Goal: Information Seeking & Learning: Learn about a topic

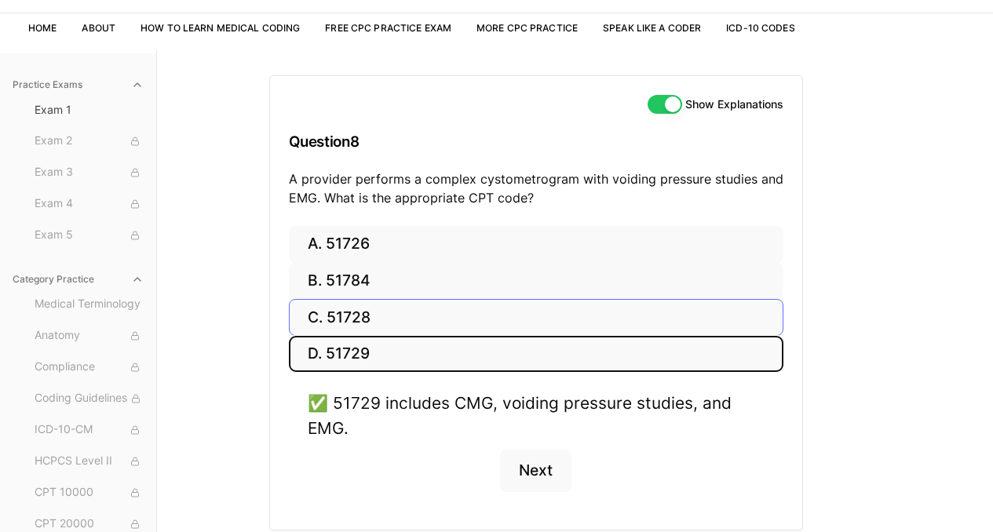
scroll to position [151, 0]
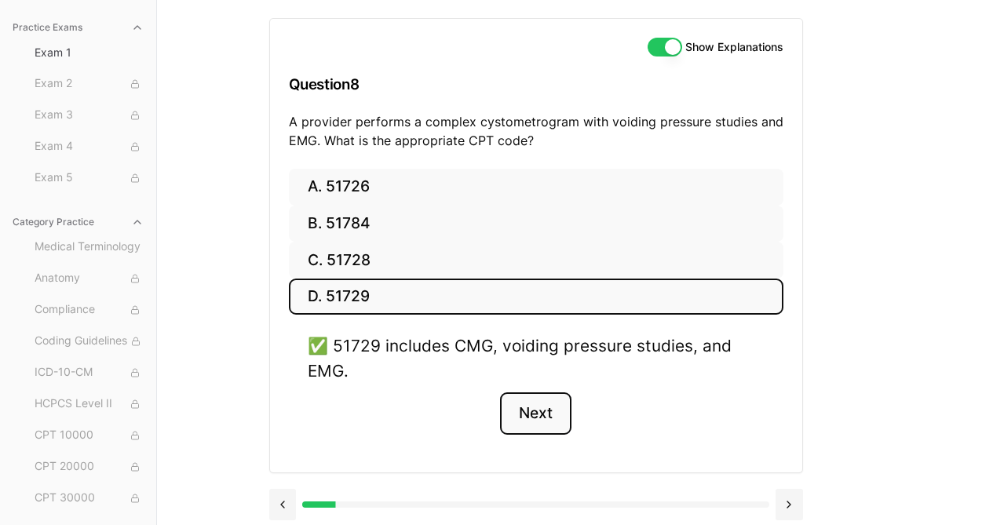
click at [531, 420] on button "Next" at bounding box center [535, 413] width 71 height 42
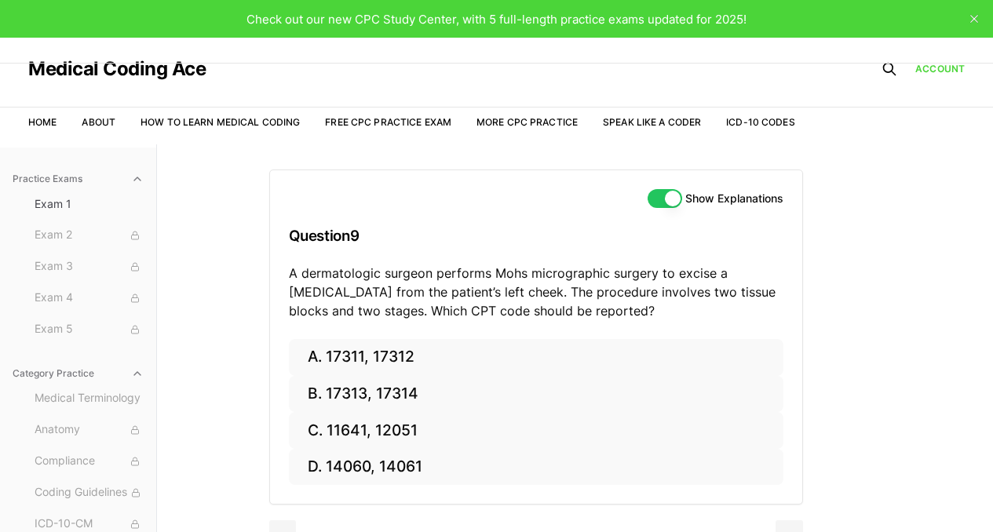
scroll to position [144, 0]
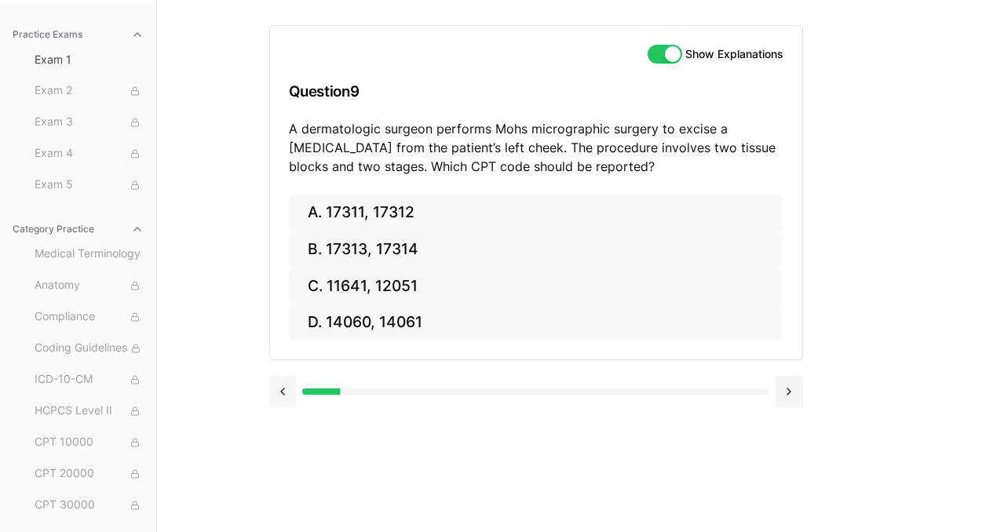
click at [279, 392] on button at bounding box center [282, 391] width 27 height 31
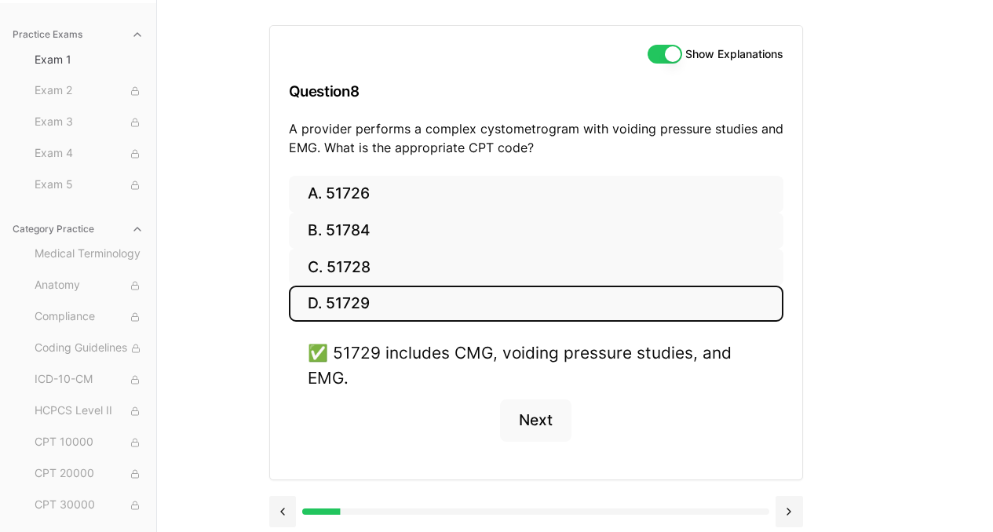
scroll to position [151, 0]
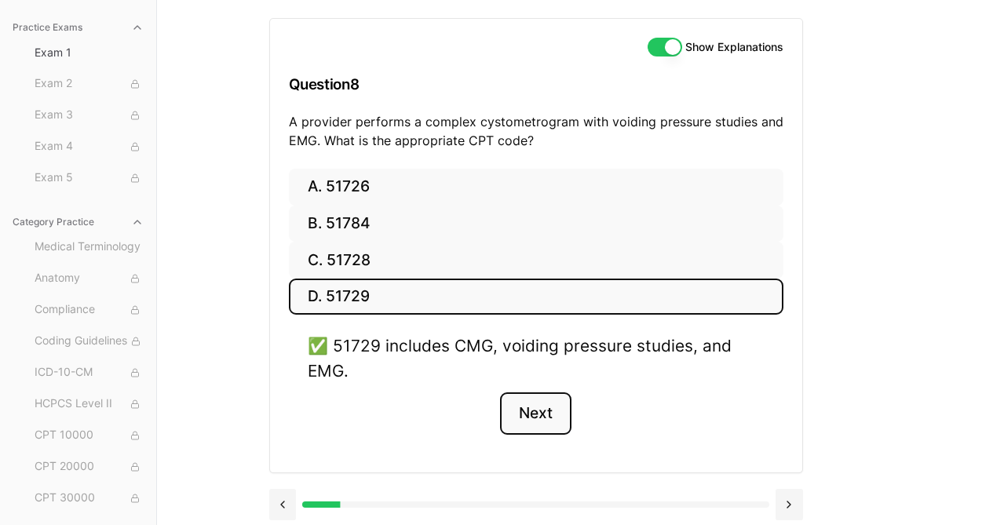
click at [538, 424] on button "Next" at bounding box center [535, 413] width 71 height 42
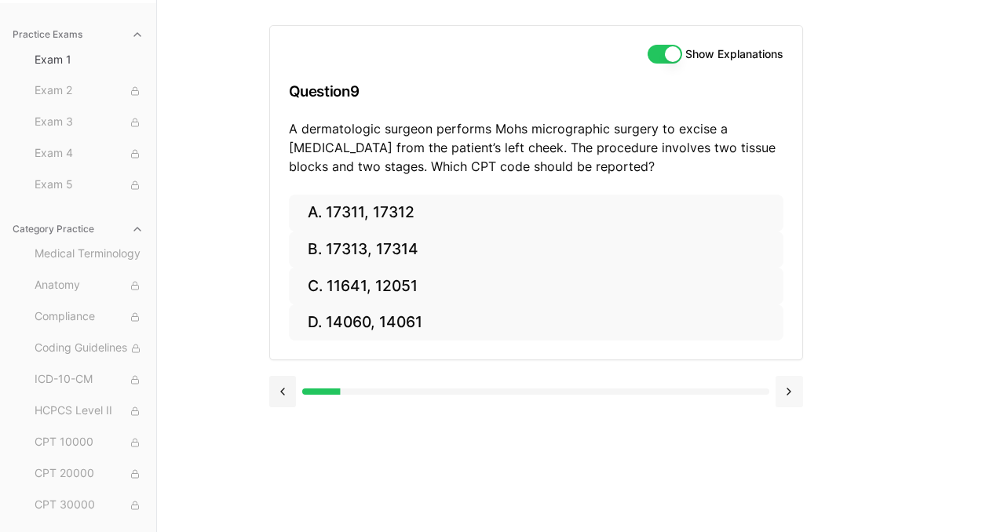
click at [792, 386] on button at bounding box center [789, 391] width 27 height 31
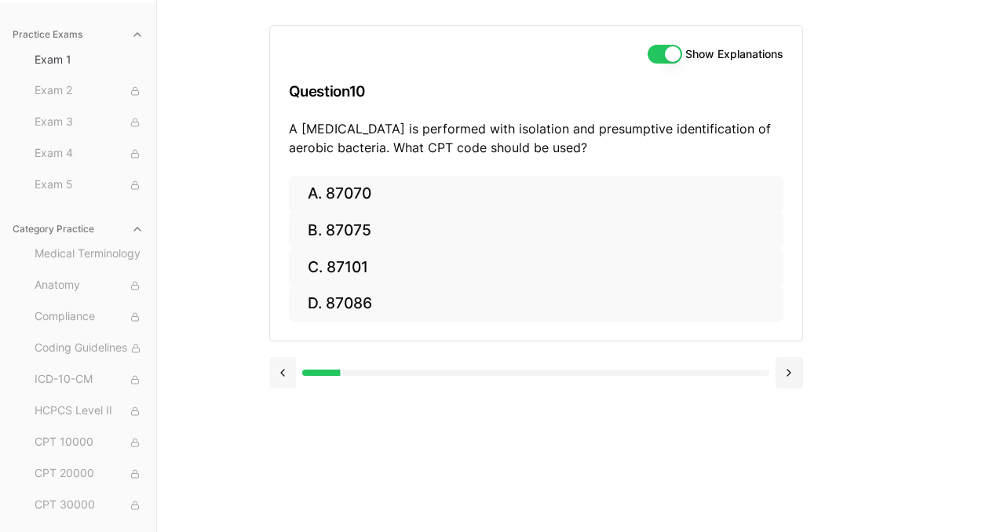
click at [288, 378] on button at bounding box center [282, 372] width 27 height 31
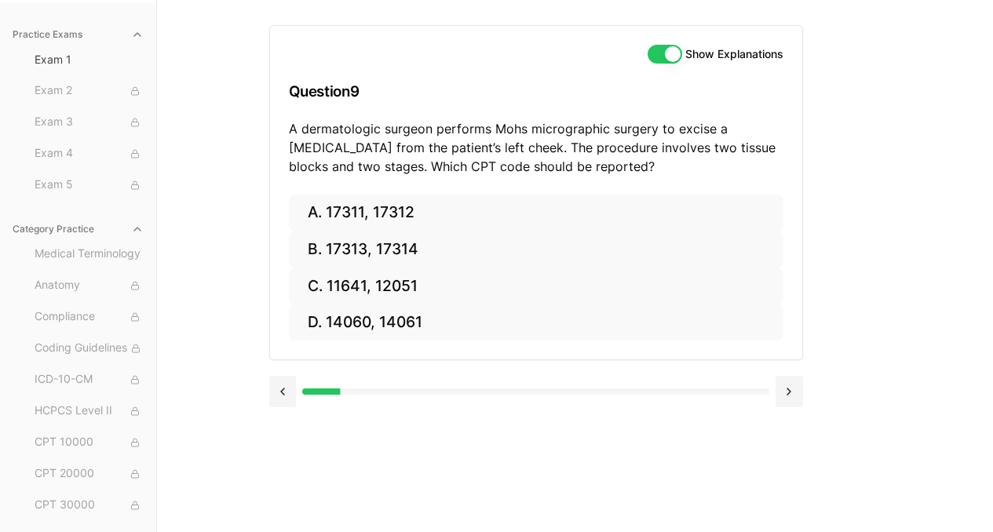
scroll to position [18, 0]
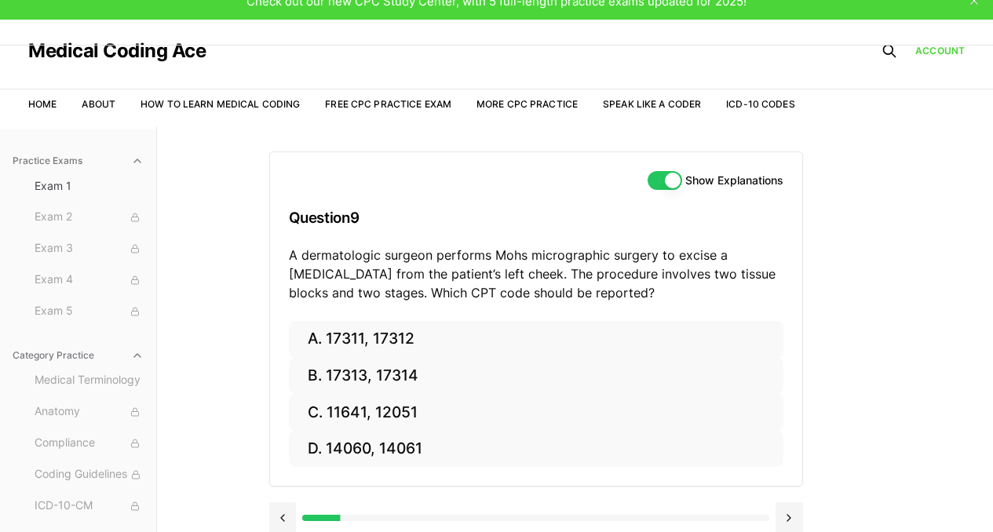
click at [687, 258] on p "A dermatologic surgeon performs Mohs micrographic surgery to excise a [MEDICAL_…" at bounding box center [536, 274] width 495 height 57
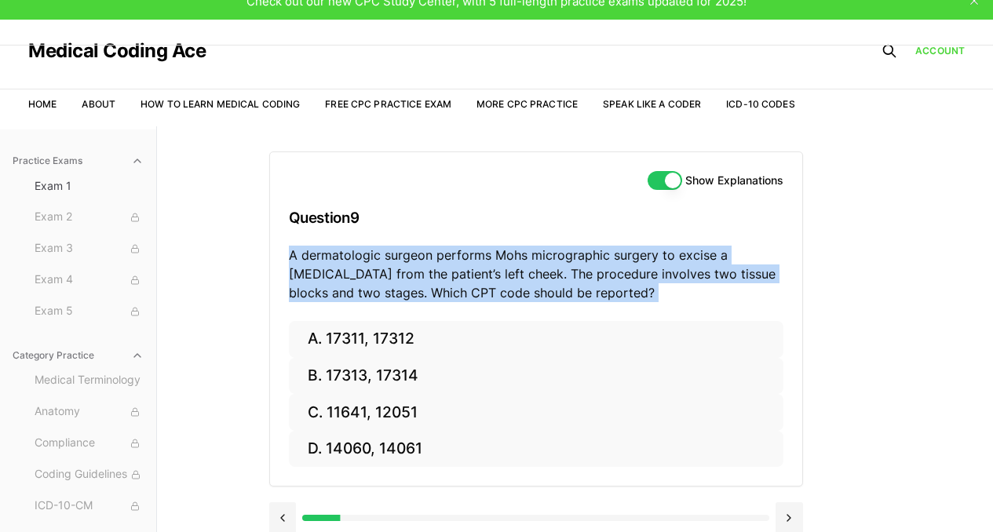
click at [687, 258] on p "A dermatologic surgeon performs Mohs micrographic surgery to excise a [MEDICAL_…" at bounding box center [536, 274] width 495 height 57
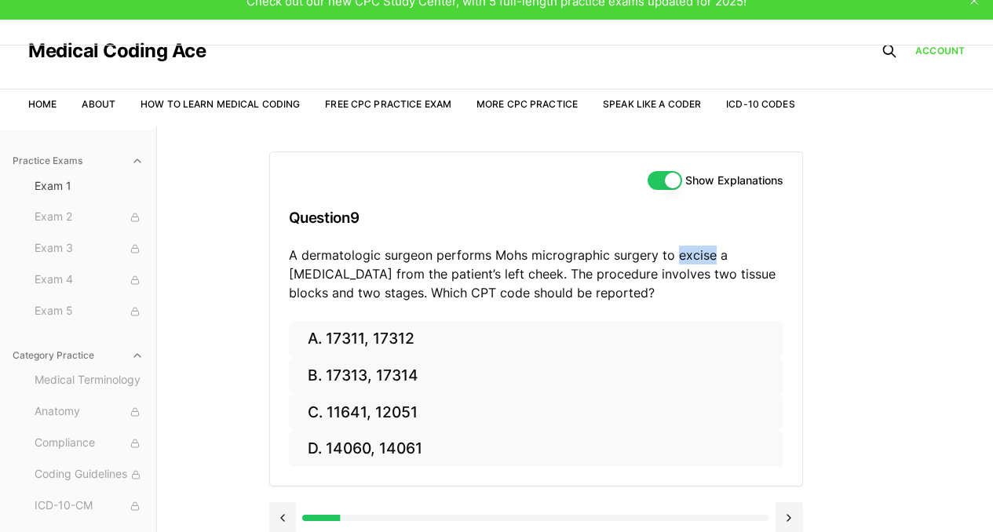
click at [687, 258] on p "A dermatologic surgeon performs Mohs micrographic surgery to excise a [MEDICAL_…" at bounding box center [536, 274] width 495 height 57
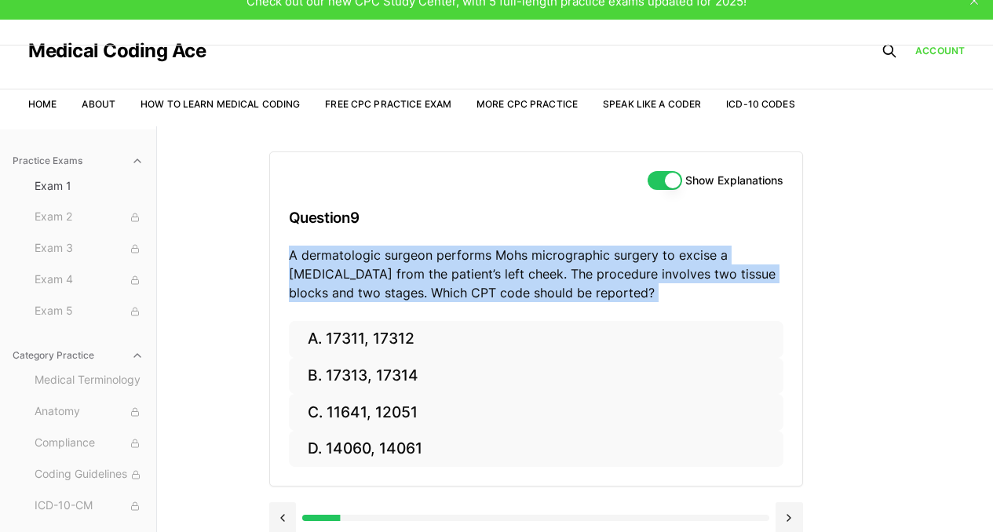
click at [687, 258] on p "A dermatologic surgeon performs Mohs micrographic surgery to excise a [MEDICAL_…" at bounding box center [536, 274] width 495 height 57
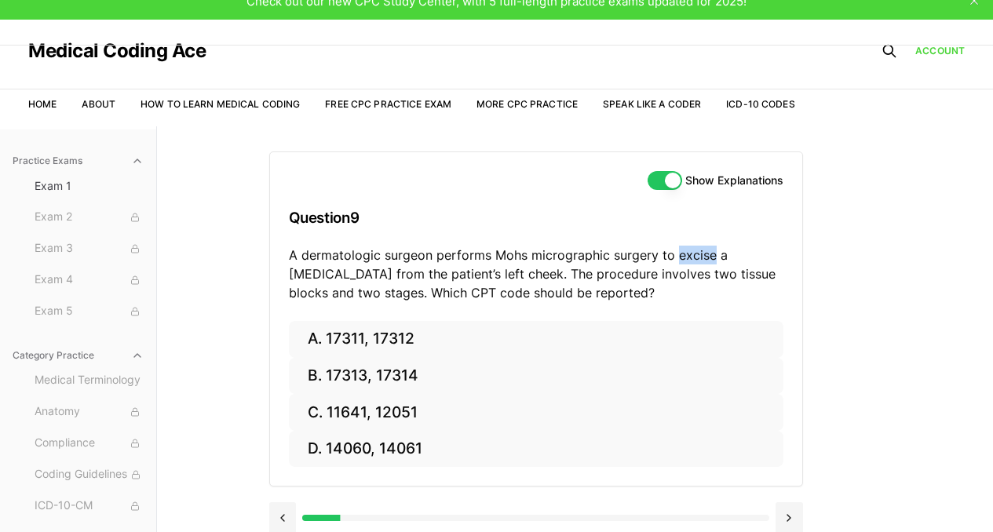
click at [687, 258] on p "A dermatologic surgeon performs Mohs micrographic surgery to excise a [MEDICAL_…" at bounding box center [536, 274] width 495 height 57
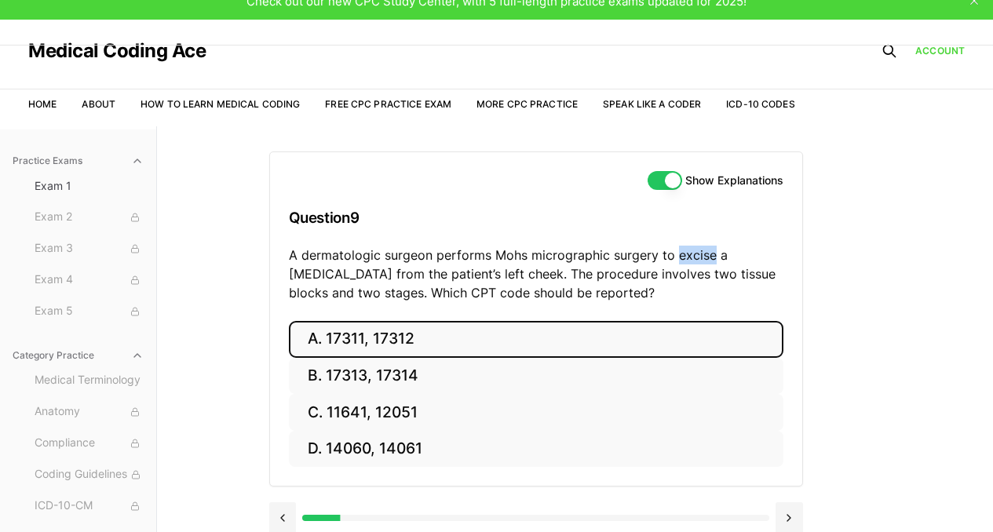
click at [700, 321] on button "A. 17311, 17312" at bounding box center [536, 339] width 495 height 37
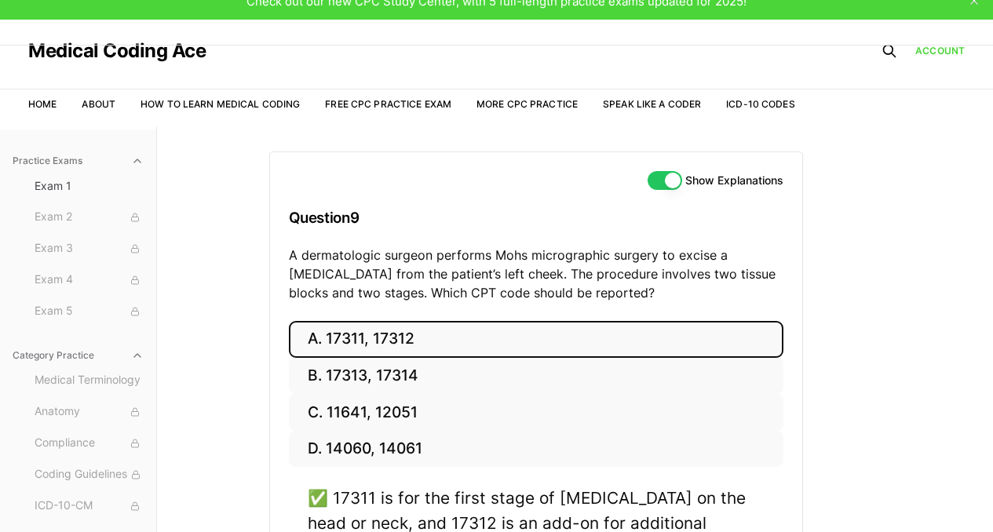
click at [844, 338] on div "Show Explanations Question 9 A dermatologic surgeon performs Mohs micrographic …" at bounding box center [575, 392] width 612 height 532
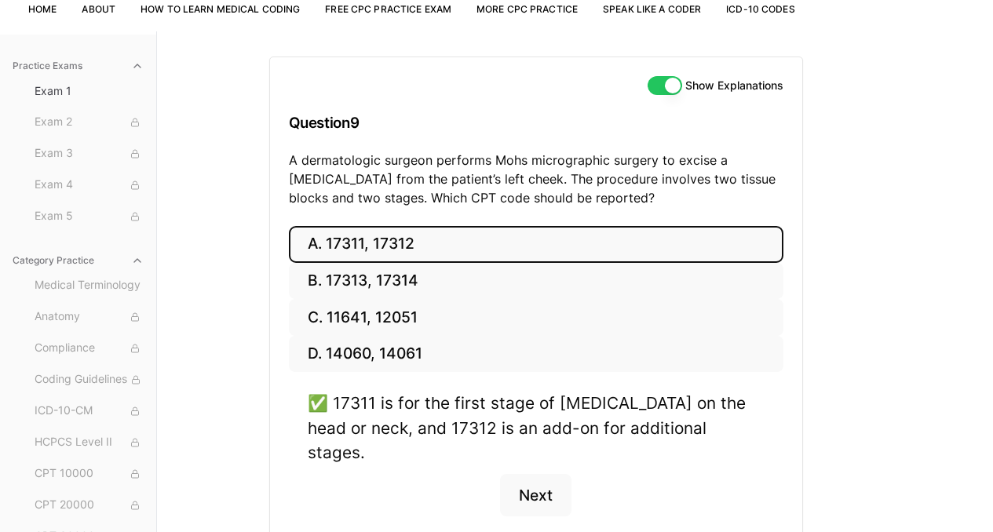
scroll to position [115, 0]
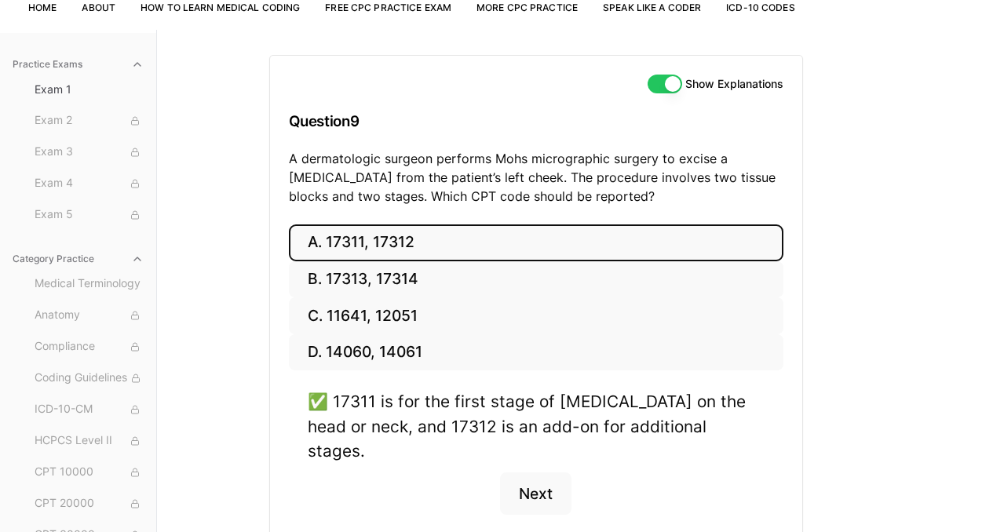
click at [572, 154] on p "A dermatologic surgeon performs Mohs micrographic surgery to excise a [MEDICAL_…" at bounding box center [536, 177] width 495 height 57
click at [572, 152] on p "A dermatologic surgeon performs Mohs micrographic surgery to excise a [MEDICAL_…" at bounding box center [536, 177] width 495 height 57
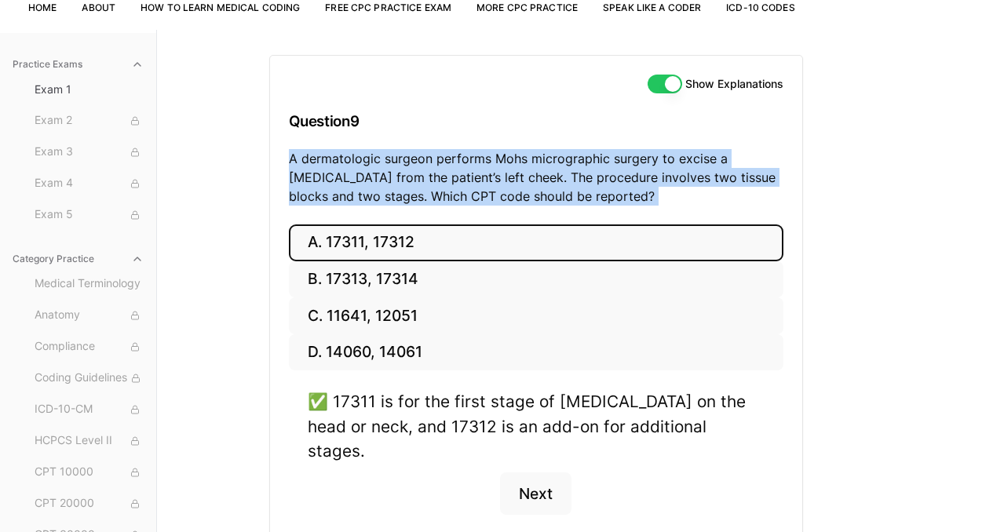
click at [572, 152] on p "A dermatologic surgeon performs Mohs micrographic surgery to excise a [MEDICAL_…" at bounding box center [536, 177] width 495 height 57
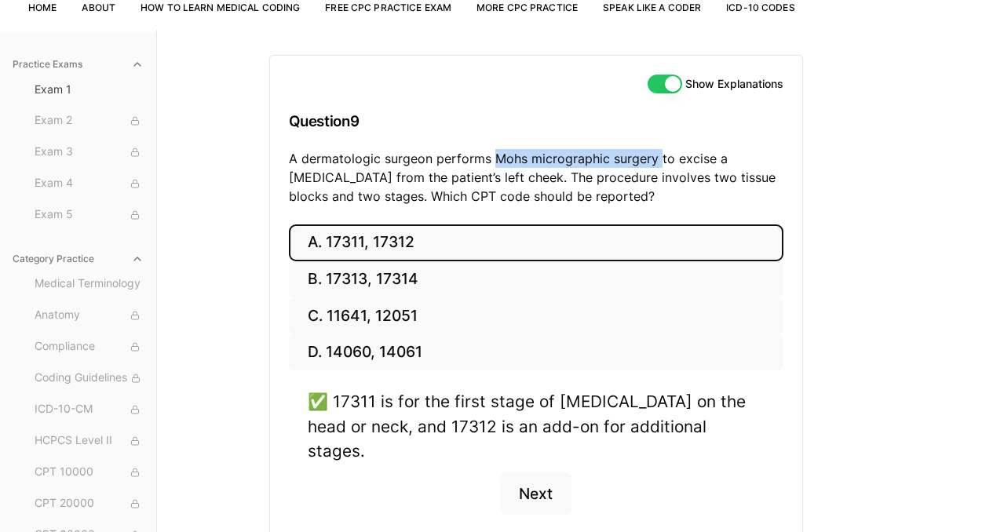
drag, startPoint x: 490, startPoint y: 155, endPoint x: 656, endPoint y: 159, distance: 166.5
click at [656, 161] on p "A dermatologic surgeon performs Mohs micrographic surgery to excise a [MEDICAL_…" at bounding box center [536, 177] width 495 height 57
copy p "Mohs micrographic surgery"
click at [538, 473] on button "Next" at bounding box center [535, 494] width 71 height 42
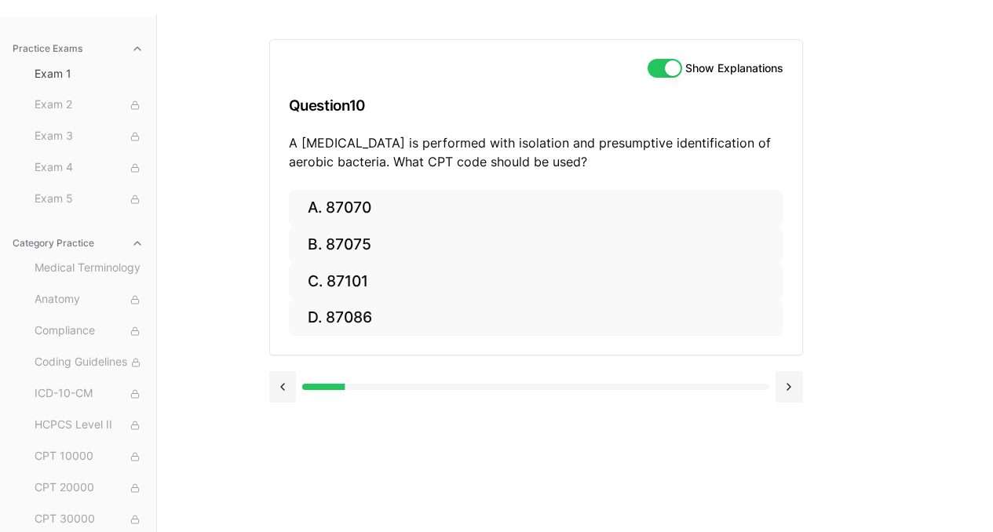
scroll to position [128, 0]
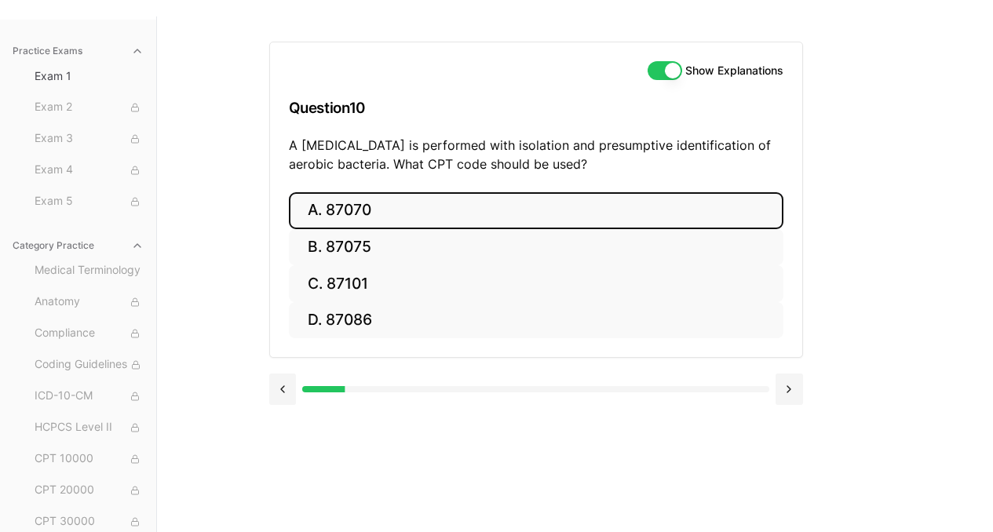
click at [451, 202] on button "A. 87070" at bounding box center [536, 210] width 495 height 37
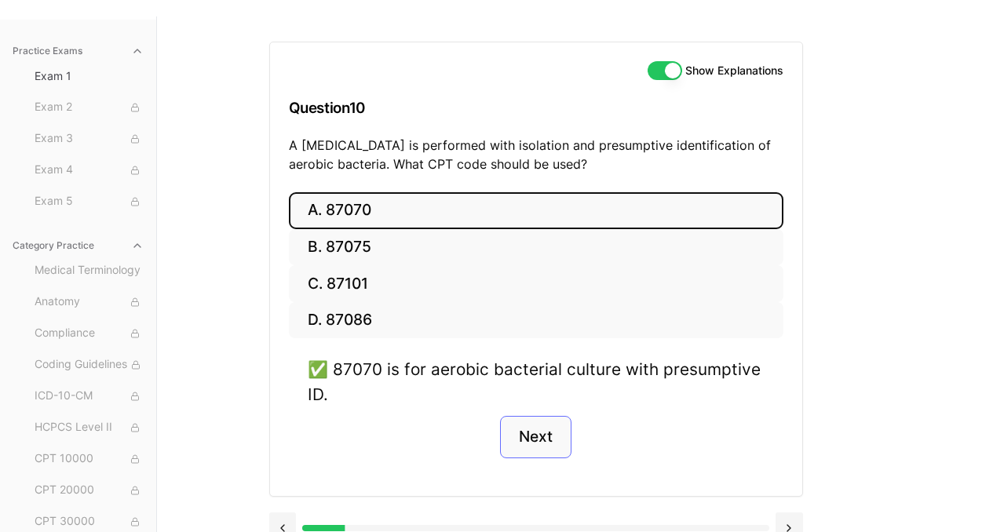
scroll to position [151, 0]
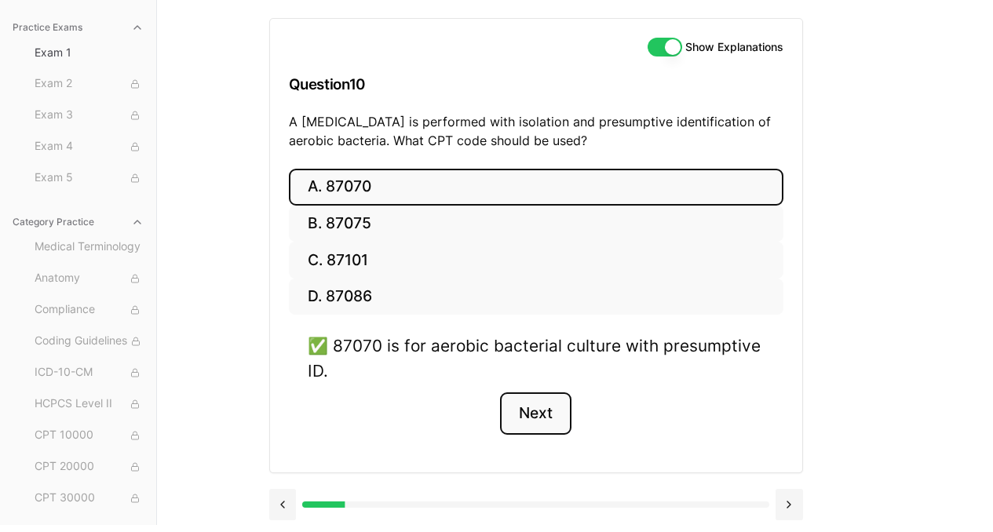
click at [538, 415] on button "Next" at bounding box center [535, 413] width 71 height 42
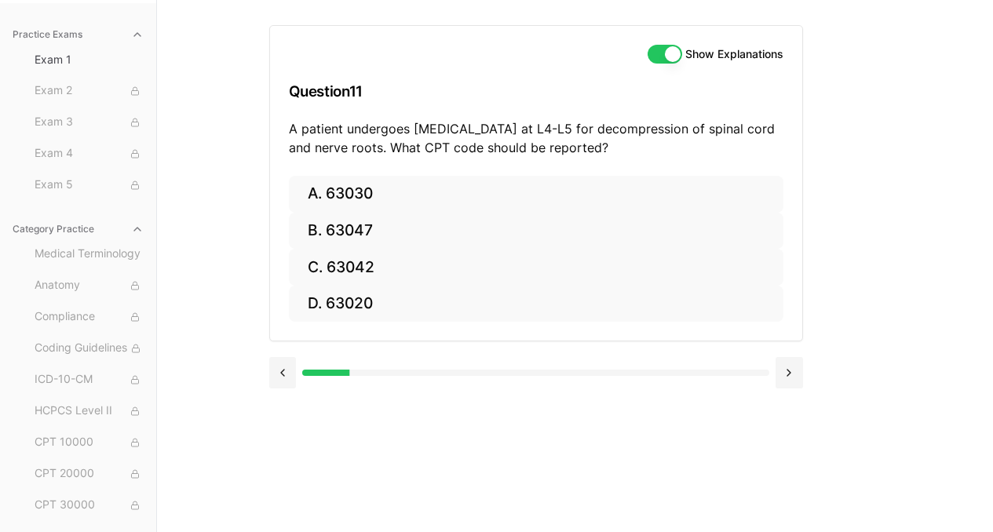
scroll to position [144, 0]
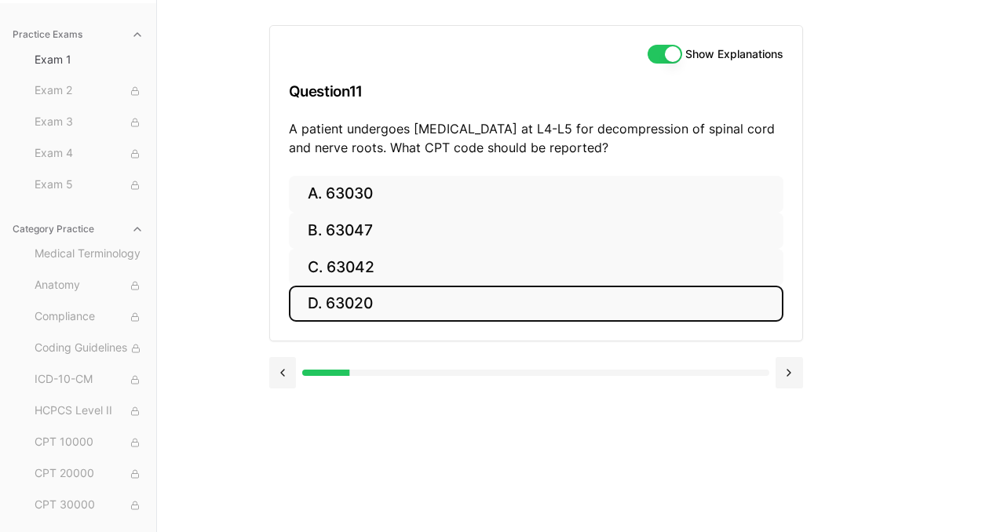
click at [712, 314] on button "D. 63020" at bounding box center [536, 304] width 495 height 37
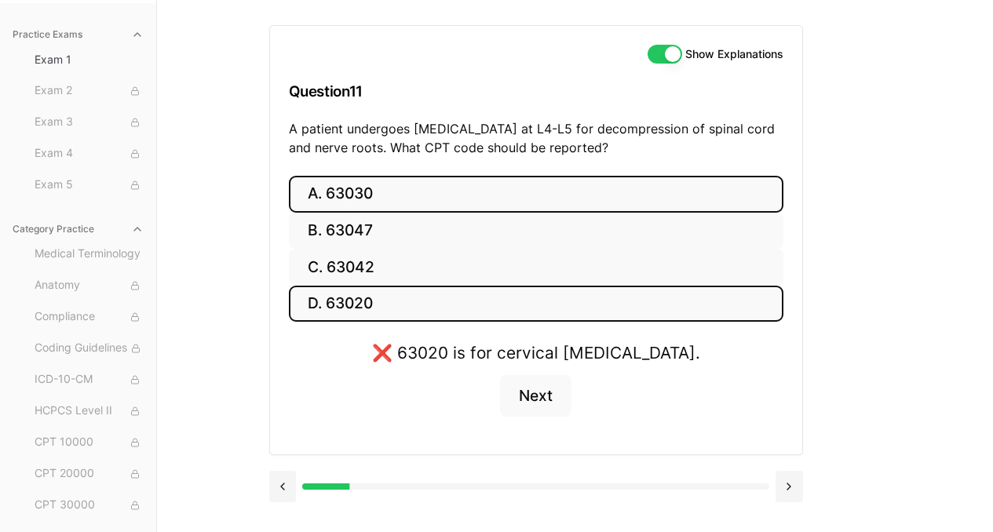
click at [625, 200] on button "A. 63030" at bounding box center [536, 194] width 495 height 37
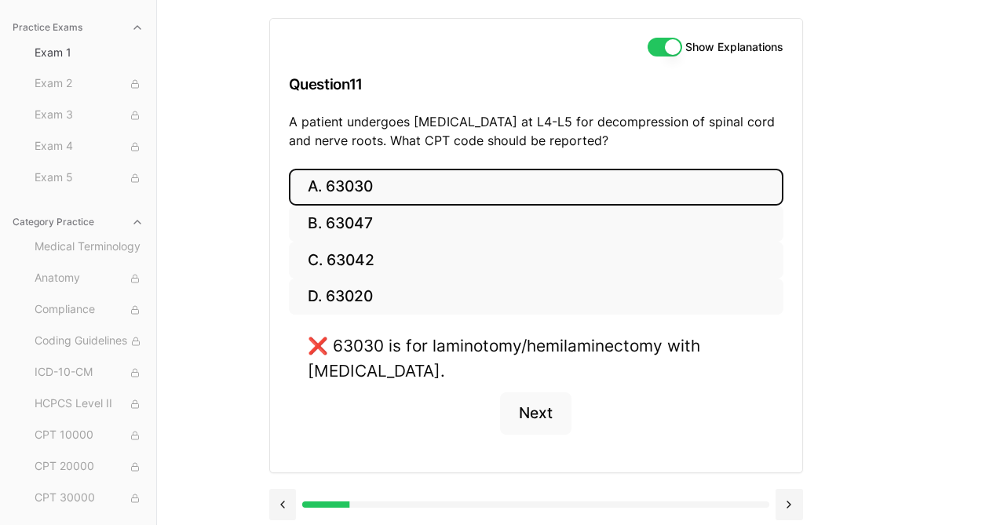
scroll to position [150, 0]
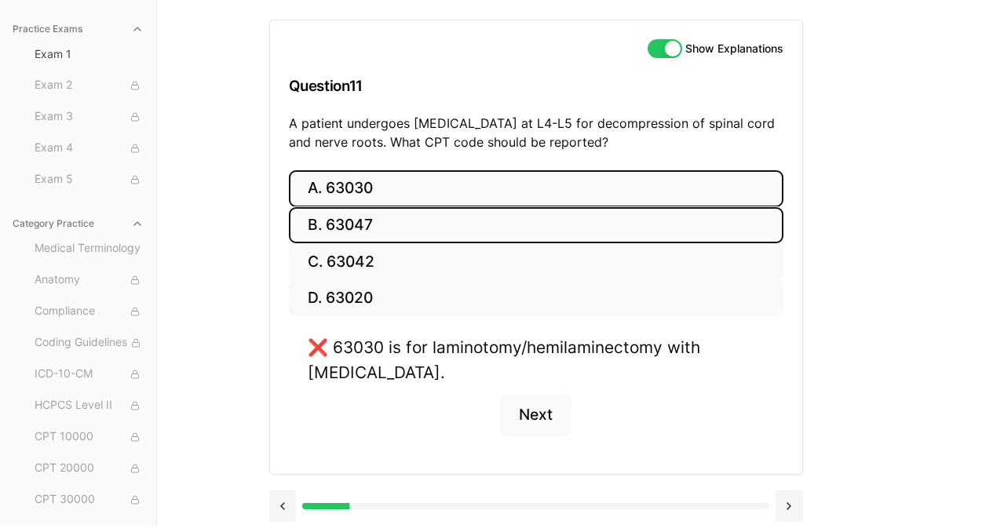
click at [353, 235] on button "B. 63047" at bounding box center [536, 225] width 495 height 37
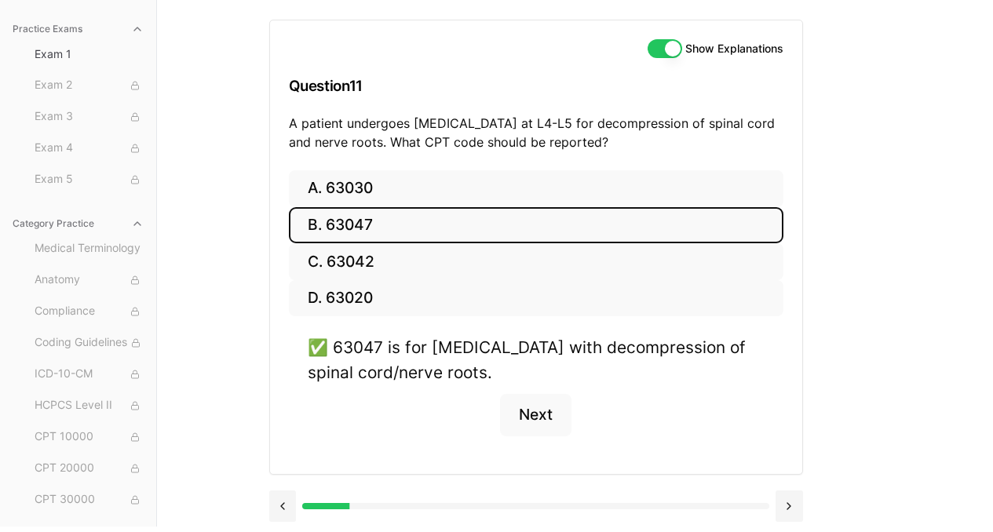
scroll to position [151, 0]
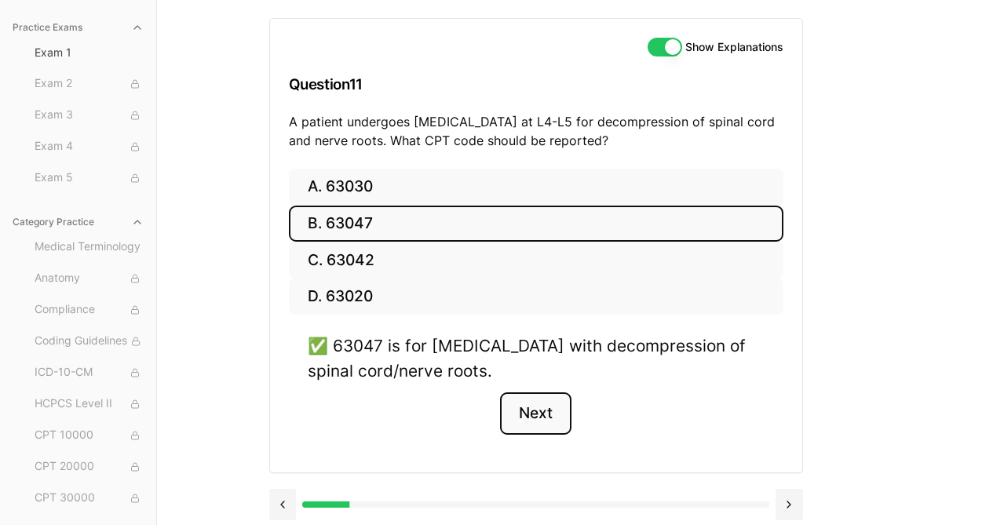
click at [531, 412] on button "Next" at bounding box center [535, 413] width 71 height 42
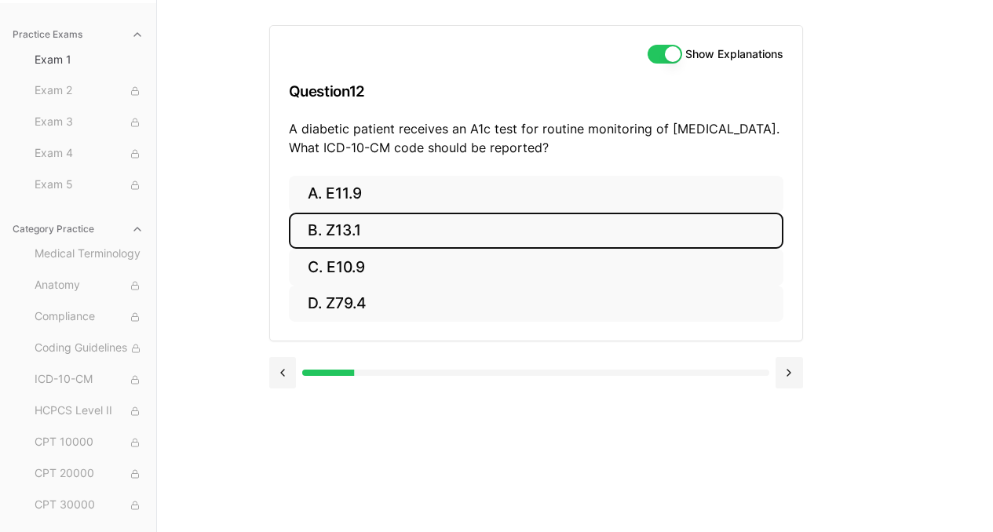
click at [385, 223] on button "B. Z13.1" at bounding box center [536, 231] width 495 height 37
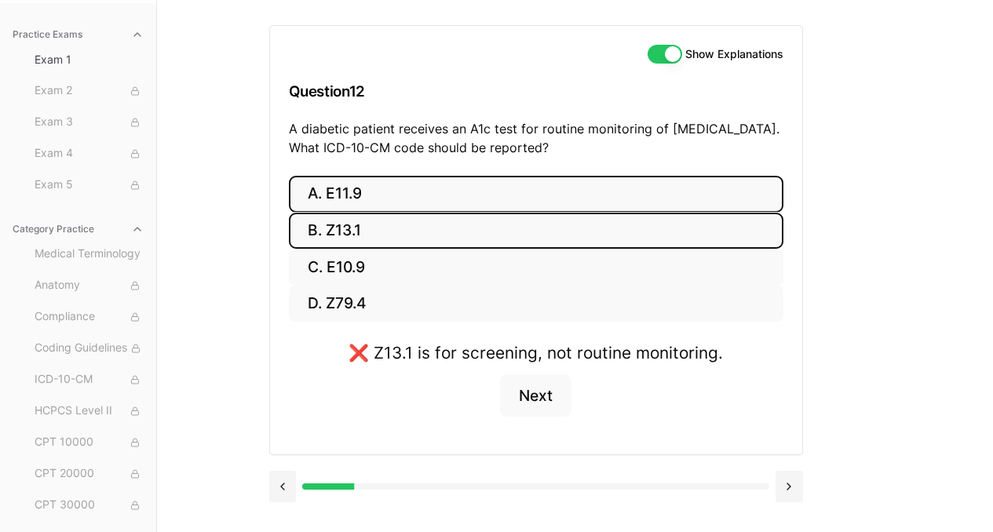
click at [439, 195] on button "A. E11.9" at bounding box center [536, 194] width 495 height 37
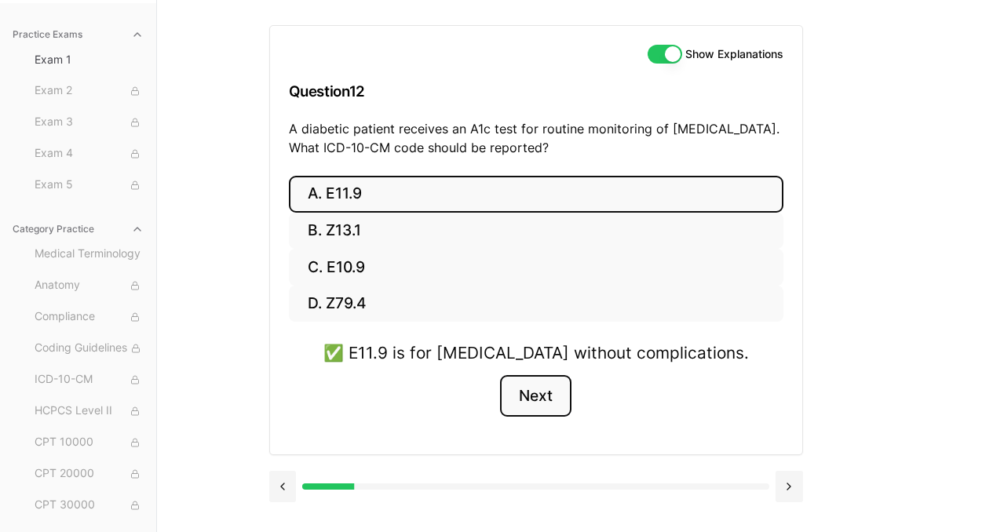
click at [528, 394] on button "Next" at bounding box center [535, 396] width 71 height 42
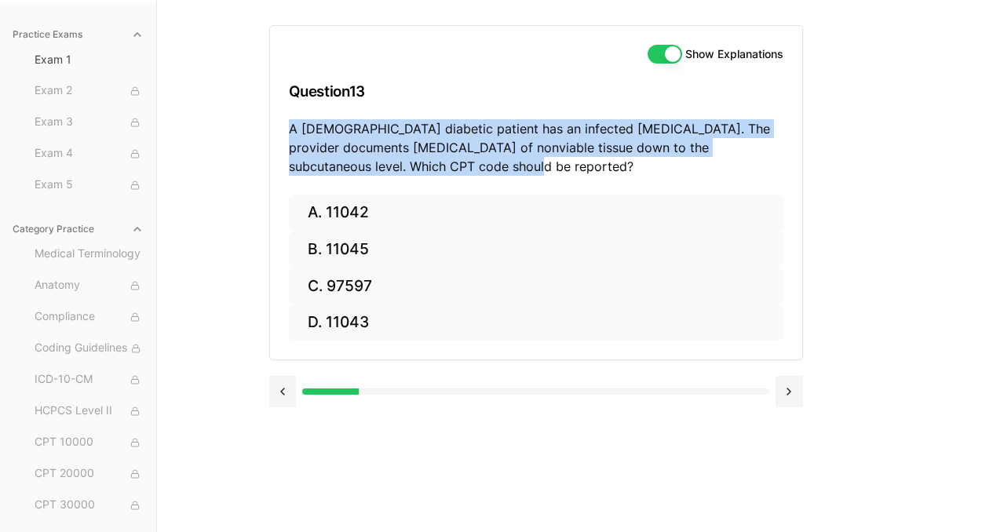
drag, startPoint x: 290, startPoint y: 125, endPoint x: 419, endPoint y: 169, distance: 136.0
click at [419, 169] on p "A [DEMOGRAPHIC_DATA] diabetic patient has an infected [MEDICAL_DATA]. The provi…" at bounding box center [536, 147] width 495 height 57
copy p "A [DEMOGRAPHIC_DATA] diabetic patient has an infected [MEDICAL_DATA]. The provi…"
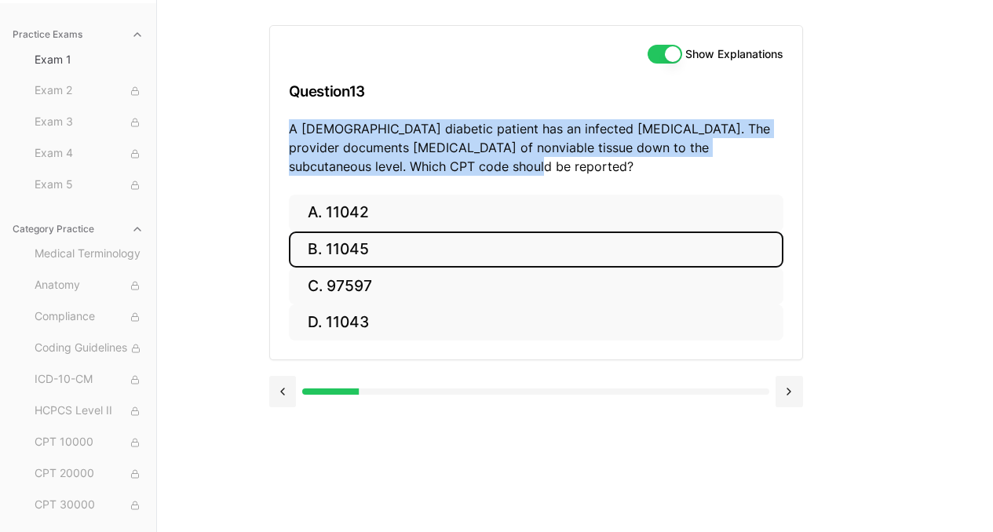
click at [552, 235] on button "B. 11045" at bounding box center [536, 250] width 495 height 37
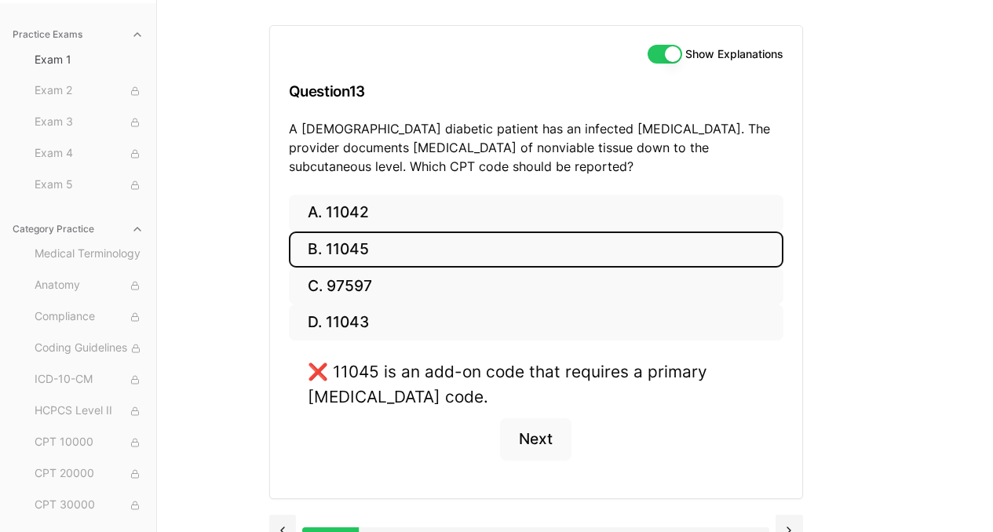
click at [841, 272] on div "Show Explanations Question 13 A [DEMOGRAPHIC_DATA] diabetic patient has an infe…" at bounding box center [575, 266] width 612 height 532
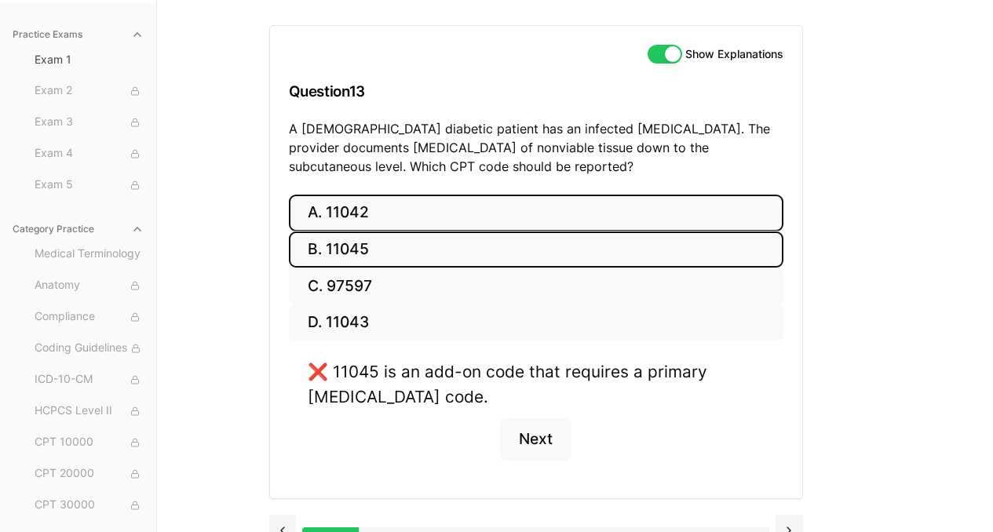
click at [570, 206] on button "A. 11042" at bounding box center [536, 213] width 495 height 37
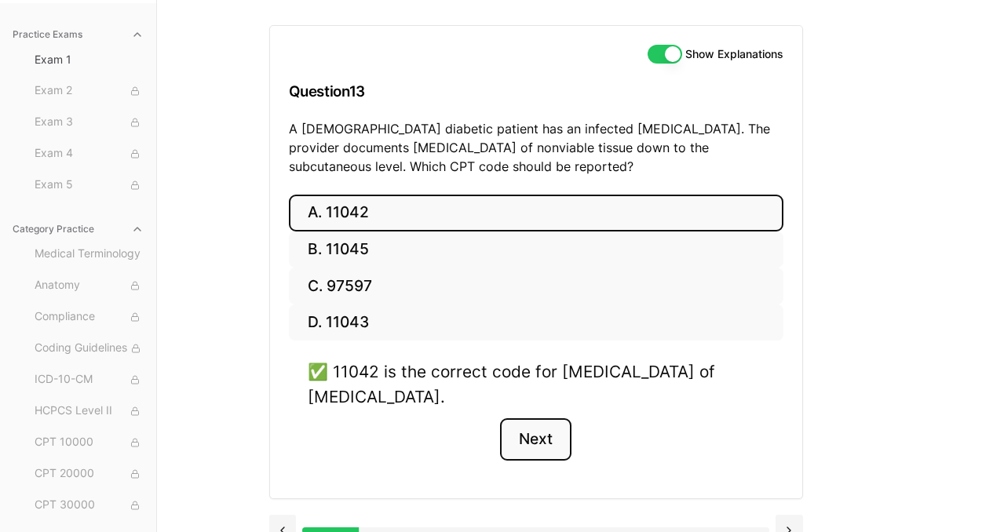
click at [534, 442] on button "Next" at bounding box center [535, 439] width 71 height 42
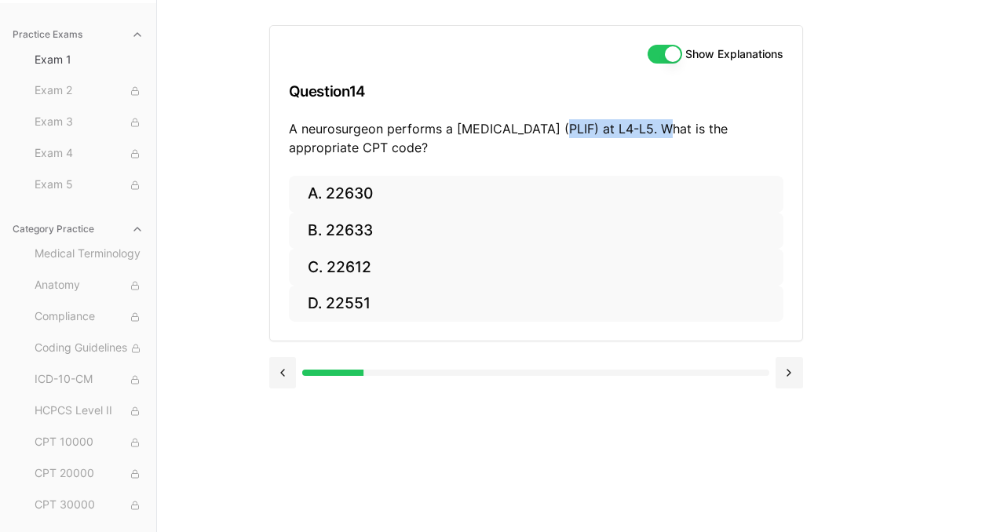
drag, startPoint x: 553, startPoint y: 131, endPoint x: 651, endPoint y: 133, distance: 98.1
click at [651, 133] on p "A neurosurgeon performs a [MEDICAL_DATA] (PLIF) at L4-L5. What is the appropria…" at bounding box center [536, 138] width 495 height 38
copy p "interbody fusion"
click at [630, 159] on div "Show Explanations Question 14 A neurosurgeon performs a [MEDICAL_DATA] (PLIF) a…" at bounding box center [536, 101] width 532 height 150
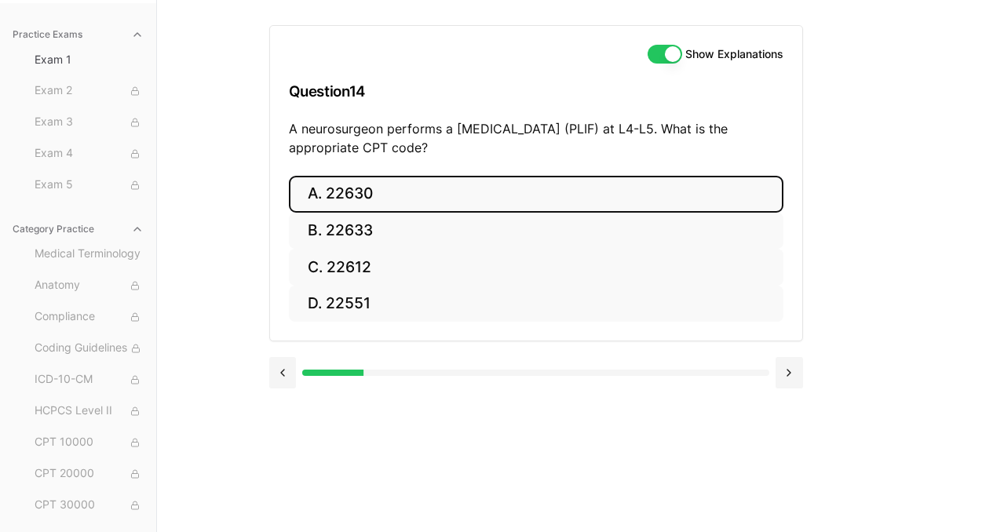
click at [702, 197] on button "A. 22630" at bounding box center [536, 194] width 495 height 37
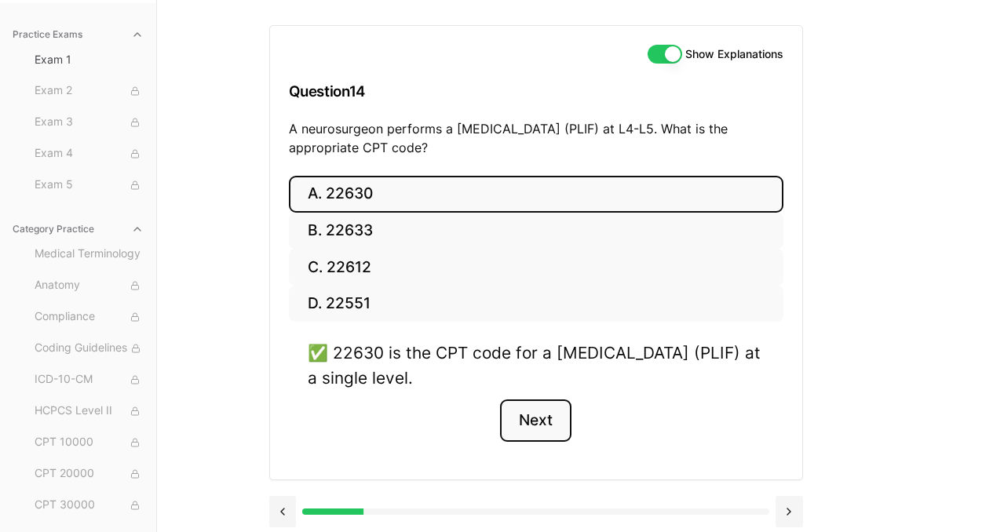
click at [549, 432] on button "Next" at bounding box center [535, 421] width 71 height 42
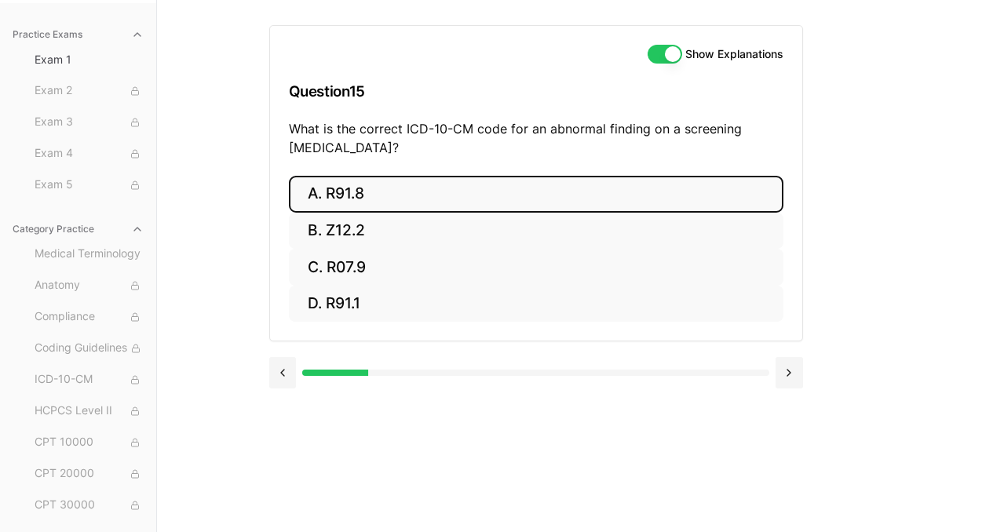
click at [459, 201] on button "A. R91.8" at bounding box center [536, 194] width 495 height 37
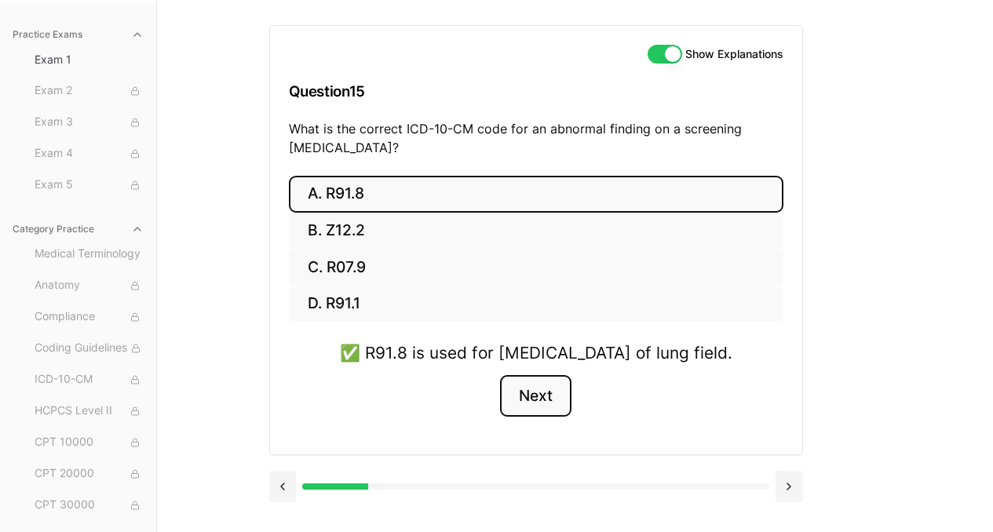
click at [533, 418] on button "Next" at bounding box center [535, 396] width 71 height 42
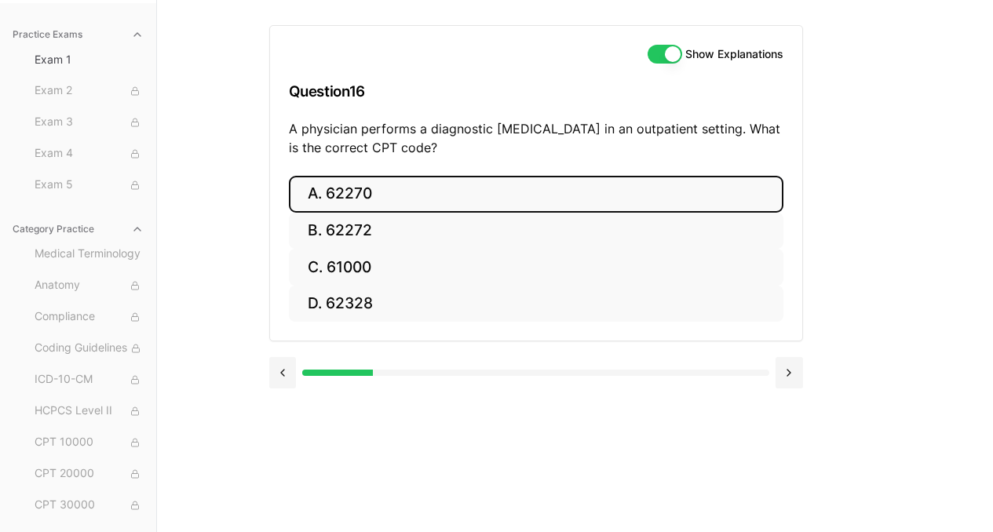
click at [471, 202] on button "A. 62270" at bounding box center [536, 194] width 495 height 37
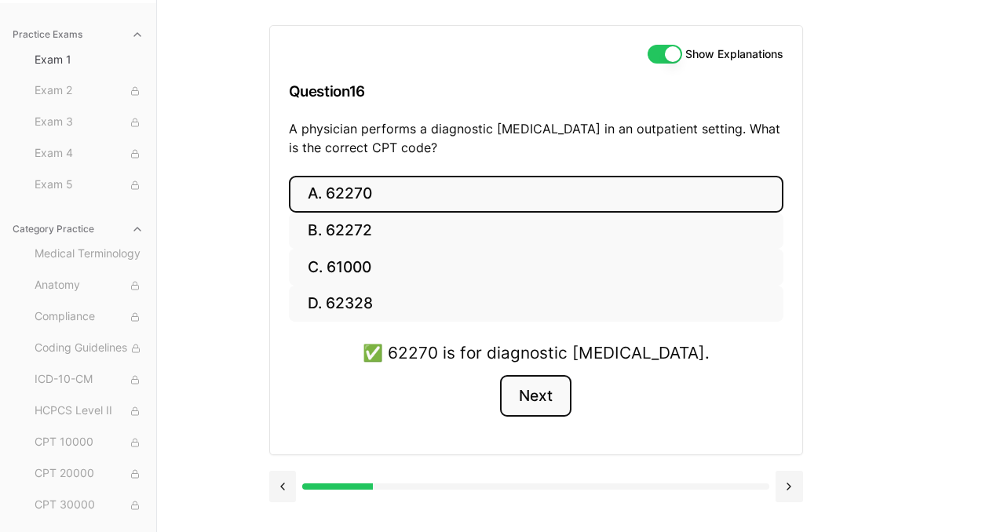
click at [538, 392] on button "Next" at bounding box center [535, 396] width 71 height 42
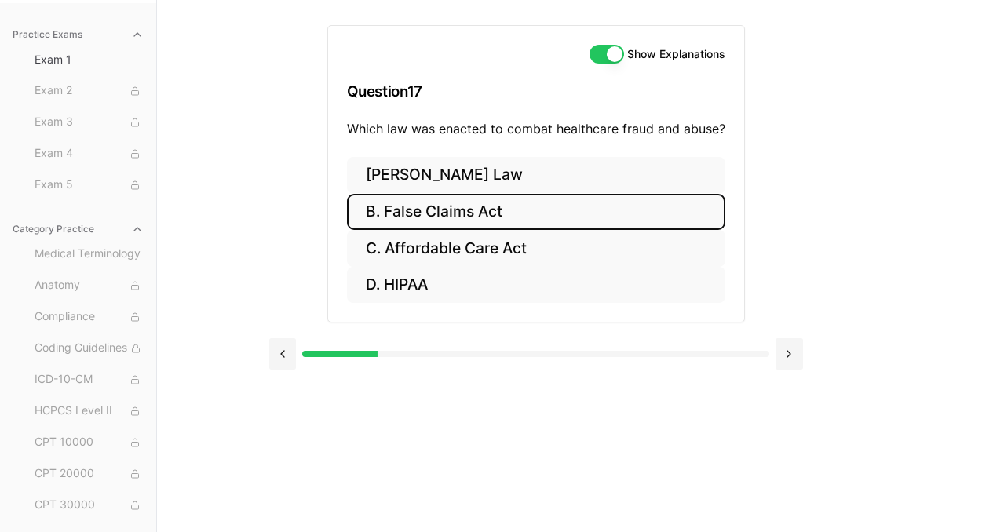
click at [435, 214] on button "B. False Claims Act" at bounding box center [536, 212] width 378 height 37
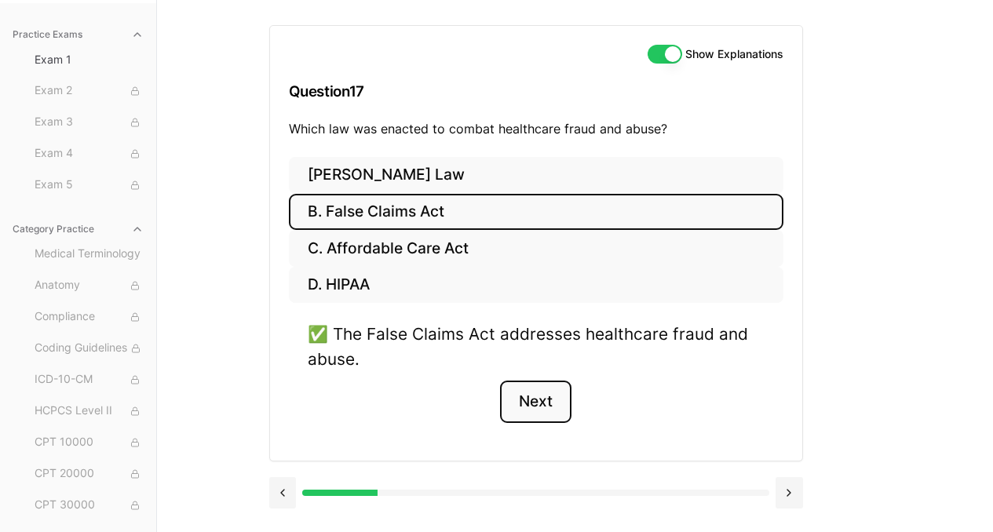
click at [544, 408] on button "Next" at bounding box center [535, 402] width 71 height 42
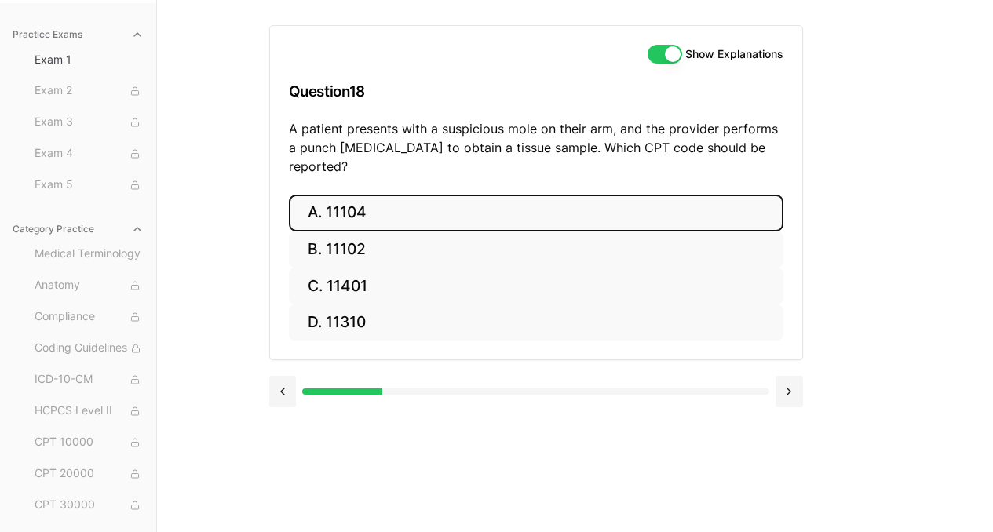
click at [456, 195] on button "A. 11104" at bounding box center [536, 213] width 495 height 37
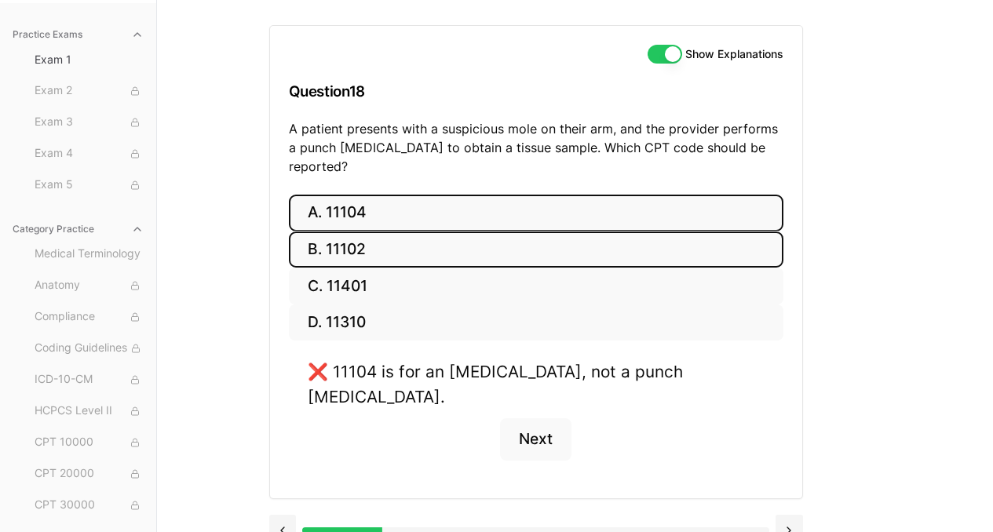
click at [486, 232] on button "B. 11102" at bounding box center [536, 250] width 495 height 37
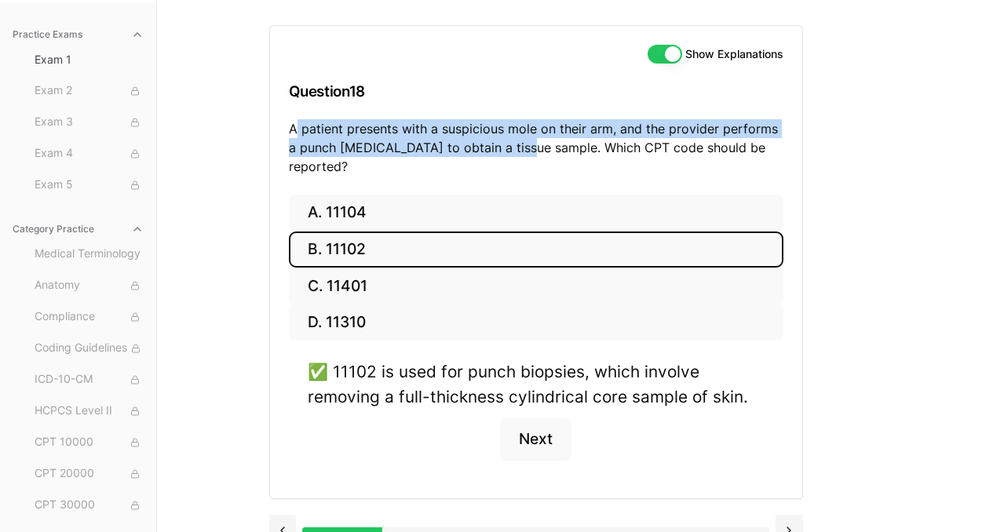
drag, startPoint x: 294, startPoint y: 127, endPoint x: 523, endPoint y: 148, distance: 229.4
click at [523, 148] on p "A patient presents with a suspicious mole on their arm, and the provider perfor…" at bounding box center [536, 147] width 495 height 57
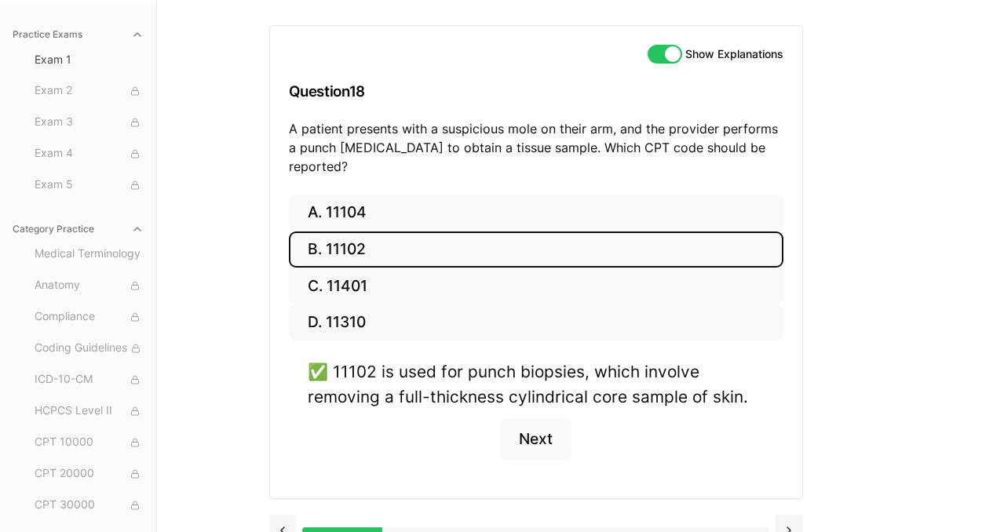
click at [406, 100] on h3 "Question 18" at bounding box center [536, 91] width 495 height 46
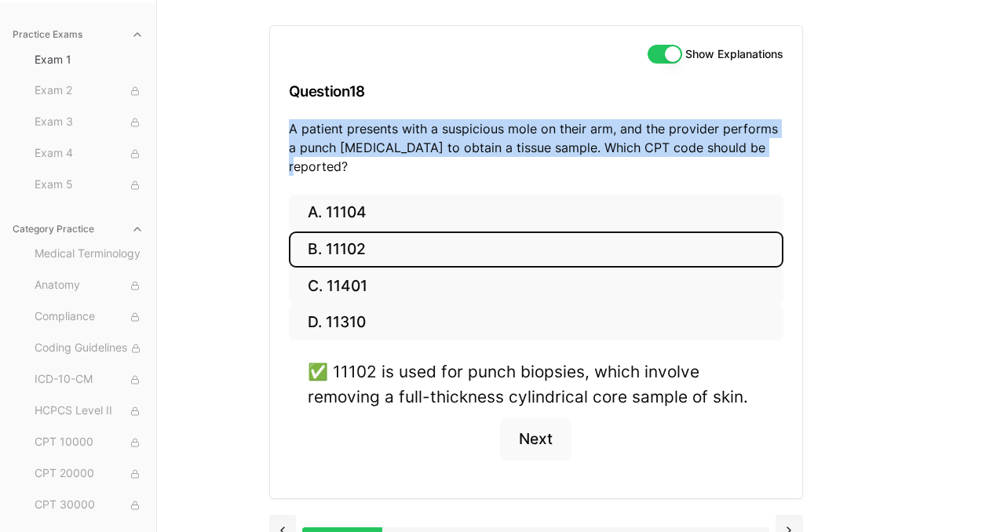
drag, startPoint x: 288, startPoint y: 123, endPoint x: 736, endPoint y: 152, distance: 448.4
click at [736, 152] on p "A patient presents with a suspicious mole on their arm, and the provider perfor…" at bounding box center [536, 147] width 495 height 57
copy p "A patient presents with a suspicious mole on their arm, and the provider perfor…"
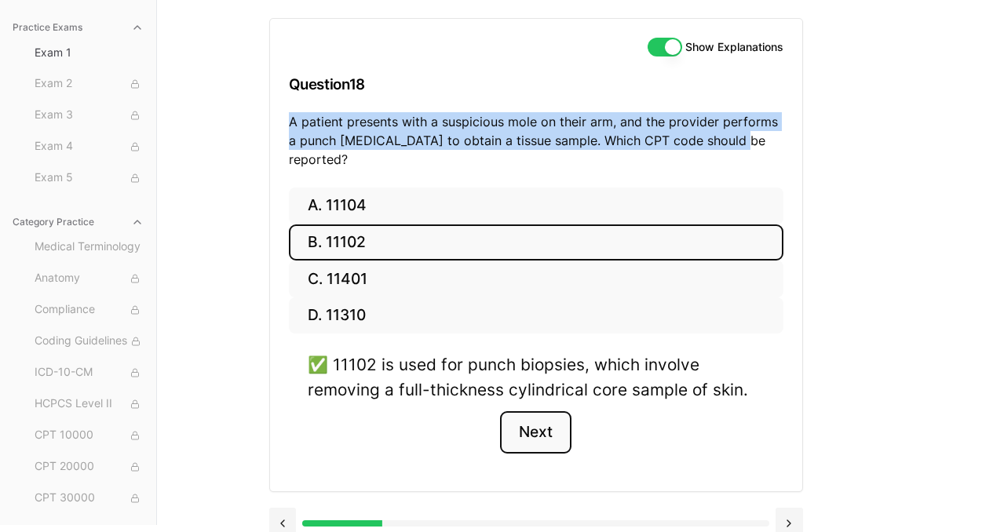
click at [535, 414] on button "Next" at bounding box center [535, 432] width 71 height 42
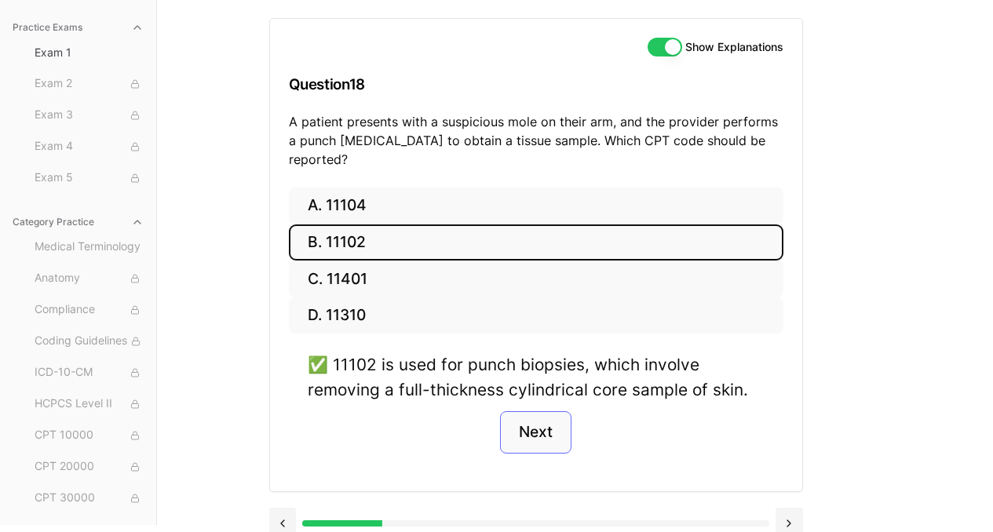
scroll to position [144, 0]
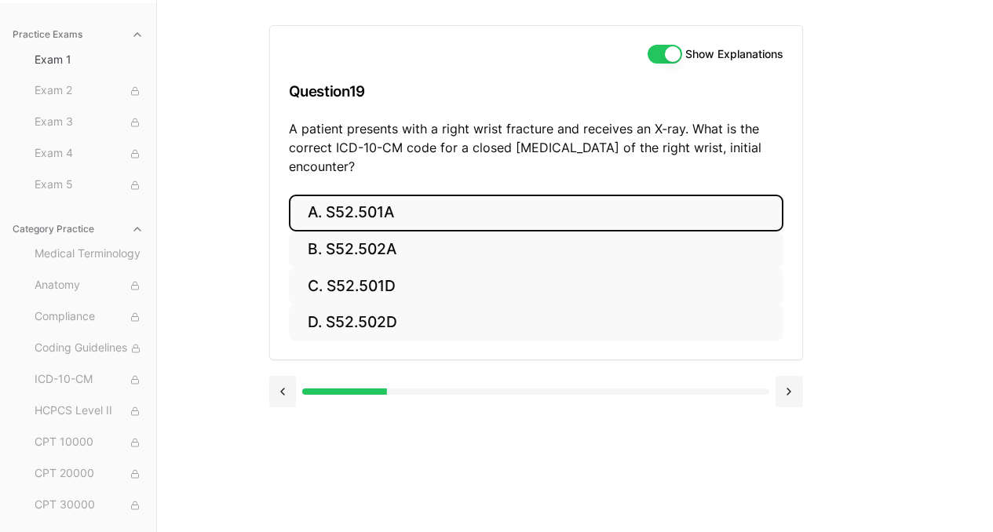
click at [327, 217] on button "A. S52.501A" at bounding box center [536, 213] width 495 height 37
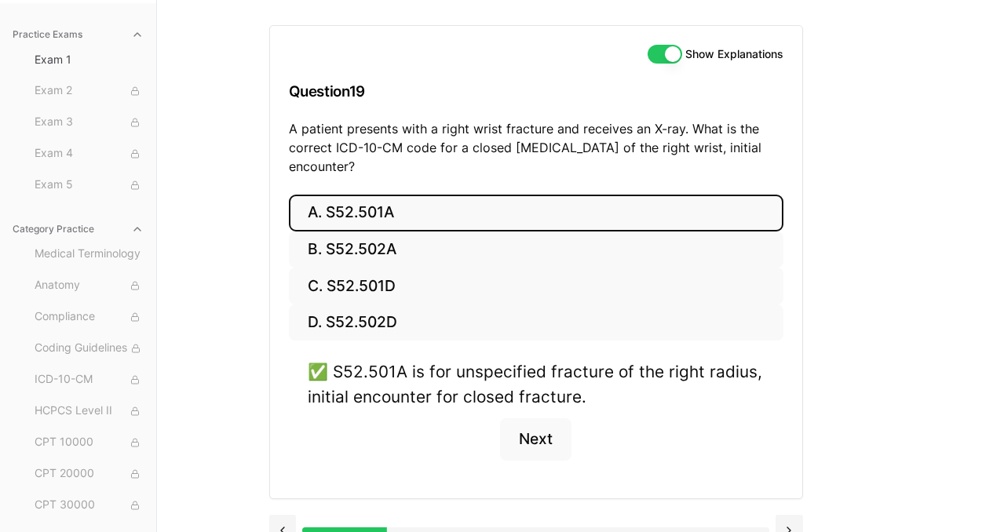
scroll to position [170, 0]
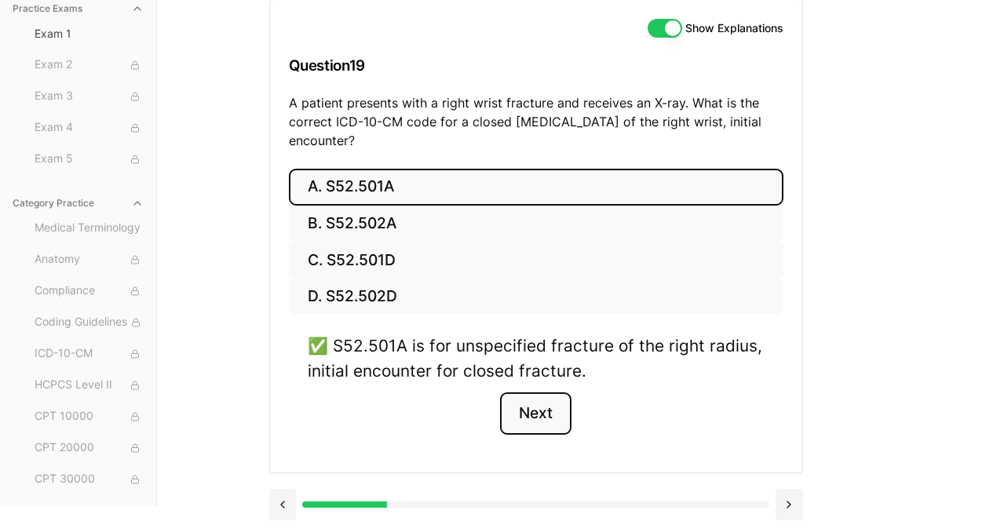
click at [540, 406] on button "Next" at bounding box center [535, 413] width 71 height 42
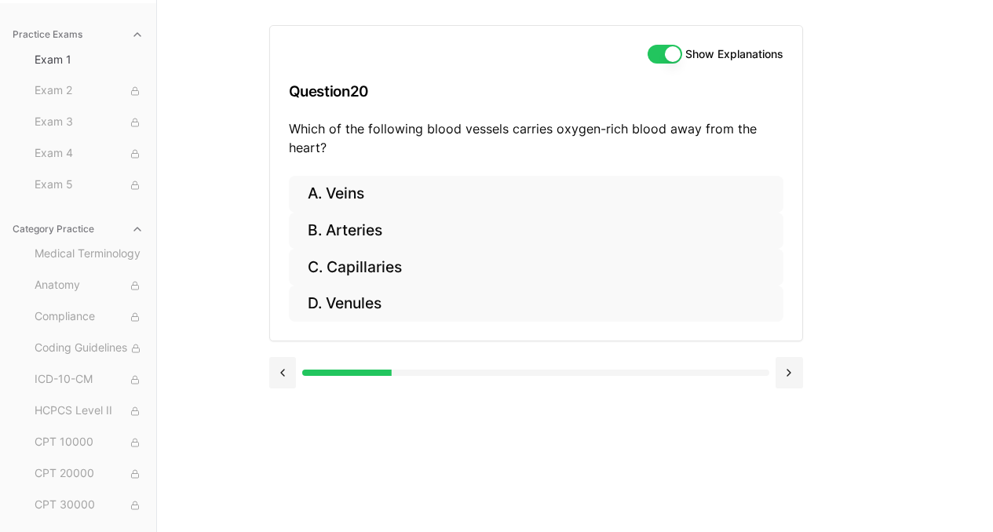
scroll to position [144, 0]
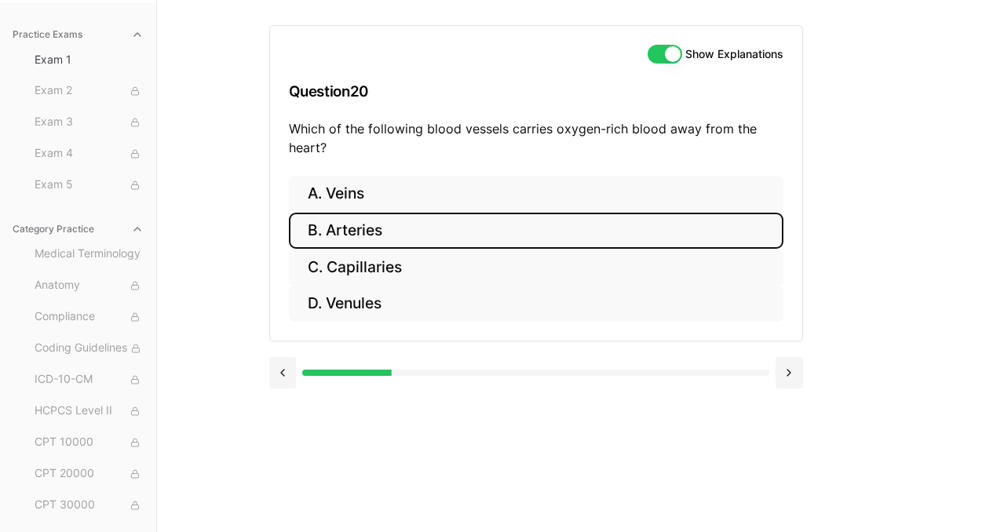
click at [335, 230] on button "B. Arteries" at bounding box center [536, 231] width 495 height 37
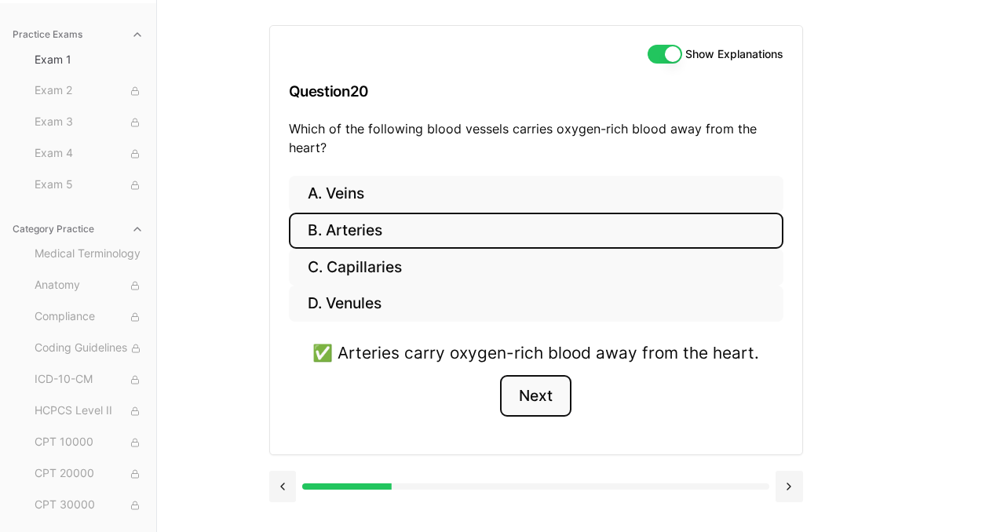
click at [528, 396] on button "Next" at bounding box center [535, 396] width 71 height 42
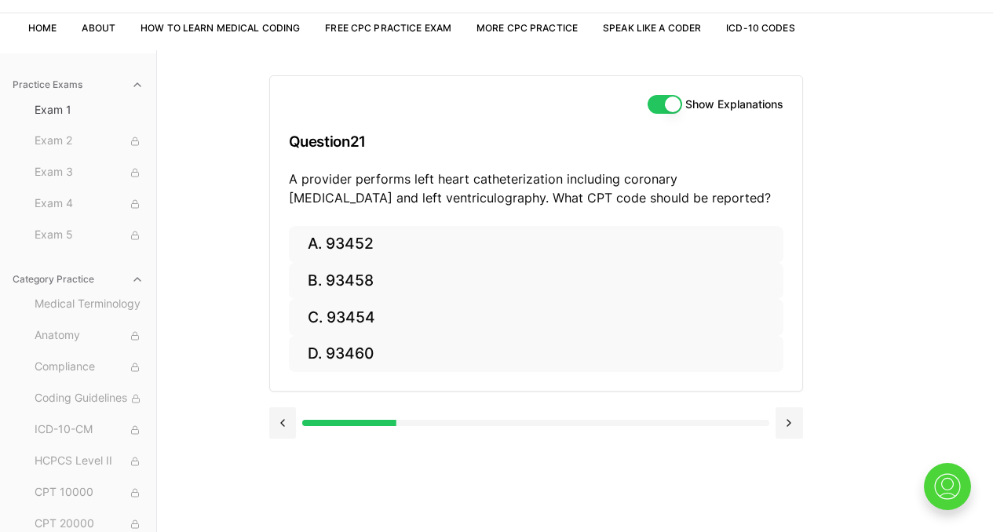
scroll to position [0, 0]
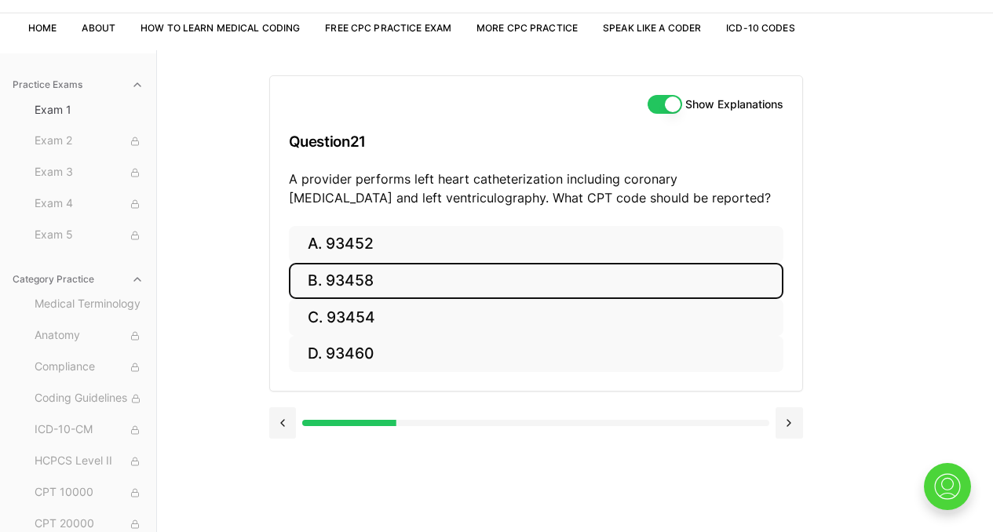
click at [379, 276] on button "B. 93458" at bounding box center [536, 281] width 495 height 37
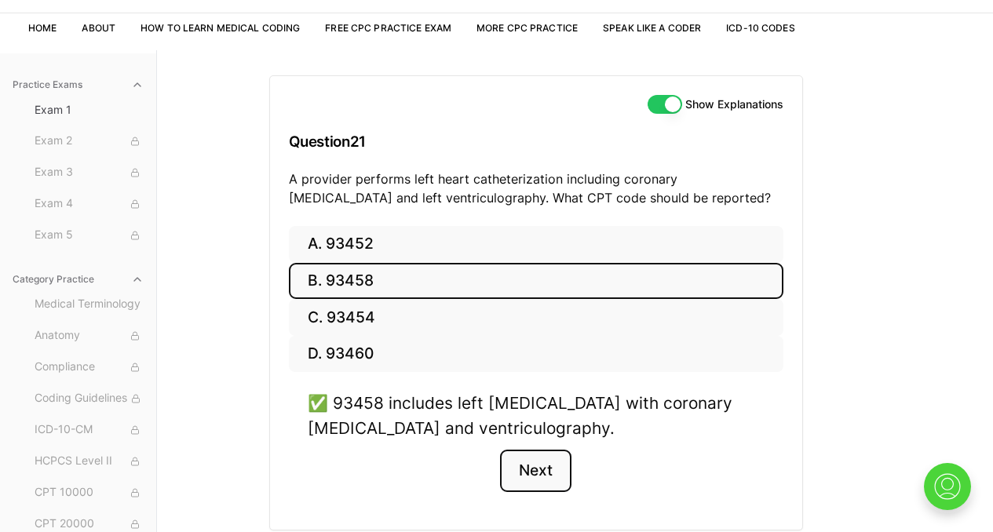
click at [560, 474] on button "Next" at bounding box center [535, 471] width 71 height 42
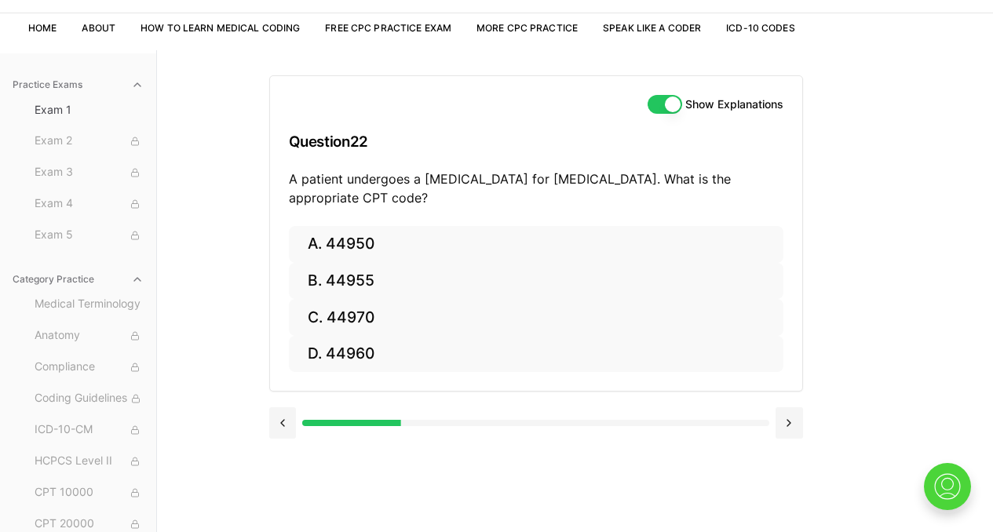
click at [560, 474] on div "Show Explanations Question 22 A patient undergoes a [MEDICAL_DATA] for [MEDICAL…" at bounding box center [575, 316] width 612 height 532
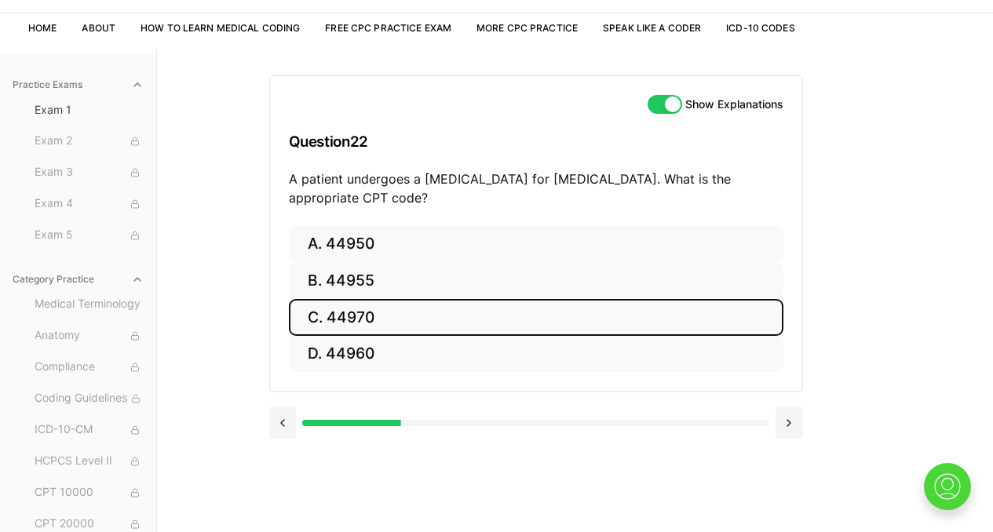
click at [422, 320] on button "C. 44970" at bounding box center [536, 317] width 495 height 37
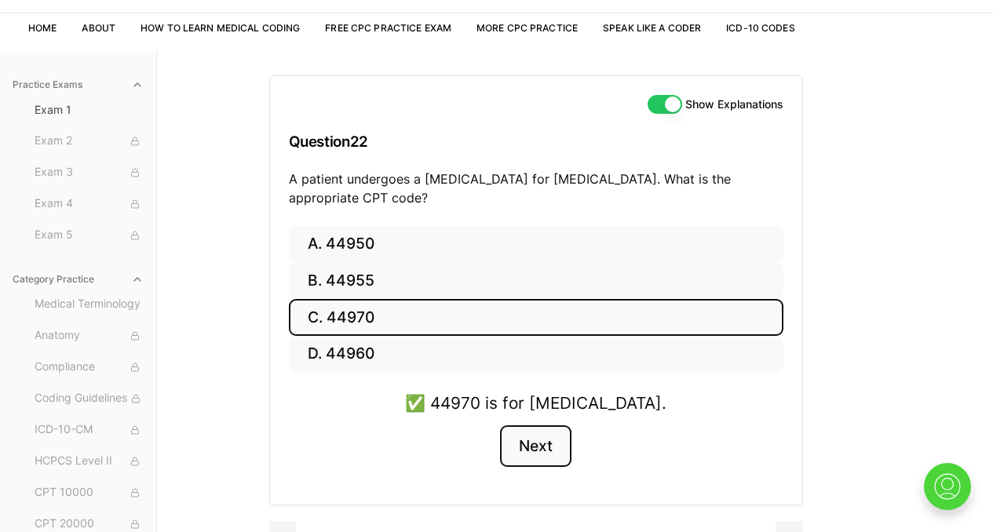
click at [546, 442] on button "Next" at bounding box center [535, 446] width 71 height 42
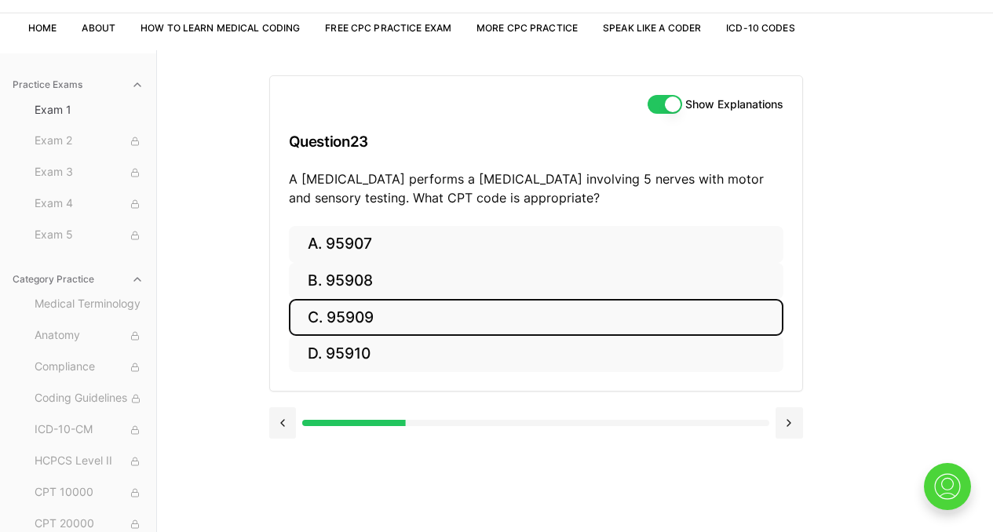
click at [462, 326] on button "C. 95909" at bounding box center [536, 317] width 495 height 37
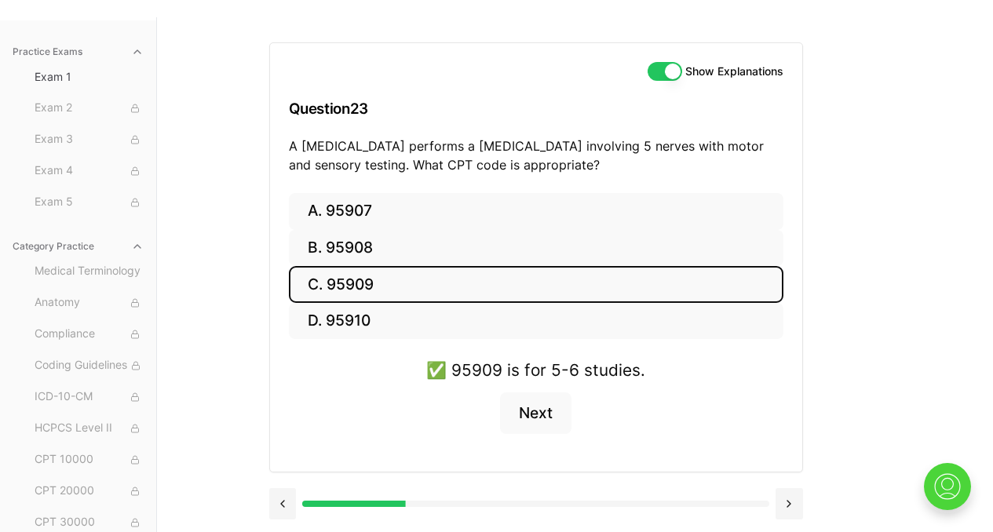
scroll to position [144, 0]
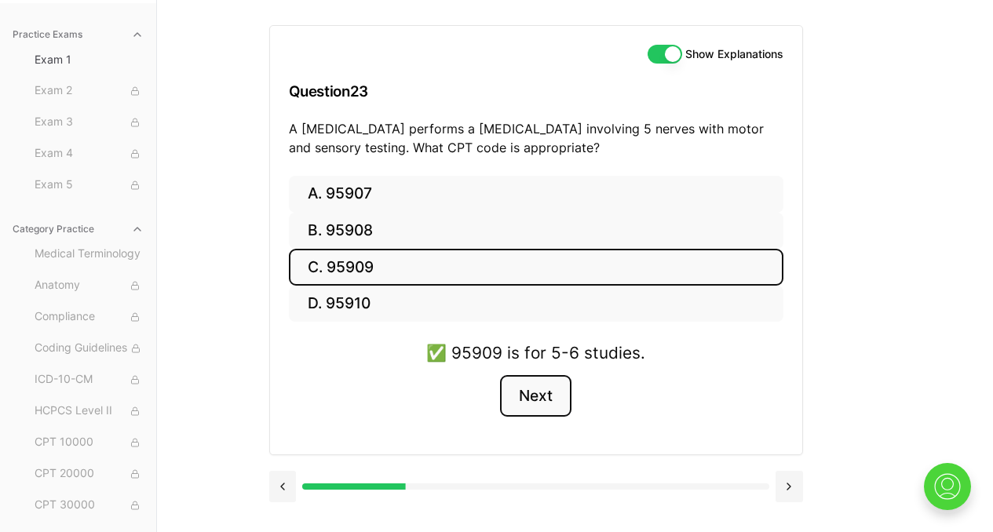
click at [527, 404] on button "Next" at bounding box center [535, 396] width 71 height 42
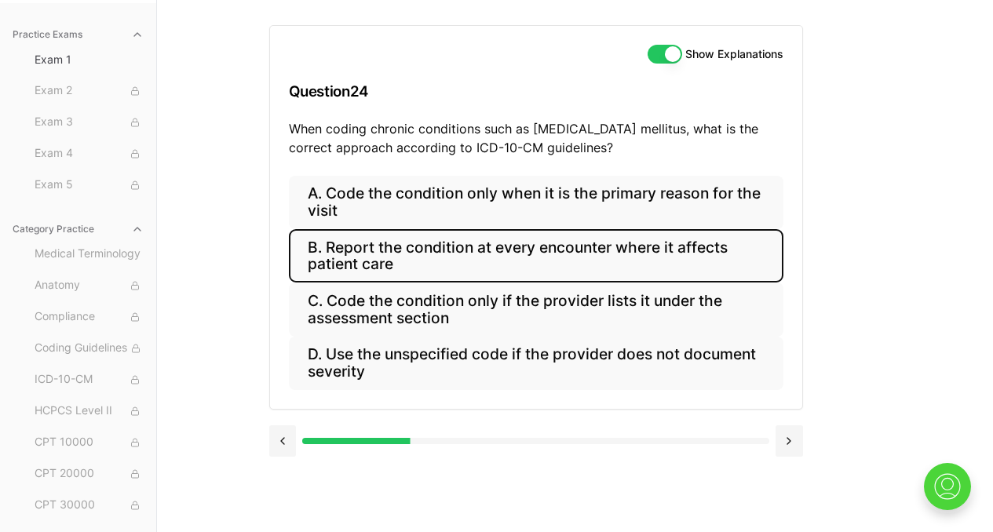
click at [568, 250] on button "B. Report the condition at every encounter where it affects patient care" at bounding box center [536, 255] width 495 height 53
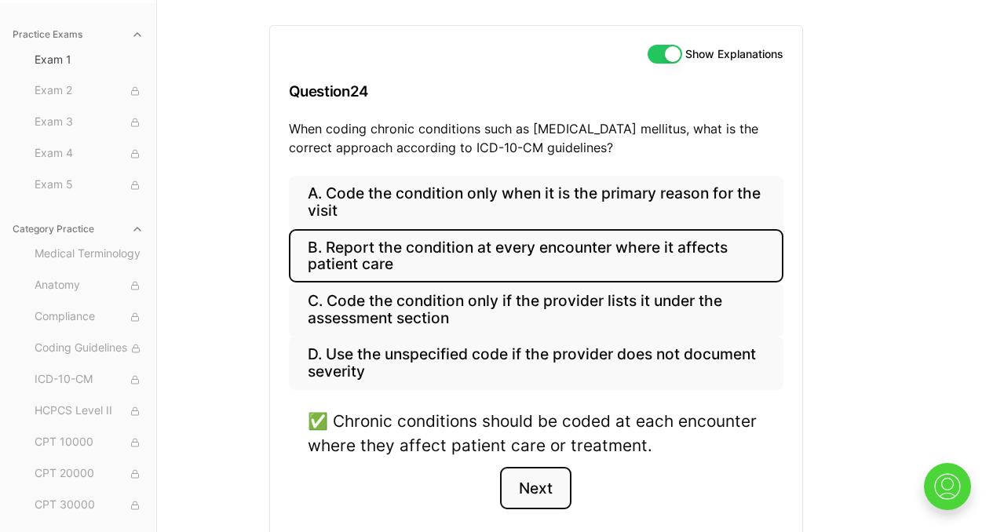
click at [541, 497] on button "Next" at bounding box center [535, 488] width 71 height 42
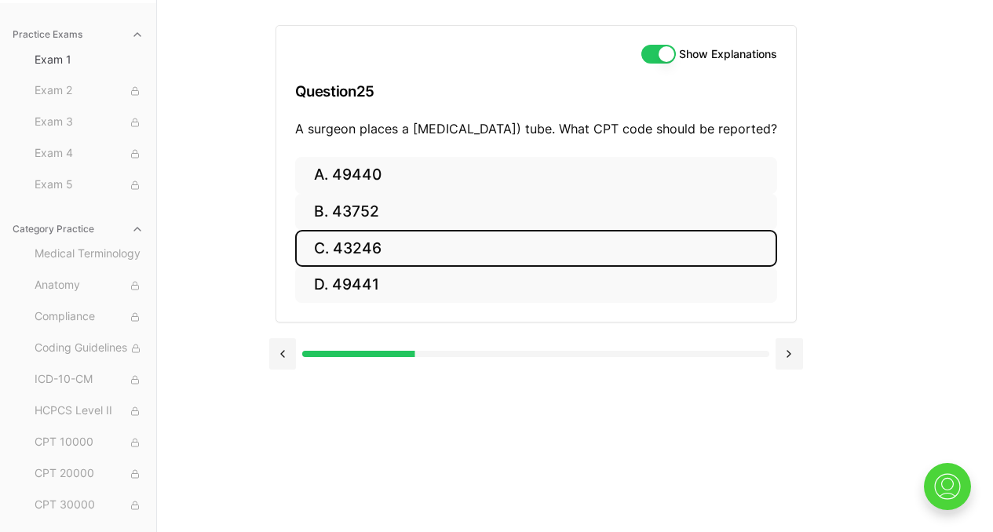
click at [392, 267] on button "C. 43246" at bounding box center [536, 248] width 482 height 37
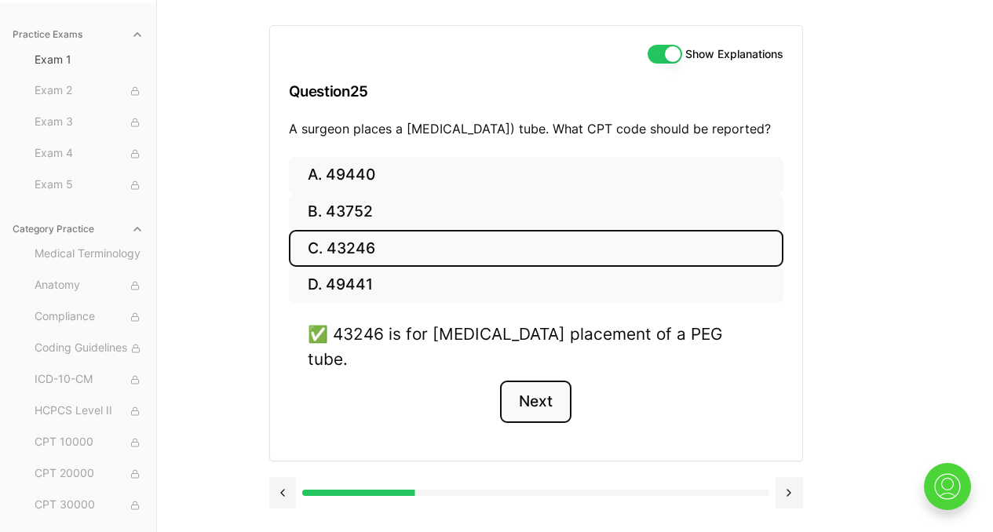
click at [546, 391] on button "Next" at bounding box center [535, 402] width 71 height 42
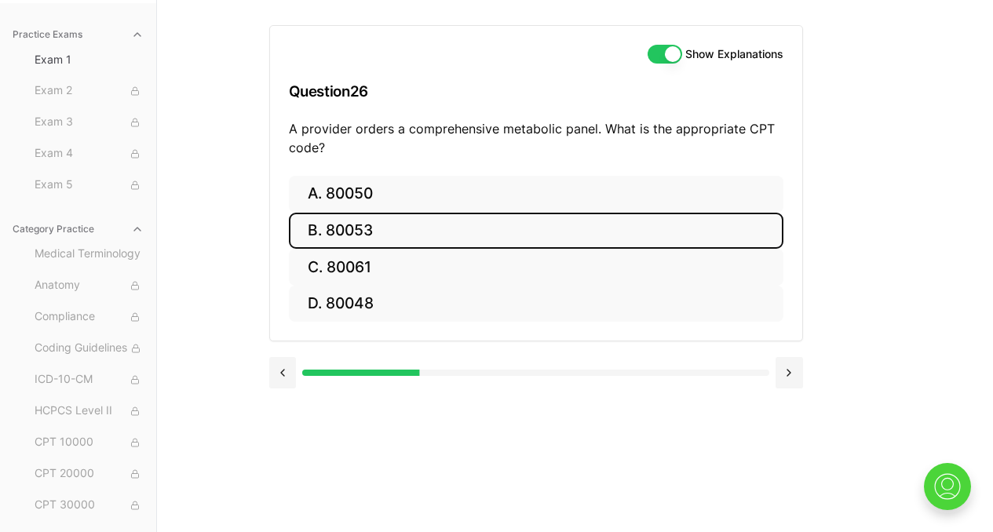
click at [391, 243] on button "B. 80053" at bounding box center [536, 231] width 495 height 37
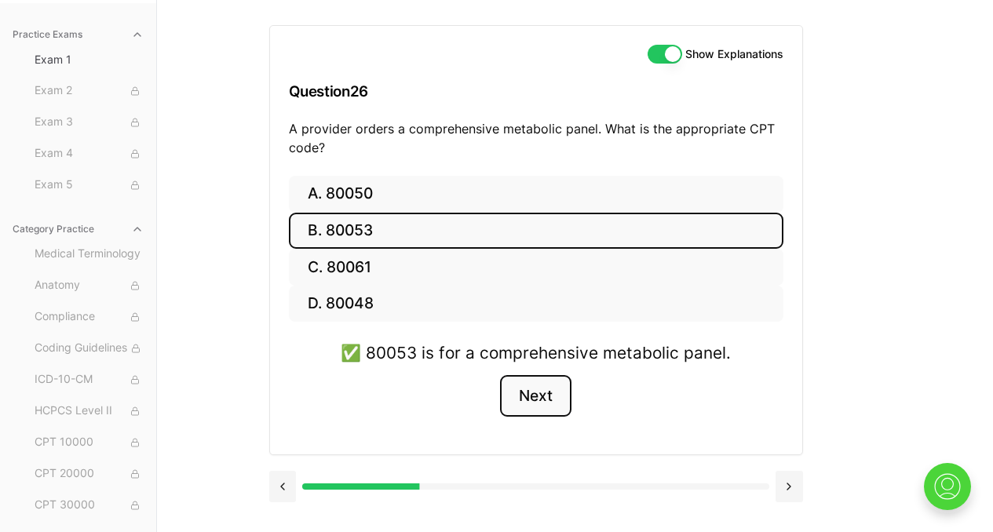
click at [521, 390] on button "Next" at bounding box center [535, 396] width 71 height 42
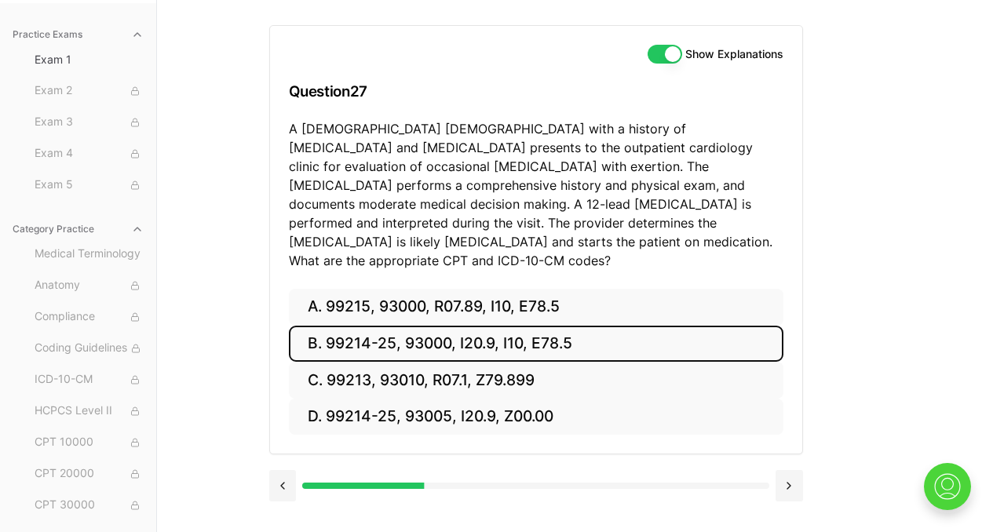
click at [522, 327] on button "B. 99214-25, 93000, I20.9, I10, E78.5" at bounding box center [536, 344] width 495 height 37
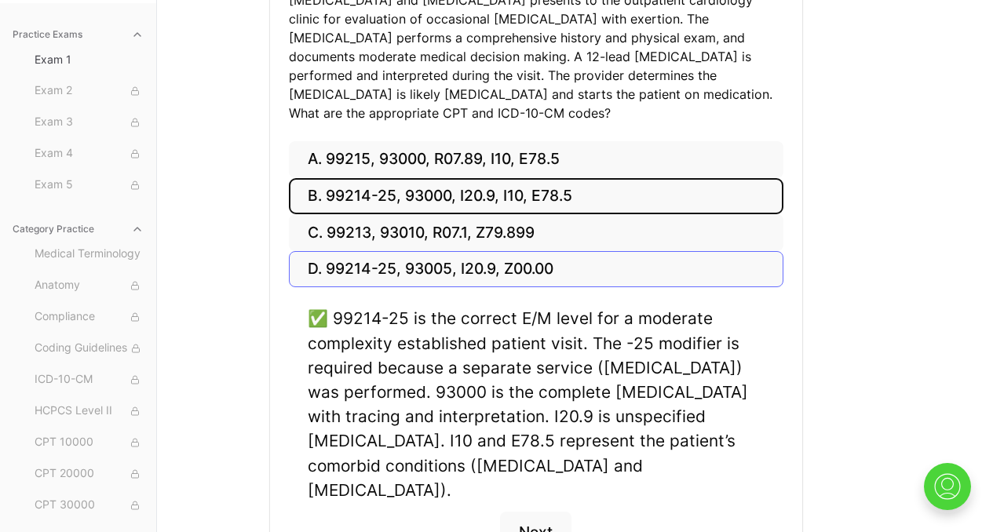
scroll to position [368, 0]
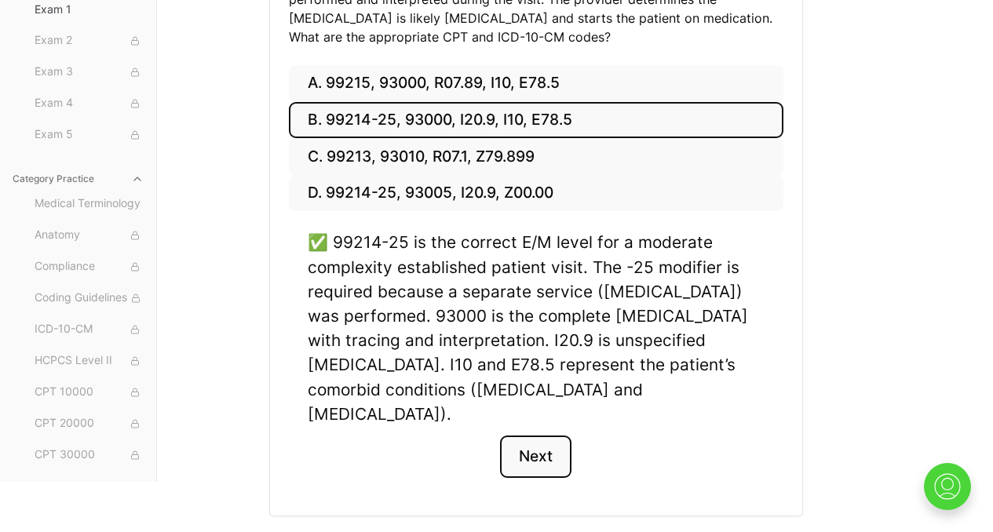
click at [533, 436] on button "Next" at bounding box center [535, 457] width 71 height 42
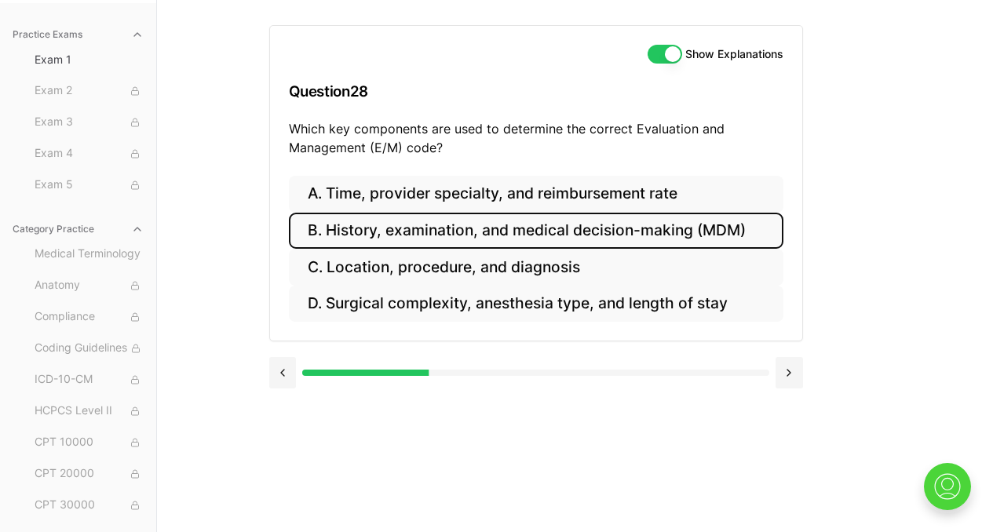
click at [582, 235] on button "B. History, examination, and medical decision-making (MDM)" at bounding box center [536, 231] width 495 height 37
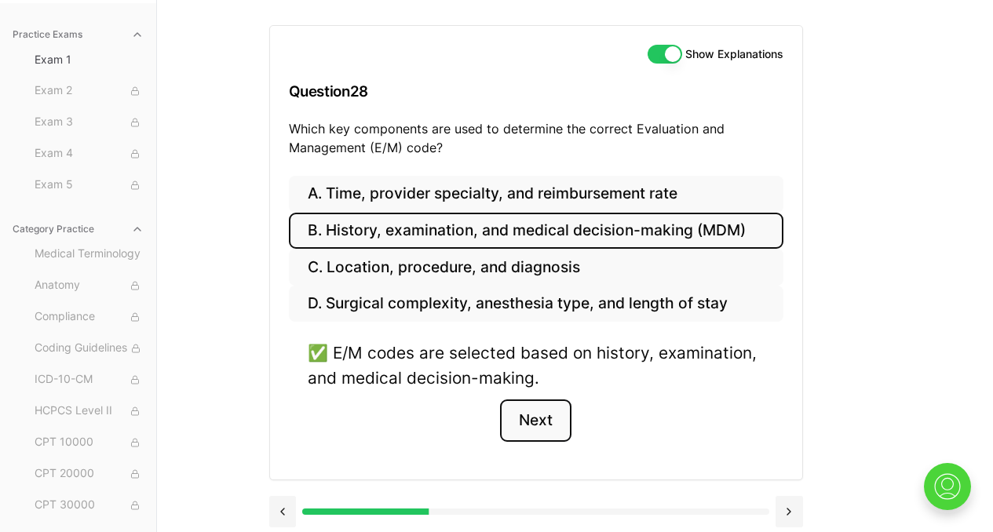
click at [549, 422] on button "Next" at bounding box center [535, 421] width 71 height 42
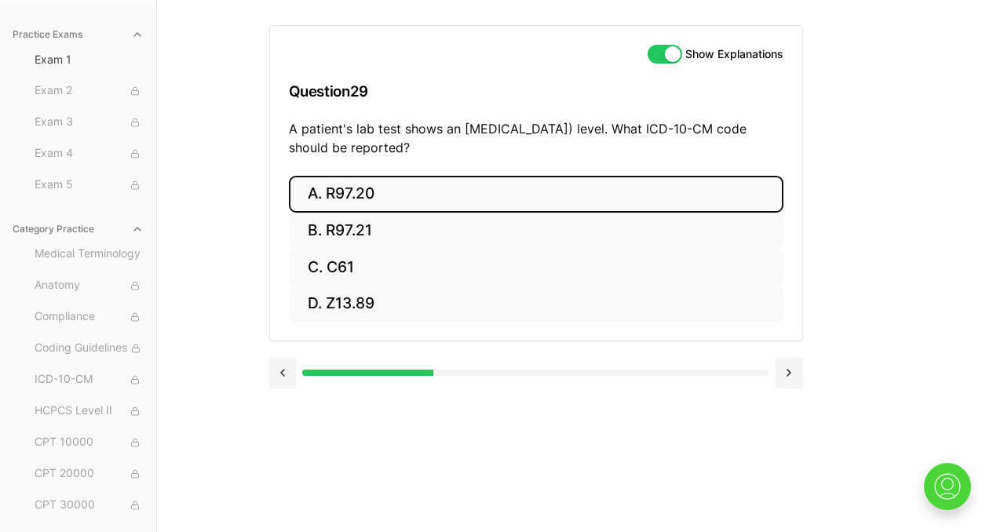
click at [480, 195] on button "A. R97.20" at bounding box center [536, 194] width 495 height 37
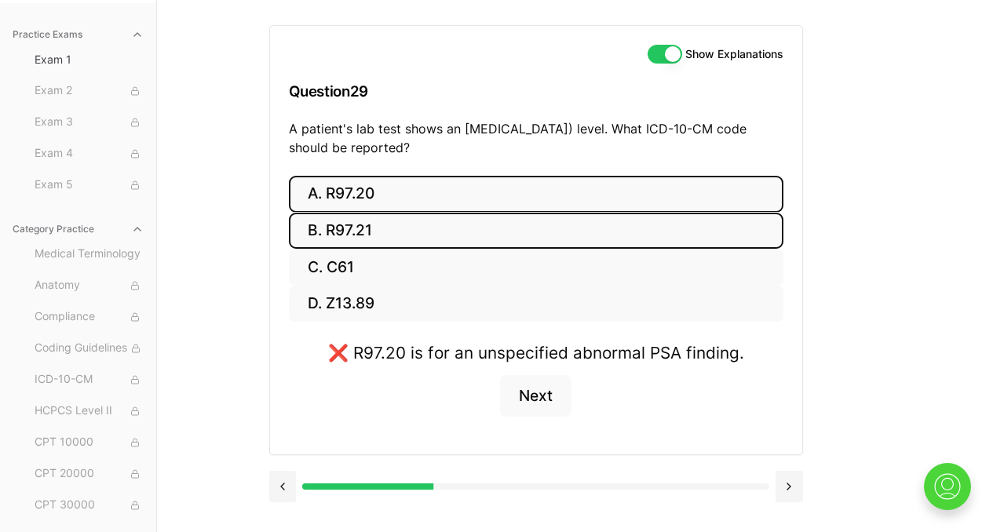
click at [422, 228] on button "B. R97.21" at bounding box center [536, 231] width 495 height 37
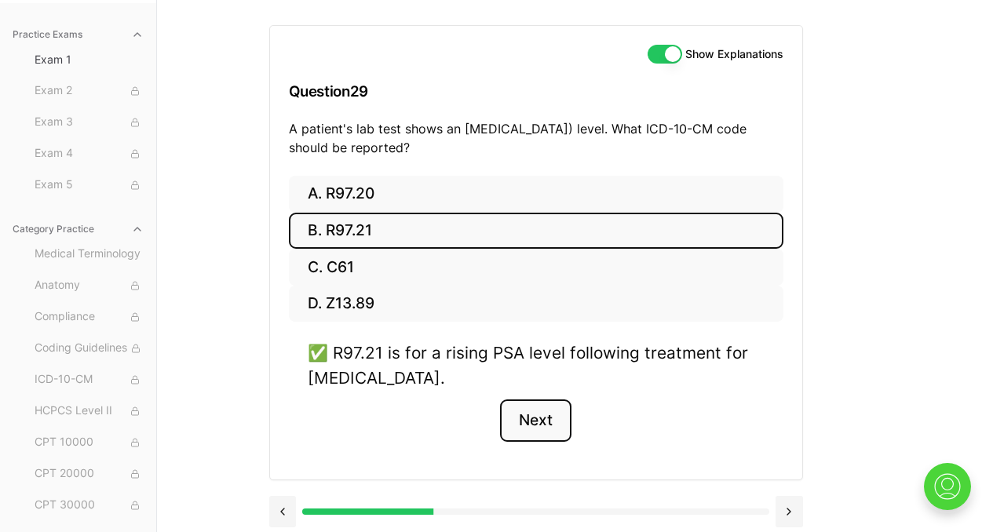
click at [538, 424] on button "Next" at bounding box center [535, 421] width 71 height 42
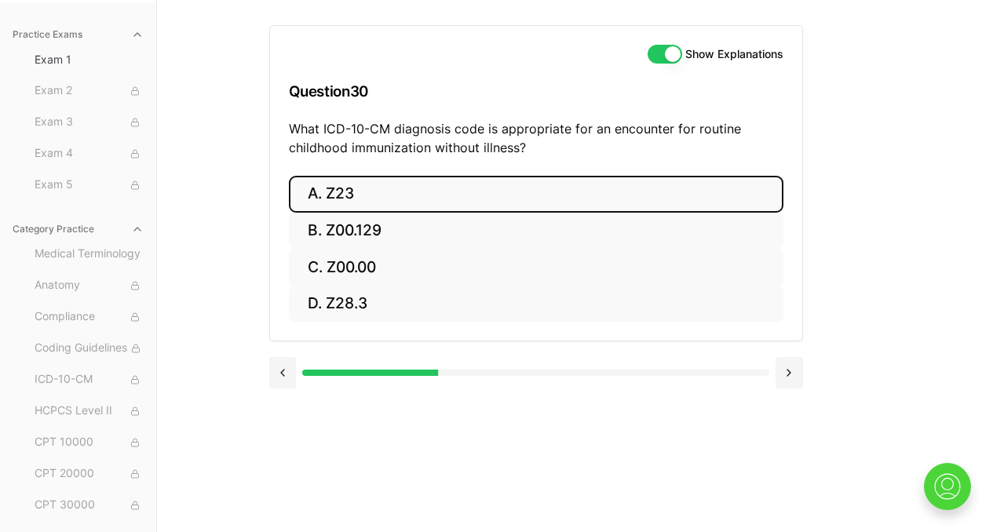
click at [436, 193] on button "A. Z23" at bounding box center [536, 194] width 495 height 37
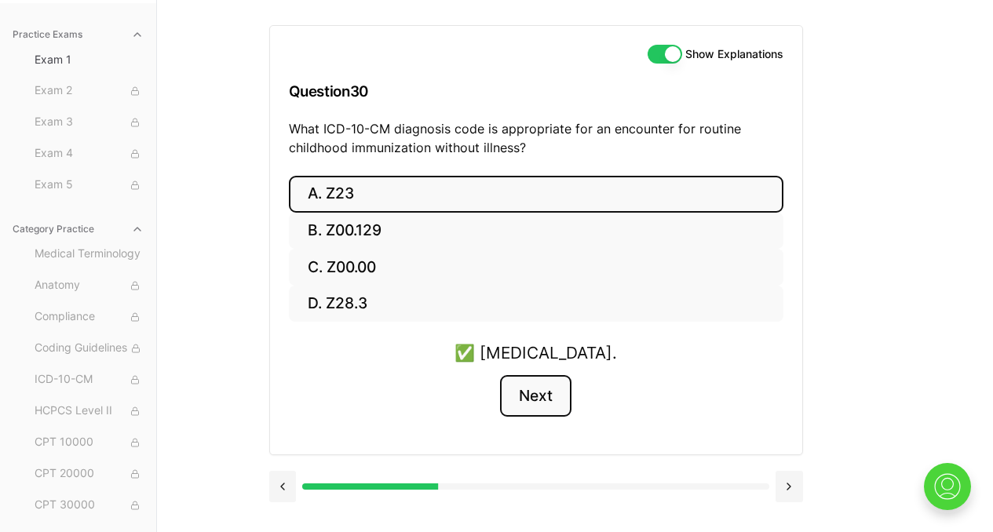
click at [527, 391] on button "Next" at bounding box center [535, 396] width 71 height 42
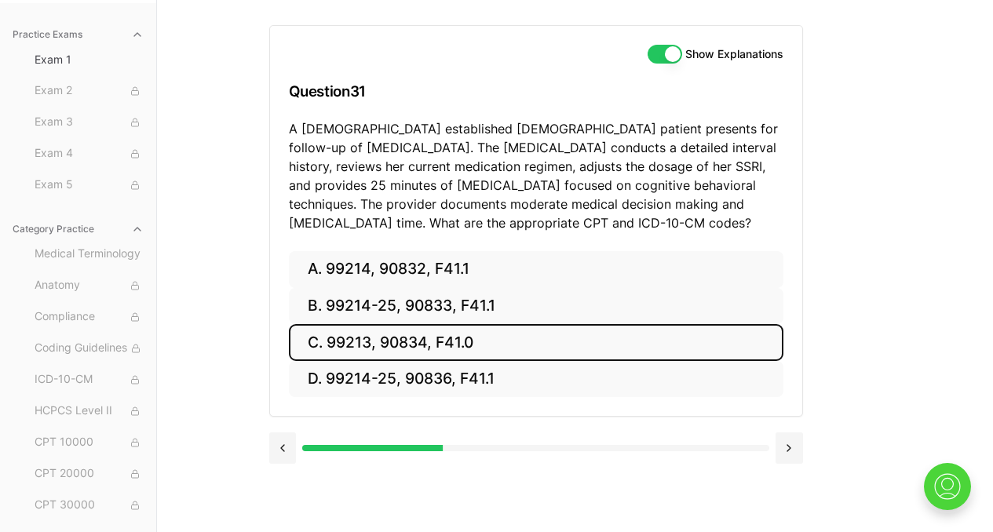
click at [526, 345] on button "C. 99213, 90834, F41.0" at bounding box center [536, 342] width 495 height 37
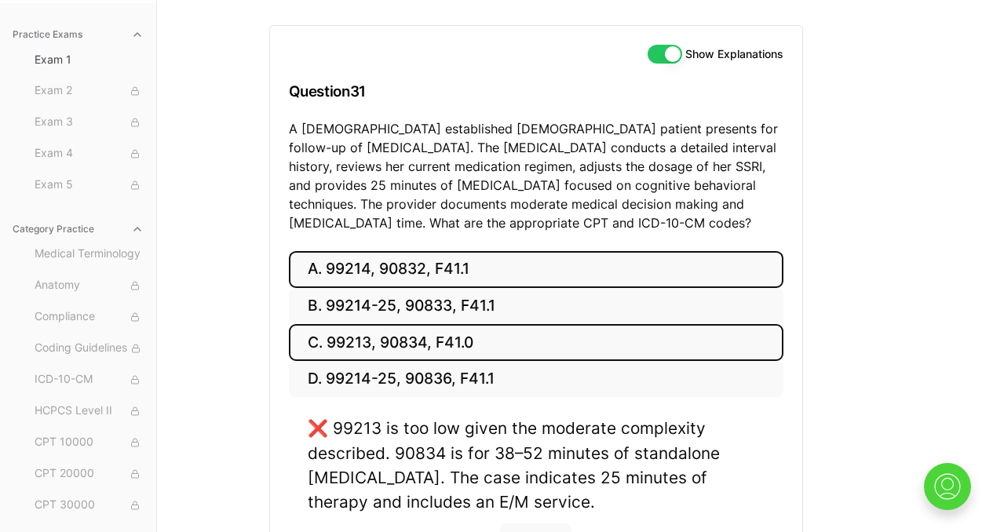
click at [454, 265] on button "A. 99214, 90832, F41.1" at bounding box center [536, 269] width 495 height 37
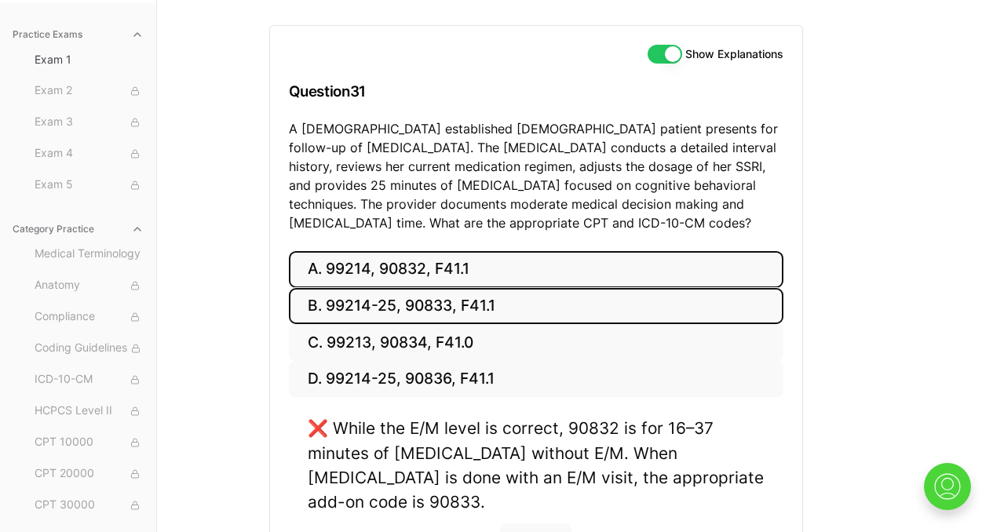
click at [458, 301] on button "B. 99214-25, 90833, F41.1" at bounding box center [536, 306] width 495 height 37
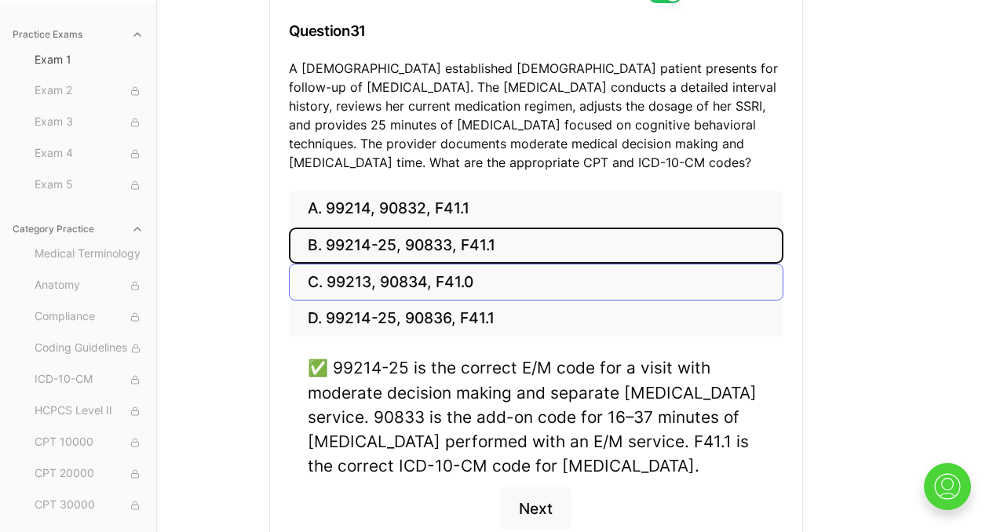
scroll to position [301, 0]
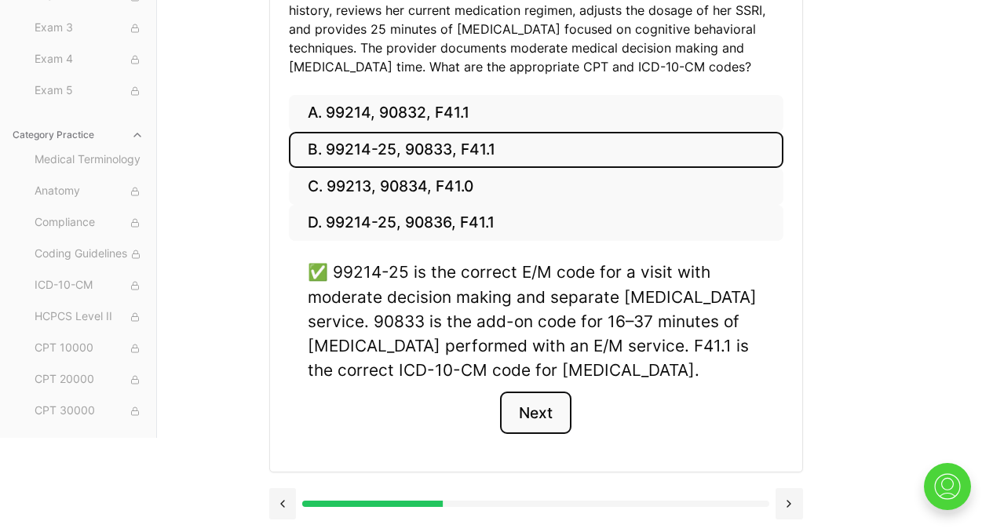
click at [534, 424] on button "Next" at bounding box center [535, 413] width 71 height 42
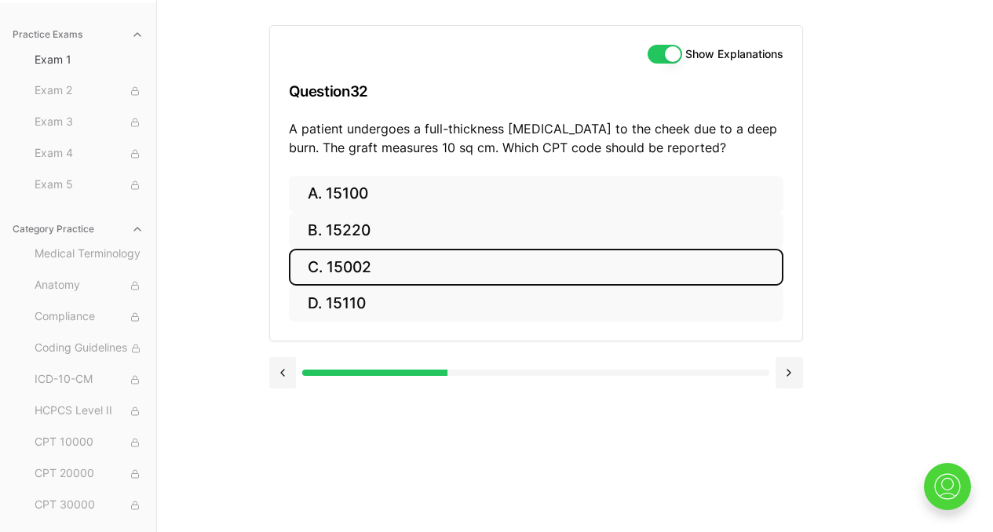
click at [454, 279] on button "C. 15002" at bounding box center [536, 267] width 495 height 37
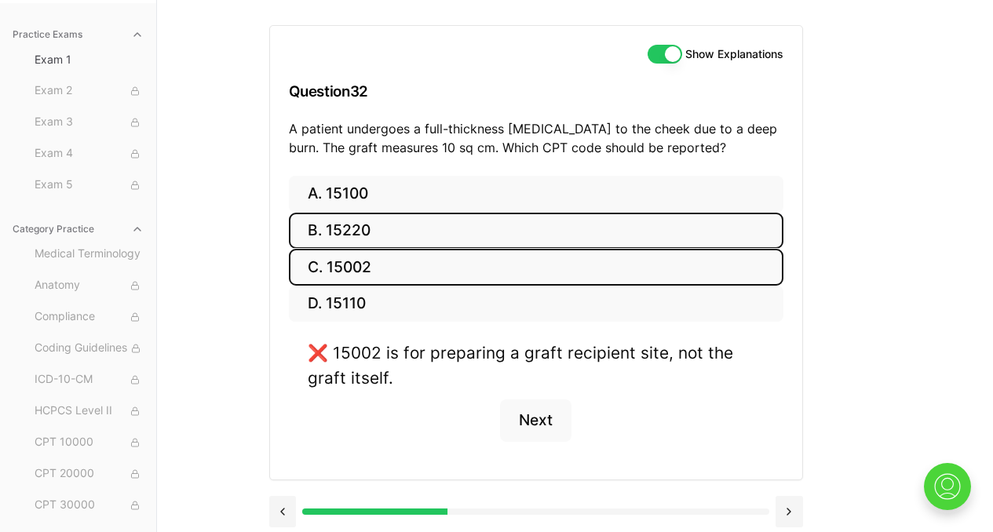
click at [447, 227] on button "B. 15220" at bounding box center [536, 231] width 495 height 37
click at [450, 278] on button "C. 15002" at bounding box center [536, 267] width 495 height 37
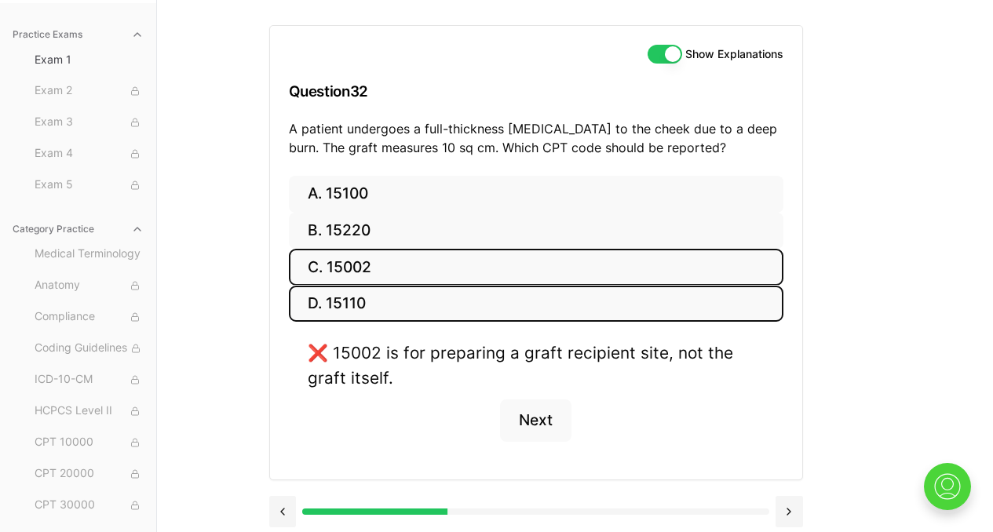
click at [448, 305] on button "D. 15110" at bounding box center [536, 304] width 495 height 37
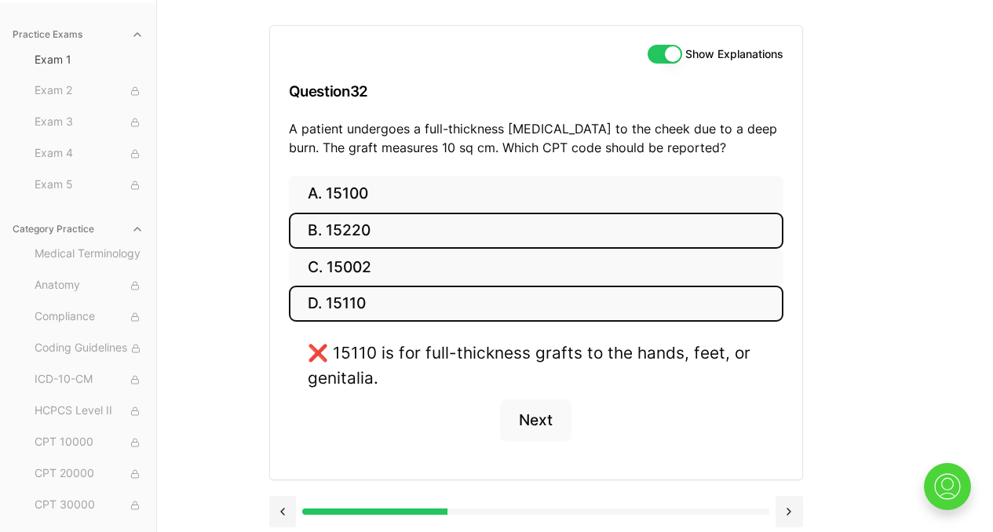
click at [439, 235] on button "B. 15220" at bounding box center [536, 231] width 495 height 37
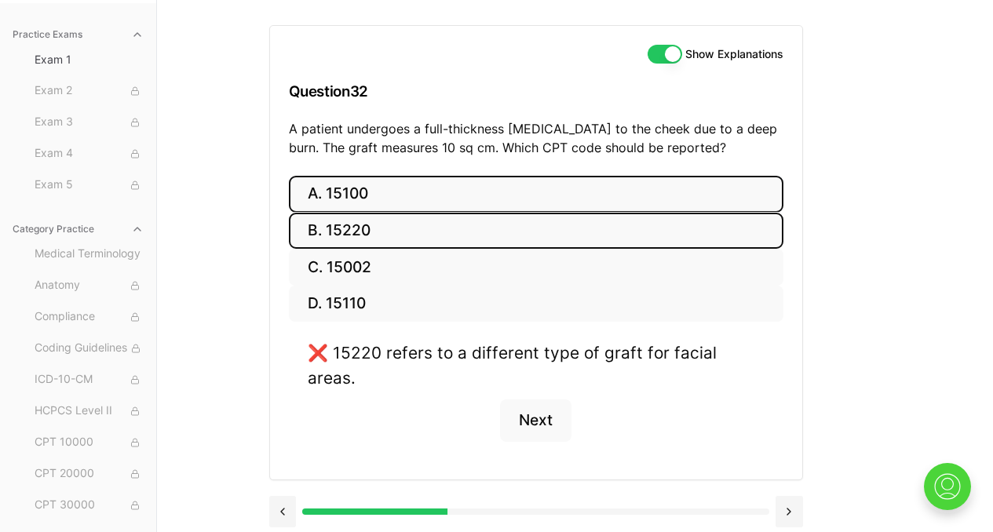
click at [435, 203] on button "A. 15100" at bounding box center [536, 194] width 495 height 37
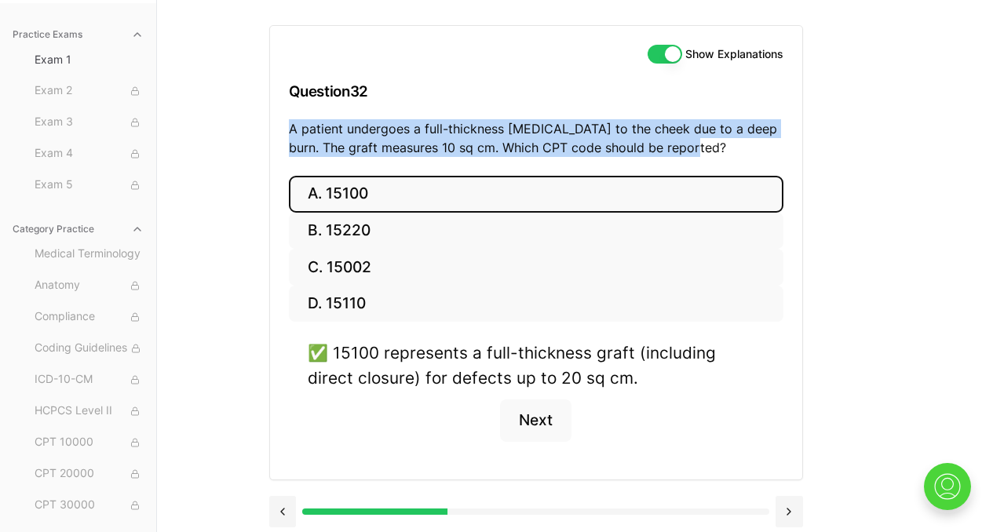
drag, startPoint x: 290, startPoint y: 125, endPoint x: 704, endPoint y: 151, distance: 415.3
click at [704, 151] on p "A patient undergoes a full-thickness [MEDICAL_DATA] to the cheek due to a deep …" at bounding box center [536, 138] width 495 height 38
copy p "A patient undergoes a full-thickness [MEDICAL_DATA] to the cheek due to a deep …"
click at [539, 196] on button "A. 15100" at bounding box center [536, 194] width 495 height 37
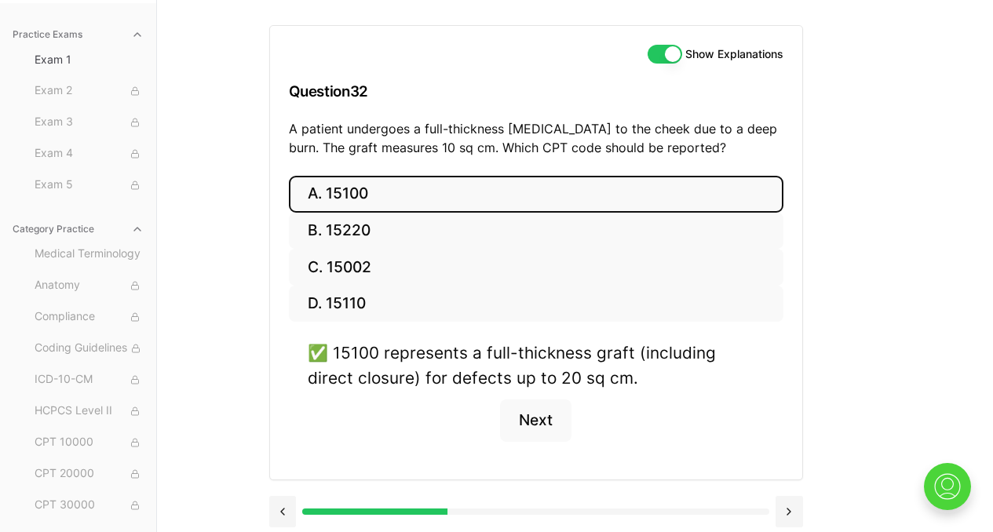
click at [863, 282] on div "Show Explanations Question 32 A patient undergoes a full-thickness [MEDICAL_DAT…" at bounding box center [575, 266] width 612 height 532
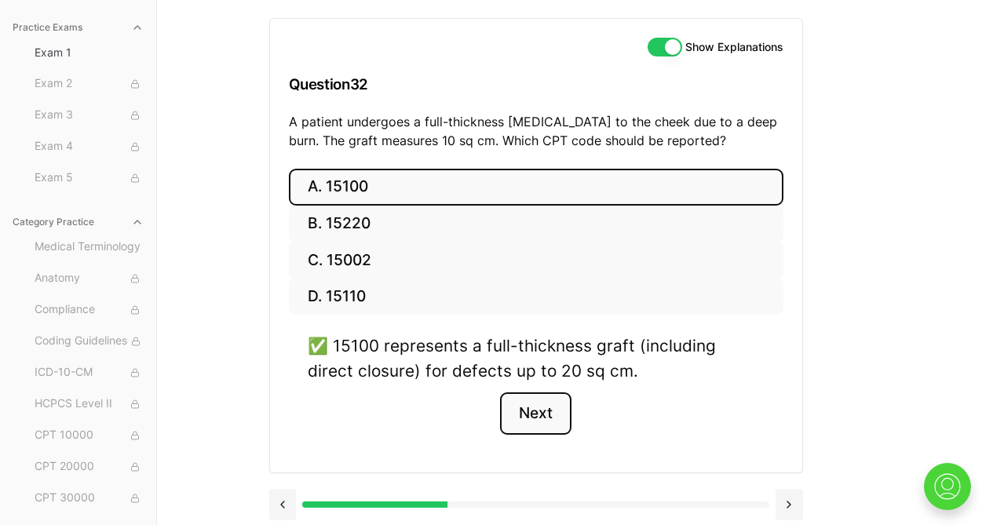
click at [537, 408] on button "Next" at bounding box center [535, 413] width 71 height 42
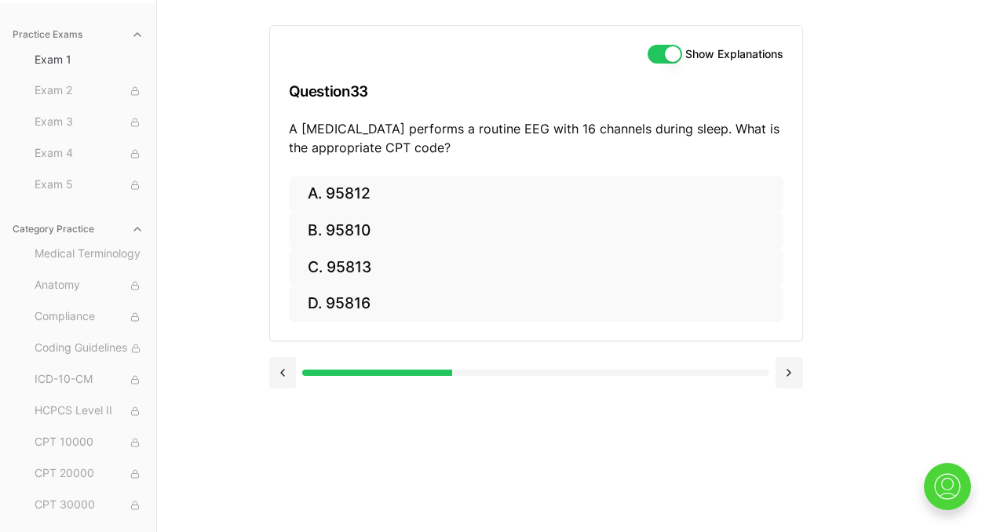
click at [865, 178] on div "Show Explanations Question 33 A [MEDICAL_DATA] performs a routine EEG with 16 c…" at bounding box center [575, 266] width 612 height 532
click at [590, 133] on p "A [MEDICAL_DATA] performs a routine EEG with 16 channels during sleep. What is …" at bounding box center [536, 138] width 495 height 38
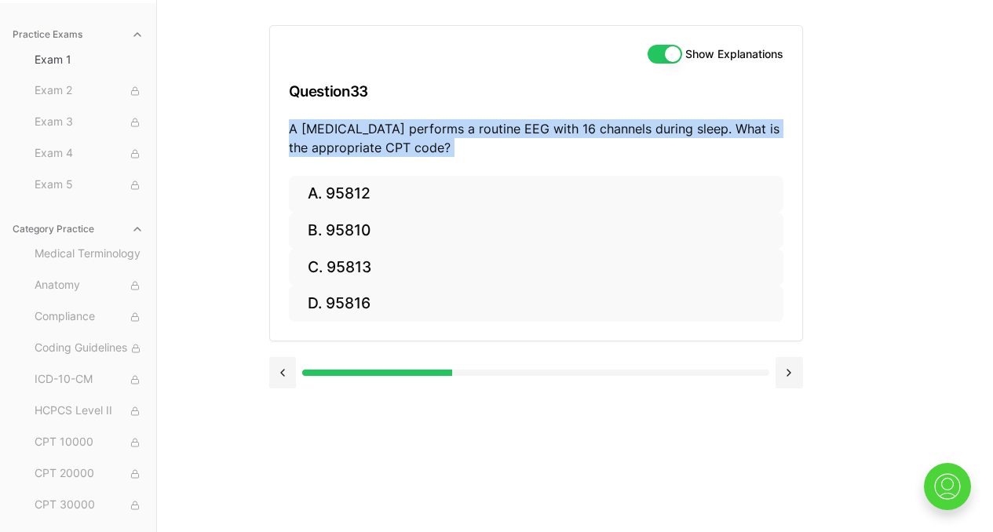
click at [590, 133] on p "A [MEDICAL_DATA] performs a routine EEG with 16 channels during sleep. What is …" at bounding box center [536, 138] width 495 height 38
click at [543, 128] on p "A [MEDICAL_DATA] performs a routine EEG with 16 channels during sleep. What is …" at bounding box center [536, 138] width 495 height 38
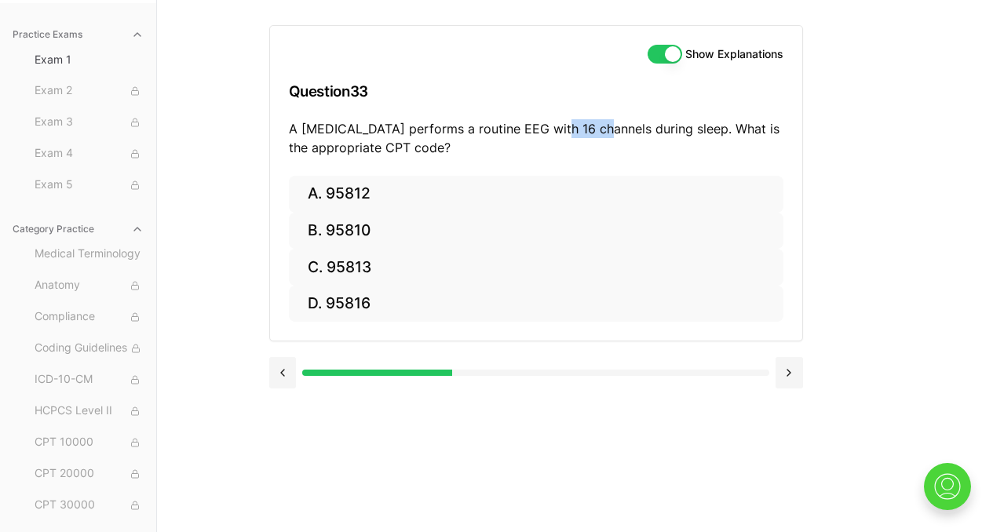
drag, startPoint x: 543, startPoint y: 128, endPoint x: 572, endPoint y: 117, distance: 31.1
click at [576, 118] on div "Show Explanations Question 33 A [MEDICAL_DATA] performs a routine EEG with 16 c…" at bounding box center [536, 101] width 532 height 150
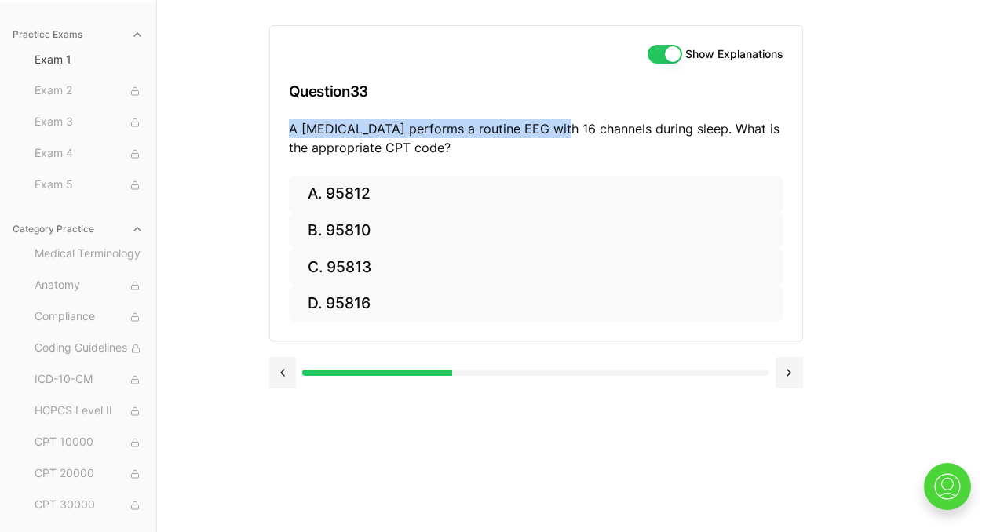
click at [481, 127] on p "A [MEDICAL_DATA] performs a routine EEG with 16 channels during sleep. What is …" at bounding box center [536, 138] width 495 height 38
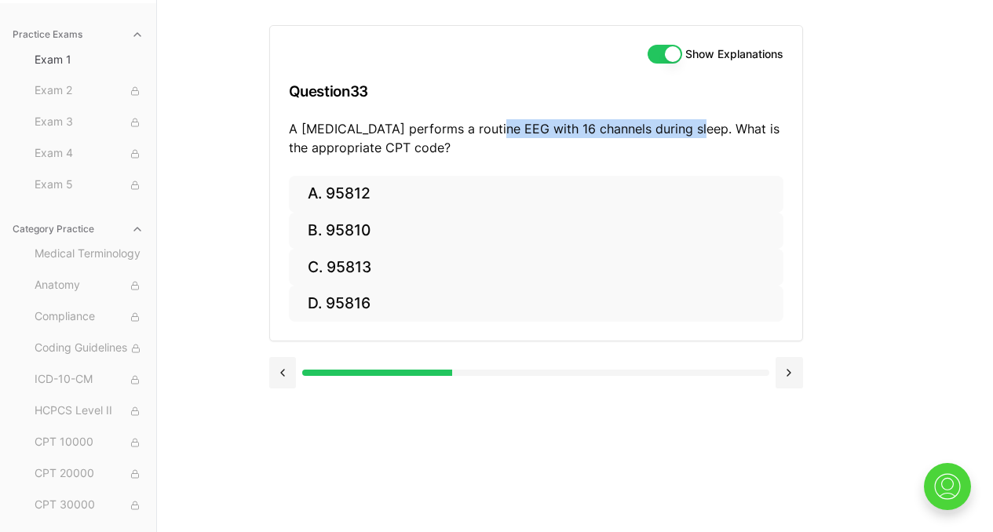
drag, startPoint x: 482, startPoint y: 128, endPoint x: 686, endPoint y: 134, distance: 204.2
click at [686, 134] on p "A [MEDICAL_DATA] performs a routine EEG with 16 channels during sleep. What is …" at bounding box center [536, 138] width 495 height 38
copy p "EEG with 16 channels during sleep"
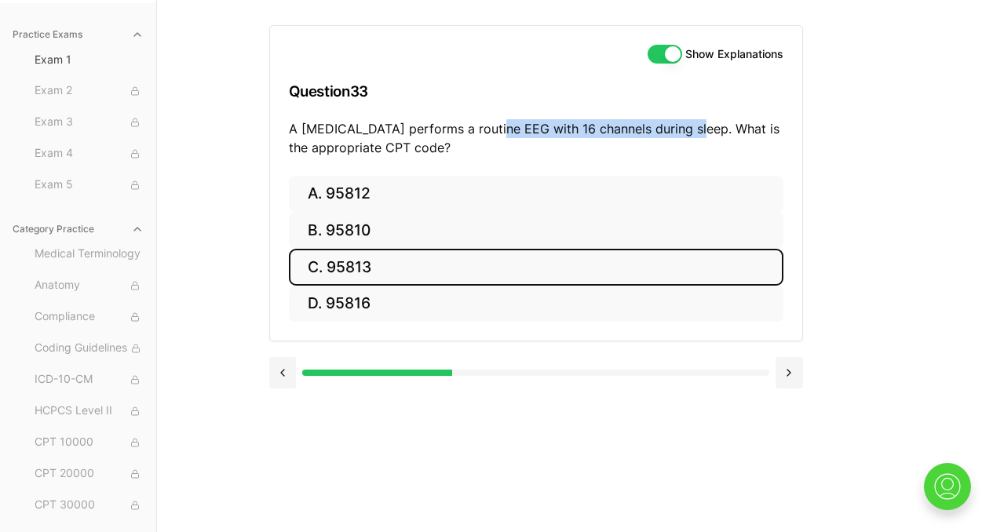
click at [405, 267] on button "C. 95813" at bounding box center [536, 267] width 495 height 37
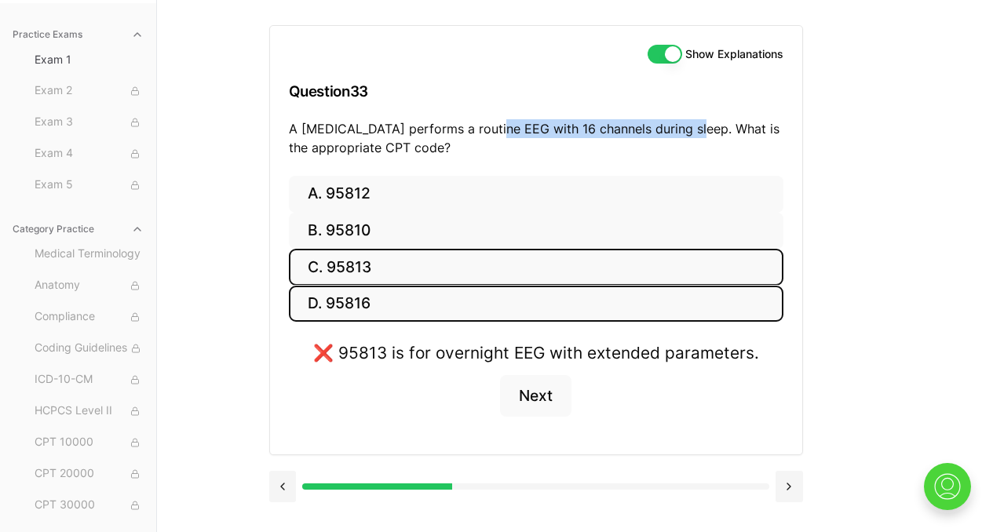
click at [399, 293] on button "D. 95816" at bounding box center [536, 304] width 495 height 37
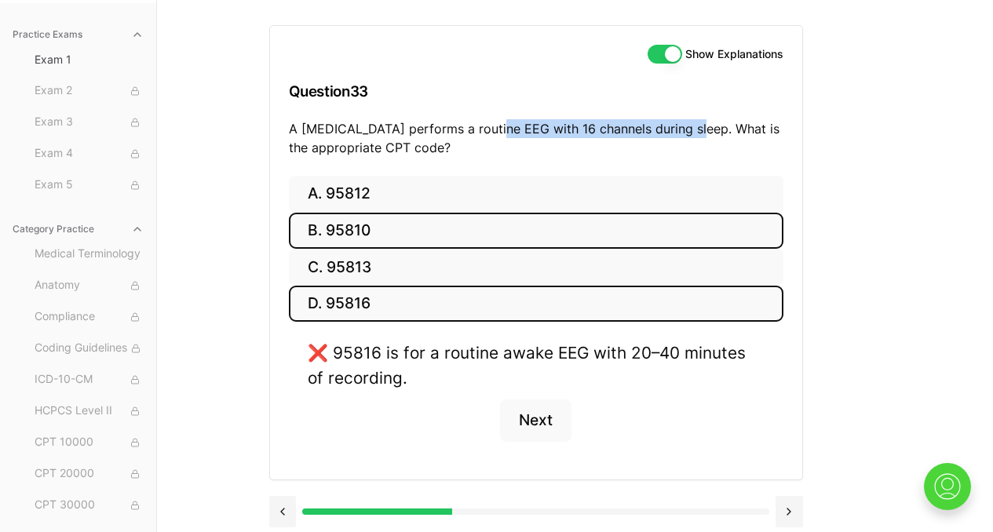
click at [474, 225] on button "B. 95810" at bounding box center [536, 231] width 495 height 37
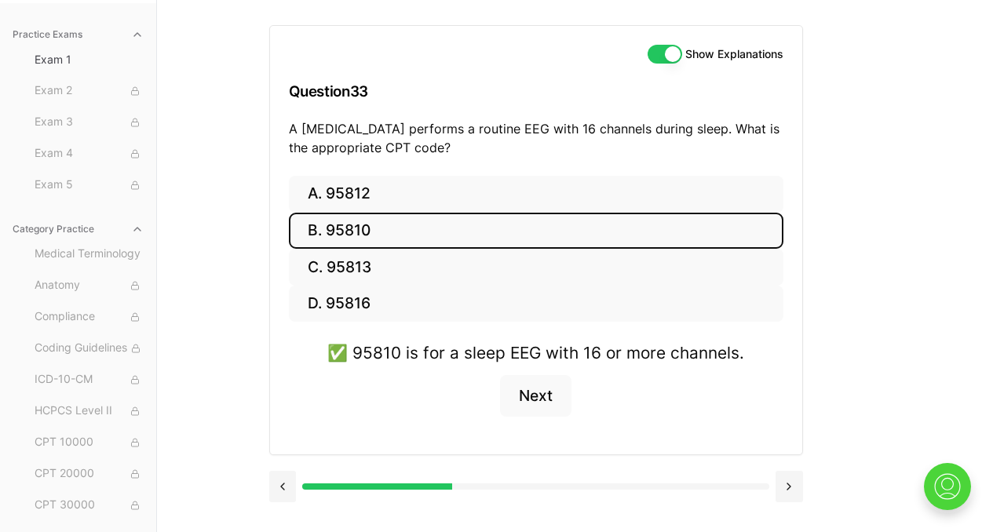
click at [287, 122] on div "Show Explanations Question 33 A [MEDICAL_DATA] performs a routine EEG with 16 c…" at bounding box center [536, 101] width 532 height 150
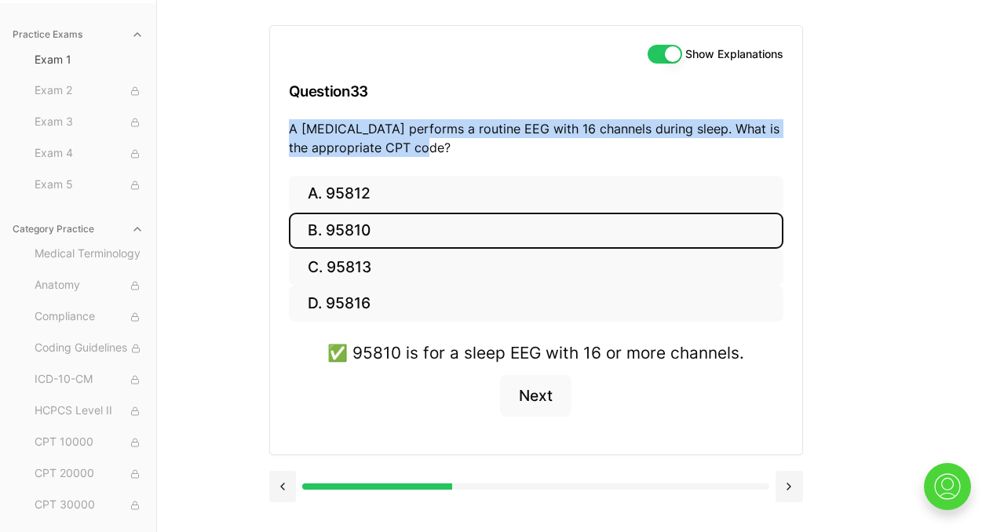
drag, startPoint x: 292, startPoint y: 122, endPoint x: 465, endPoint y: 164, distance: 178.4
click at [465, 164] on div "Show Explanations Question 33 A [MEDICAL_DATA] performs a routine EEG with 16 c…" at bounding box center [536, 101] width 532 height 150
copy p "A [MEDICAL_DATA] performs a routine EEG with 16 channels during sleep. What is …"
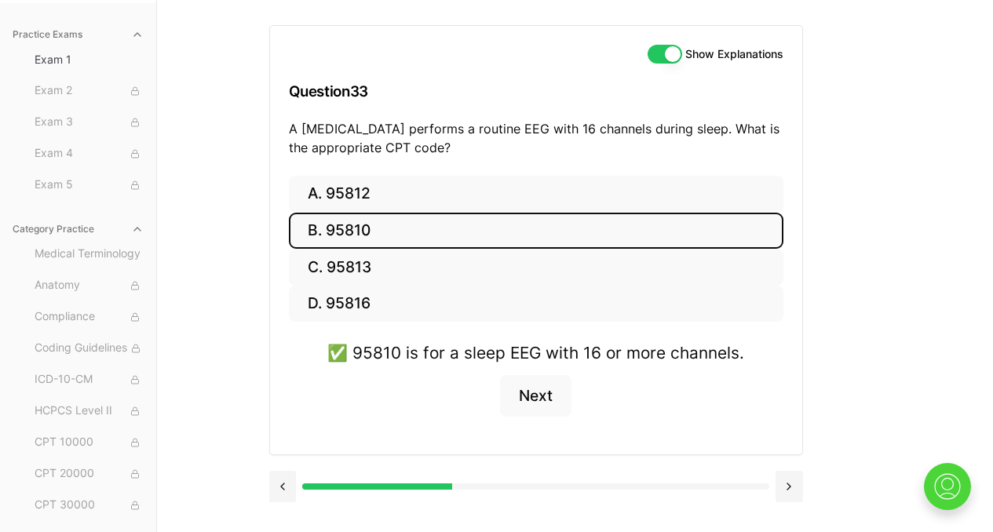
click at [875, 188] on div "Show Explanations Question 33 A [MEDICAL_DATA] performs a routine EEG with 16 c…" at bounding box center [575, 266] width 612 height 532
click at [542, 391] on button "Next" at bounding box center [535, 396] width 71 height 42
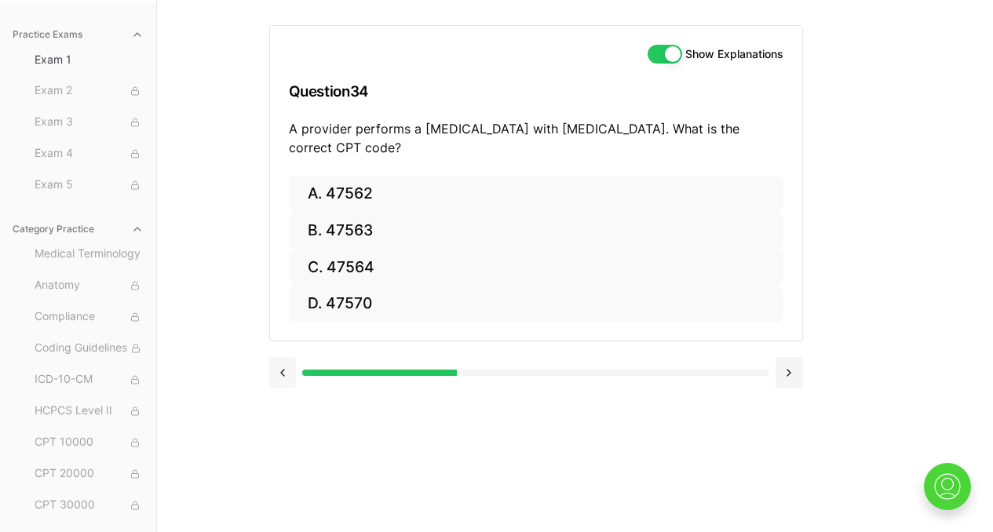
click at [284, 367] on button at bounding box center [282, 372] width 27 height 31
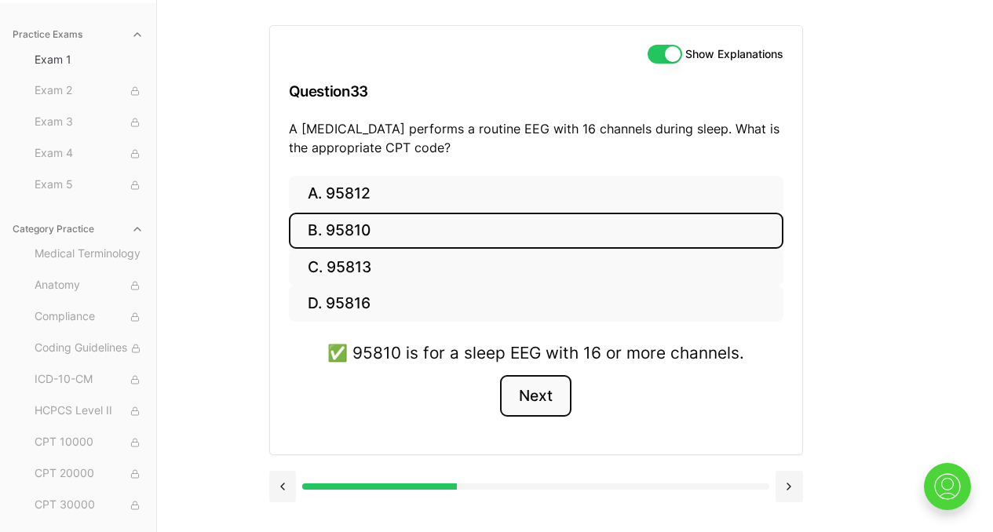
click at [550, 401] on button "Next" at bounding box center [535, 396] width 71 height 42
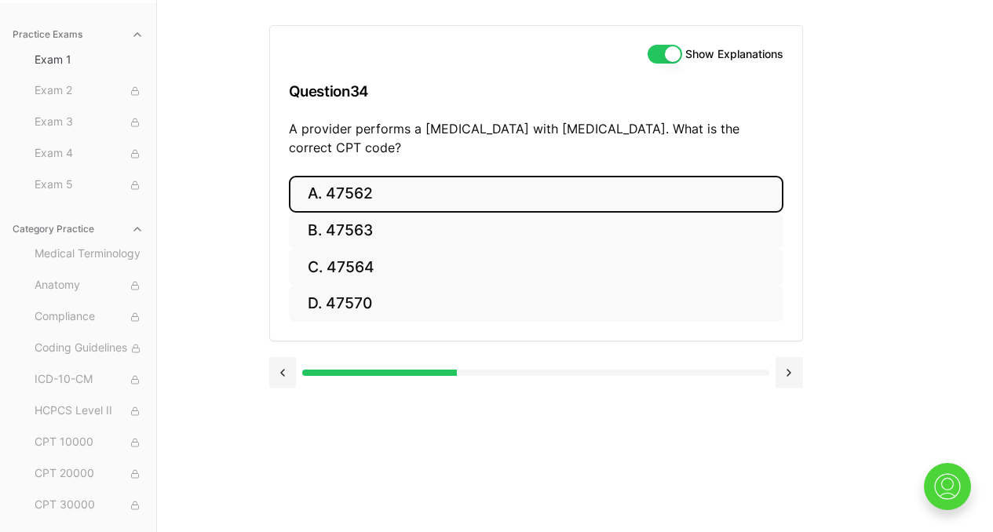
click at [330, 196] on button "A. 47562" at bounding box center [536, 194] width 495 height 37
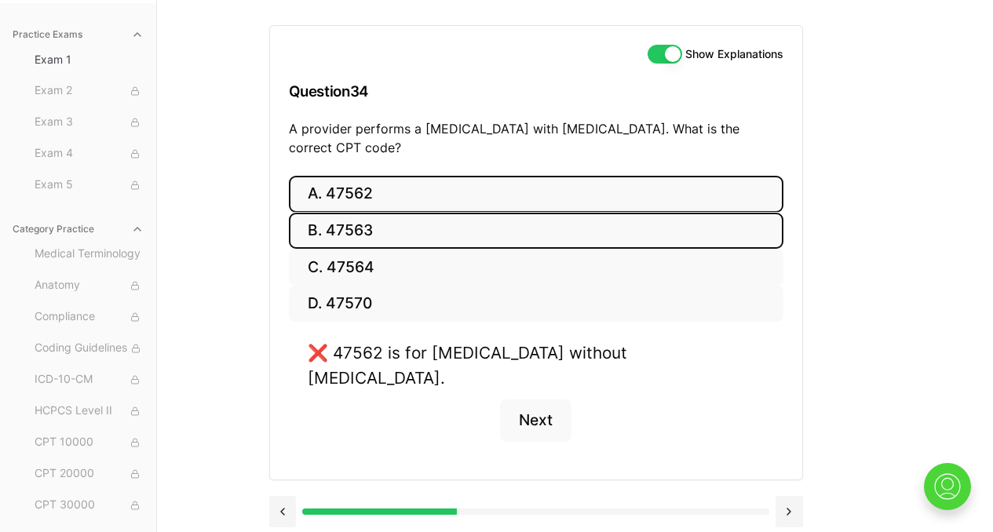
click at [343, 231] on button "B. 47563" at bounding box center [536, 231] width 495 height 37
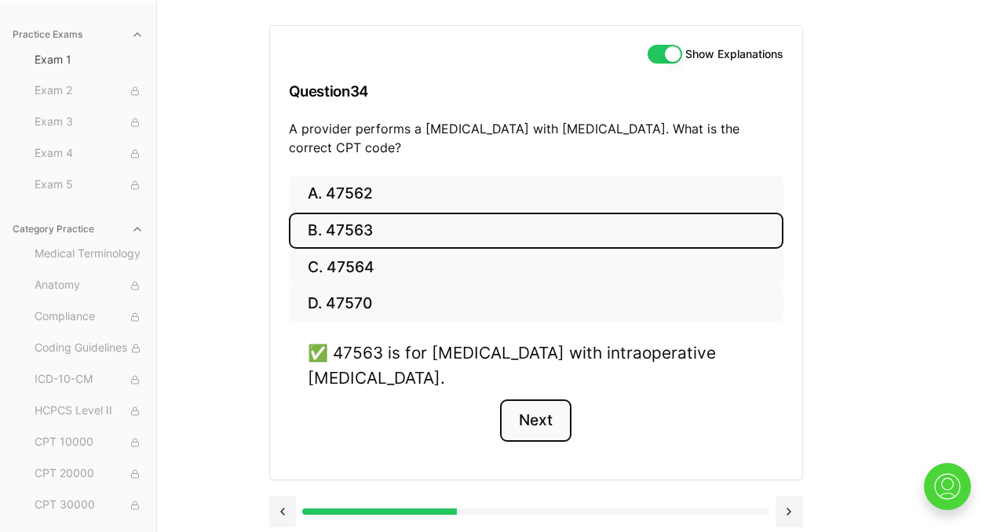
click at [545, 421] on button "Next" at bounding box center [535, 421] width 71 height 42
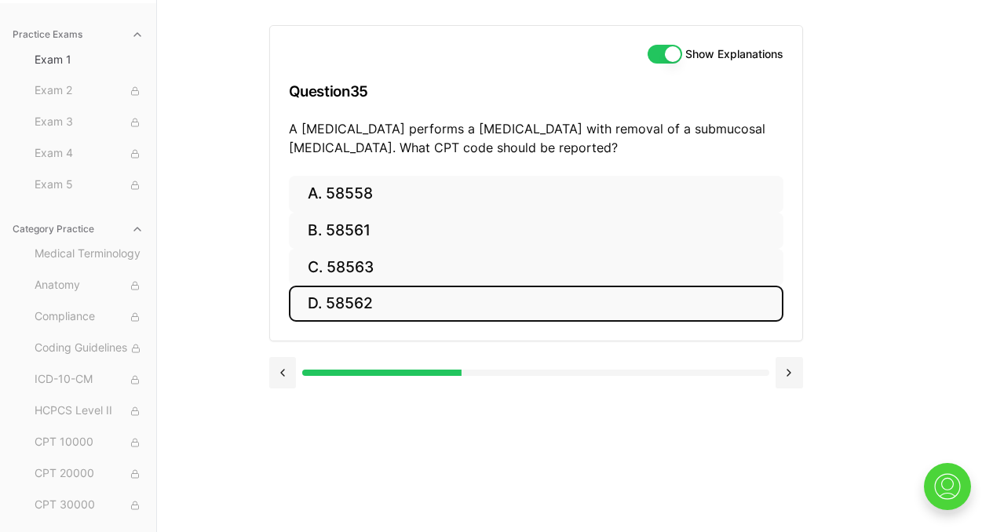
click at [476, 322] on button "D. 58562" at bounding box center [536, 304] width 495 height 37
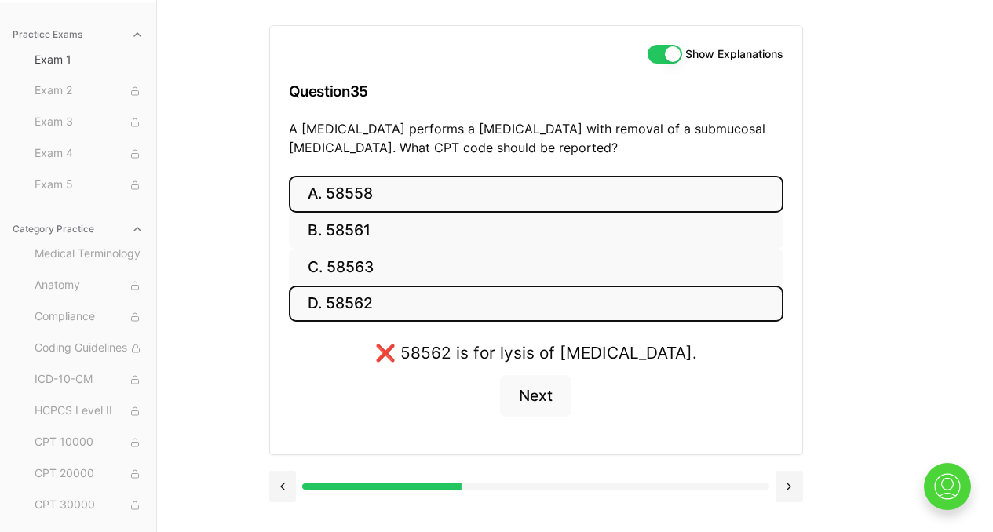
click at [406, 195] on button "A. 58558" at bounding box center [536, 194] width 495 height 37
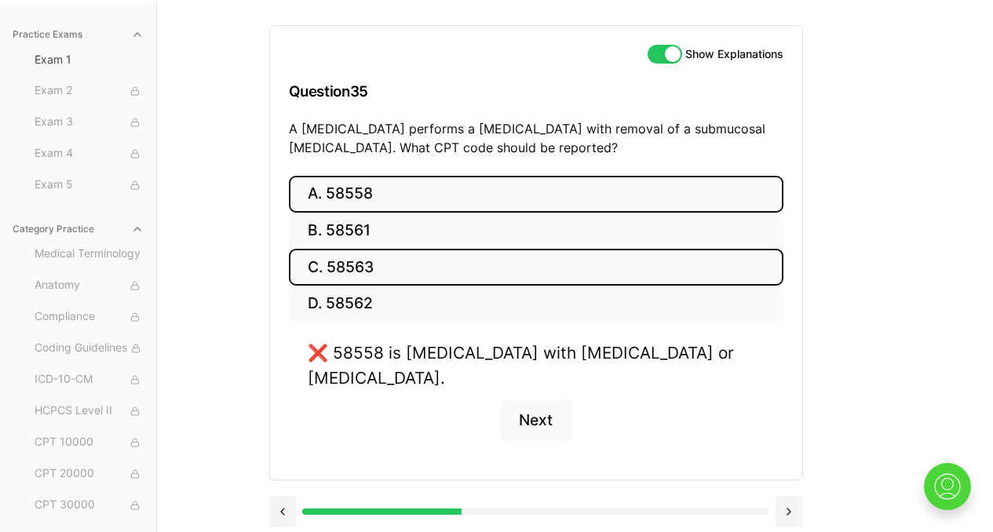
click at [492, 253] on button "C. 58563" at bounding box center [536, 267] width 495 height 37
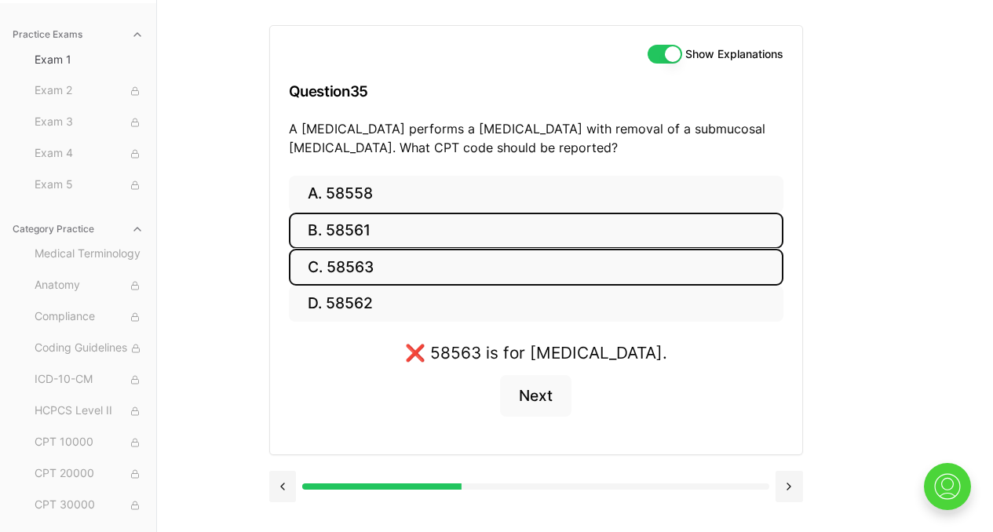
click at [502, 233] on button "B. 58561" at bounding box center [536, 231] width 495 height 37
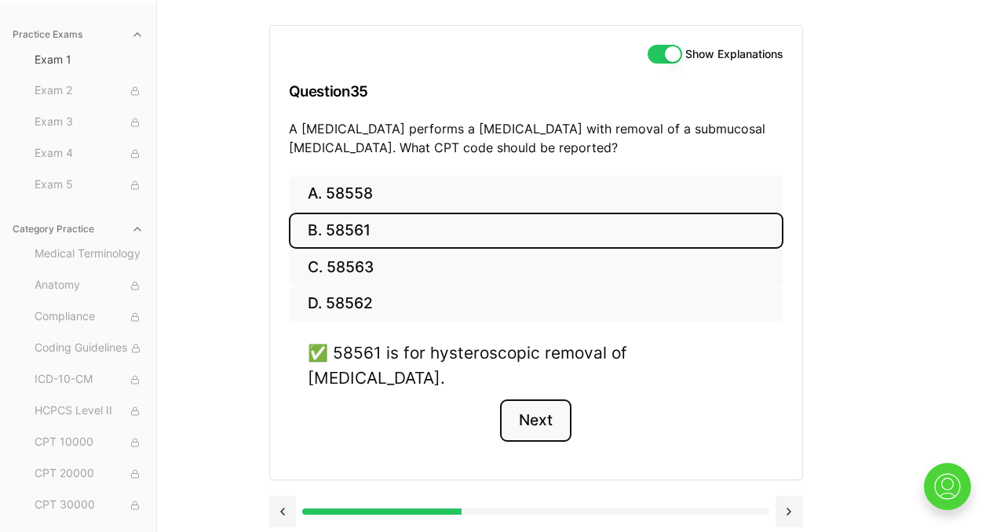
click at [541, 403] on button "Next" at bounding box center [535, 421] width 71 height 42
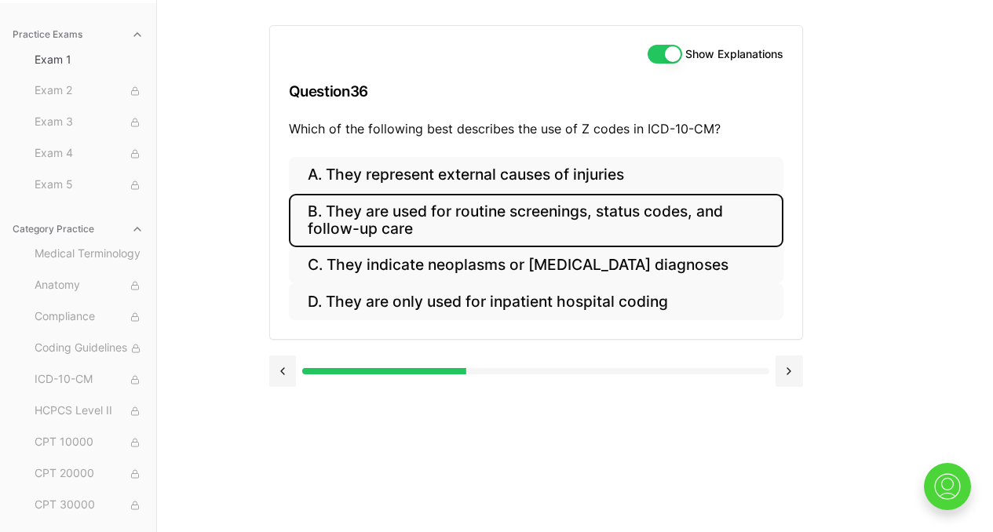
click at [567, 226] on button "B. They are used for routine screenings, status codes, and follow-up care" at bounding box center [536, 220] width 495 height 53
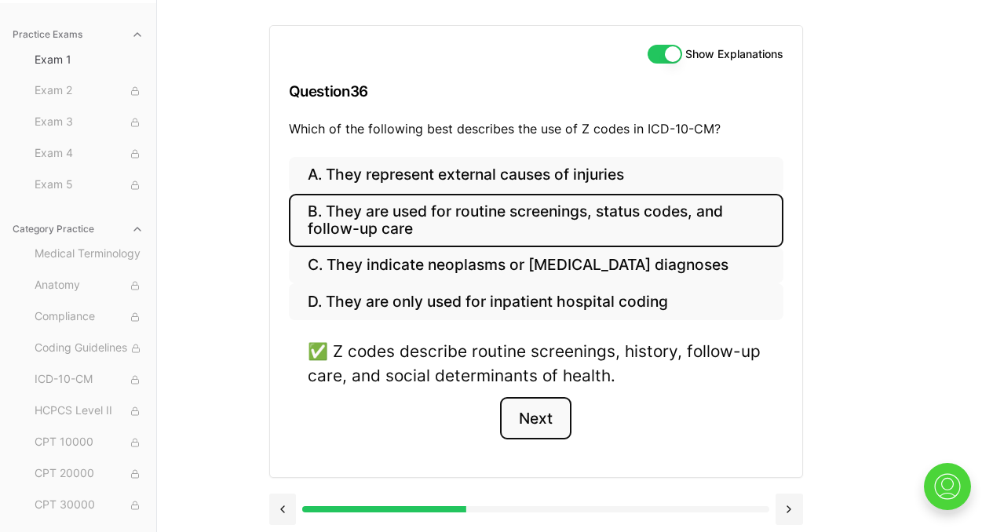
drag, startPoint x: 520, startPoint y: 411, endPoint x: 526, endPoint y: 376, distance: 35.7
click at [520, 409] on button "Next" at bounding box center [535, 418] width 71 height 42
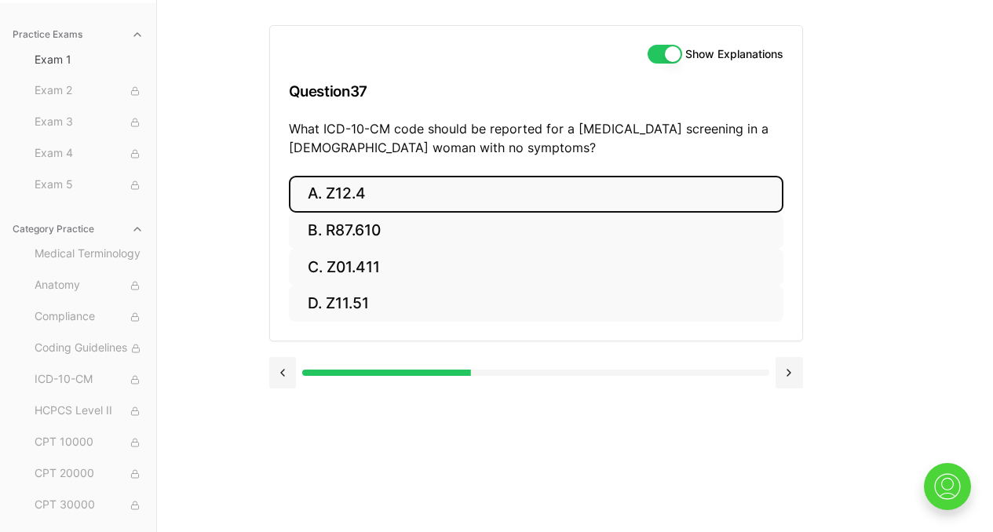
click at [394, 188] on button "A. Z12.4" at bounding box center [536, 194] width 495 height 37
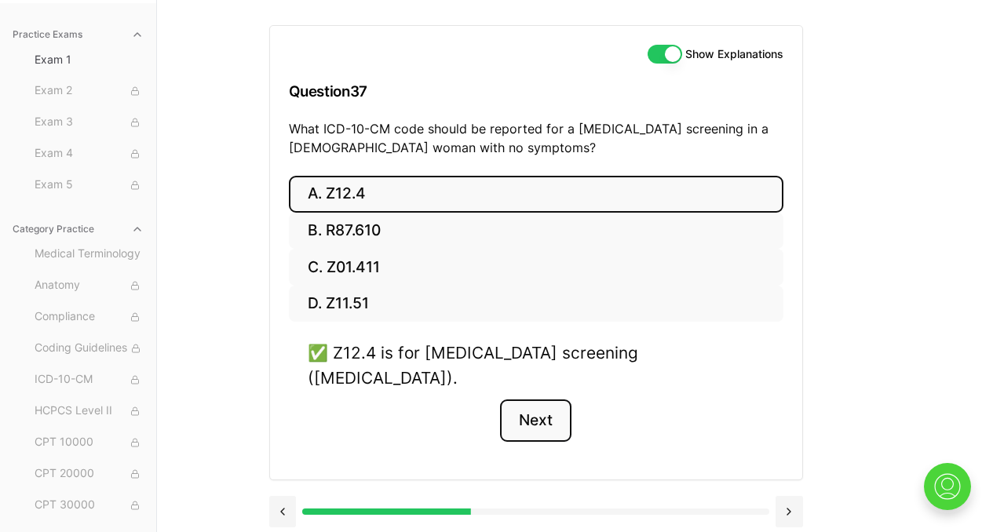
click at [532, 400] on button "Next" at bounding box center [535, 421] width 71 height 42
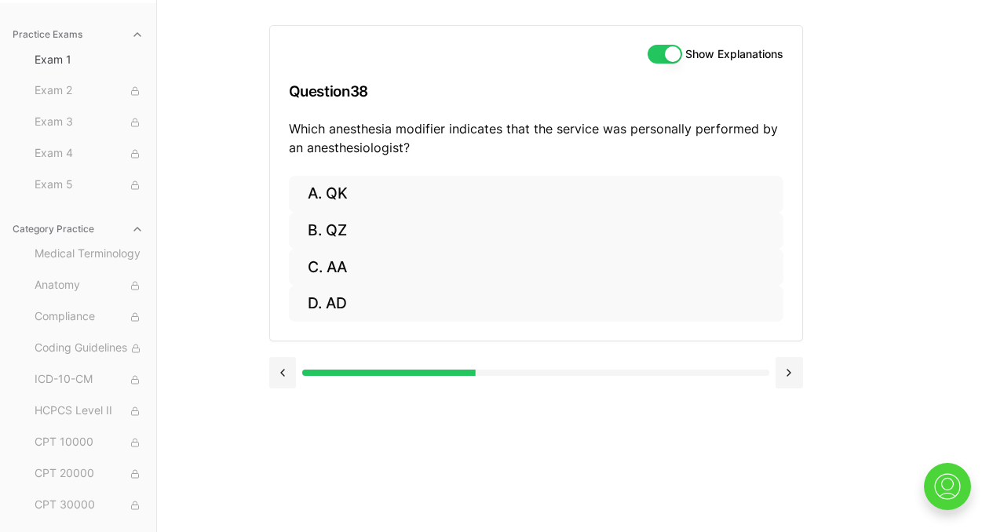
click at [284, 126] on div "Show Explanations Question 38 Which anesthesia modifier indicates that the serv…" at bounding box center [536, 101] width 532 height 150
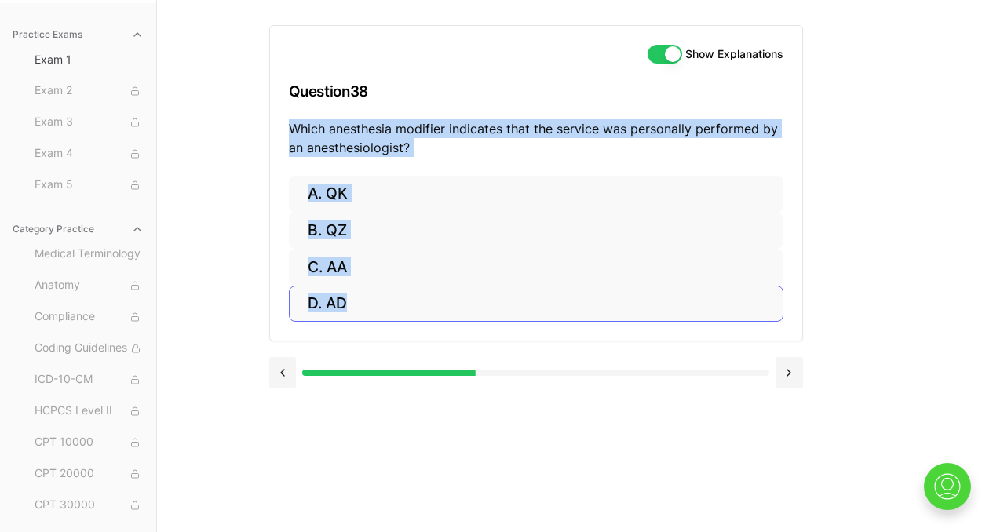
drag, startPoint x: 290, startPoint y: 126, endPoint x: 439, endPoint y: 312, distance: 238.4
click at [439, 312] on div "Show Explanations Question 38 Which anesthesia modifier indicates that the serv…" at bounding box center [536, 183] width 534 height 316
copy div "Which anesthesia modifier indicates that the service was personally performed b…"
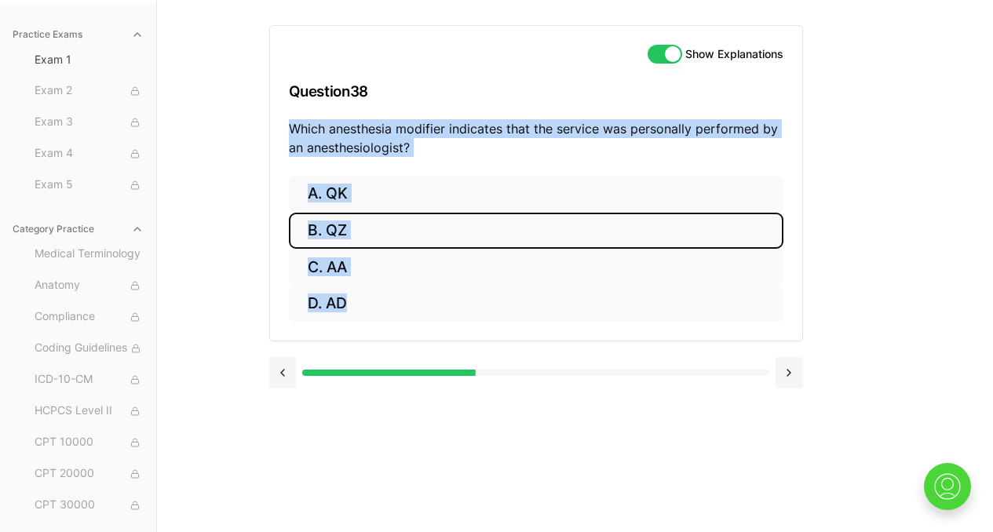
click at [527, 222] on button "B. QZ" at bounding box center [536, 231] width 495 height 37
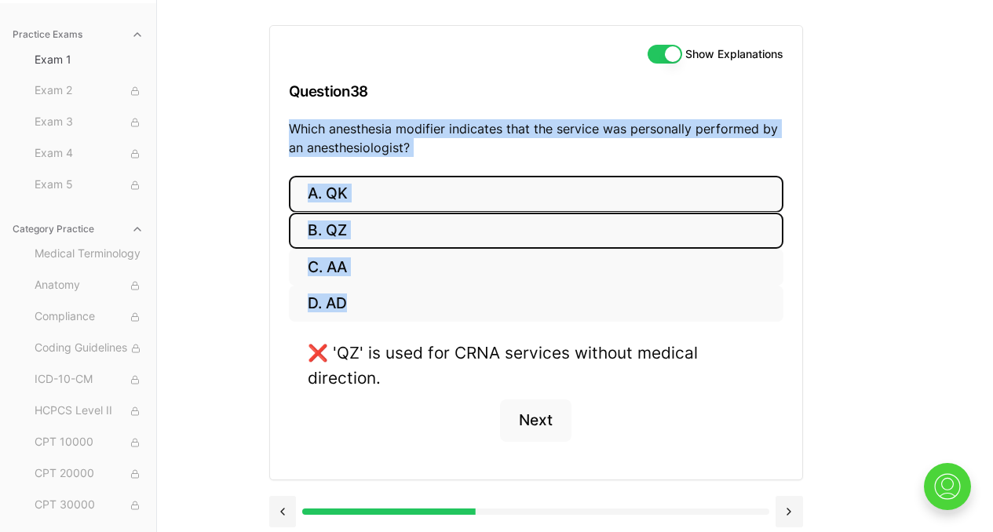
click at [395, 195] on button "A. QK" at bounding box center [536, 194] width 495 height 37
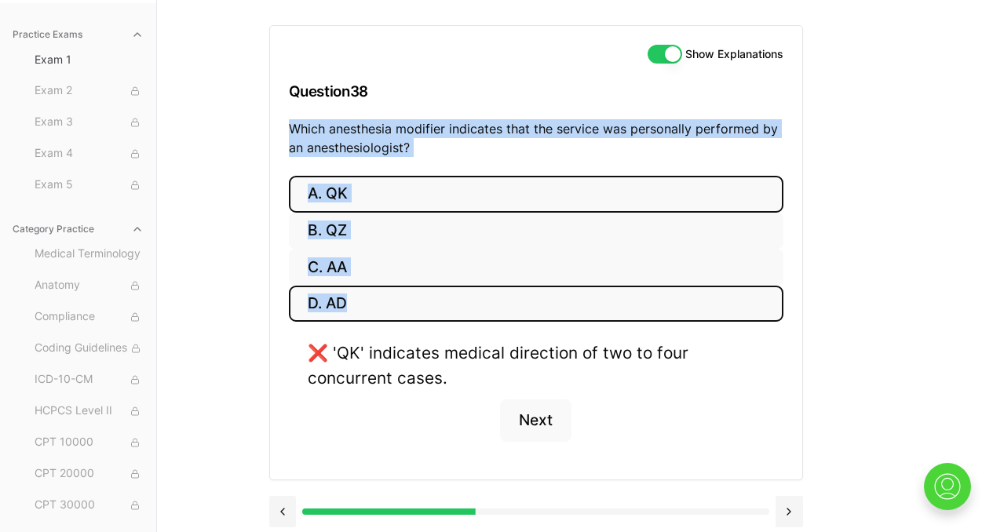
click at [363, 288] on button "D. AD" at bounding box center [536, 304] width 495 height 37
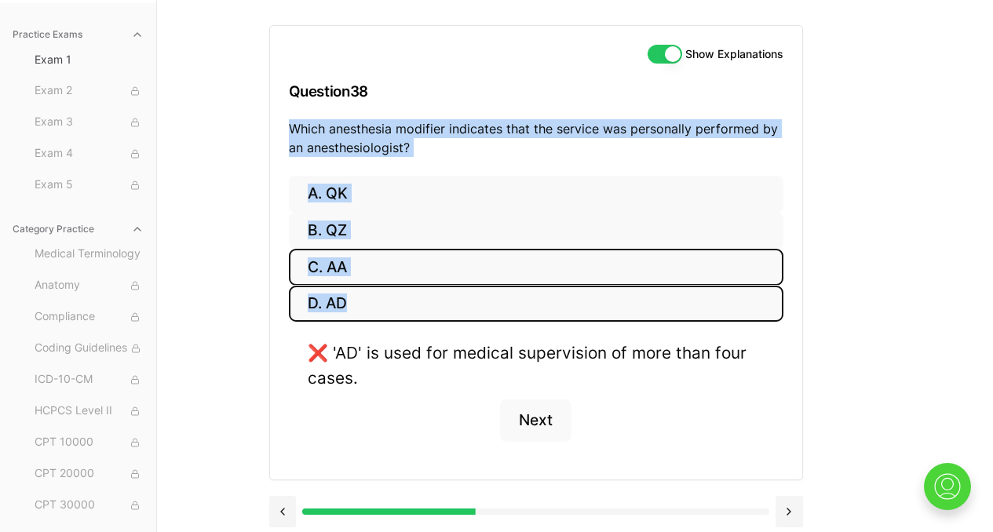
click at [370, 270] on button "C. AA" at bounding box center [536, 267] width 495 height 37
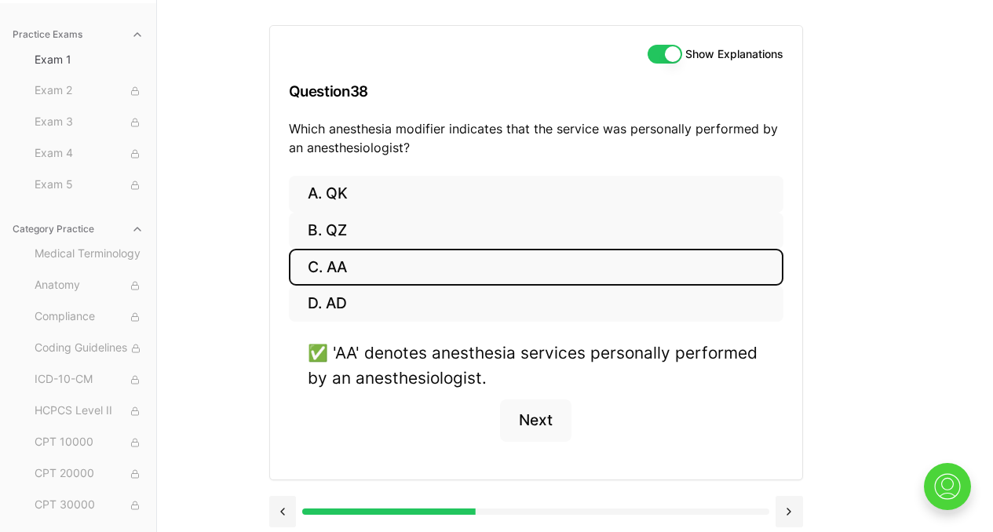
click at [845, 217] on div "Show Explanations Question 38 Which anesthesia modifier indicates that the serv…" at bounding box center [575, 266] width 612 height 532
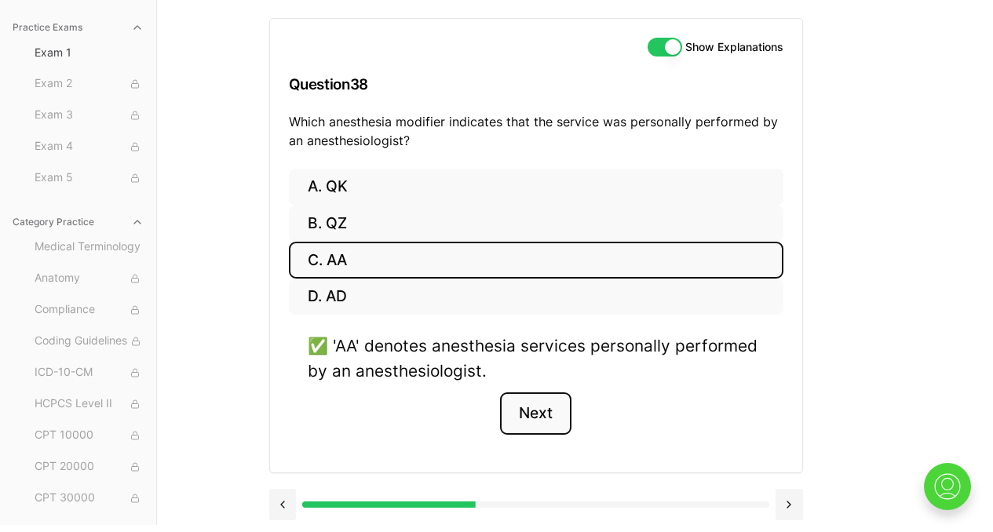
click at [557, 410] on button "Next" at bounding box center [535, 413] width 71 height 42
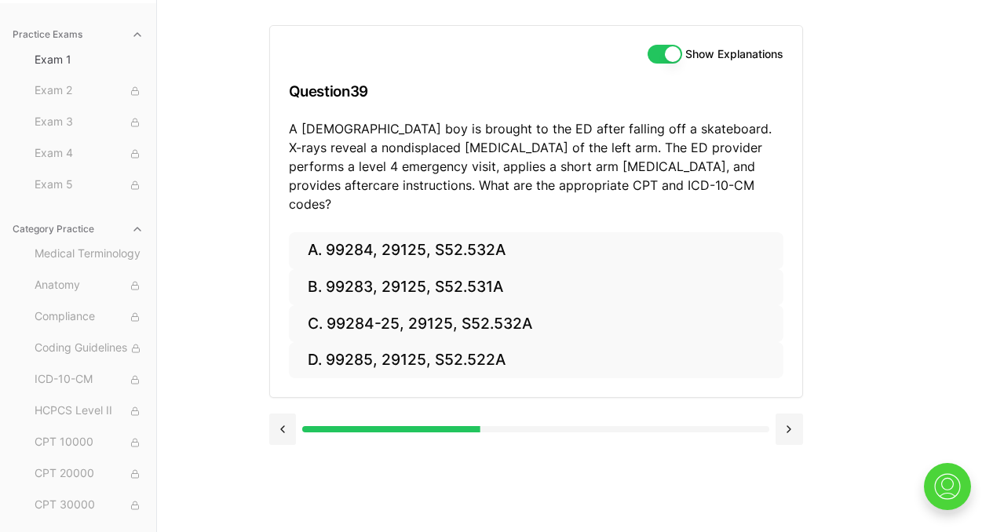
scroll to position [144, 0]
click at [791, 414] on button at bounding box center [789, 429] width 27 height 31
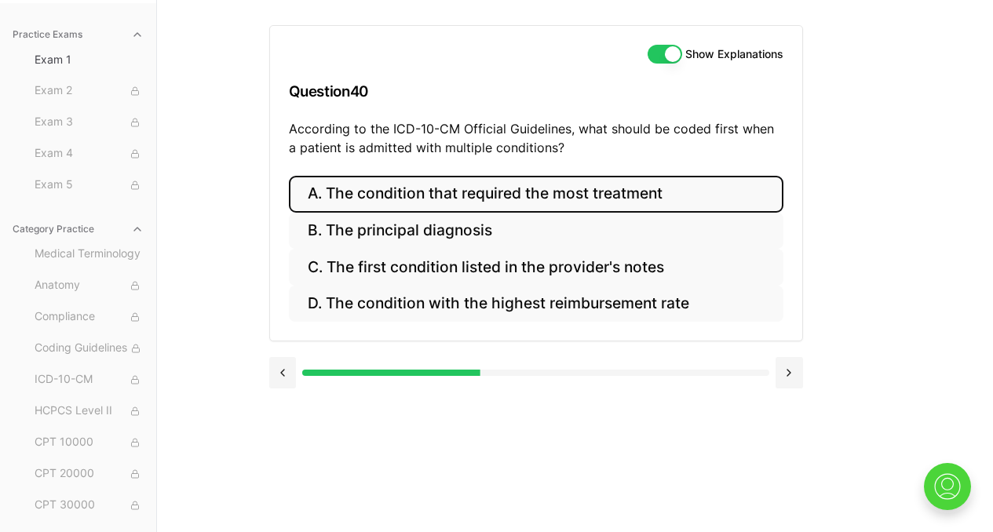
click at [480, 200] on button "A. The condition that required the most treatment" at bounding box center [536, 194] width 495 height 37
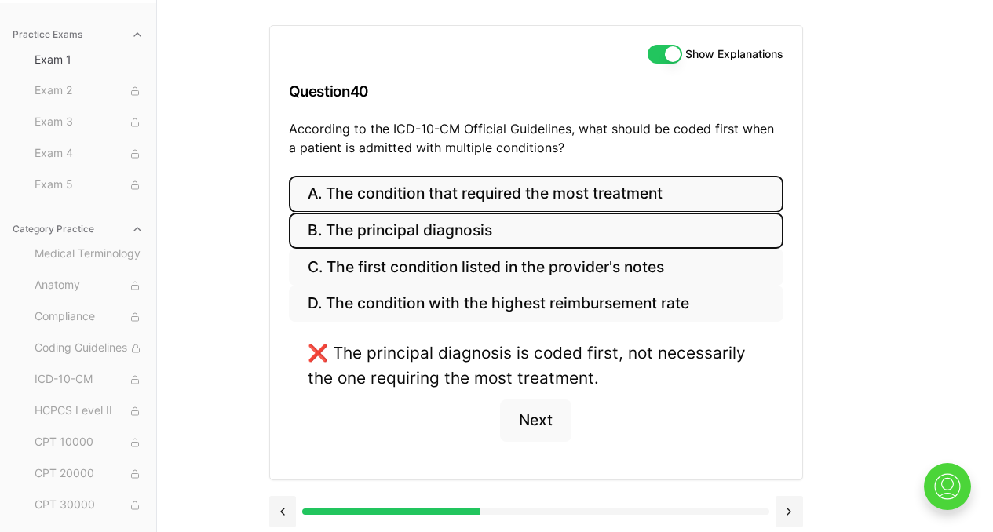
click at [463, 235] on button "B. The principal diagnosis" at bounding box center [536, 231] width 495 height 37
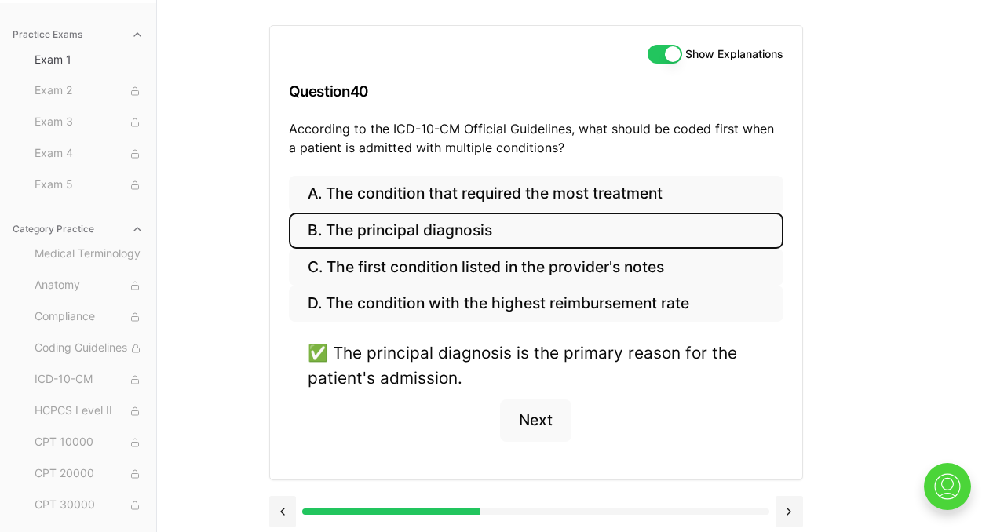
scroll to position [151, 0]
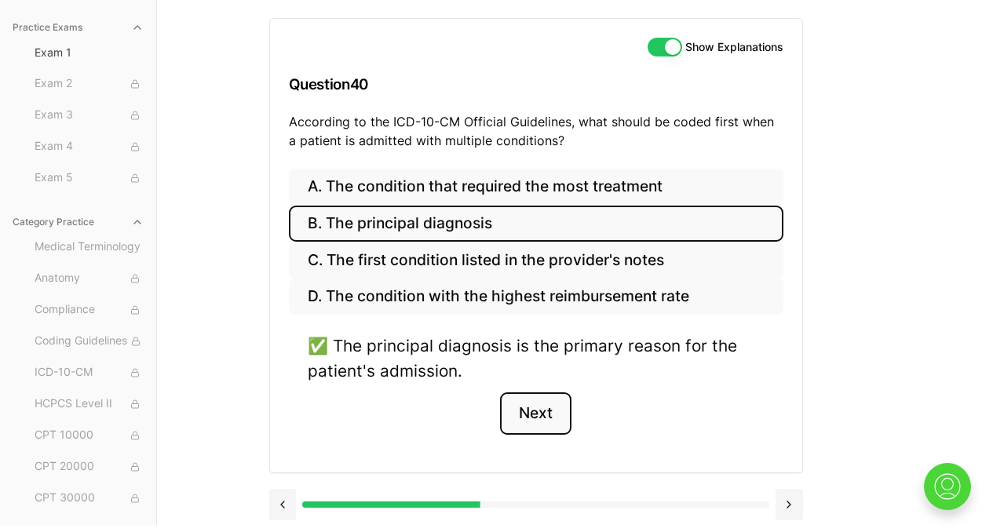
click at [524, 406] on button "Next" at bounding box center [535, 413] width 71 height 42
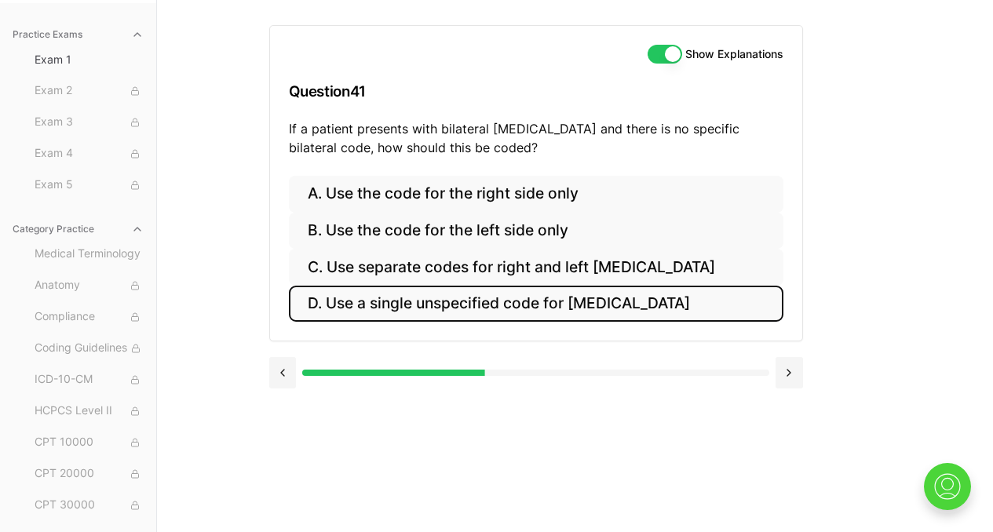
click at [546, 306] on button "D. Use a single unspecified code for [MEDICAL_DATA]" at bounding box center [536, 304] width 495 height 37
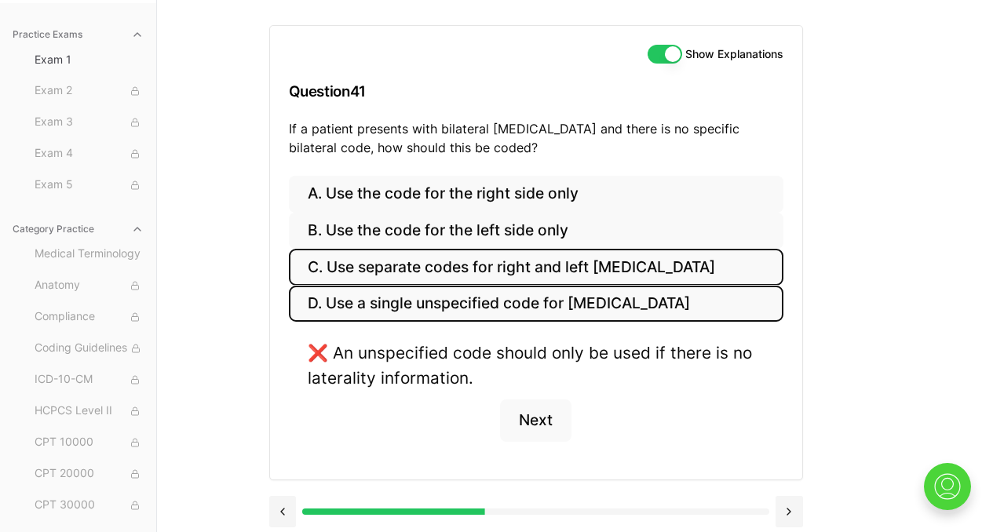
click at [476, 272] on button "C. Use separate codes for right and left [MEDICAL_DATA]" at bounding box center [536, 267] width 495 height 37
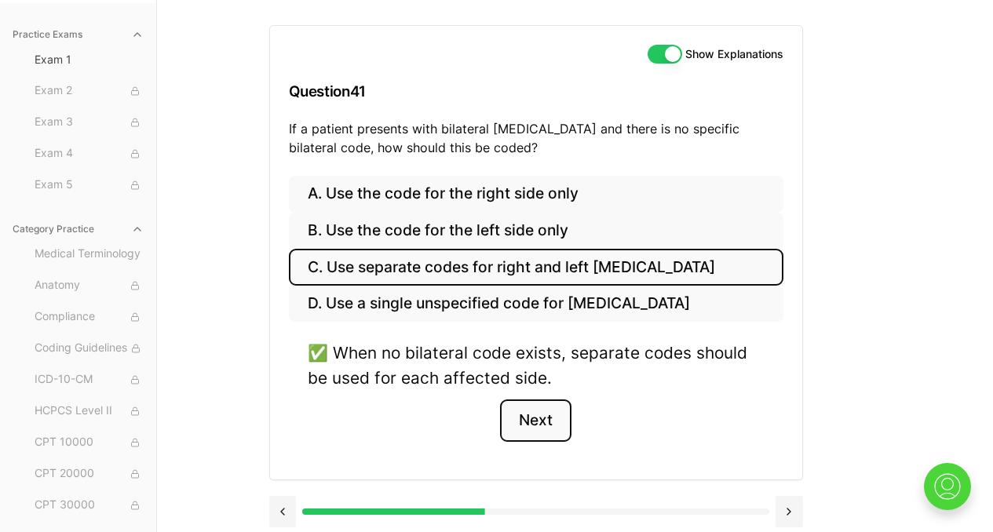
click at [552, 425] on button "Next" at bounding box center [535, 421] width 71 height 42
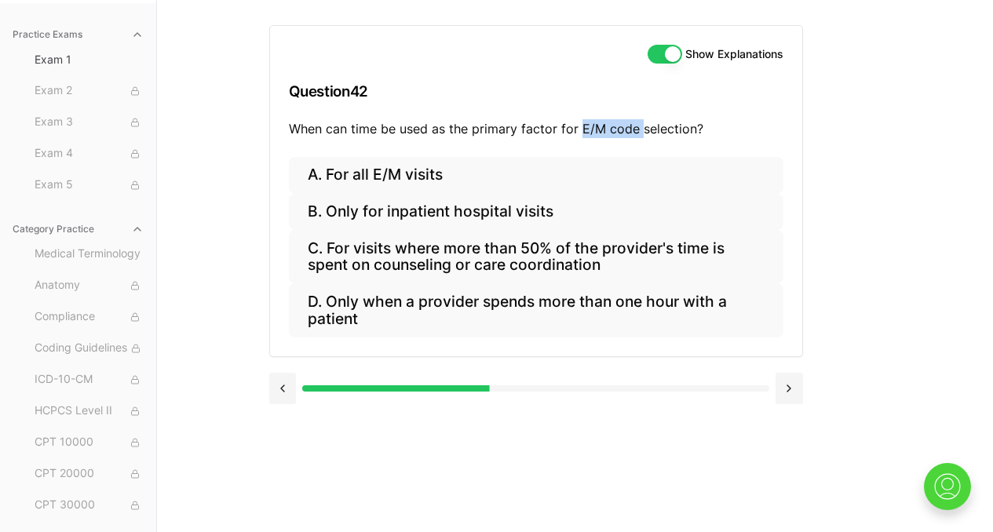
drag, startPoint x: 579, startPoint y: 126, endPoint x: 637, endPoint y: 130, distance: 58.2
click at [637, 130] on p "When can time be used as the primary factor for E/M code selection?" at bounding box center [536, 128] width 495 height 19
copy p "E/M code"
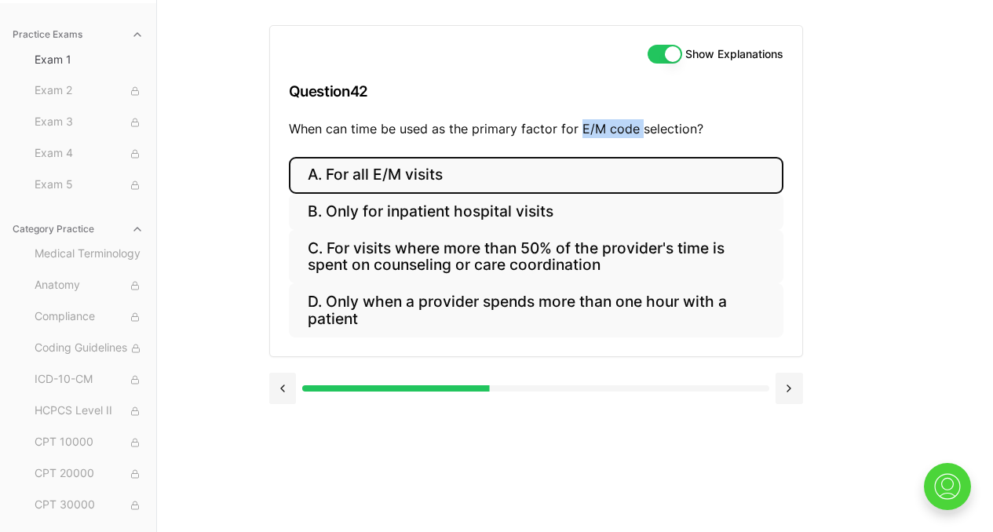
click at [341, 176] on button "A. For all E/M visits" at bounding box center [536, 175] width 495 height 37
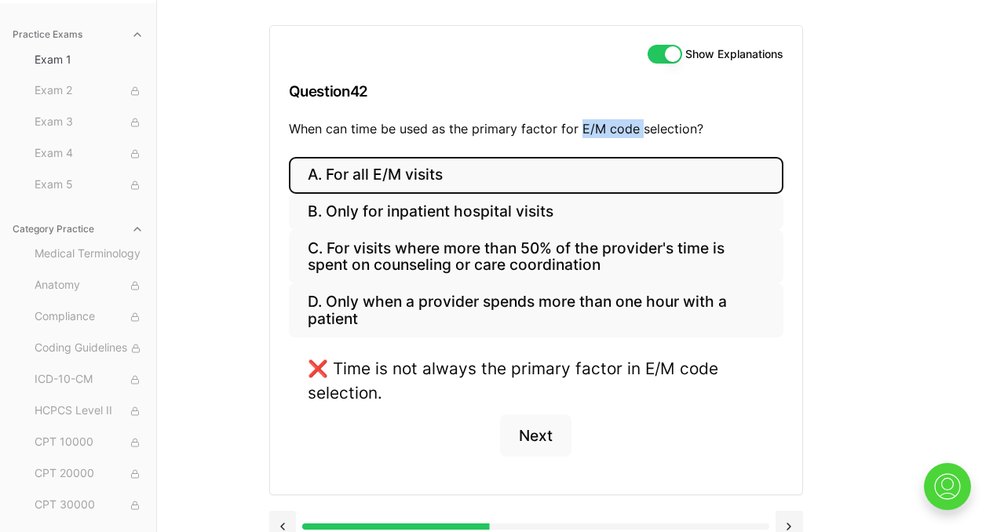
click at [341, 177] on button "A. For all E/M visits" at bounding box center [536, 175] width 495 height 37
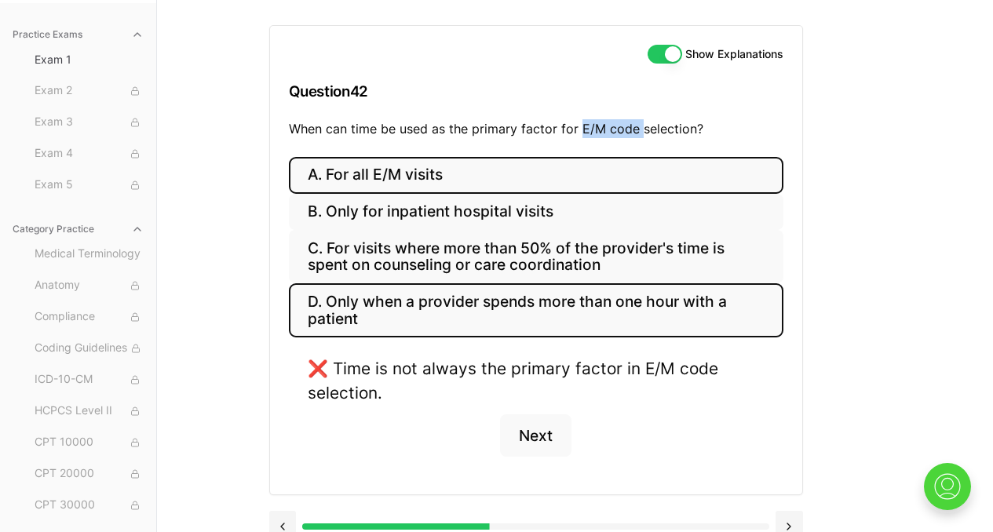
click at [418, 316] on button "D. Only when a provider spends more than one hour with a patient" at bounding box center [536, 309] width 495 height 53
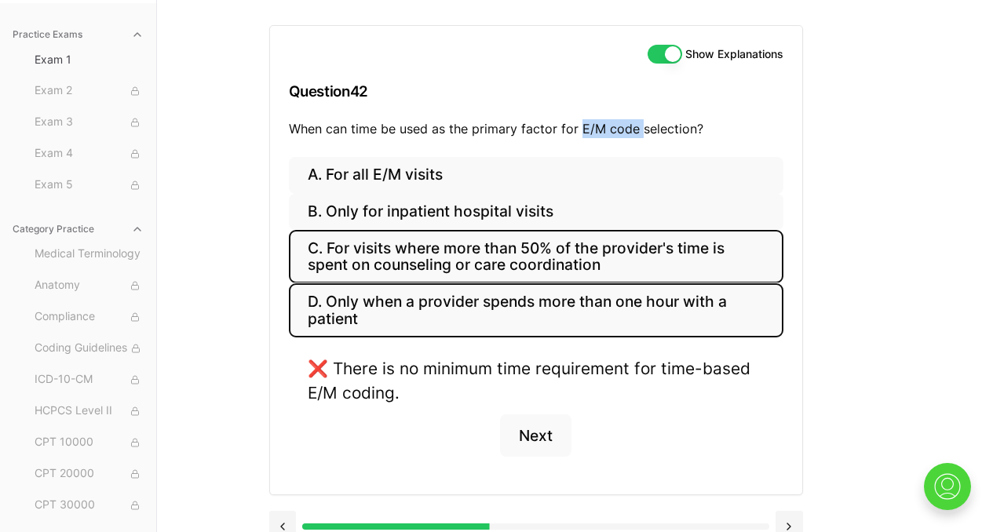
click at [413, 257] on button "C. For visits where more than 50% of the provider's time is spent on counseling…" at bounding box center [536, 256] width 495 height 53
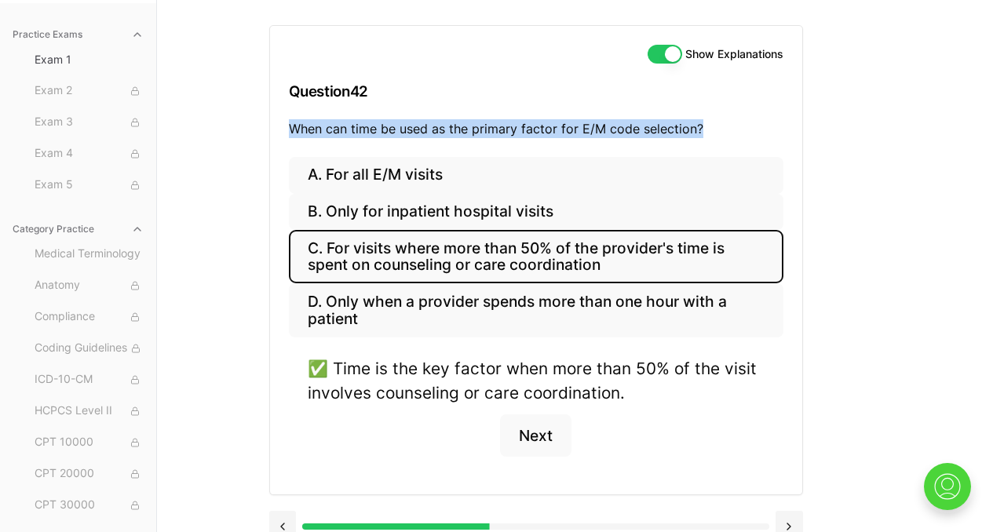
drag, startPoint x: 290, startPoint y: 125, endPoint x: 704, endPoint y: 131, distance: 414.5
click at [704, 131] on p "When can time be used as the primary factor for E/M code selection?" at bounding box center [536, 128] width 495 height 19
copy p "When can time be used as the primary factor for E/M code selection?"
click at [293, 125] on p "When can time be used as the primary factor for E/M code selection?" at bounding box center [536, 128] width 495 height 19
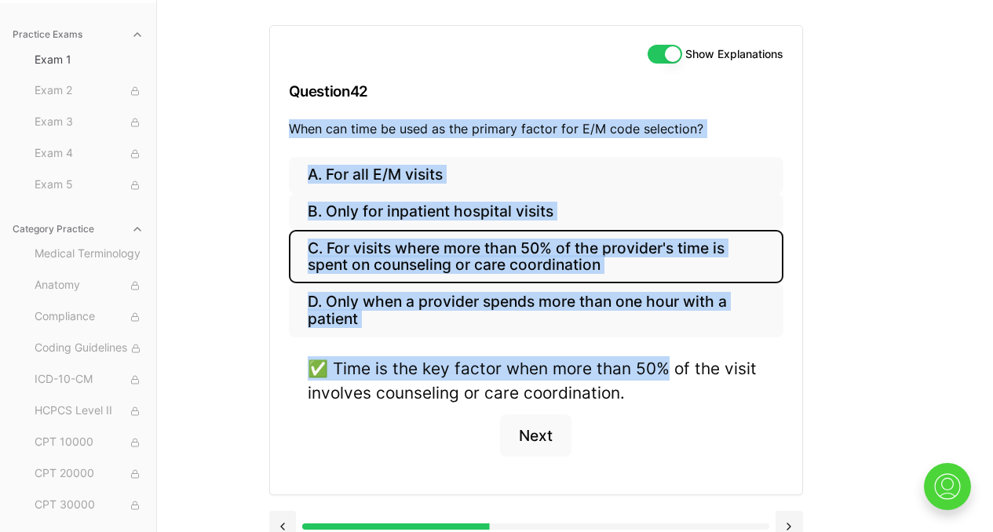
drag, startPoint x: 287, startPoint y: 125, endPoint x: 663, endPoint y: 353, distance: 439.3
click at [664, 356] on div "Show Explanations Question 42 When can time be used as the primary factor for E…" at bounding box center [536, 260] width 534 height 470
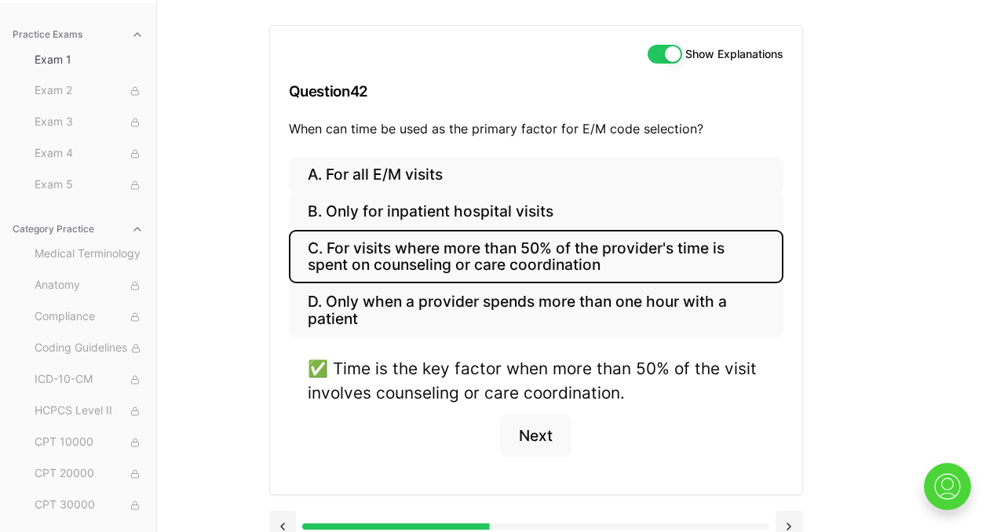
click at [702, 456] on div "✅ Time is the key factor when more than 50% of the visit involves counseling or…" at bounding box center [536, 415] width 495 height 119
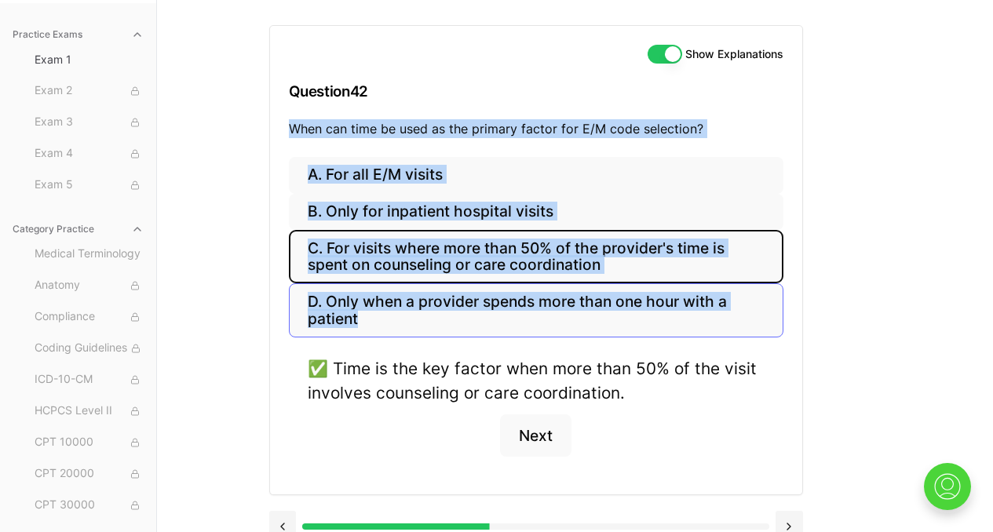
drag, startPoint x: 290, startPoint y: 127, endPoint x: 395, endPoint y: 312, distance: 213.0
click at [395, 312] on div "Show Explanations Question 42 When can time be used as the primary factor for E…" at bounding box center [536, 260] width 534 height 470
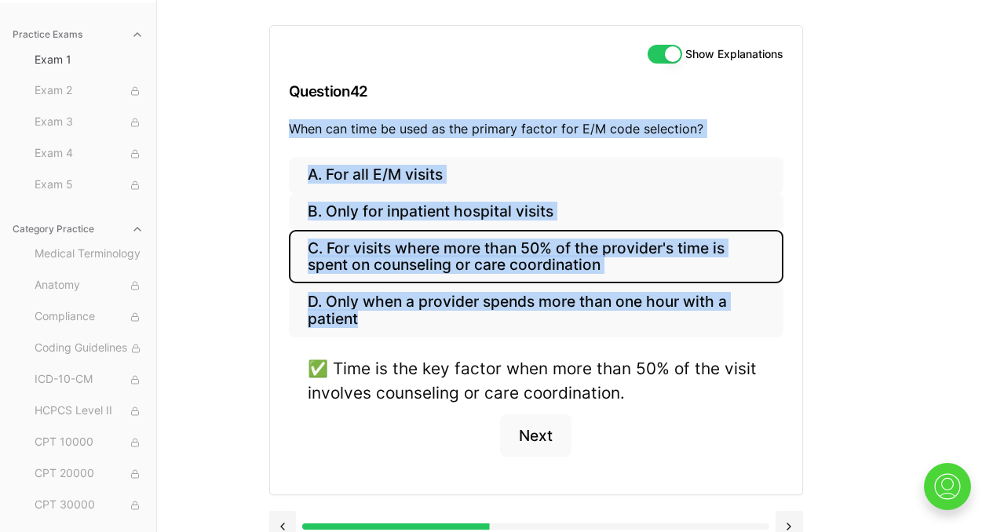
click at [853, 177] on div "Show Explanations Question 42 When can time be used as the primary factor for E…" at bounding box center [575, 266] width 612 height 532
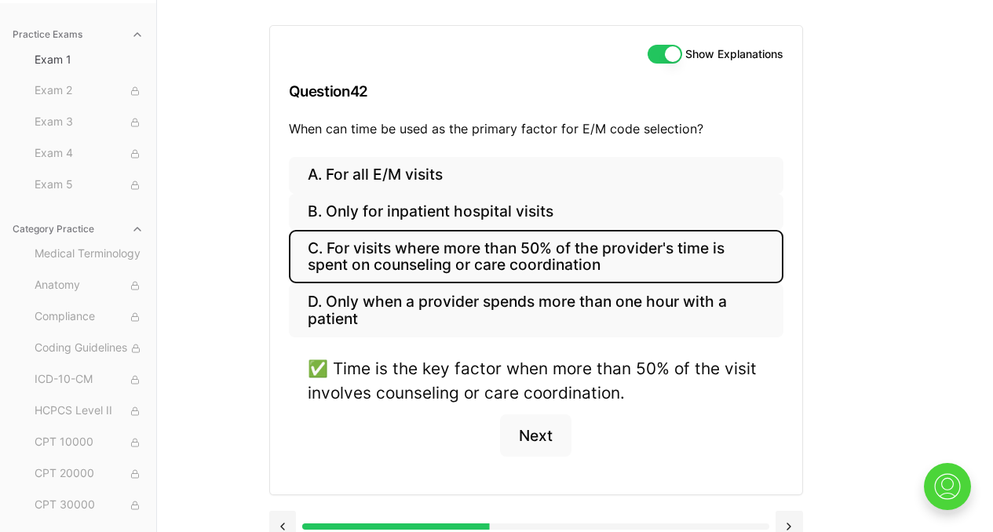
scroll to position [167, 0]
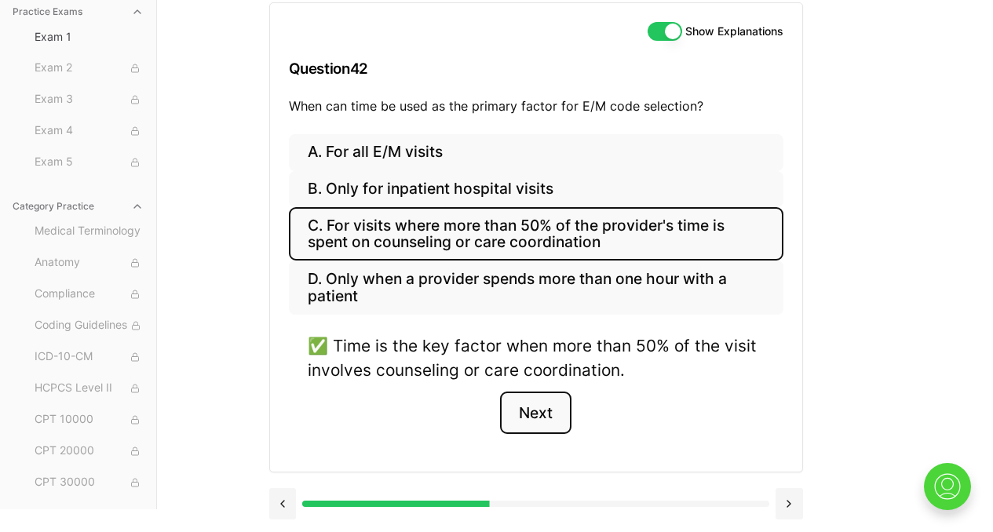
click at [525, 415] on button "Next" at bounding box center [535, 413] width 71 height 42
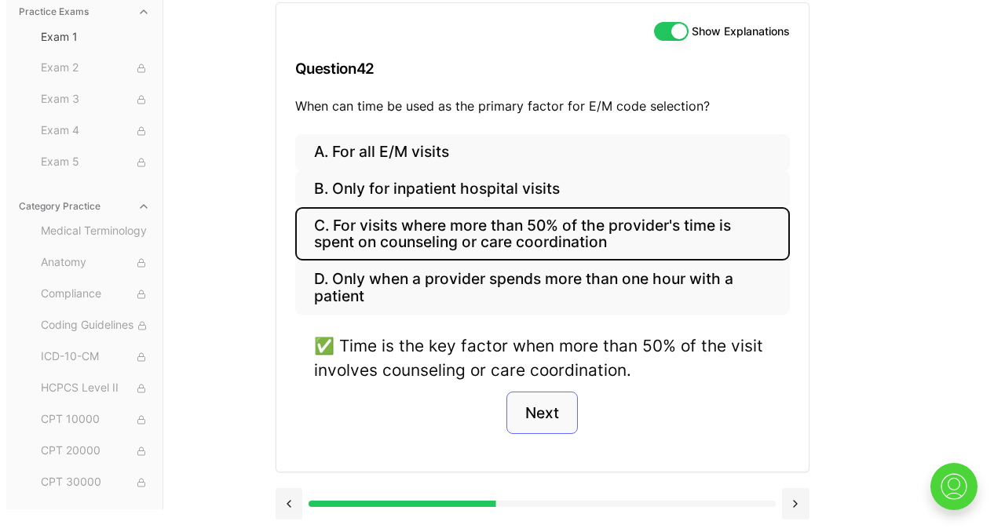
scroll to position [144, 0]
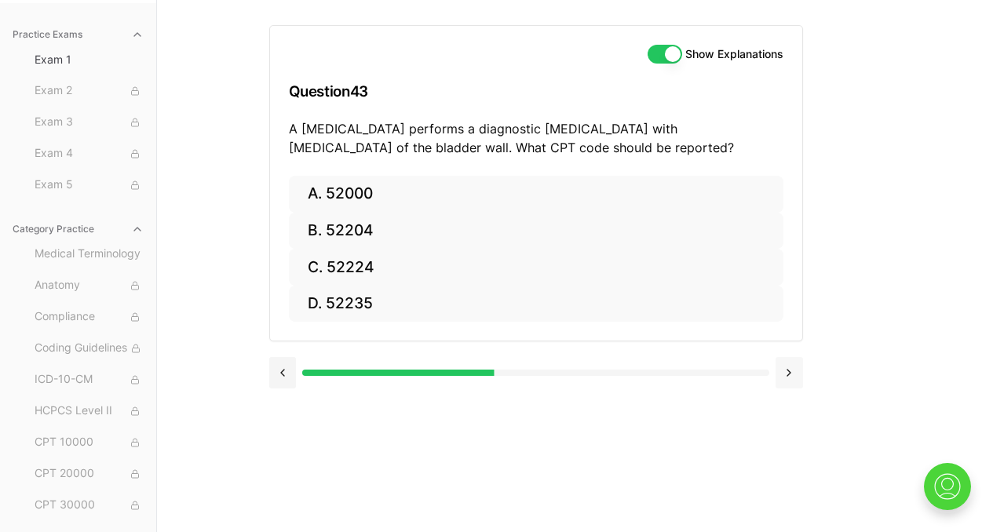
click at [785, 371] on button at bounding box center [789, 372] width 27 height 31
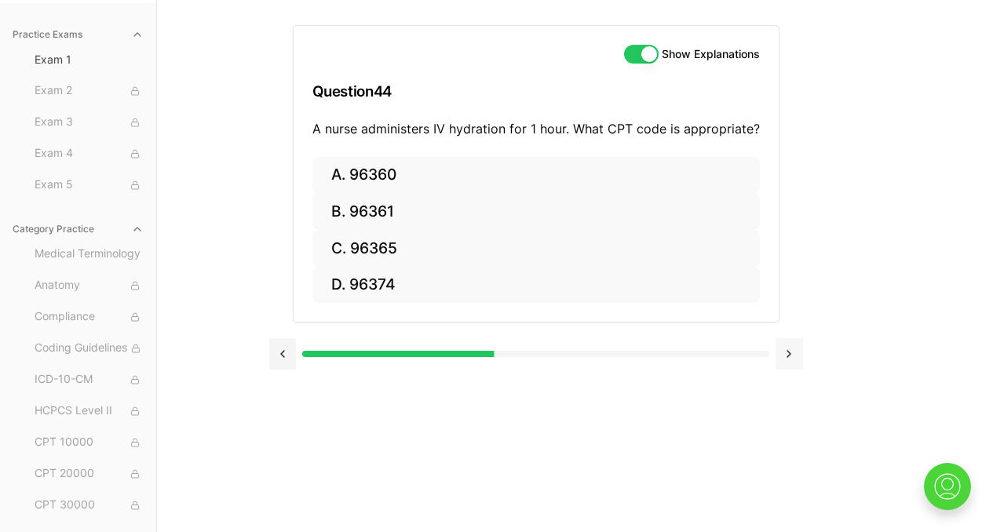
click at [793, 349] on button at bounding box center [789, 353] width 27 height 31
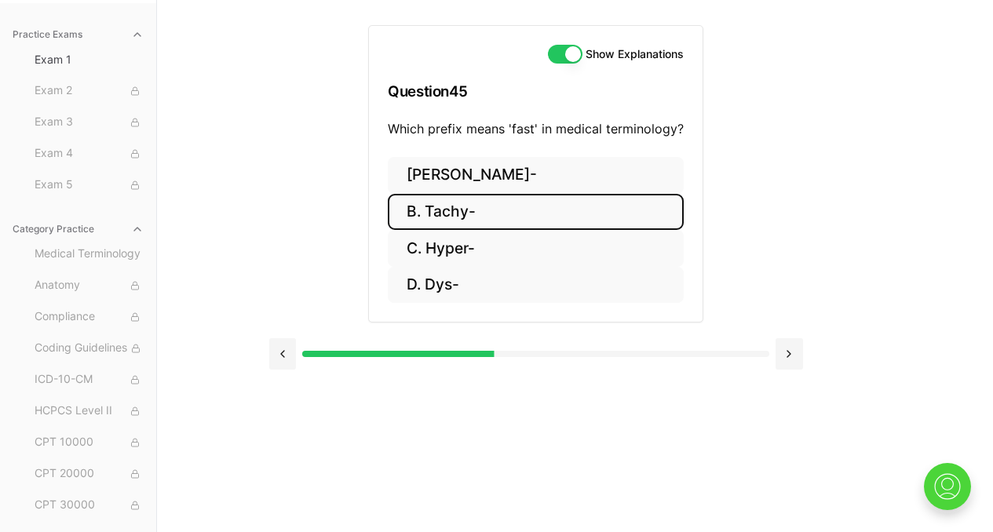
click at [454, 214] on button "B. Tachy-" at bounding box center [536, 212] width 296 height 37
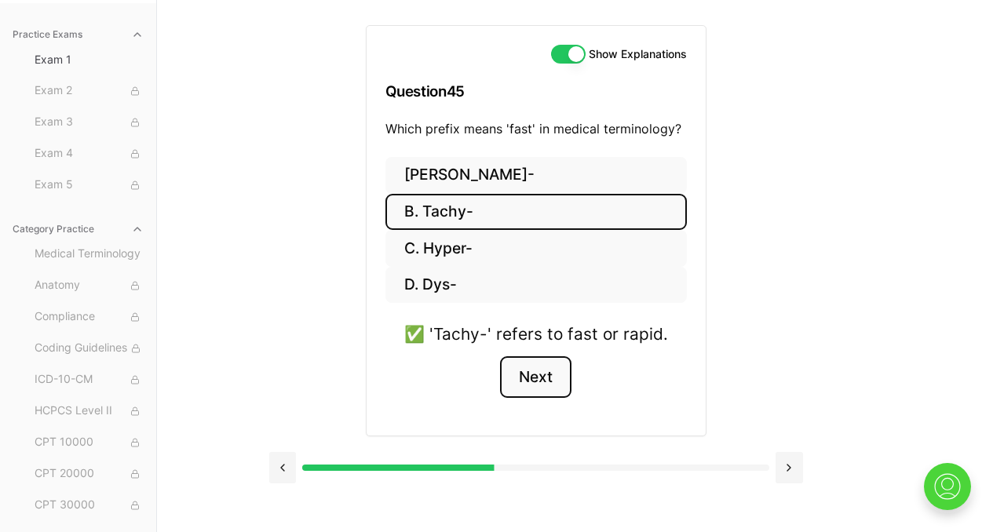
click at [542, 383] on button "Next" at bounding box center [535, 377] width 71 height 42
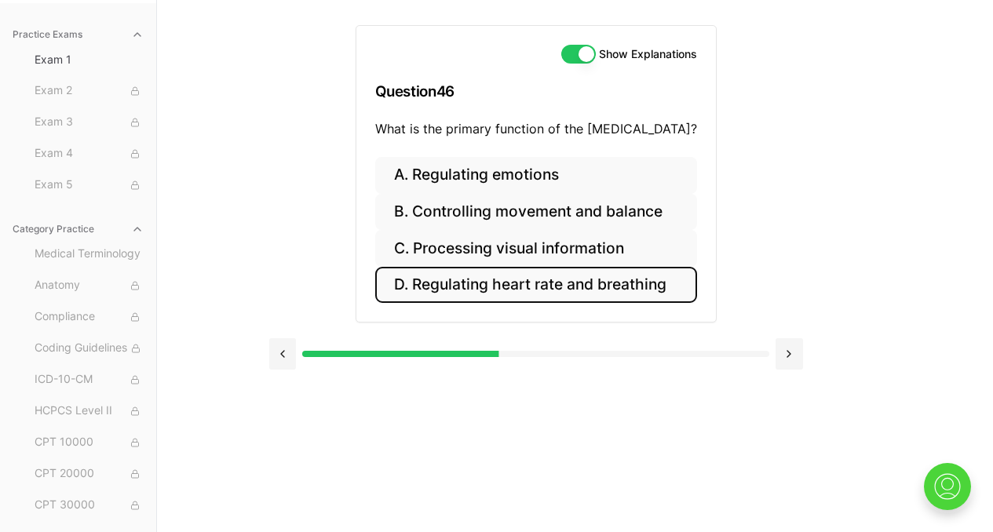
click at [624, 283] on button "D. Regulating heart rate and breathing" at bounding box center [536, 285] width 322 height 37
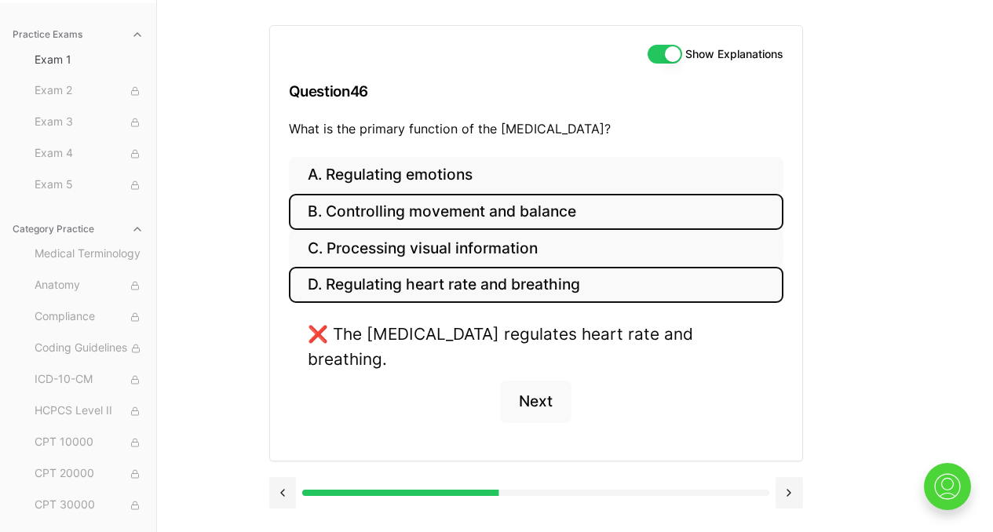
click at [611, 227] on button "B. Controlling movement and balance" at bounding box center [536, 212] width 495 height 37
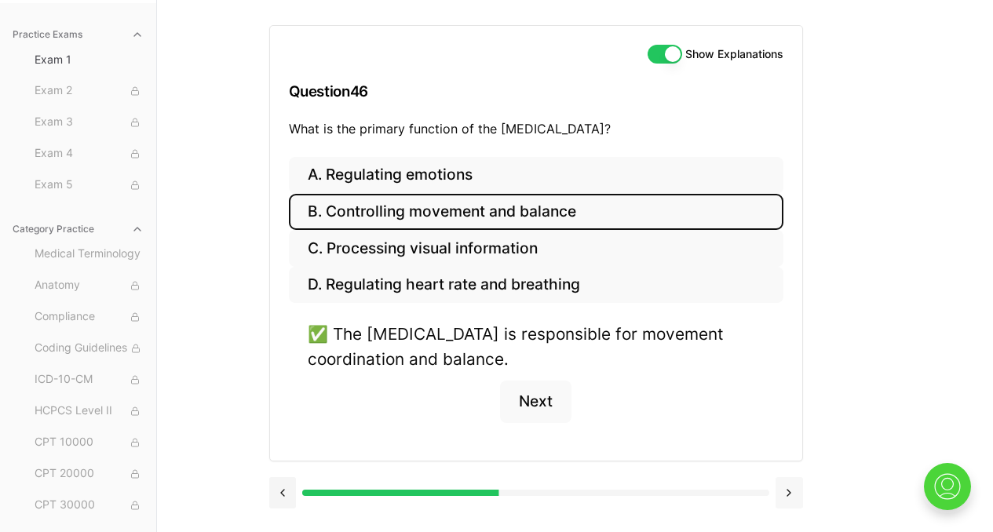
click at [792, 493] on button at bounding box center [789, 492] width 27 height 31
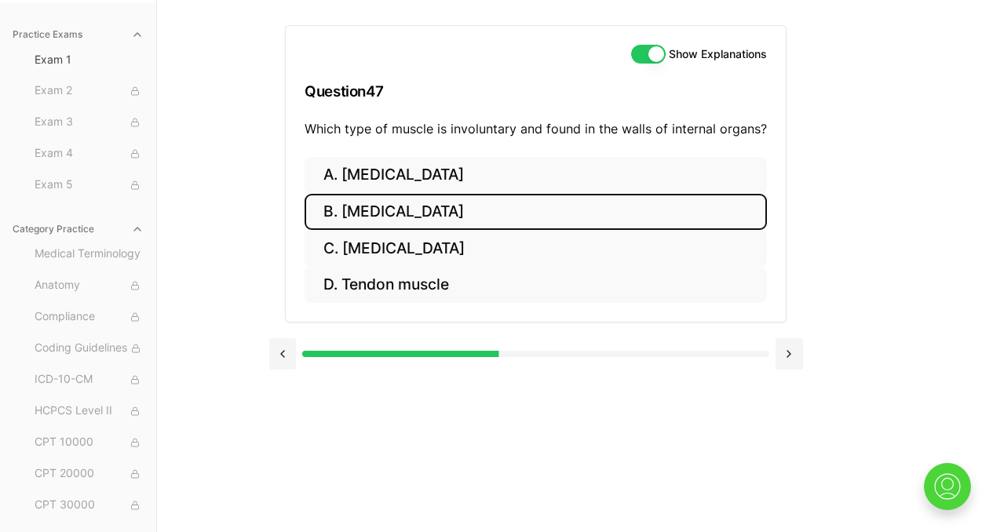
click at [441, 210] on button "B. [MEDICAL_DATA]" at bounding box center [536, 212] width 462 height 37
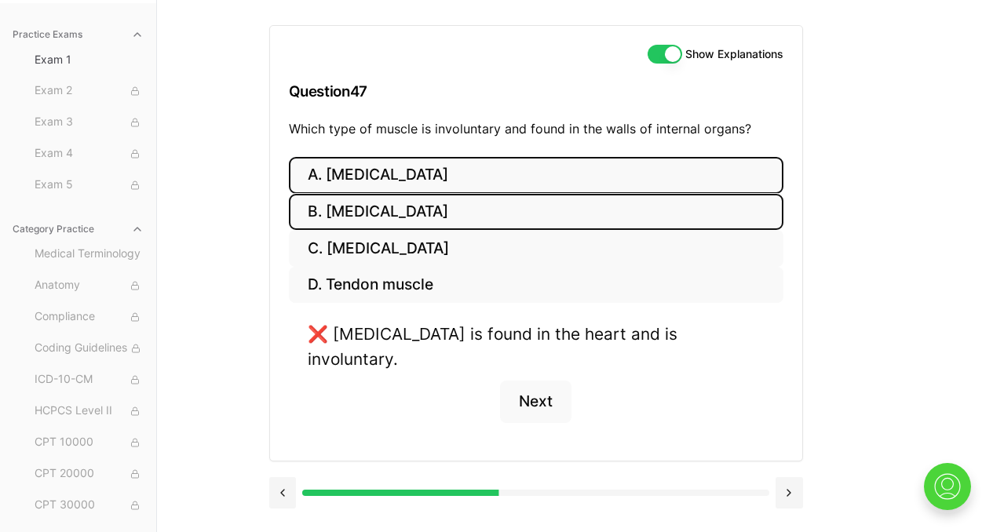
click at [454, 175] on button "A. [MEDICAL_DATA]" at bounding box center [536, 175] width 495 height 37
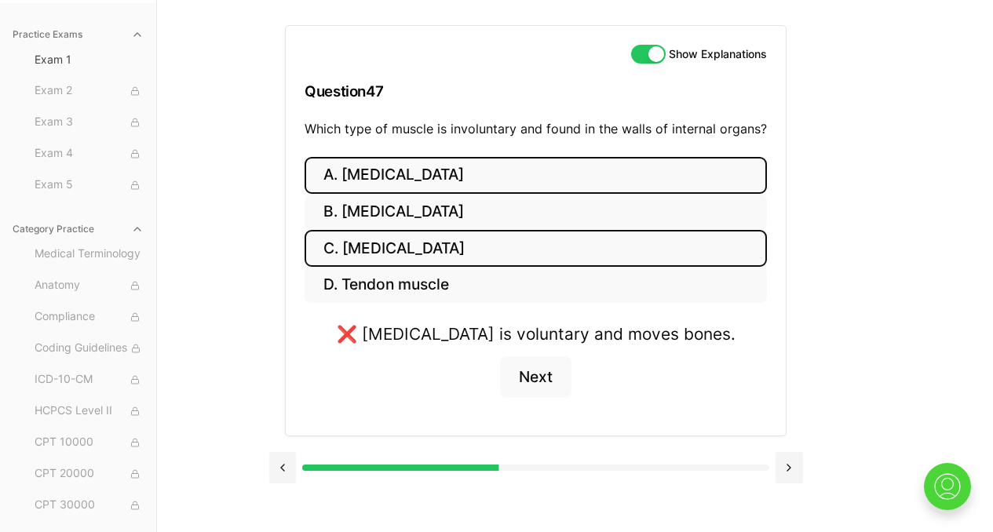
click at [424, 242] on button "C. [MEDICAL_DATA]" at bounding box center [536, 248] width 462 height 37
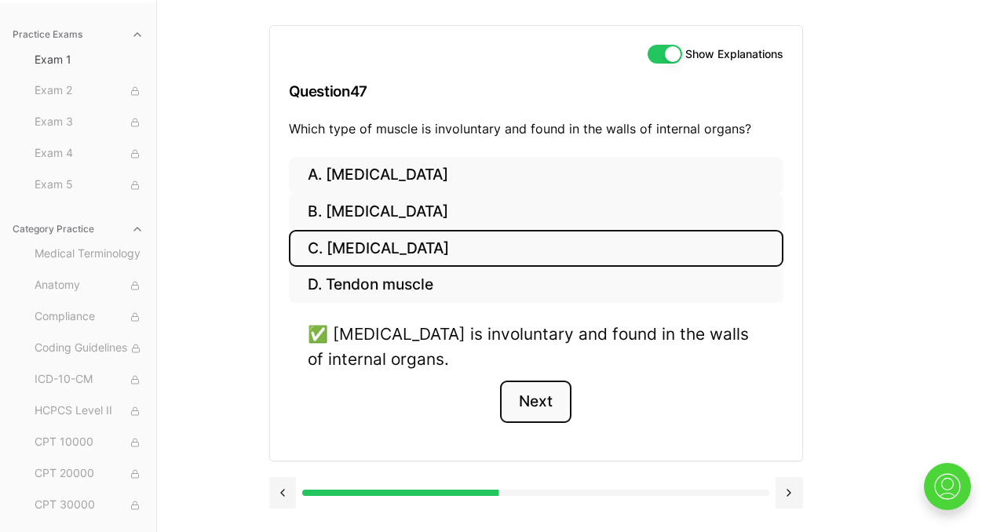
click at [524, 404] on button "Next" at bounding box center [535, 402] width 71 height 42
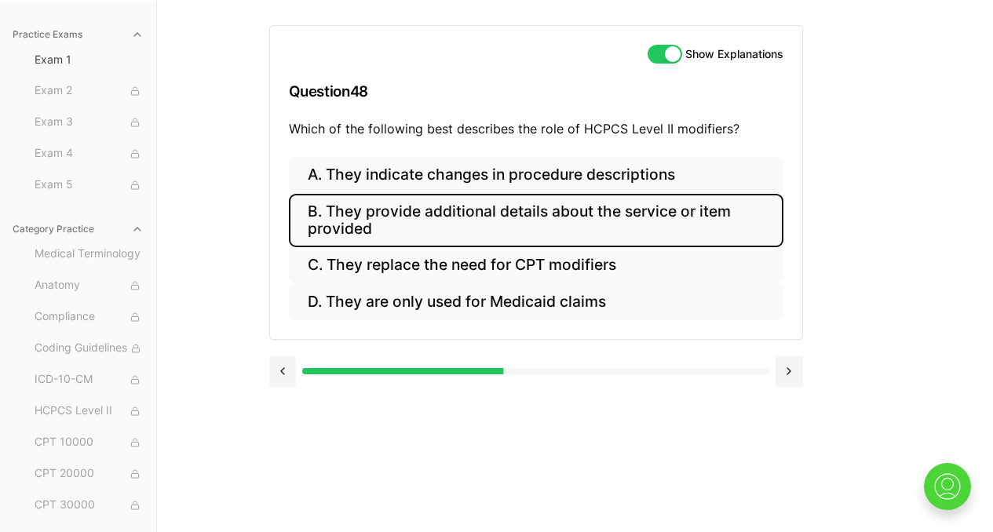
click at [511, 228] on button "B. They provide additional details about the service or item provided" at bounding box center [536, 220] width 495 height 53
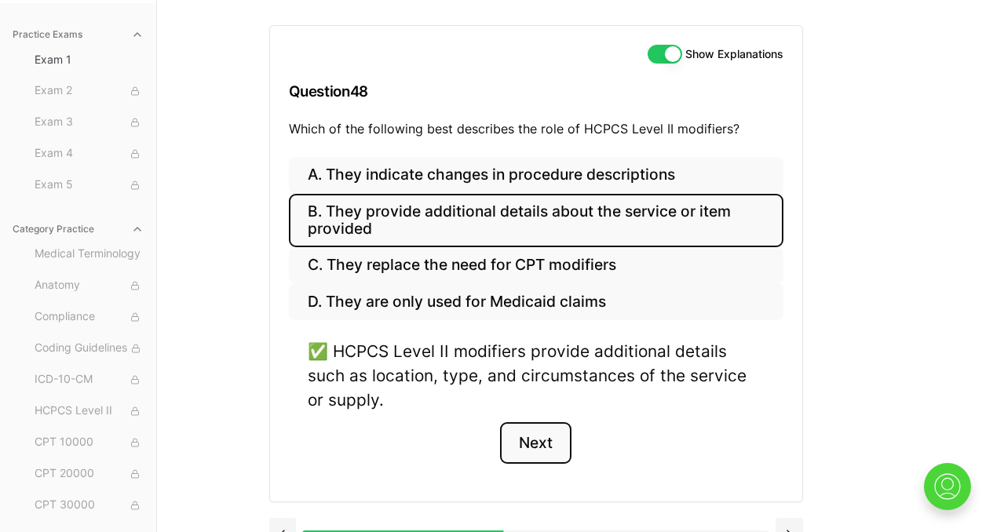
click at [539, 445] on button "Next" at bounding box center [535, 443] width 71 height 42
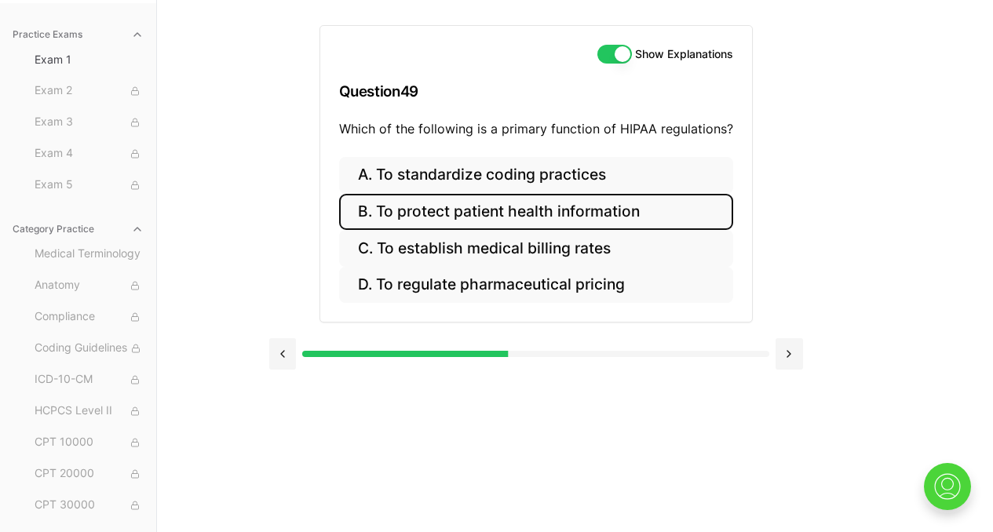
click at [535, 215] on button "B. To protect patient health information" at bounding box center [536, 212] width 394 height 37
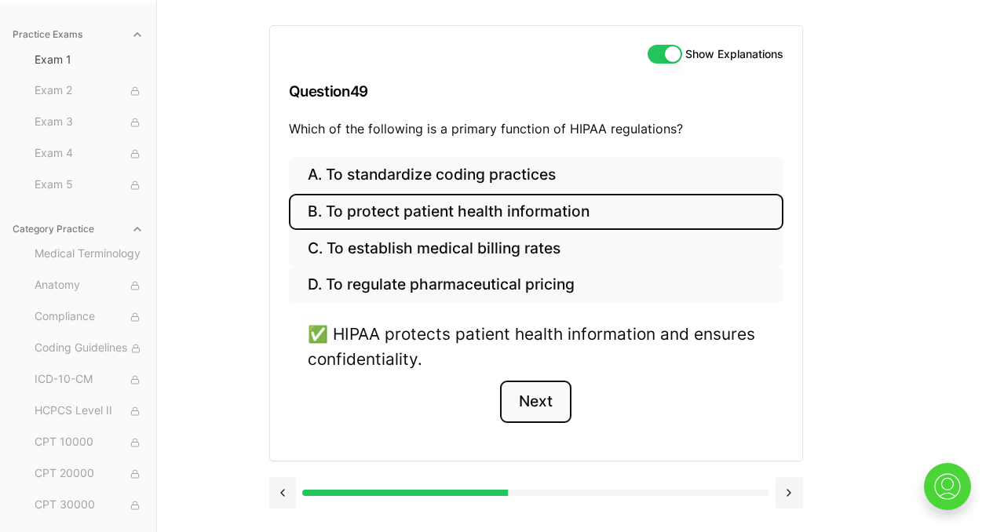
click at [521, 399] on button "Next" at bounding box center [535, 402] width 71 height 42
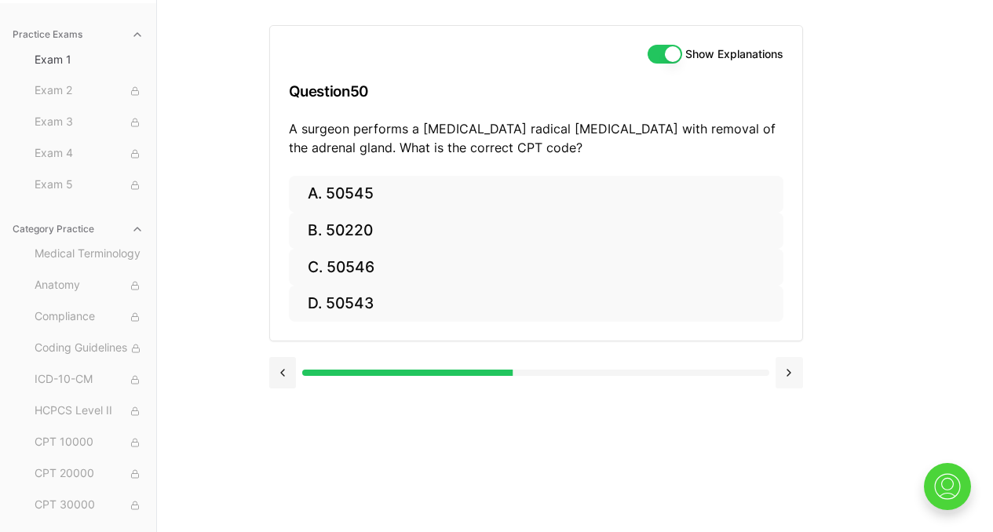
click at [787, 374] on button at bounding box center [789, 372] width 27 height 31
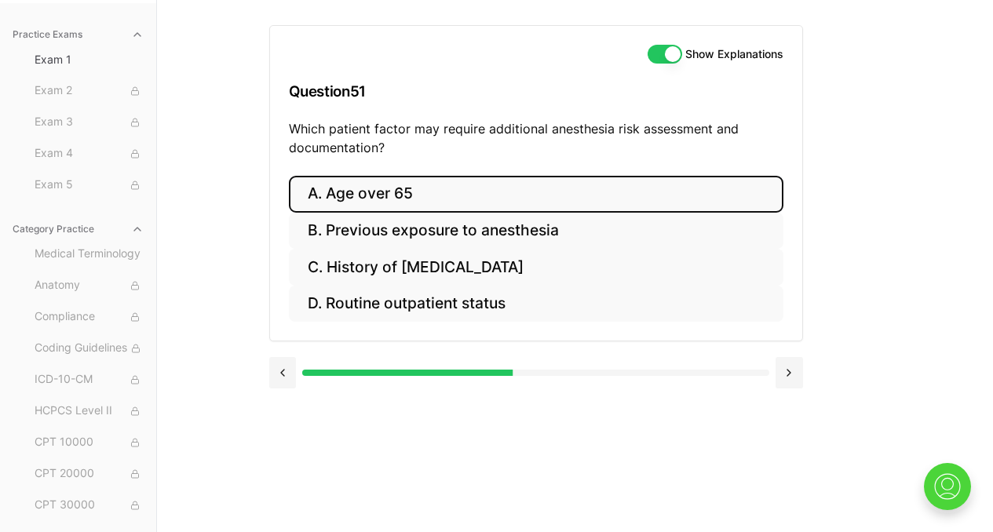
click at [431, 206] on button "A. Age over 65" at bounding box center [536, 194] width 495 height 37
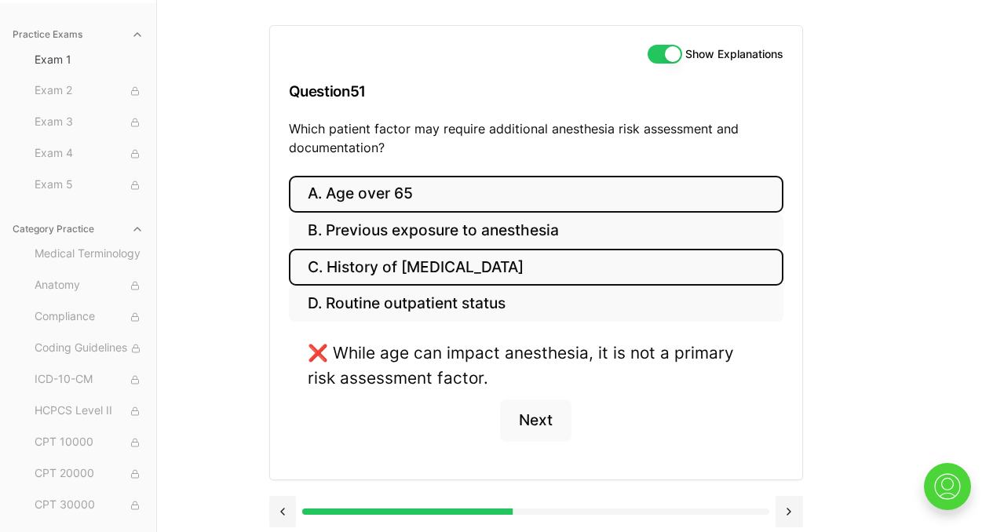
click at [465, 268] on button "C. History of [MEDICAL_DATA]" at bounding box center [536, 267] width 495 height 37
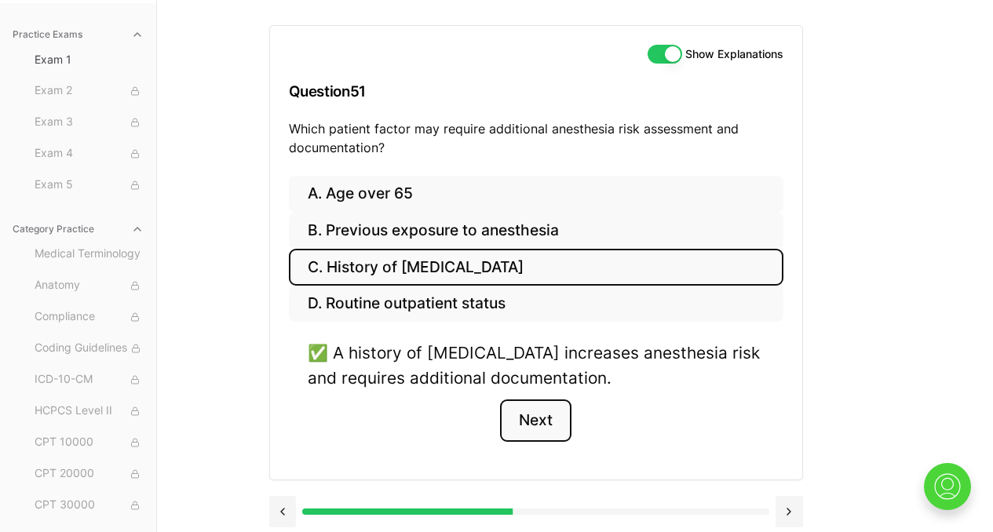
click at [531, 422] on button "Next" at bounding box center [535, 421] width 71 height 42
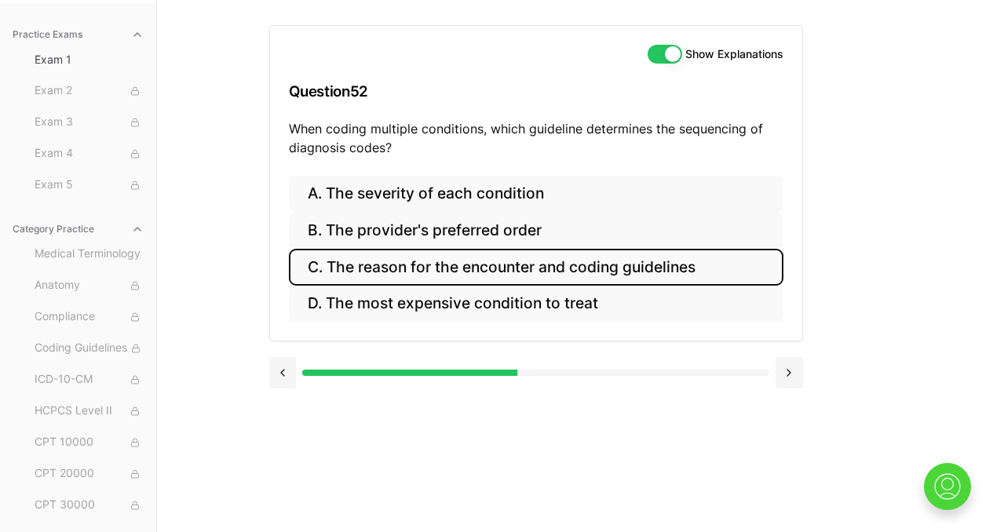
click at [419, 280] on button "C. The reason for the encounter and coding guidelines" at bounding box center [536, 267] width 495 height 37
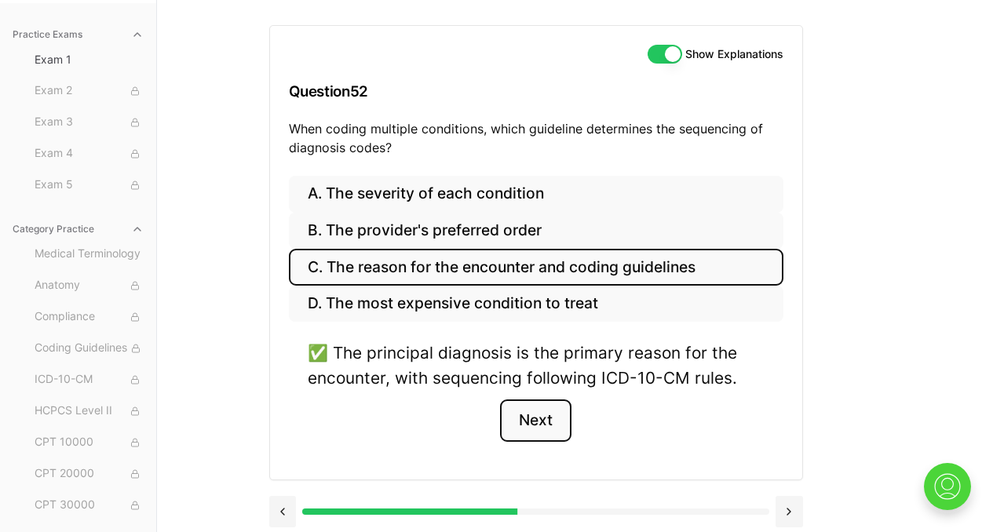
click at [528, 422] on button "Next" at bounding box center [535, 421] width 71 height 42
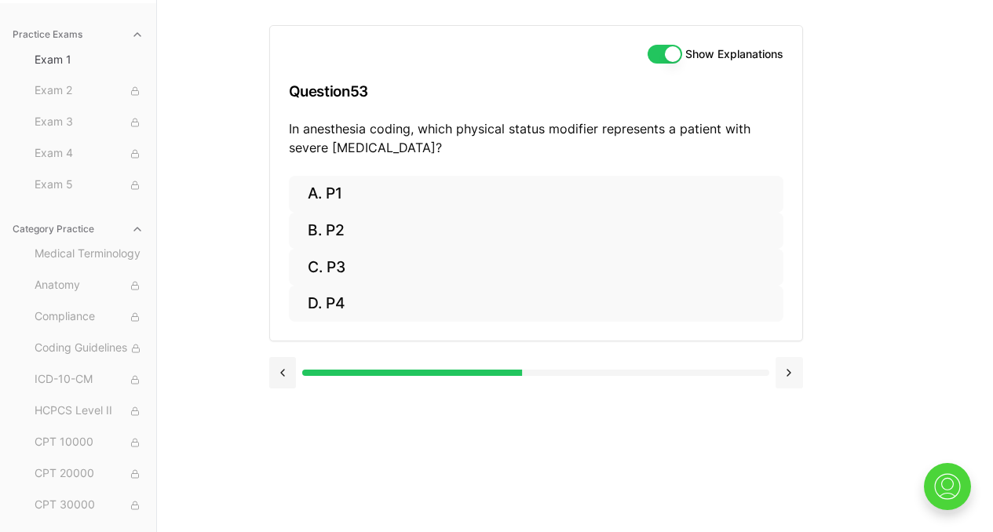
click at [784, 378] on button at bounding box center [789, 372] width 27 height 31
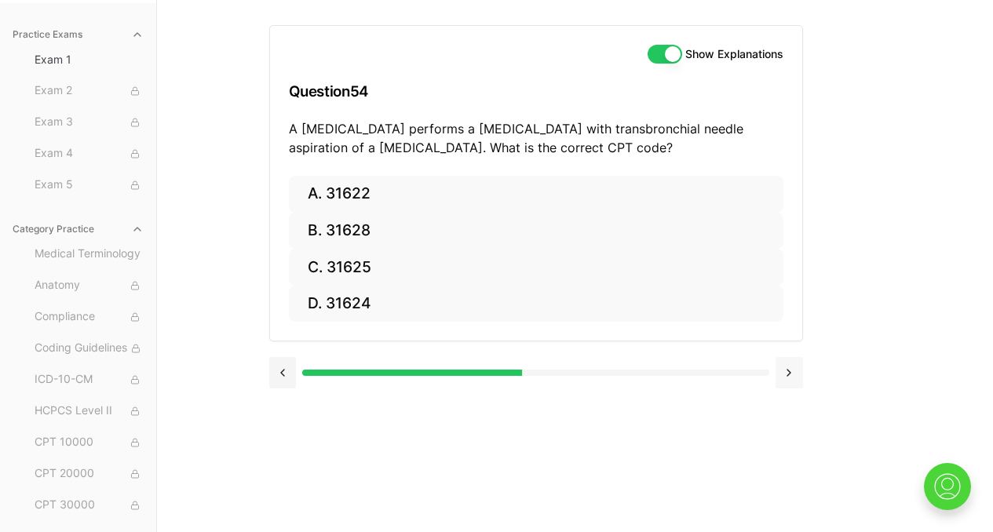
click at [788, 372] on button at bounding box center [789, 372] width 27 height 31
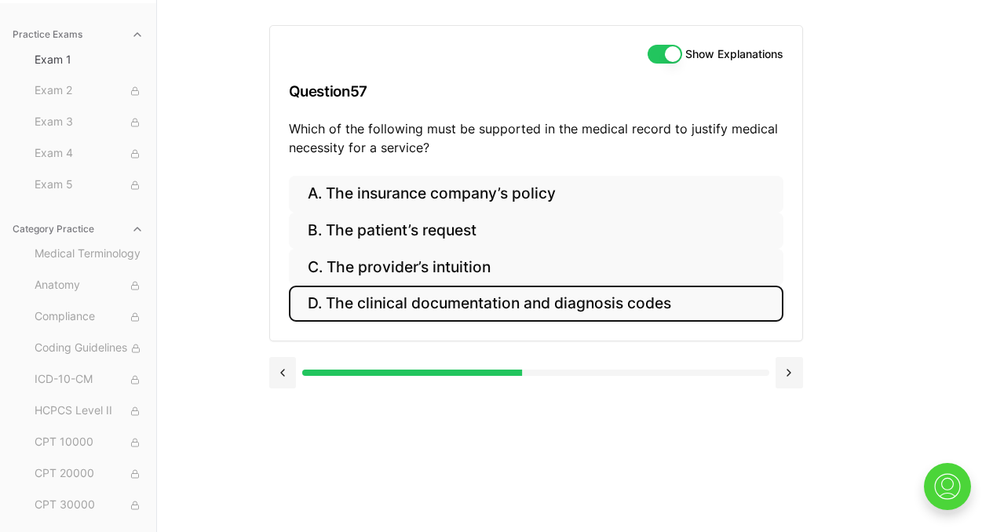
click at [517, 308] on button "D. The clinical documentation and diagnosis codes" at bounding box center [536, 304] width 495 height 37
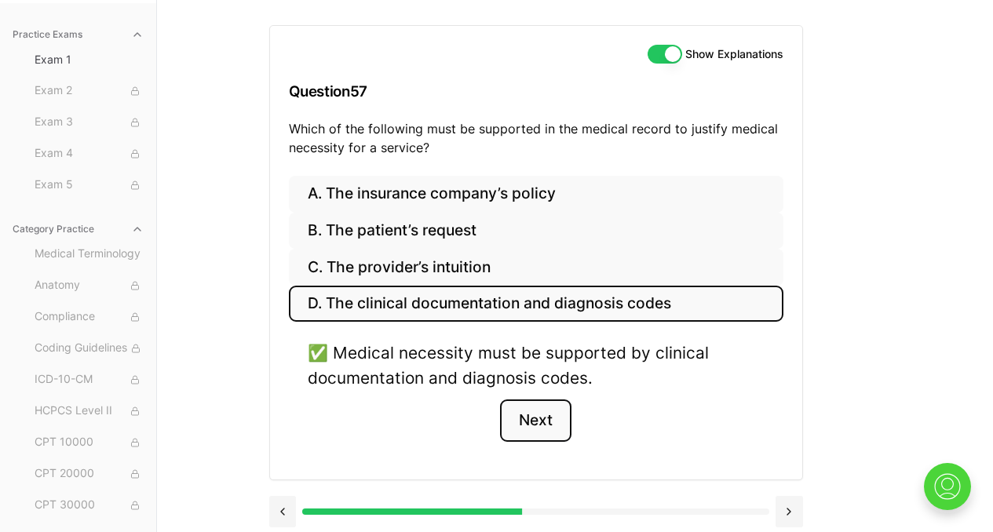
click at [531, 436] on button "Next" at bounding box center [535, 421] width 71 height 42
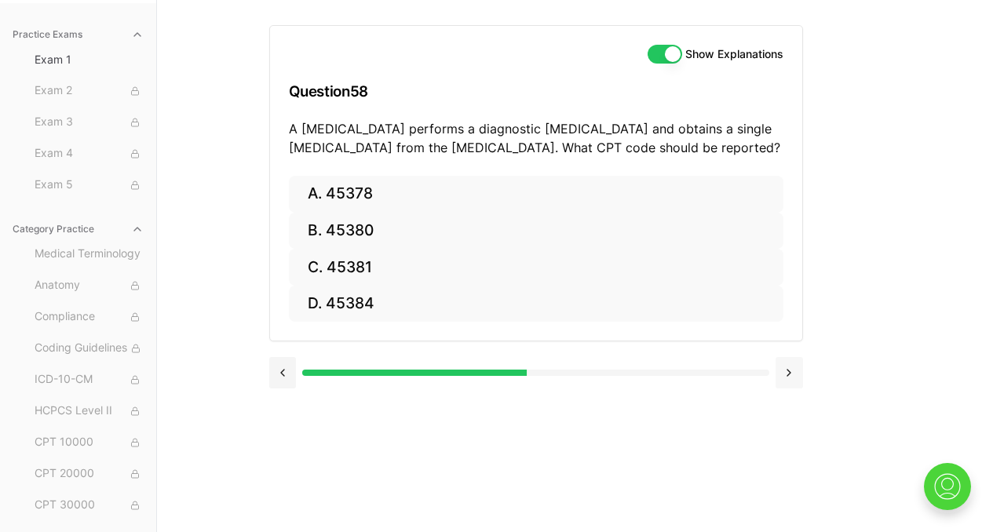
click at [779, 381] on button at bounding box center [789, 372] width 27 height 31
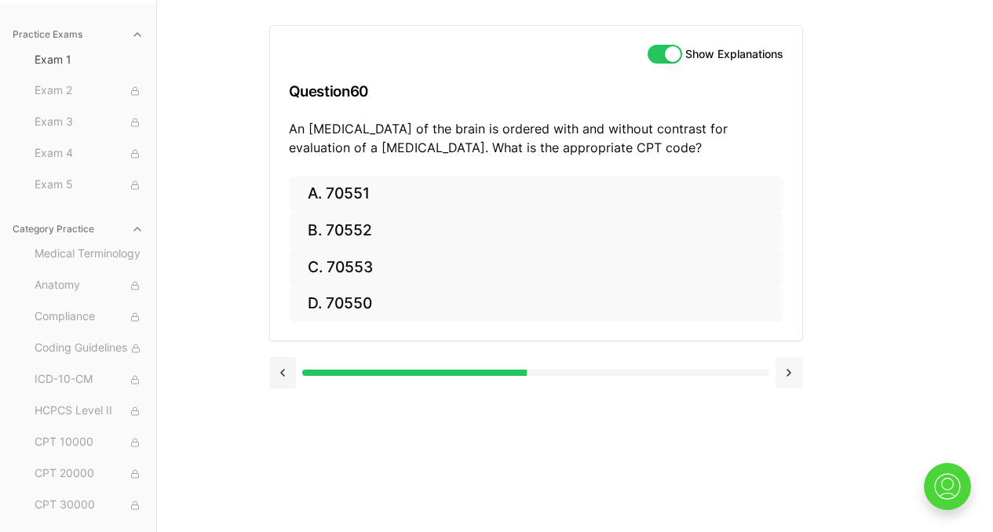
click at [784, 381] on button at bounding box center [789, 372] width 27 height 31
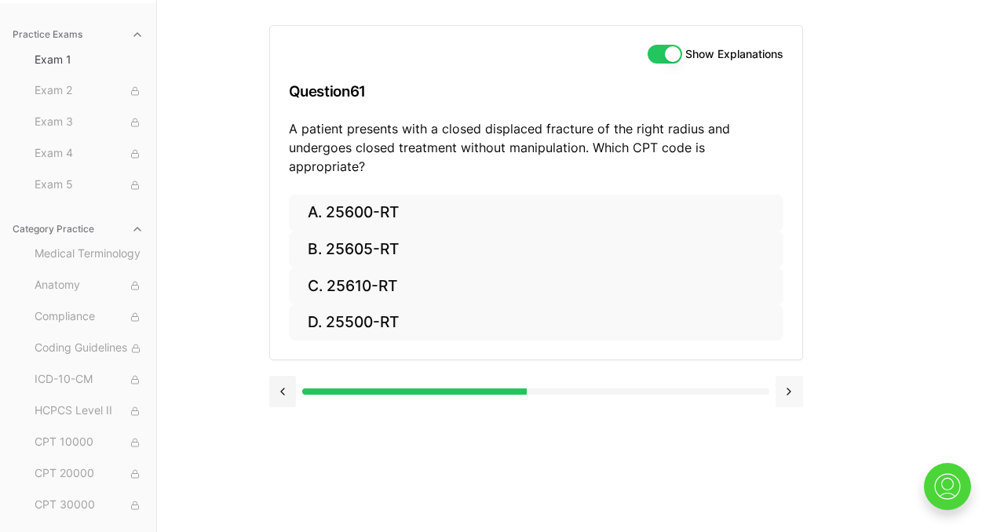
click at [784, 381] on button at bounding box center [789, 391] width 27 height 31
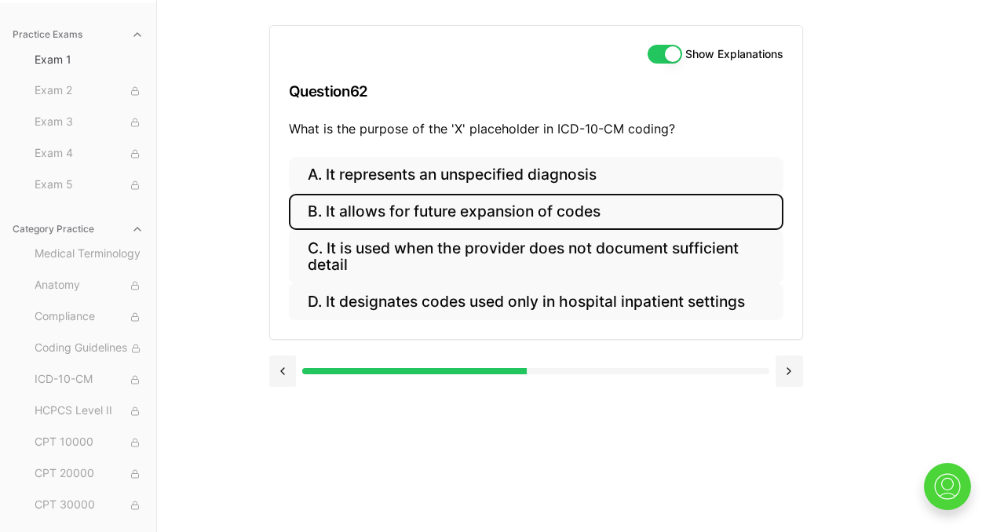
click at [590, 217] on button "B. It allows for future expansion of codes" at bounding box center [536, 212] width 495 height 37
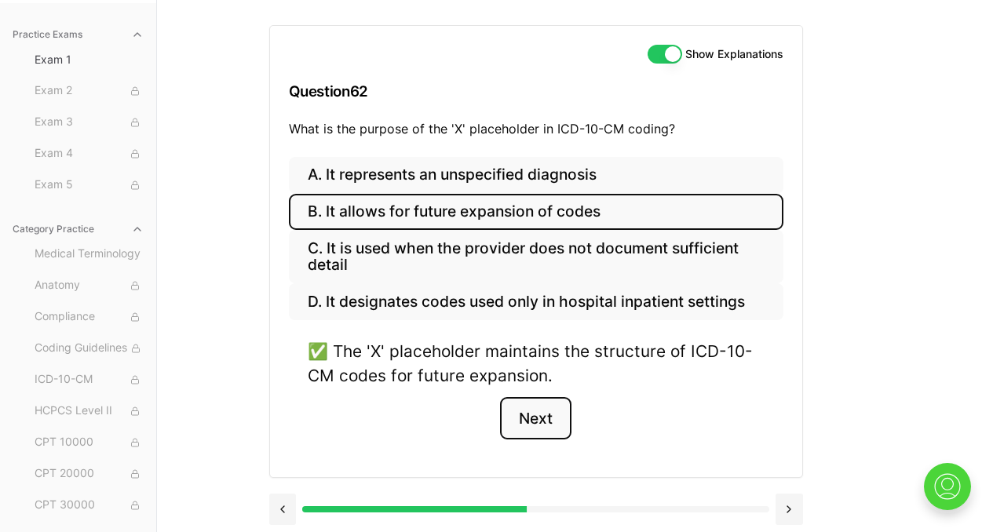
click at [537, 423] on button "Next" at bounding box center [535, 418] width 71 height 42
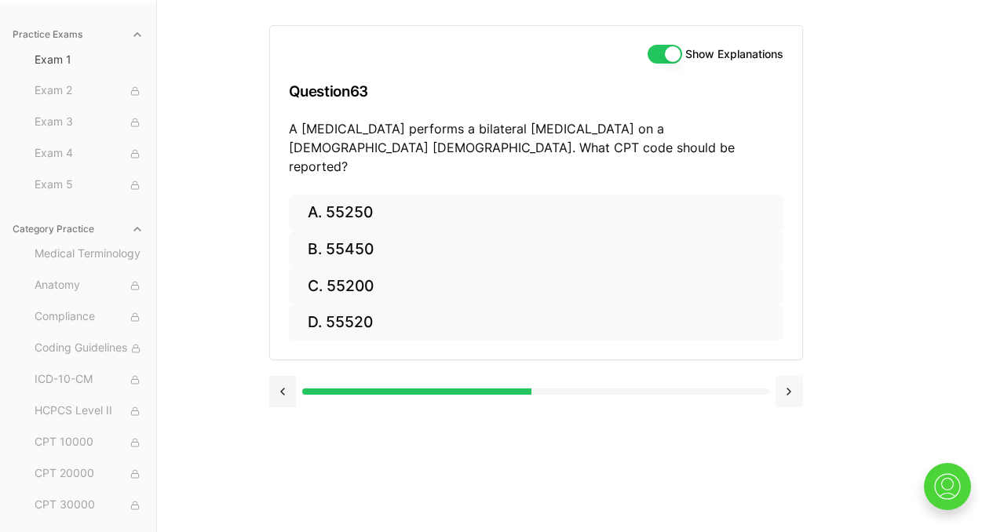
click at [780, 376] on button at bounding box center [789, 391] width 27 height 31
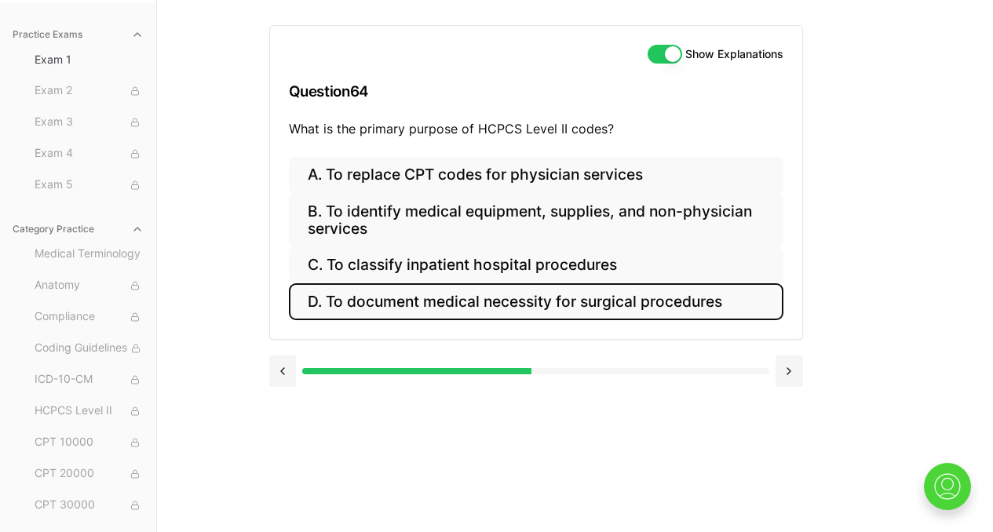
click at [533, 304] on button "D. To document medical necessity for surgical procedures" at bounding box center [536, 301] width 495 height 37
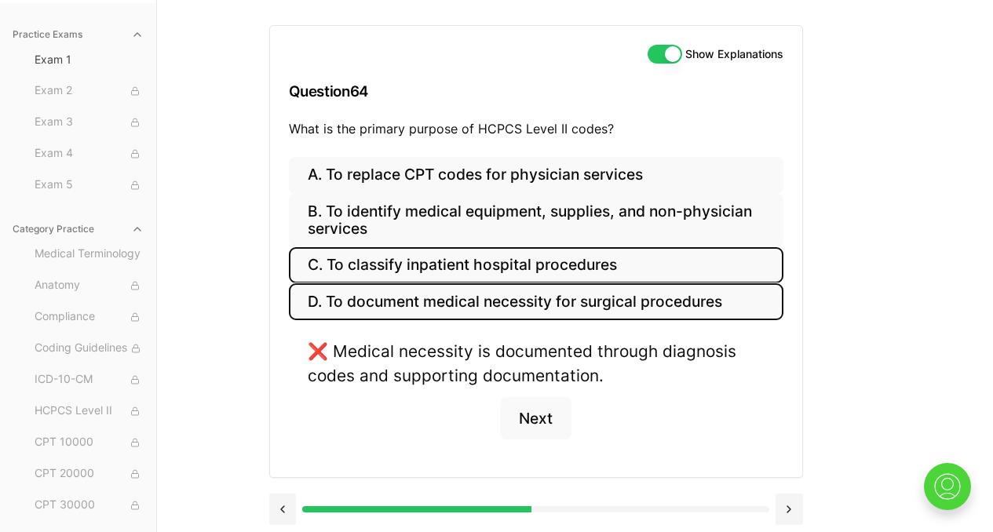
click at [535, 274] on button "C. To classify inpatient hospital procedures" at bounding box center [536, 265] width 495 height 37
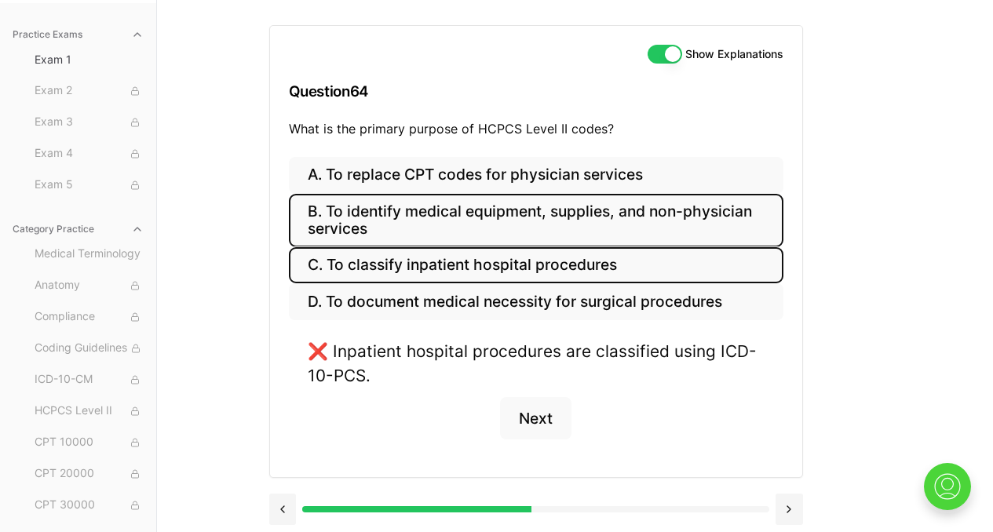
click at [497, 218] on button "B. To identify medical equipment, supplies, and non-physician services" at bounding box center [536, 220] width 495 height 53
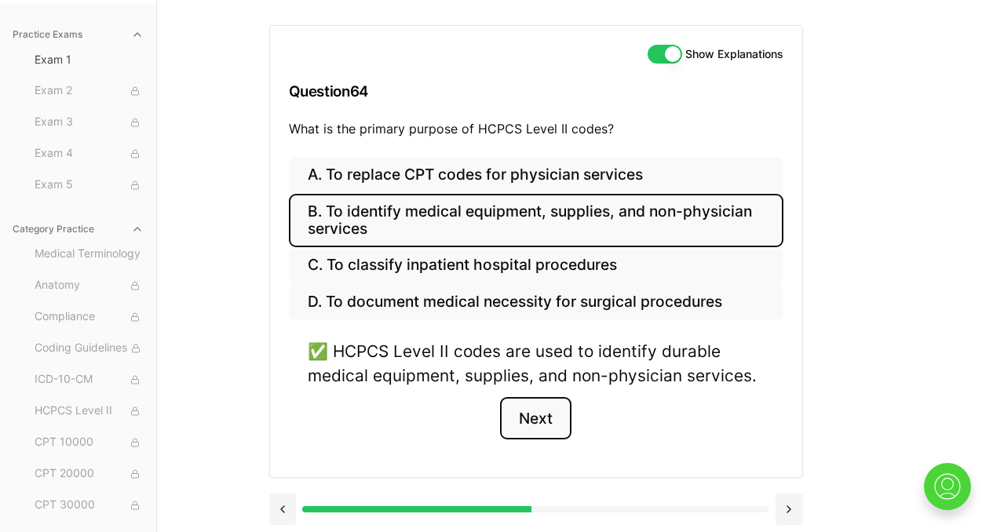
click at [535, 418] on button "Next" at bounding box center [535, 418] width 71 height 42
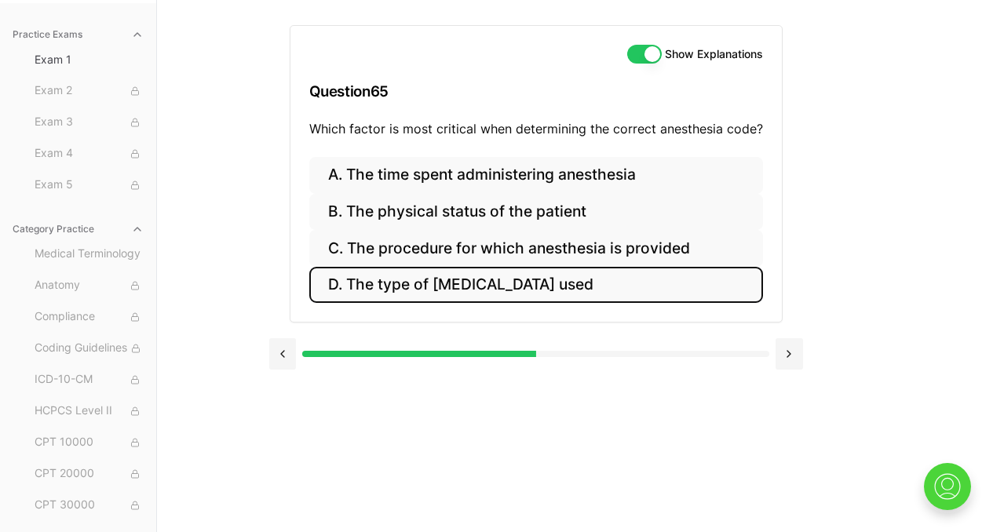
click at [451, 288] on button "D. The type of [MEDICAL_DATA] used" at bounding box center [536, 285] width 454 height 37
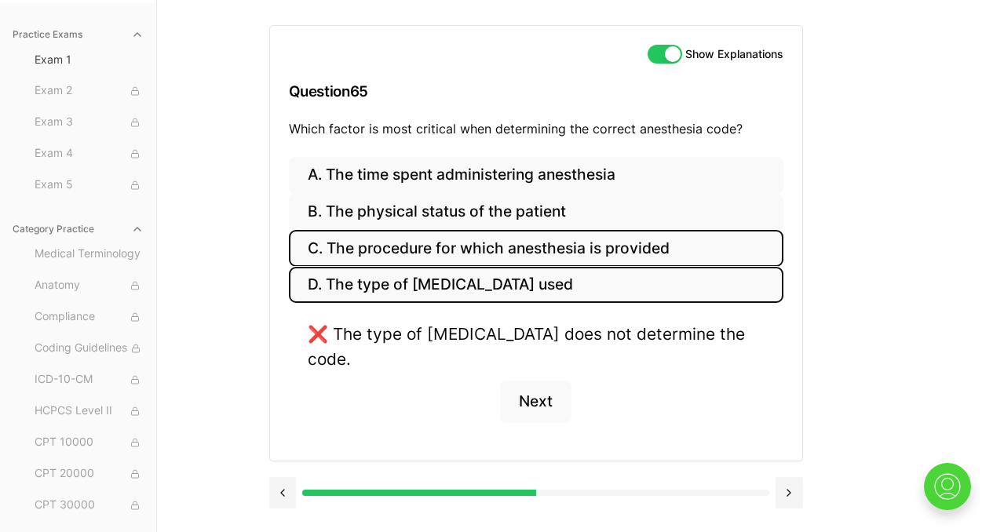
click at [458, 249] on button "C. The procedure for which anesthesia is provided" at bounding box center [536, 248] width 495 height 37
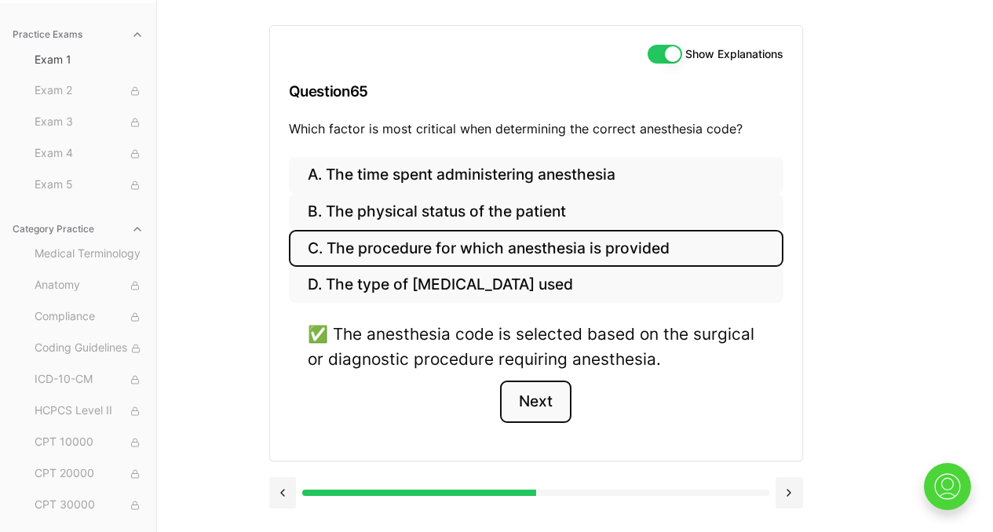
click at [542, 398] on button "Next" at bounding box center [535, 402] width 71 height 42
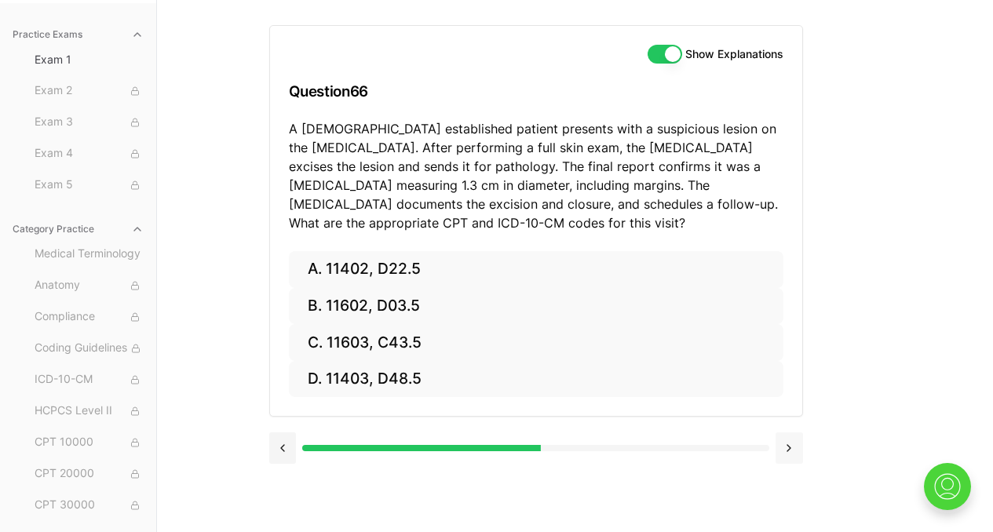
click at [788, 445] on button at bounding box center [789, 448] width 27 height 31
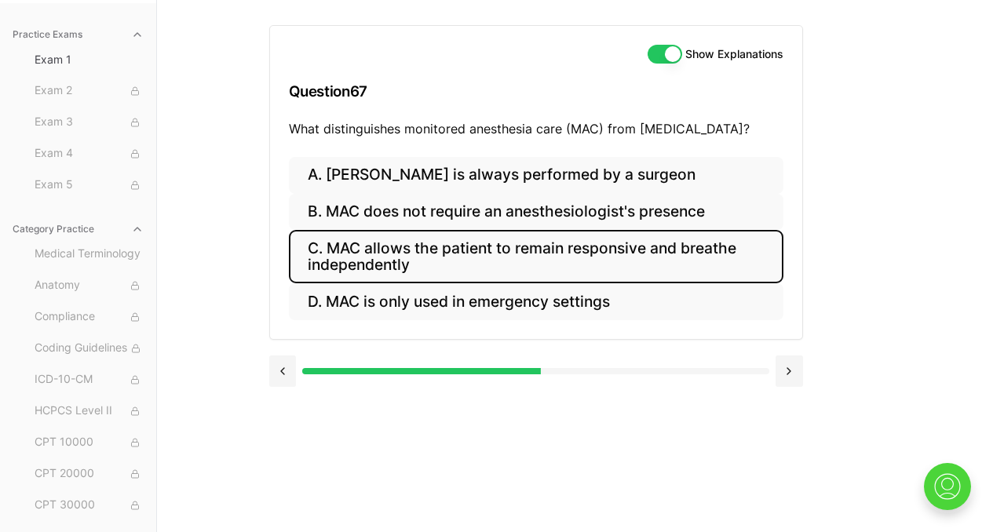
click at [681, 246] on button "C. MAC allows the patient to remain responsive and breathe independently" at bounding box center [536, 256] width 495 height 53
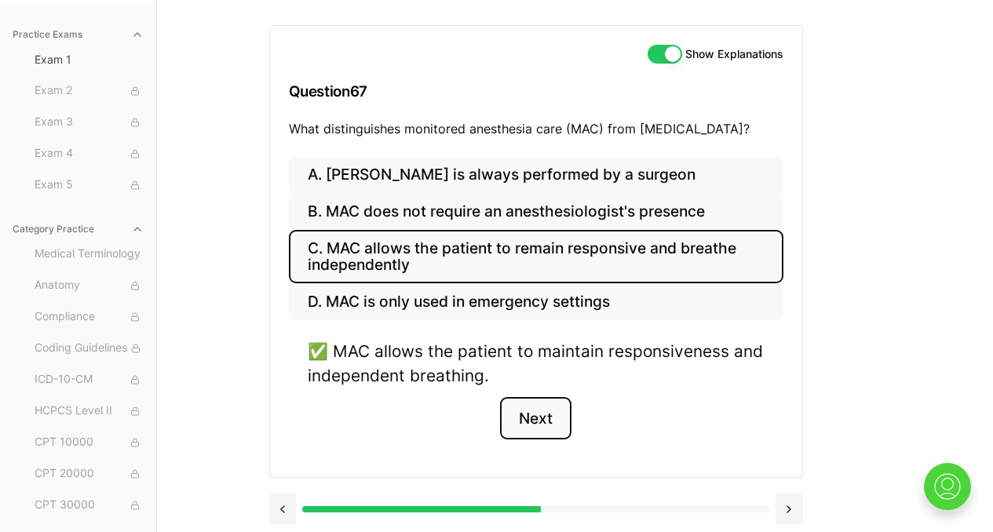
click at [545, 421] on button "Next" at bounding box center [535, 418] width 71 height 42
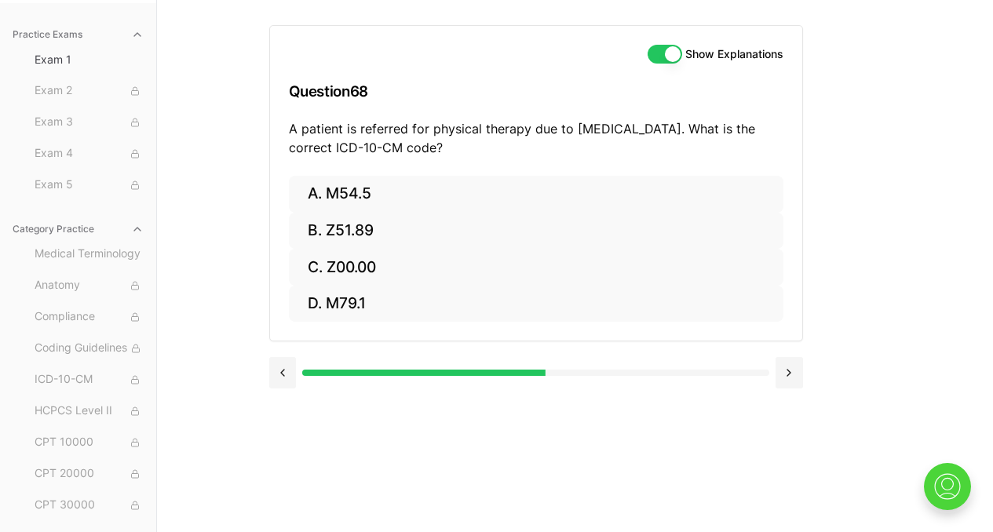
click at [803, 375] on div "Show Explanations Question 68 A patient is referred for physical therapy due to…" at bounding box center [575, 266] width 612 height 532
click at [791, 375] on button at bounding box center [789, 372] width 27 height 31
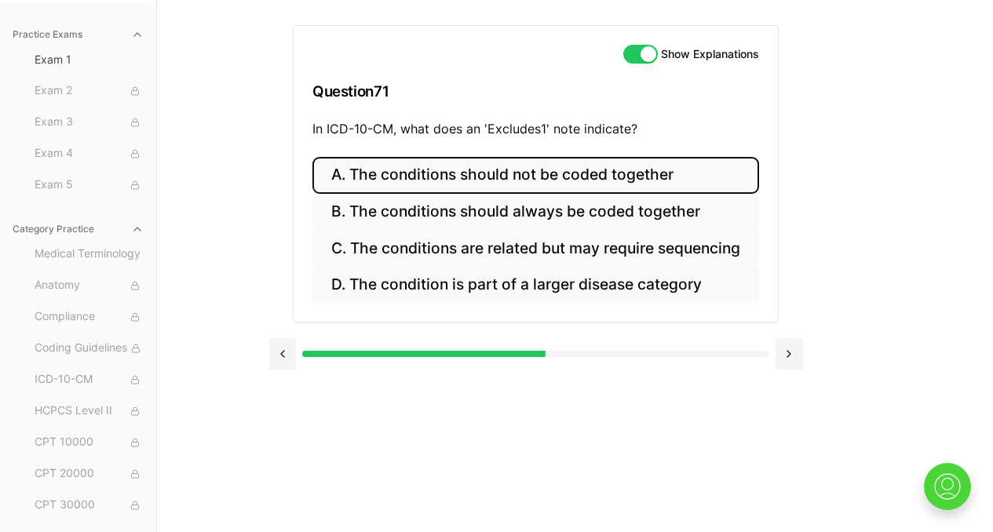
click at [650, 179] on button "A. The conditions should not be coded together" at bounding box center [535, 175] width 447 height 37
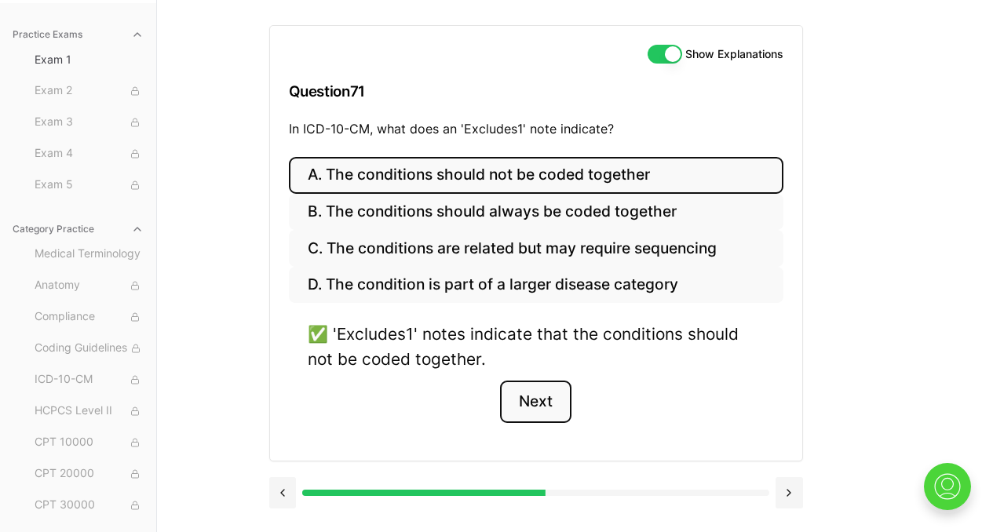
click at [538, 398] on button "Next" at bounding box center [535, 402] width 71 height 42
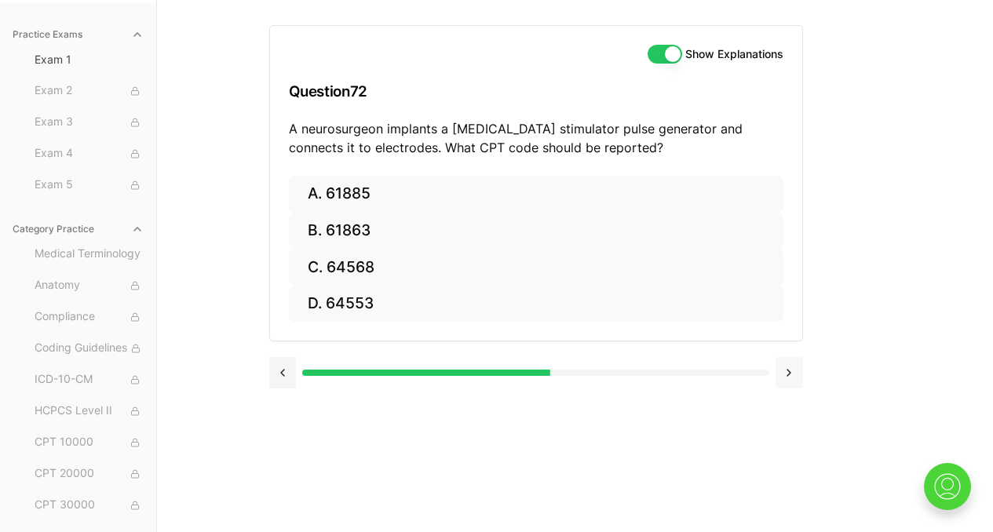
click at [787, 372] on button at bounding box center [789, 372] width 27 height 31
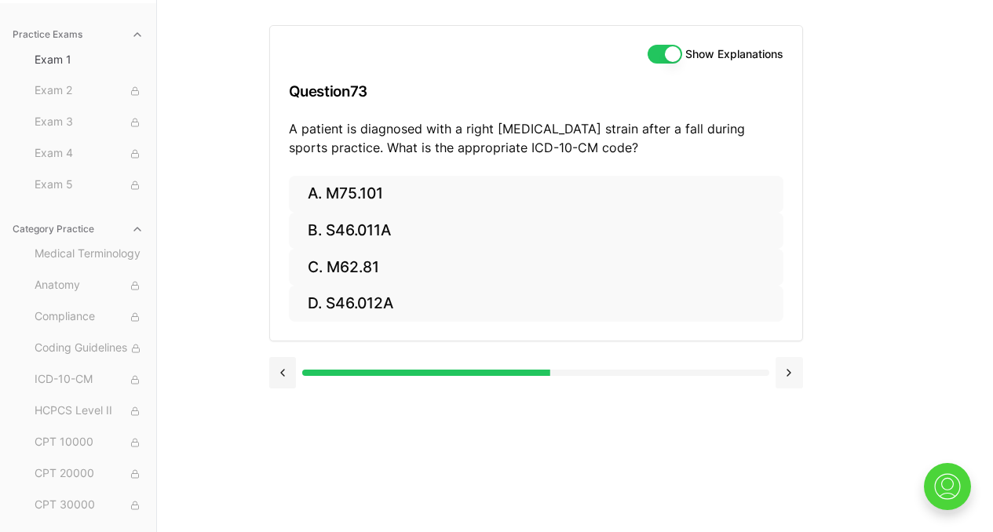
click at [787, 372] on button at bounding box center [789, 372] width 27 height 31
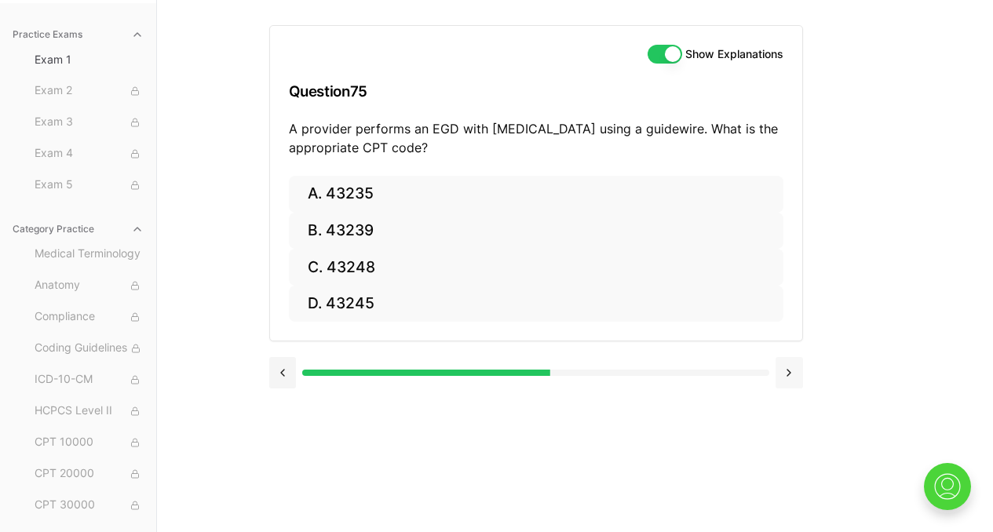
click at [787, 372] on button at bounding box center [789, 372] width 27 height 31
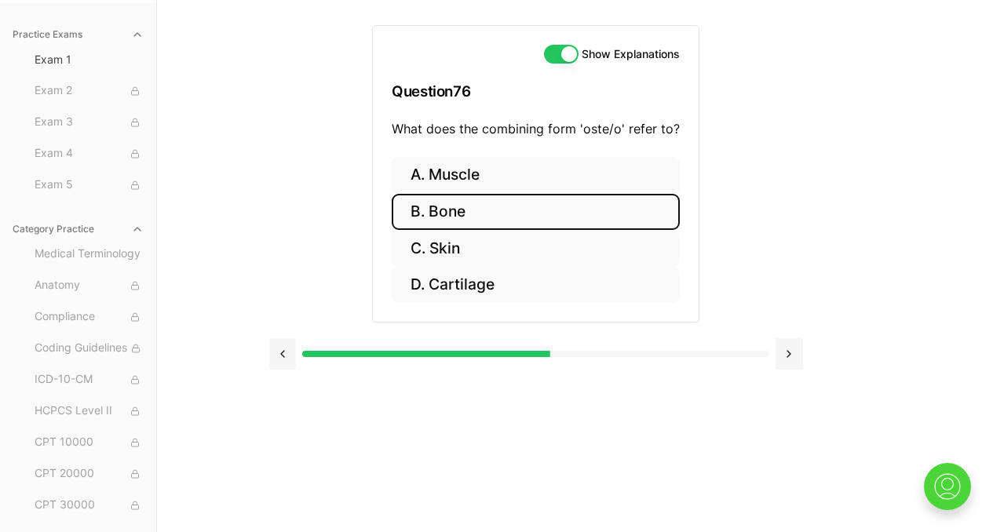
click at [458, 205] on button "B. Bone" at bounding box center [536, 212] width 288 height 37
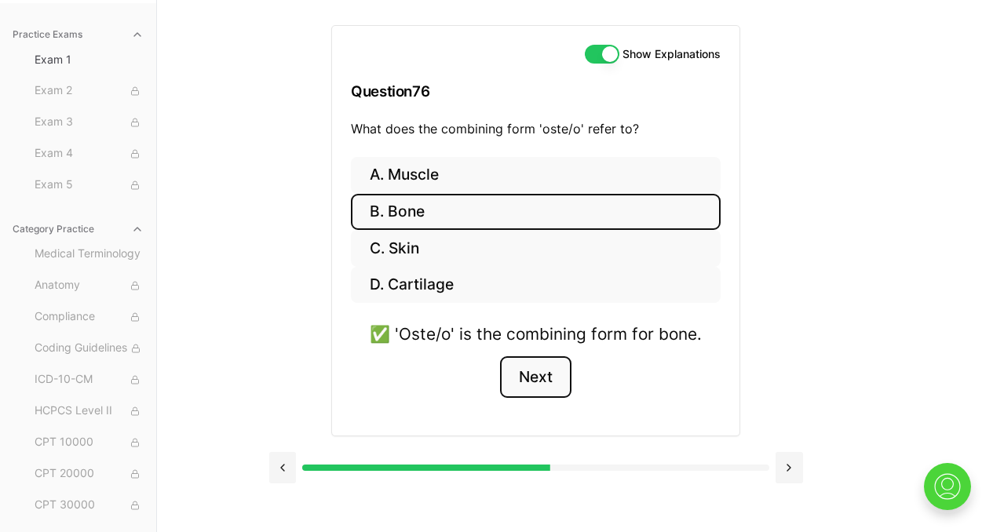
click at [531, 378] on button "Next" at bounding box center [535, 377] width 71 height 42
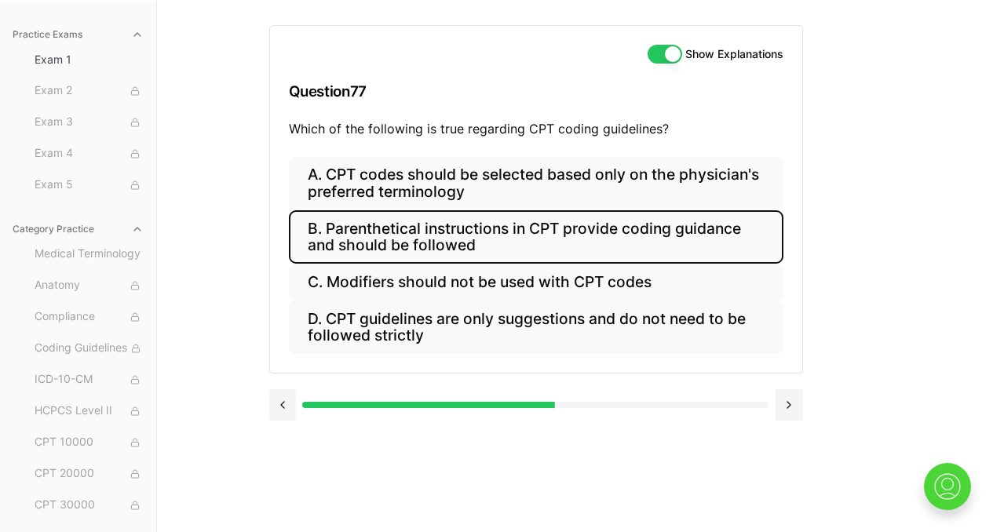
click at [468, 249] on button "B. Parenthetical instructions in CPT provide coding guidance and should be foll…" at bounding box center [536, 236] width 495 height 53
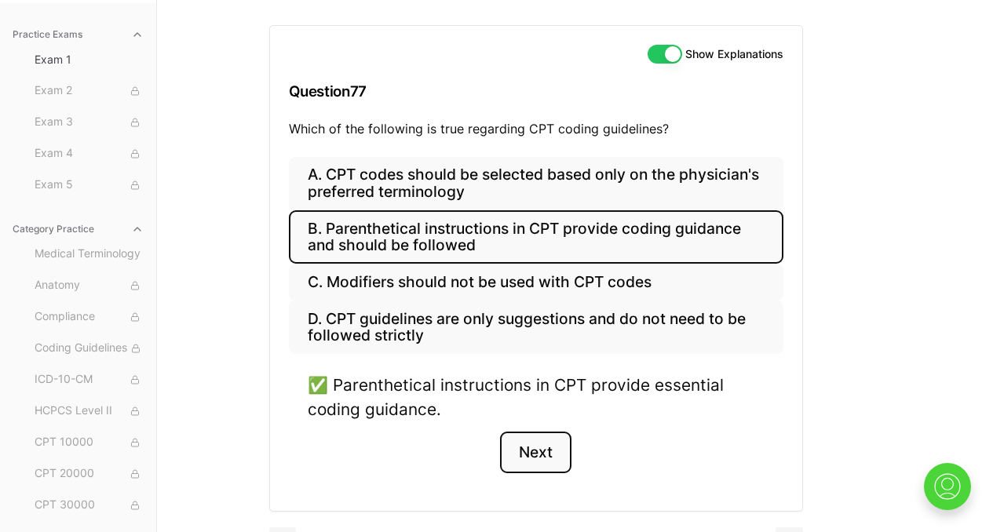
click at [532, 444] on button "Next" at bounding box center [535, 453] width 71 height 42
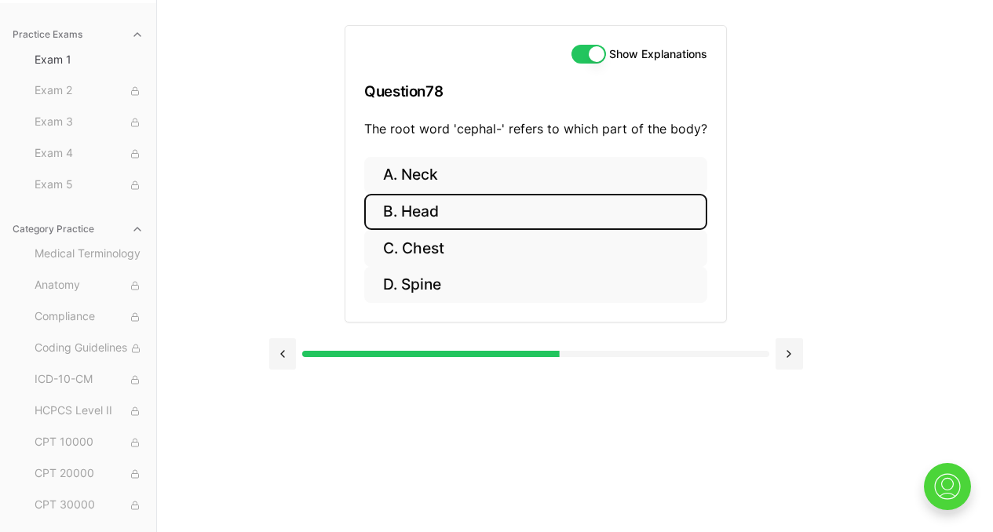
click at [440, 208] on button "B. Head" at bounding box center [535, 212] width 343 height 37
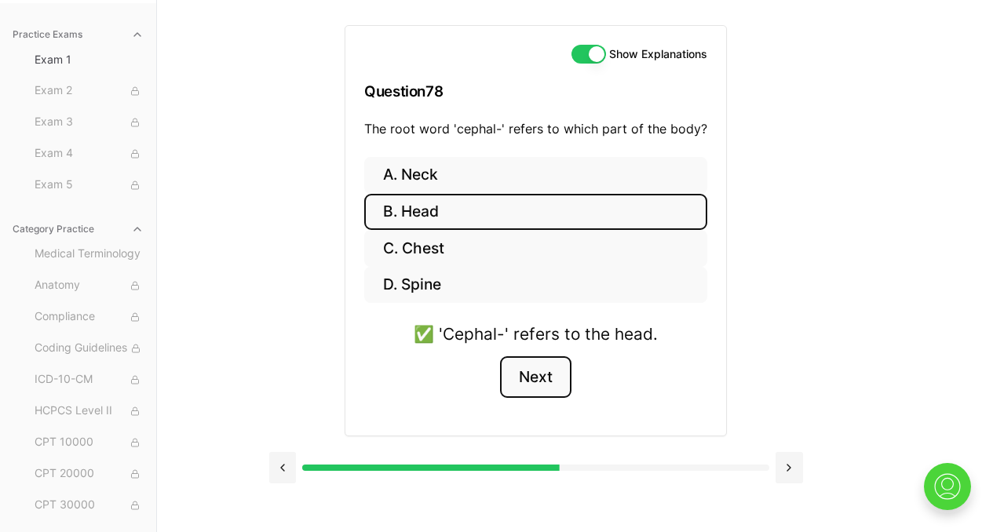
click at [541, 376] on button "Next" at bounding box center [535, 377] width 71 height 42
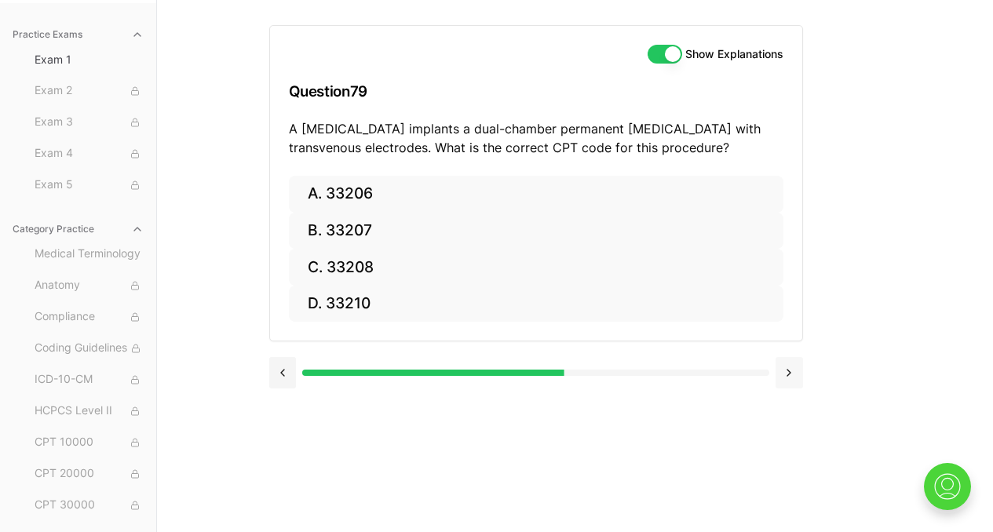
click at [797, 377] on button at bounding box center [789, 372] width 27 height 31
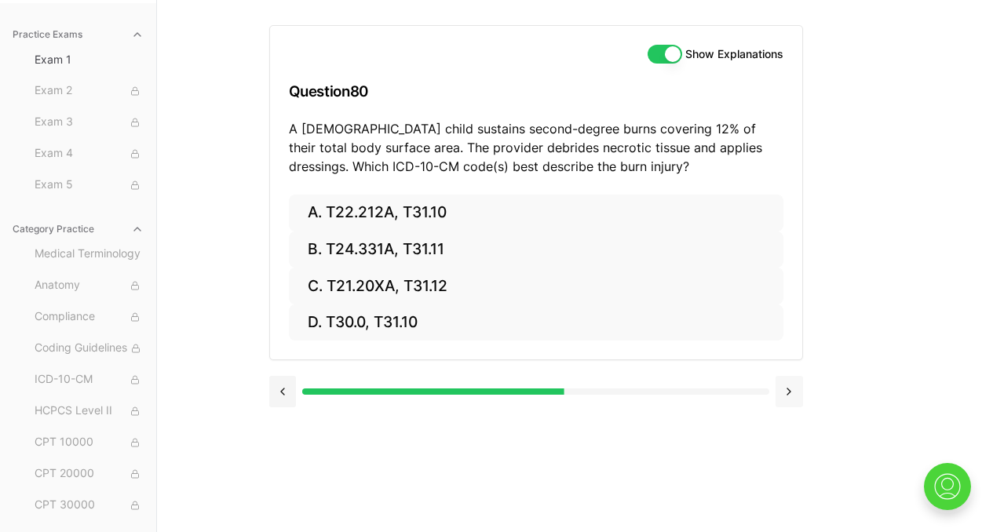
click at [785, 396] on button at bounding box center [789, 391] width 27 height 31
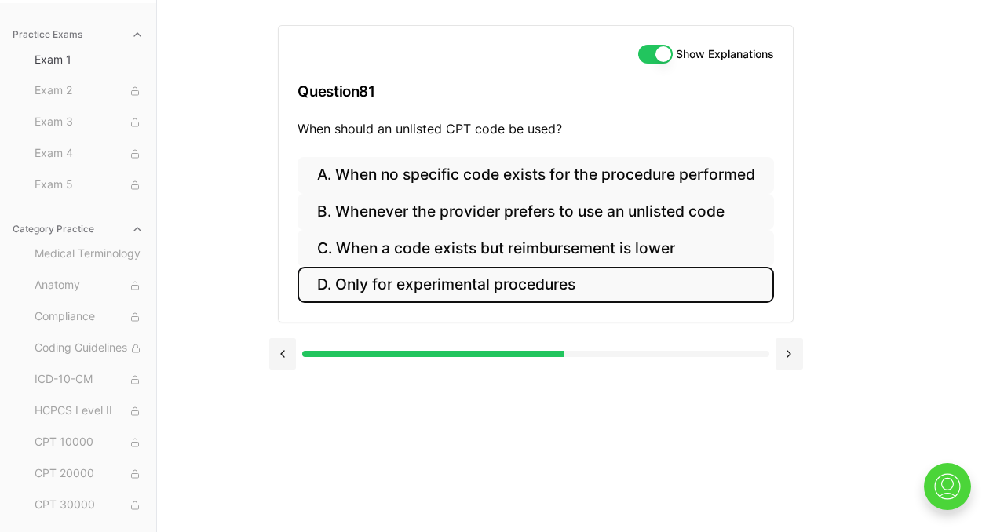
click at [502, 288] on button "D. Only for experimental procedures" at bounding box center [536, 285] width 476 height 37
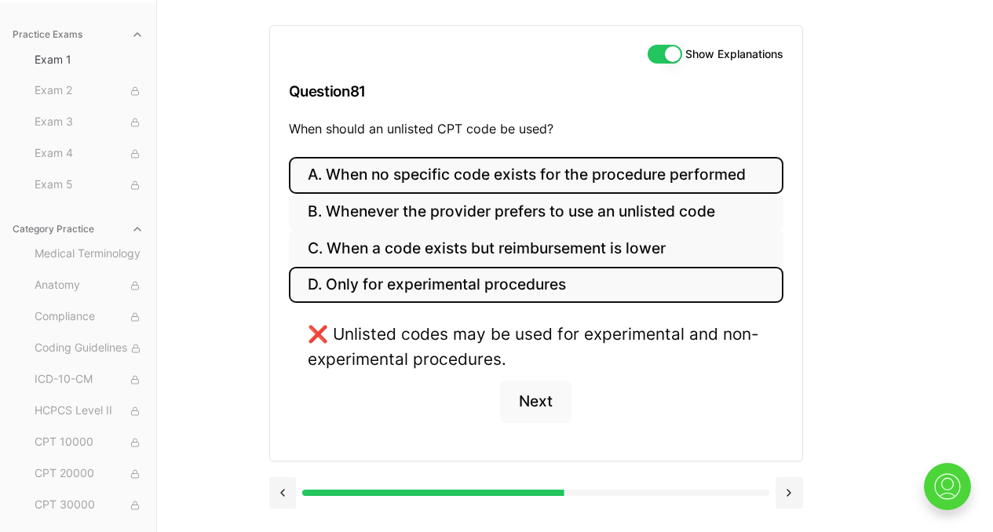
click at [513, 179] on button "A. When no specific code exists for the procedure performed" at bounding box center [536, 175] width 495 height 37
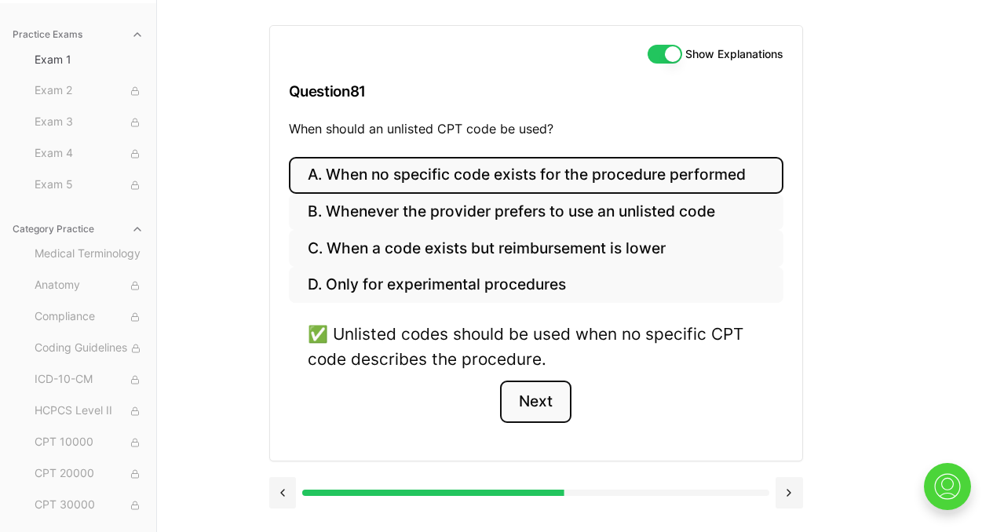
click at [537, 396] on button "Next" at bounding box center [535, 402] width 71 height 42
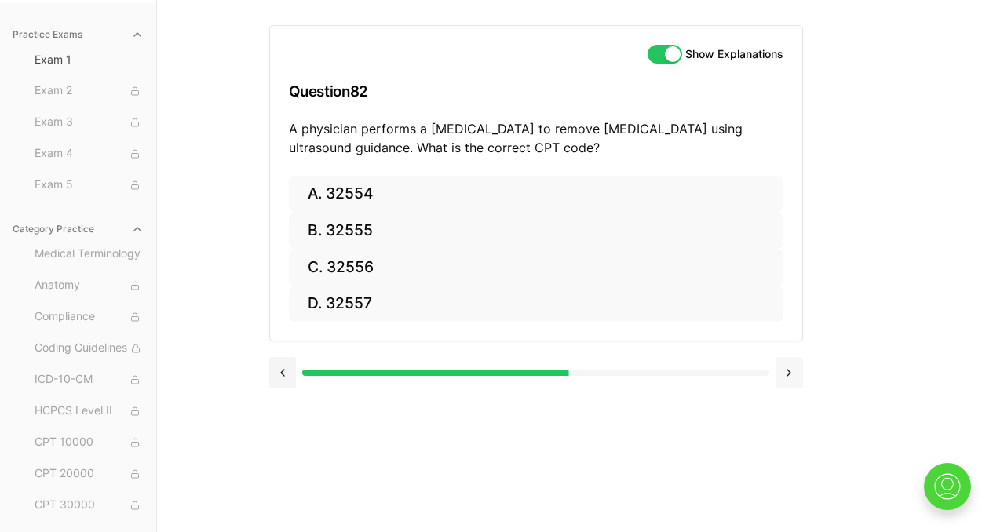
click at [792, 377] on button at bounding box center [789, 372] width 27 height 31
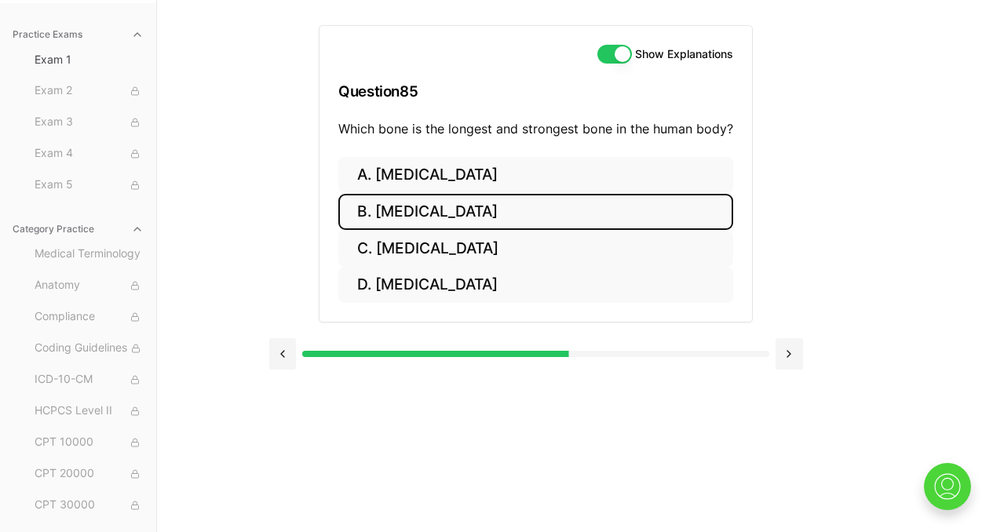
click at [418, 214] on button "B. [MEDICAL_DATA]" at bounding box center [535, 212] width 395 height 37
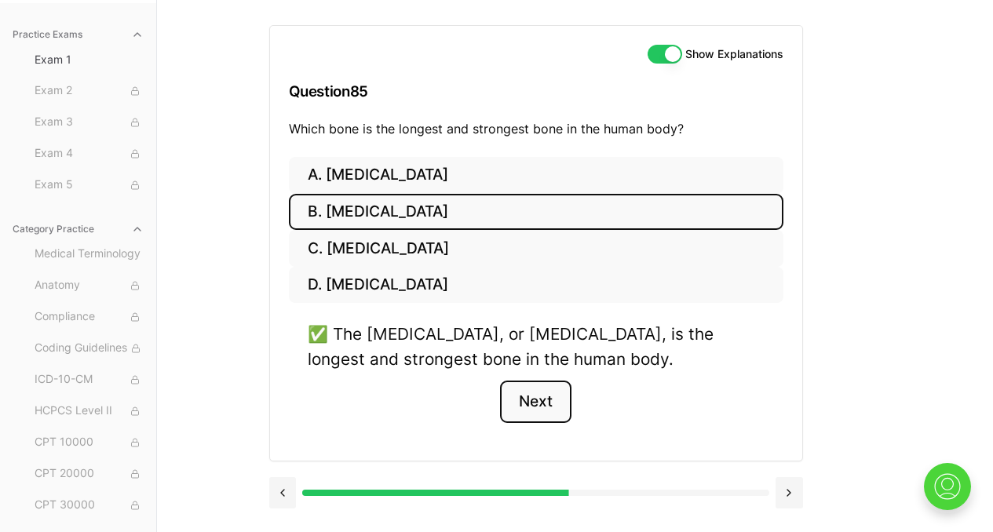
click at [527, 399] on button "Next" at bounding box center [535, 402] width 71 height 42
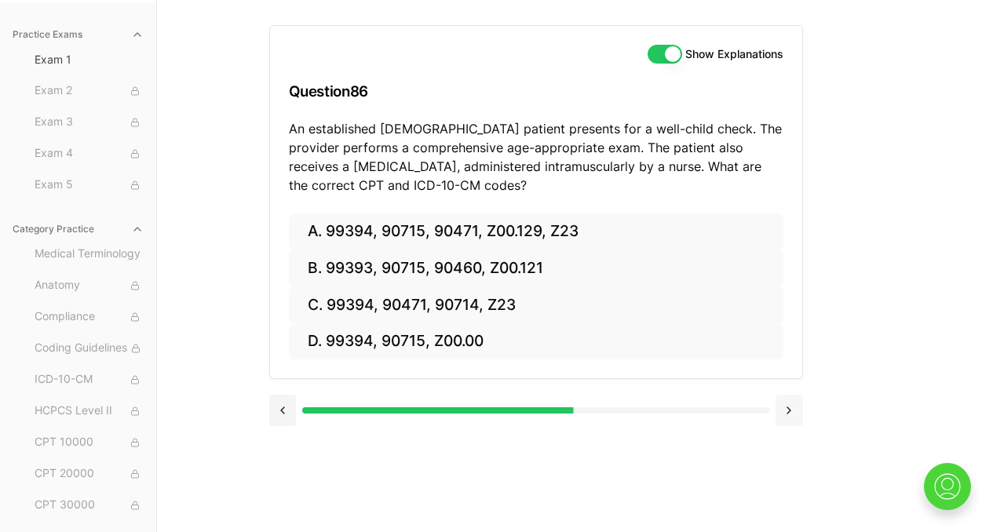
click at [798, 413] on button at bounding box center [789, 410] width 27 height 31
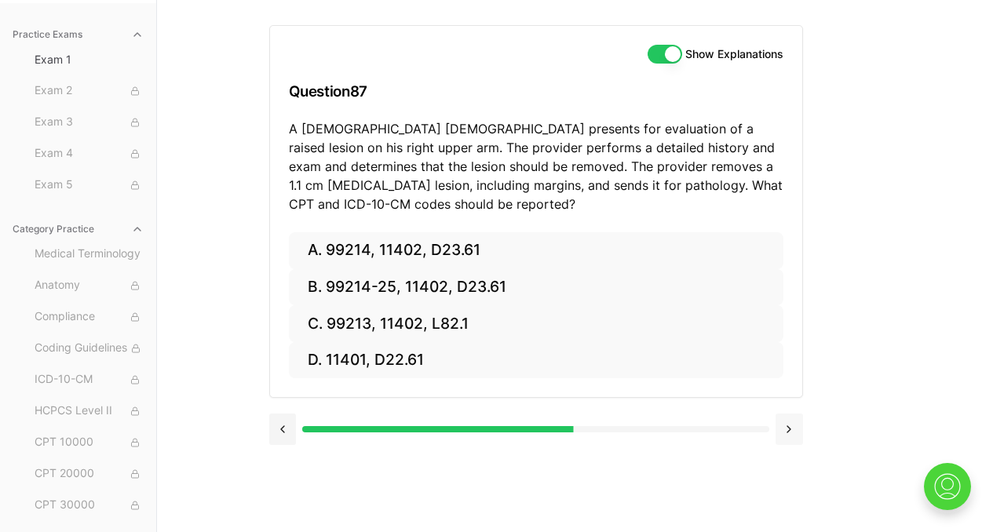
click at [788, 434] on button at bounding box center [789, 429] width 27 height 31
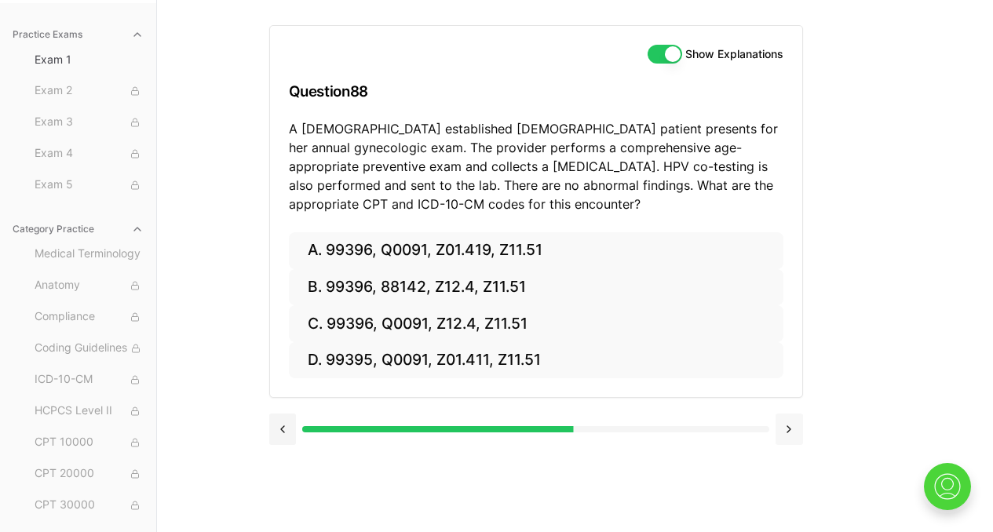
click at [788, 434] on button at bounding box center [789, 429] width 27 height 31
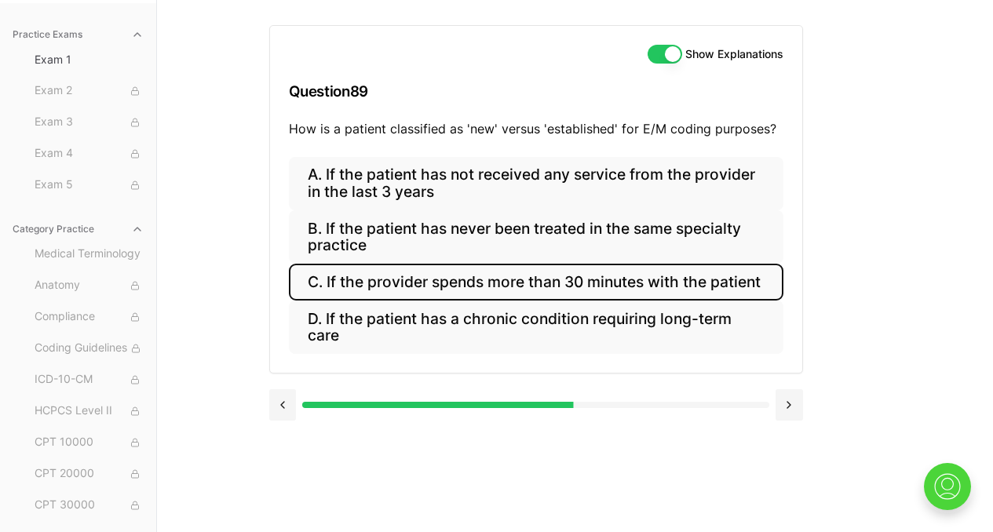
click at [577, 293] on button "C. If the provider spends more than 30 minutes with the patient" at bounding box center [536, 282] width 495 height 37
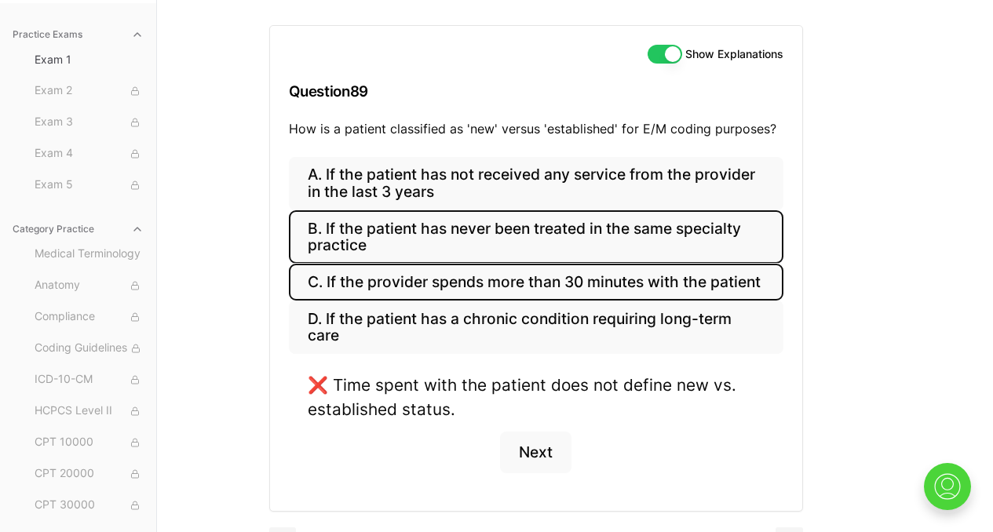
click at [501, 237] on button "B. If the patient has never been treated in the same specialty practice" at bounding box center [536, 236] width 495 height 53
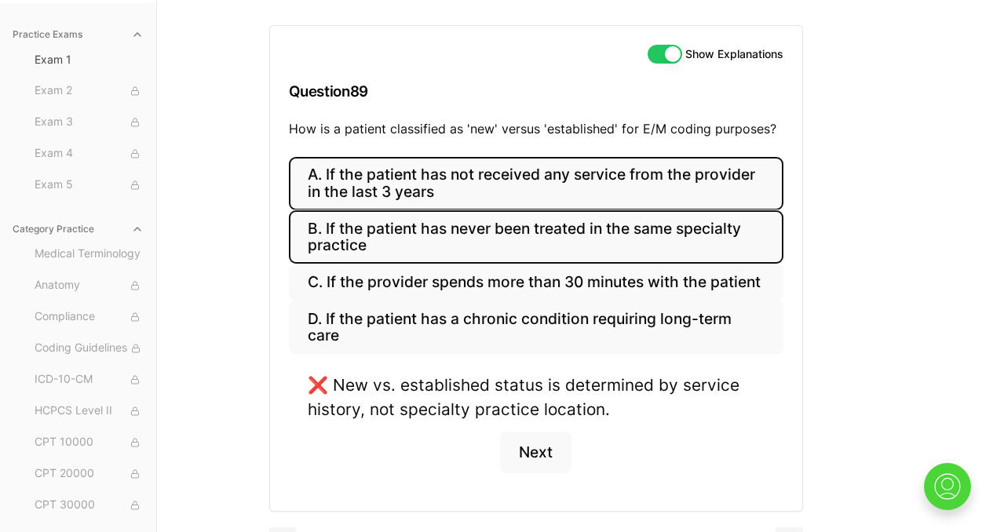
click at [496, 195] on button "A. If the patient has not received any service from the provider in the last 3 …" at bounding box center [536, 183] width 495 height 53
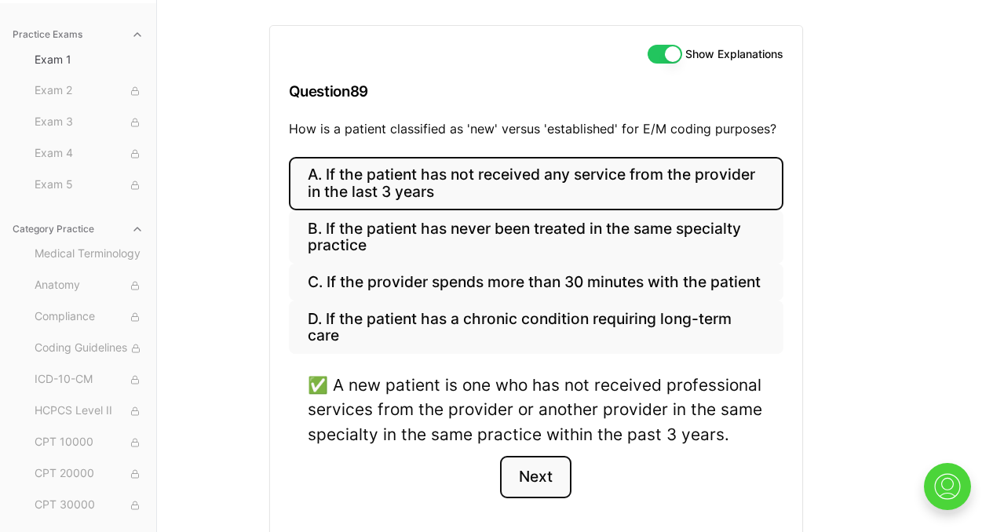
click at [542, 496] on button "Next" at bounding box center [535, 477] width 71 height 42
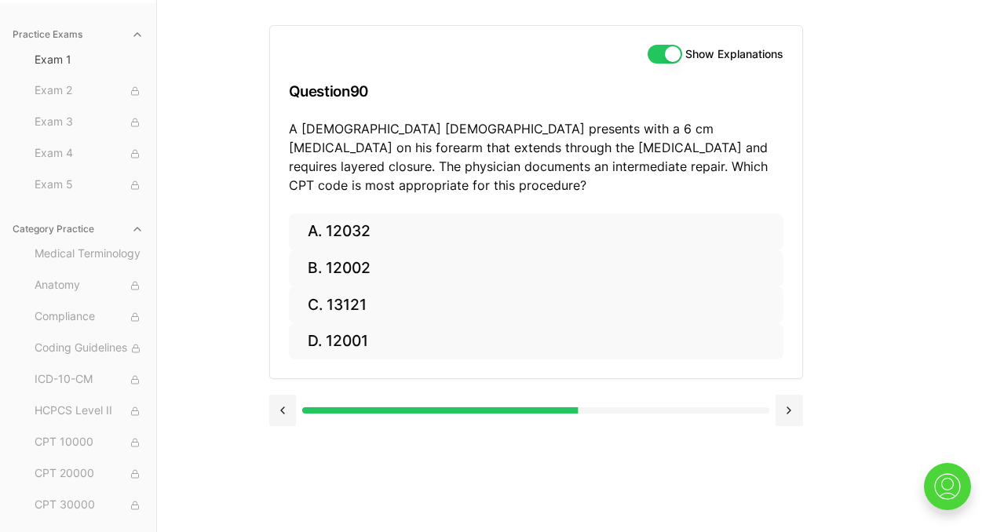
click at [803, 388] on div "Show Explanations Question 90 A [DEMOGRAPHIC_DATA] [DEMOGRAPHIC_DATA] presents …" at bounding box center [575, 266] width 612 height 532
click at [788, 395] on button at bounding box center [789, 410] width 27 height 31
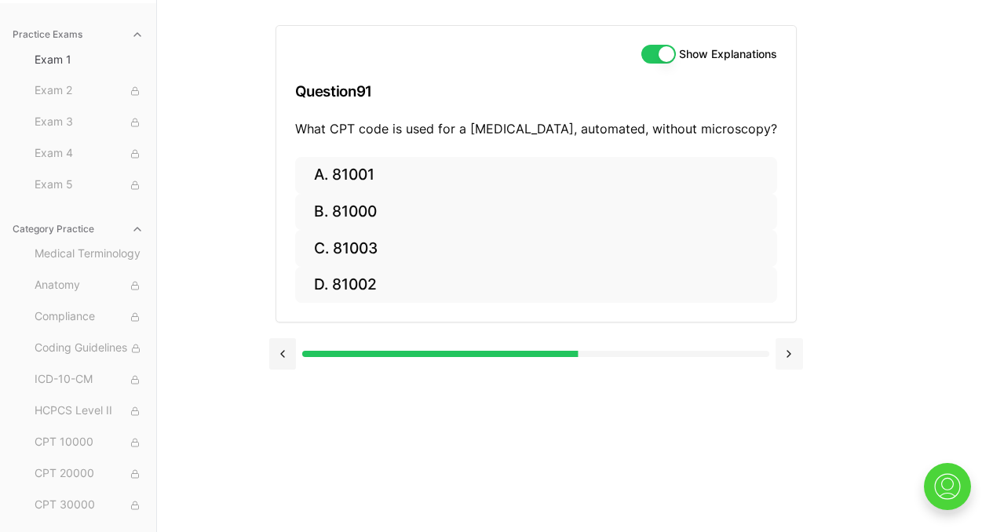
click at [792, 354] on button at bounding box center [789, 353] width 27 height 31
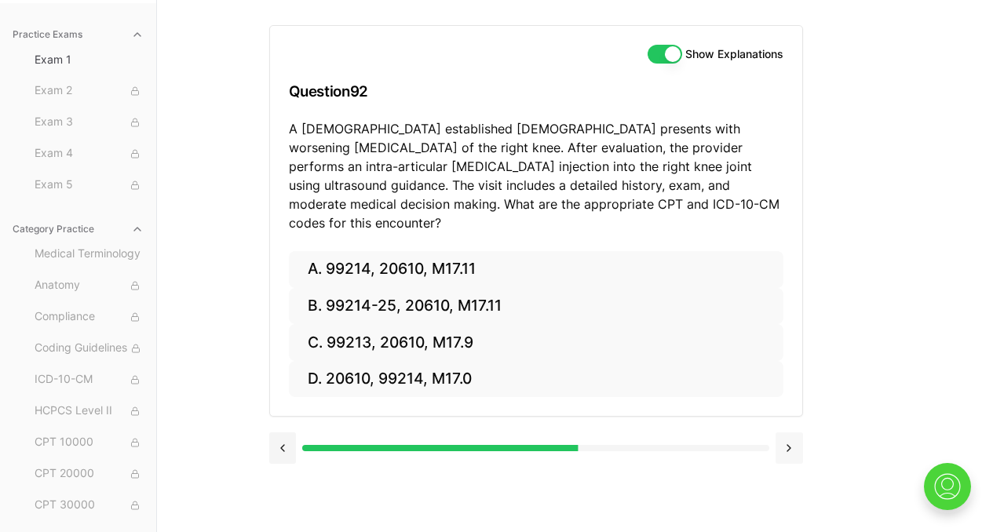
click at [792, 433] on button at bounding box center [789, 448] width 27 height 31
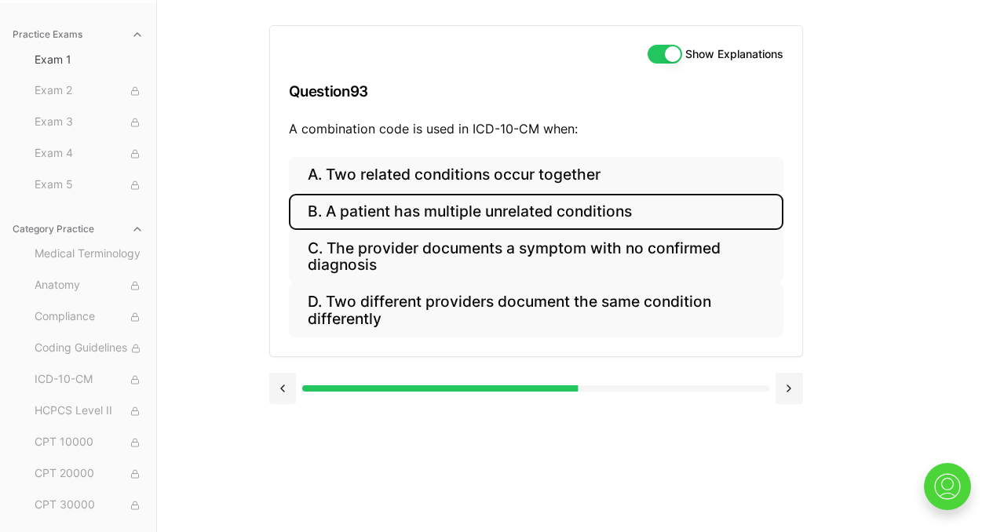
click at [521, 214] on button "B. A patient has multiple unrelated conditions" at bounding box center [536, 212] width 495 height 37
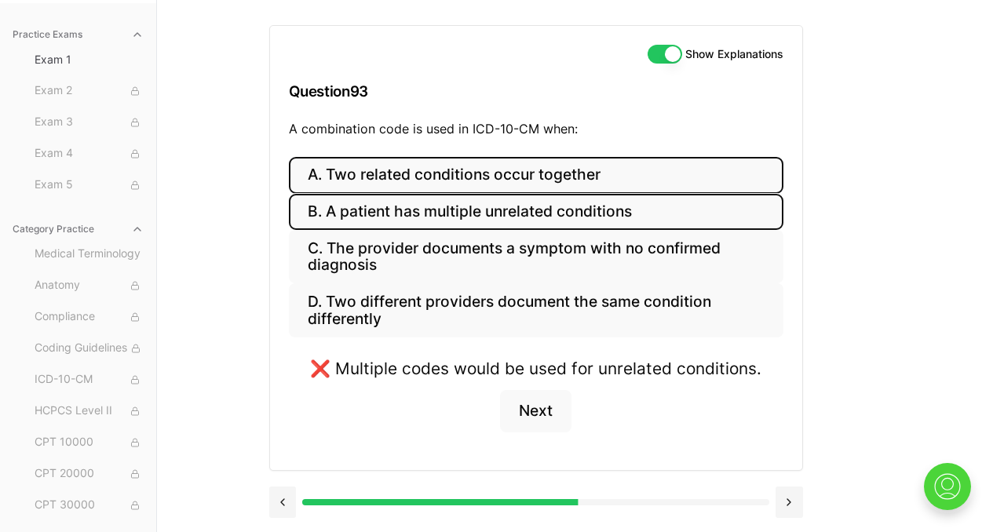
click at [520, 180] on button "A. Two related conditions occur together" at bounding box center [536, 175] width 495 height 37
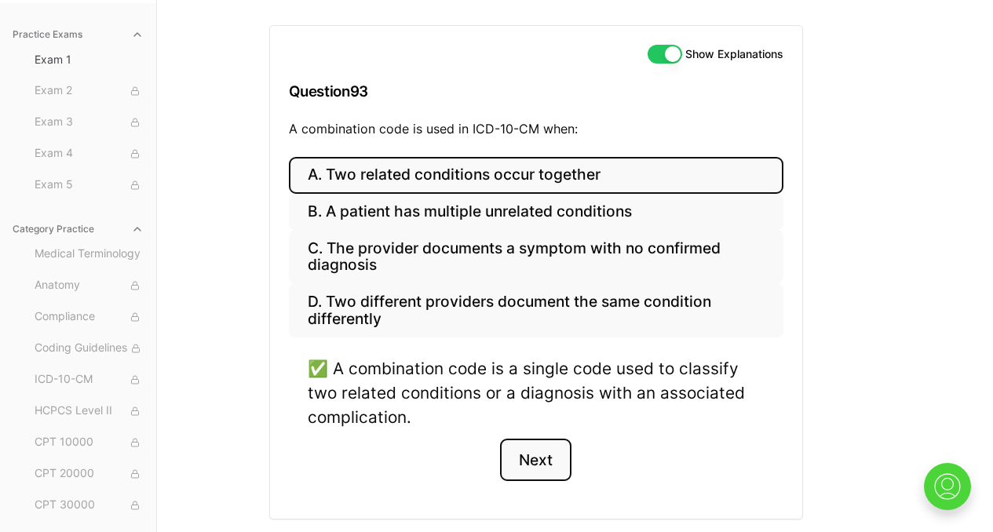
click at [541, 467] on button "Next" at bounding box center [535, 460] width 71 height 42
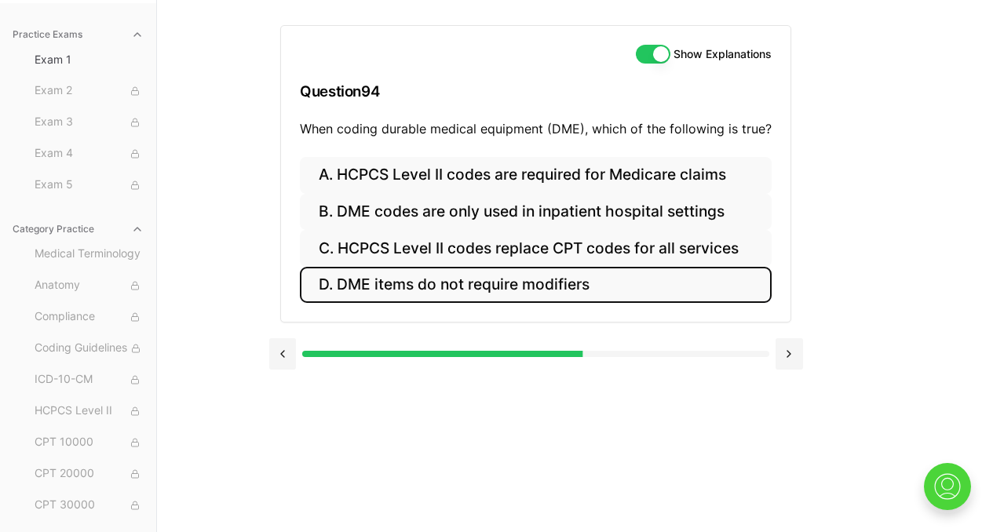
click at [585, 291] on button "D. DME items do not require modifiers" at bounding box center [536, 285] width 472 height 37
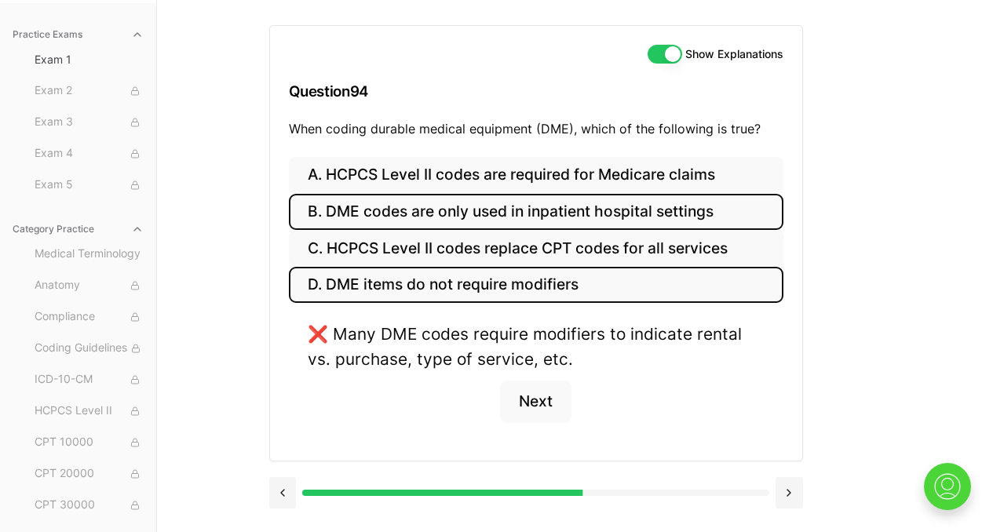
click at [607, 209] on button "B. DME codes are only used in inpatient hospital settings" at bounding box center [536, 212] width 495 height 37
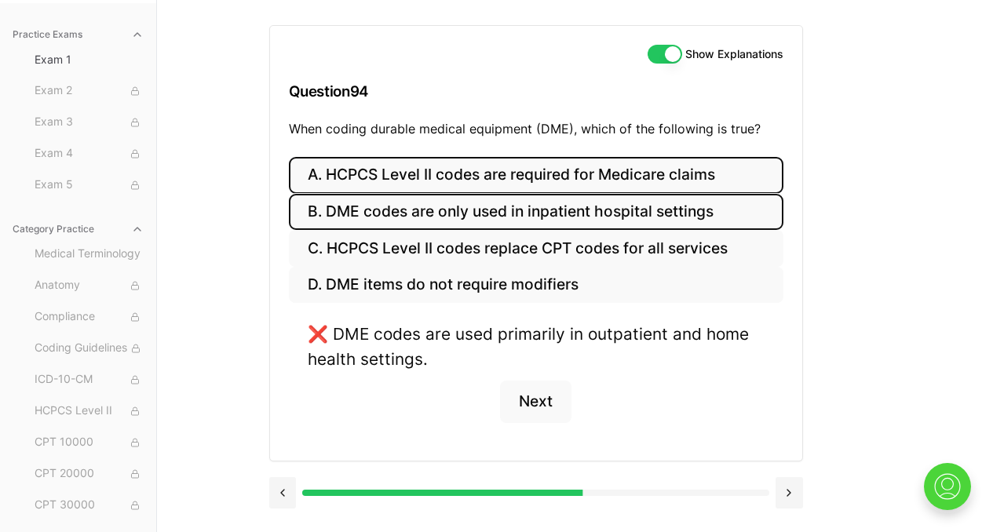
click at [597, 178] on button "A. HCPCS Level II codes are required for Medicare claims" at bounding box center [536, 175] width 495 height 37
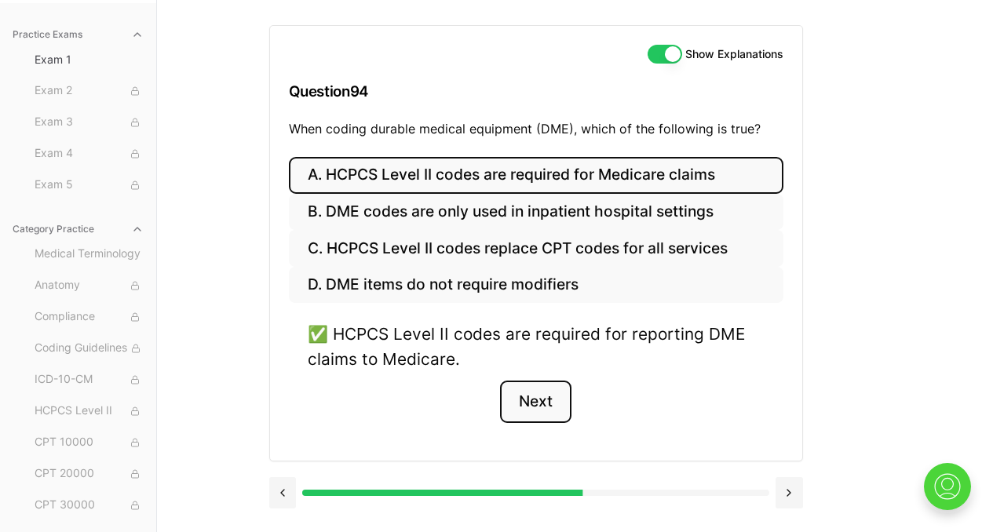
click at [520, 403] on button "Next" at bounding box center [535, 402] width 71 height 42
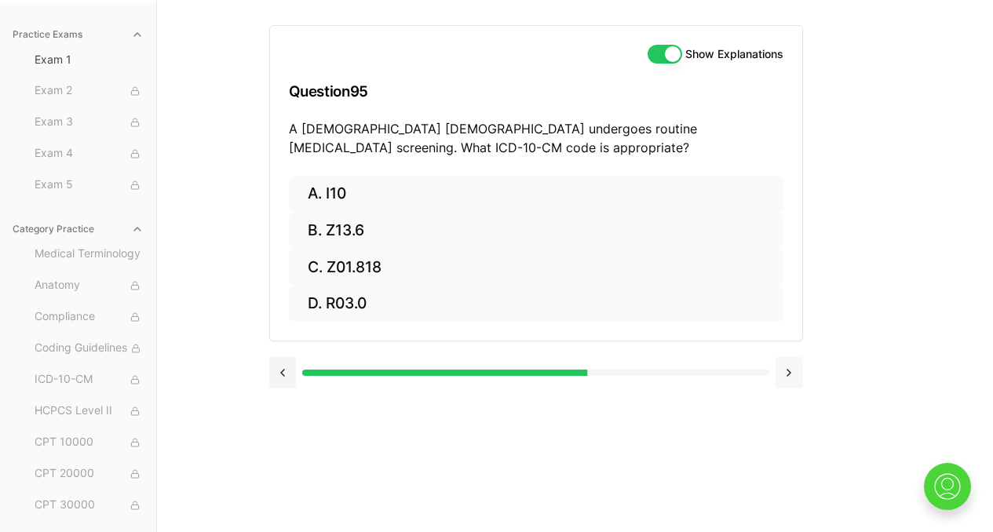
click at [793, 370] on button at bounding box center [789, 372] width 27 height 31
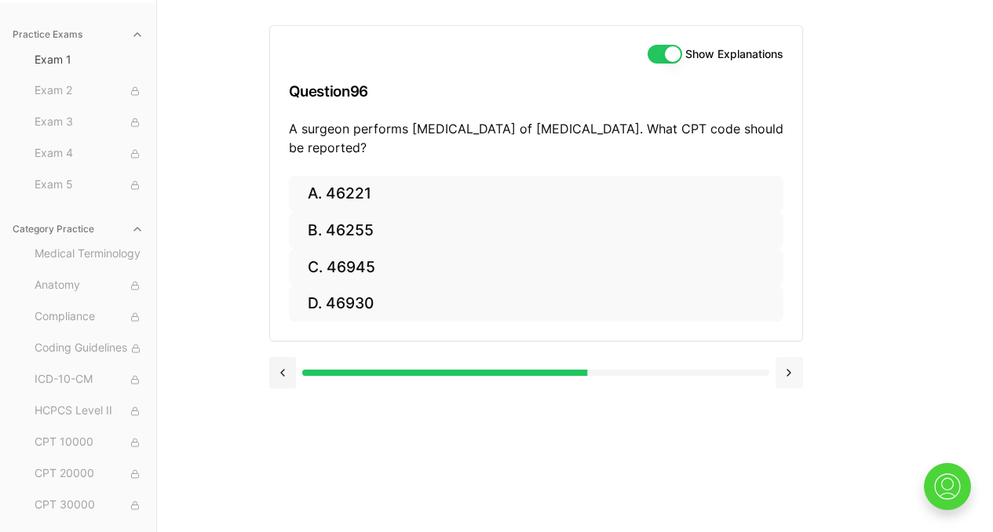
click at [788, 374] on button at bounding box center [789, 372] width 27 height 31
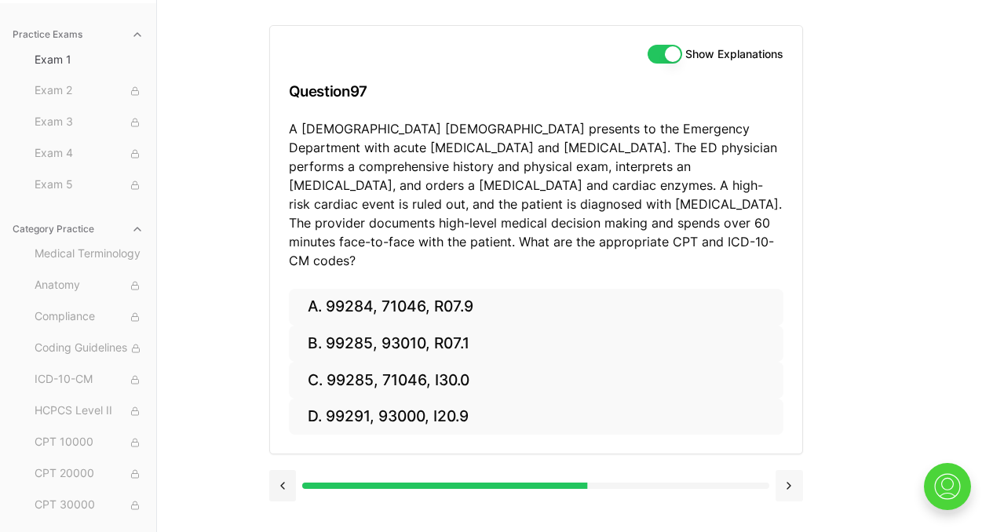
click at [794, 480] on button at bounding box center [789, 485] width 27 height 31
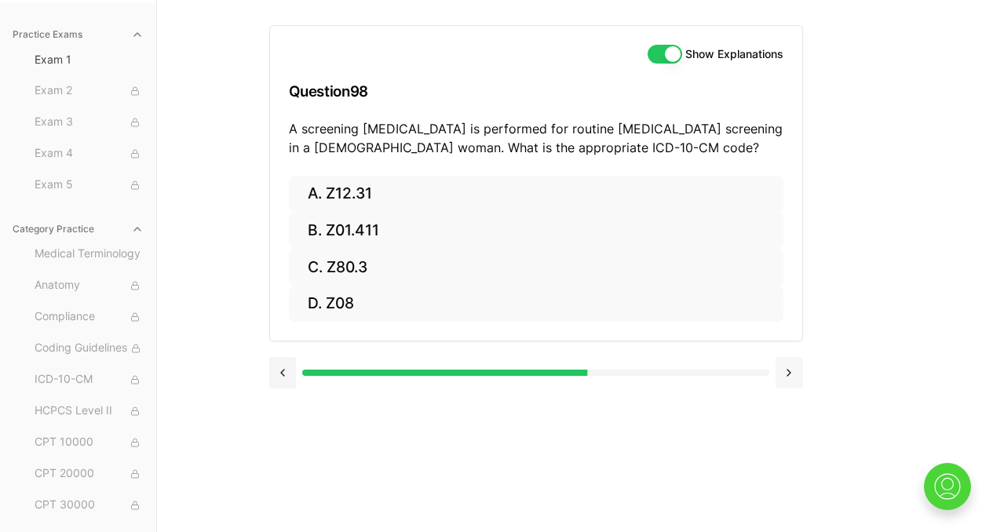
click at [798, 371] on button at bounding box center [789, 372] width 27 height 31
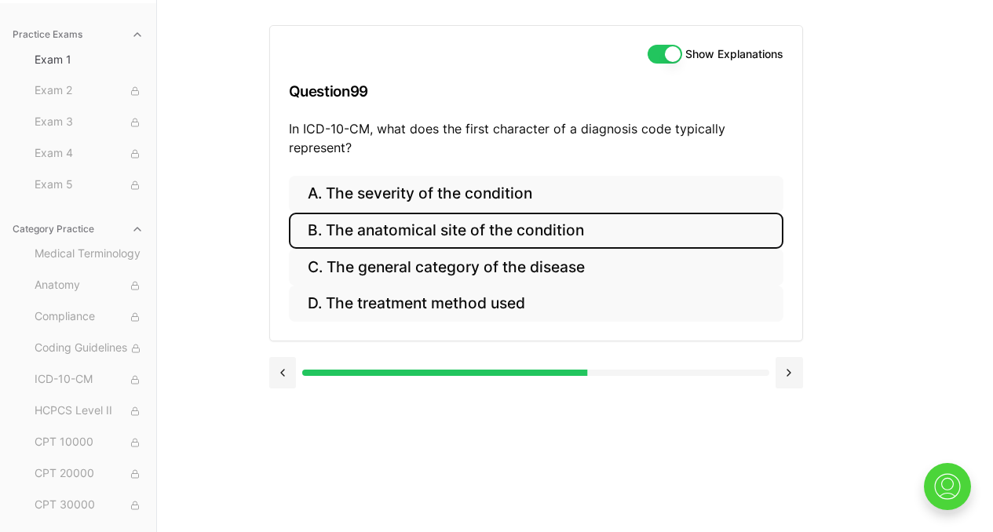
click at [481, 244] on button "B. The anatomical site of the condition" at bounding box center [536, 231] width 495 height 37
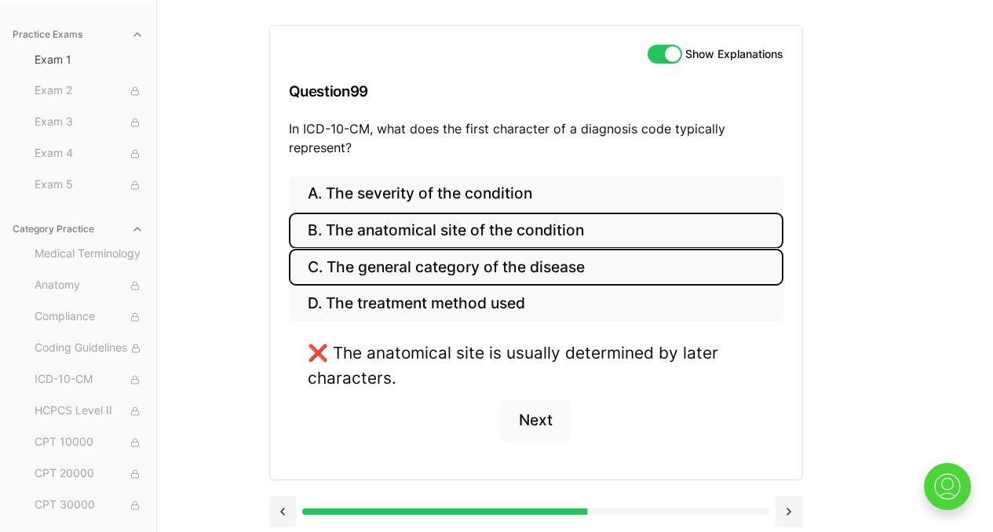
click at [471, 271] on button "C. The general category of the disease" at bounding box center [536, 267] width 495 height 37
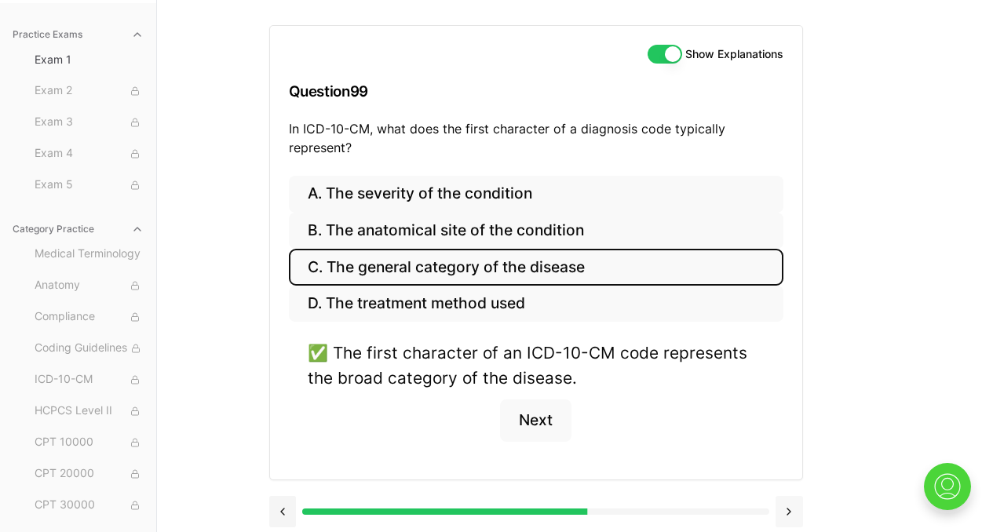
click at [787, 513] on button at bounding box center [789, 511] width 27 height 31
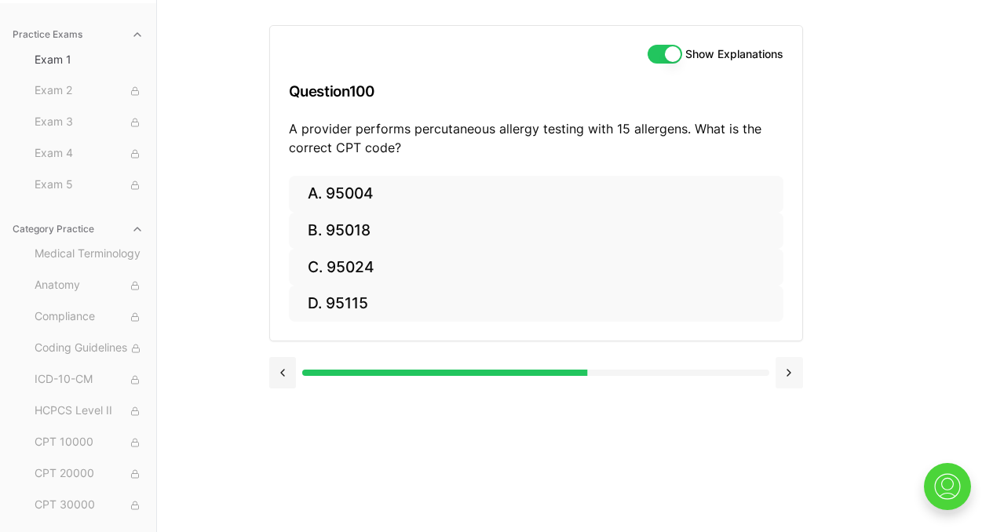
click at [787, 378] on button at bounding box center [789, 372] width 27 height 31
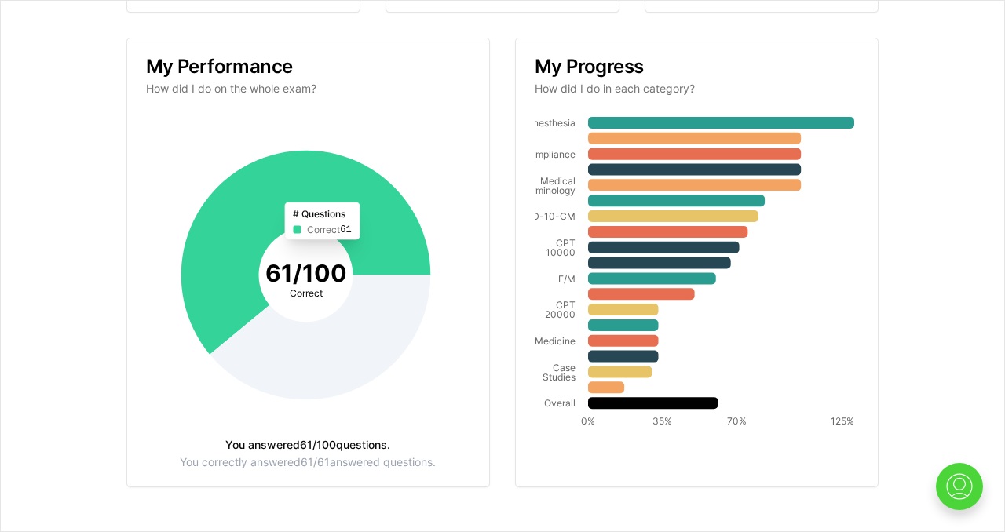
scroll to position [214, 0]
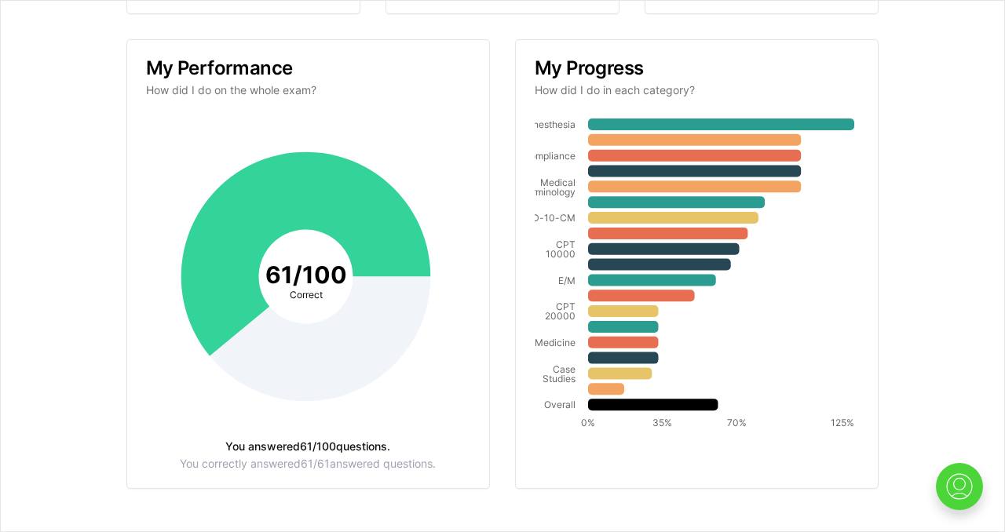
click at [305, 297] on tspan "Correct" at bounding box center [305, 294] width 33 height 12
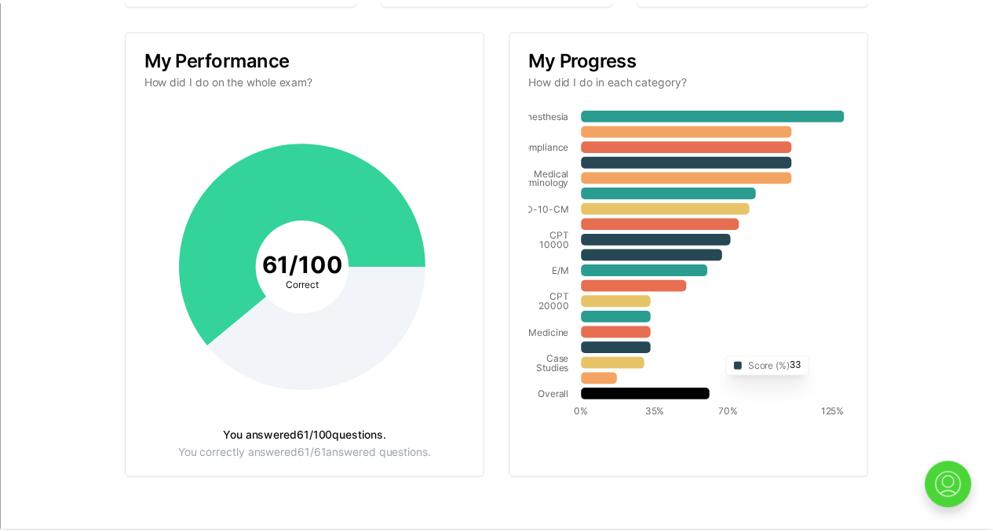
scroll to position [0, 0]
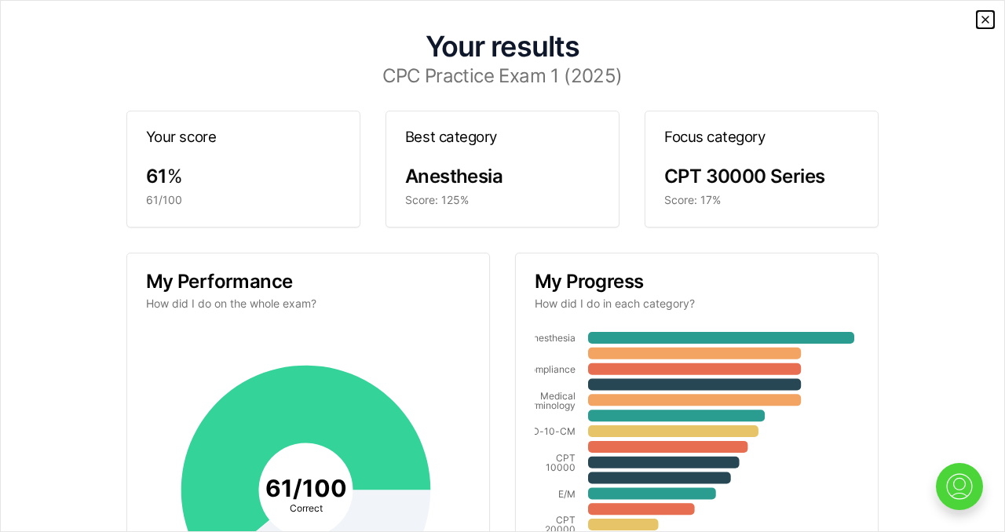
click at [979, 20] on icon "button" at bounding box center [985, 19] width 13 height 13
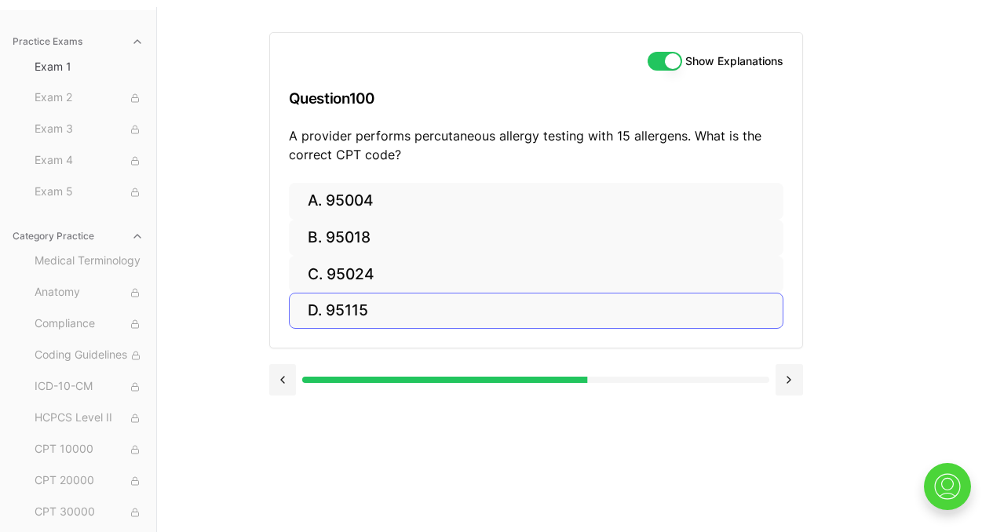
scroll to position [144, 0]
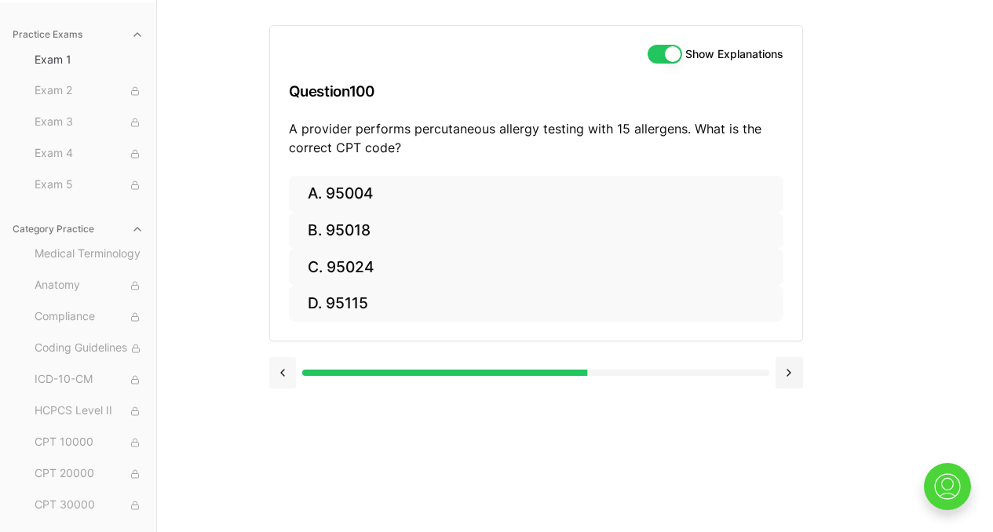
click at [289, 374] on button at bounding box center [282, 372] width 27 height 31
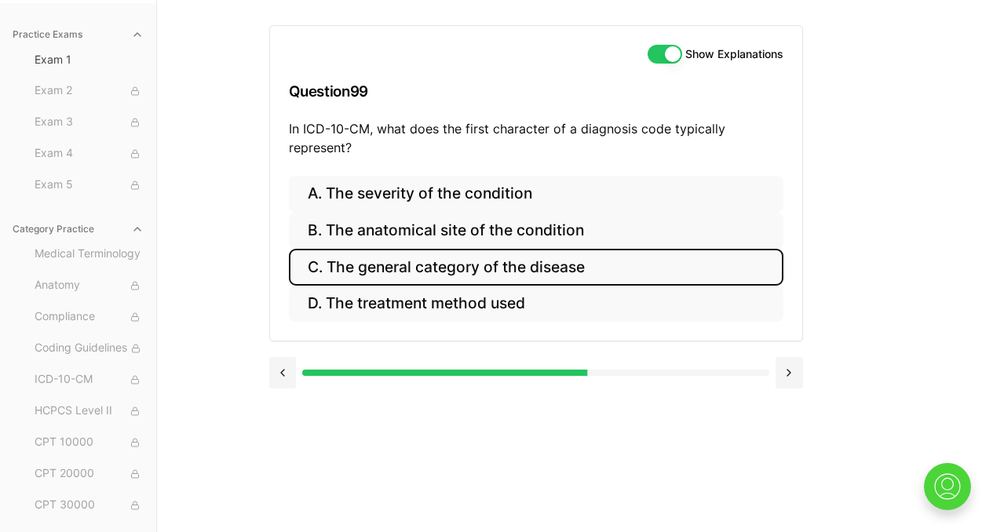
click at [445, 268] on button "C. The general category of the disease" at bounding box center [536, 267] width 495 height 37
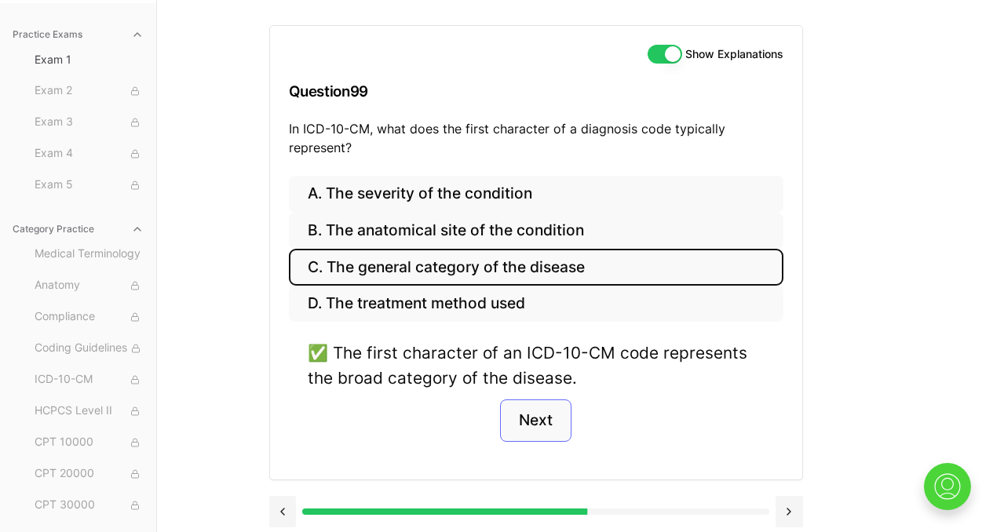
scroll to position [151, 0]
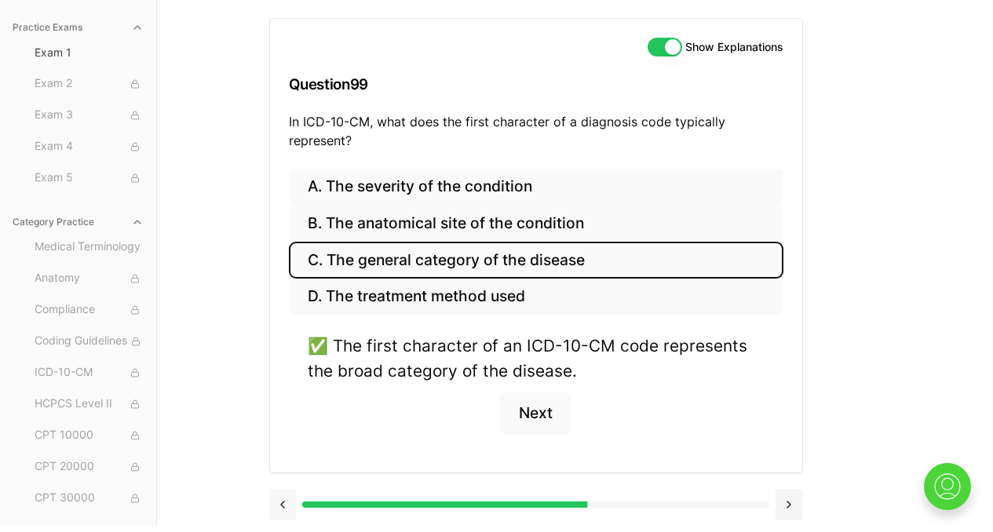
click at [283, 510] on button at bounding box center [282, 504] width 27 height 31
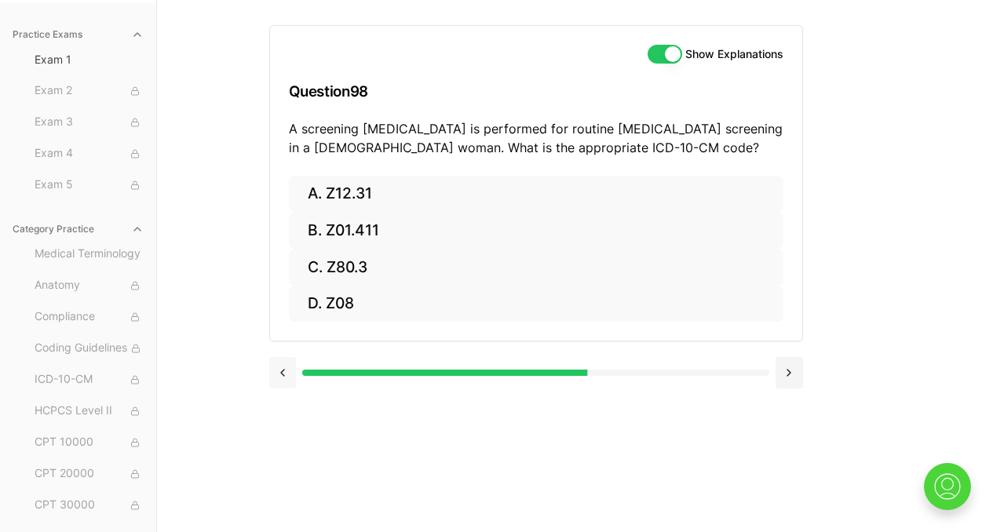
scroll to position [144, 0]
click at [279, 372] on button at bounding box center [282, 372] width 27 height 31
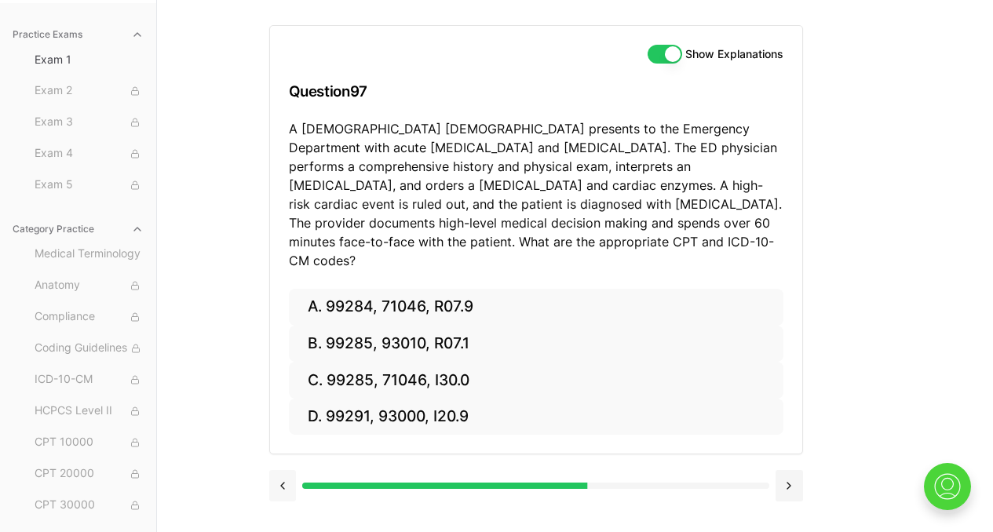
click at [276, 473] on button at bounding box center [282, 485] width 27 height 31
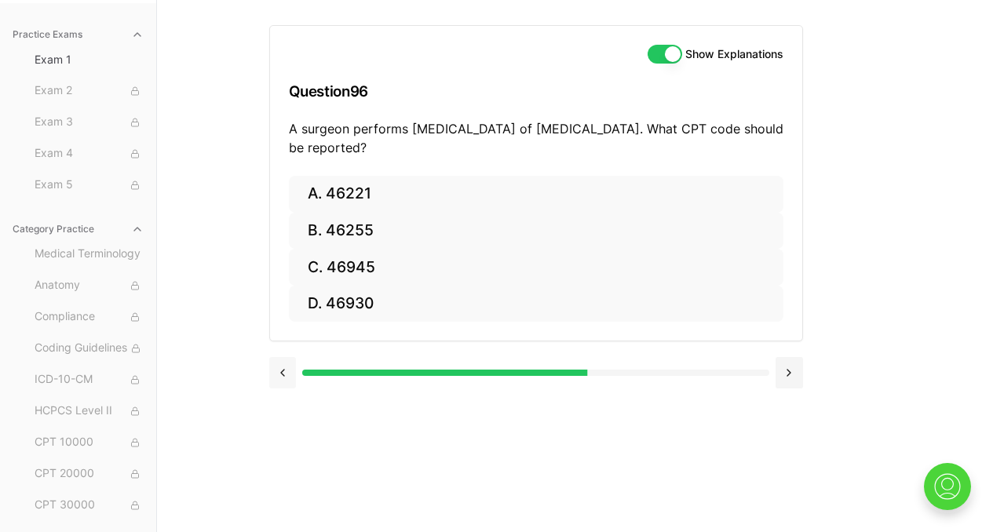
click at [290, 379] on button at bounding box center [282, 372] width 27 height 31
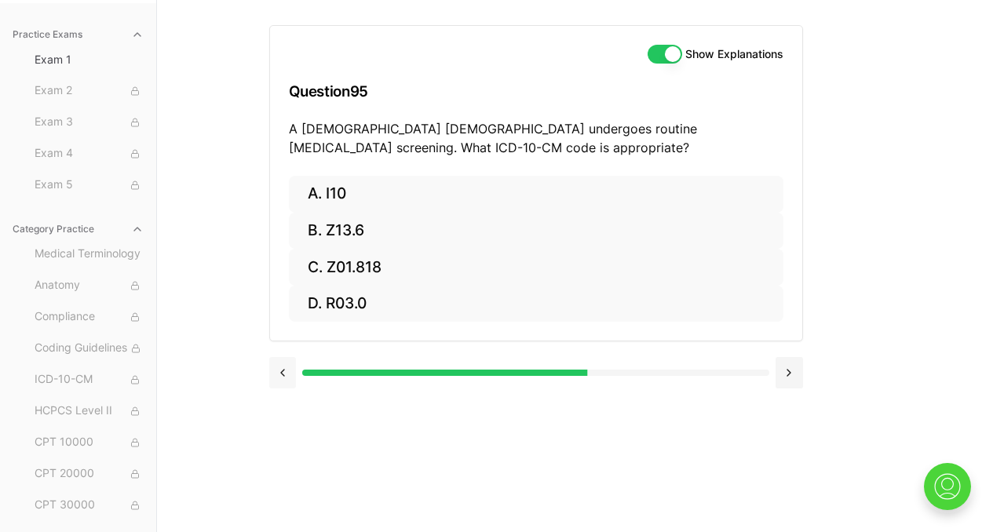
click at [290, 379] on button at bounding box center [282, 372] width 27 height 31
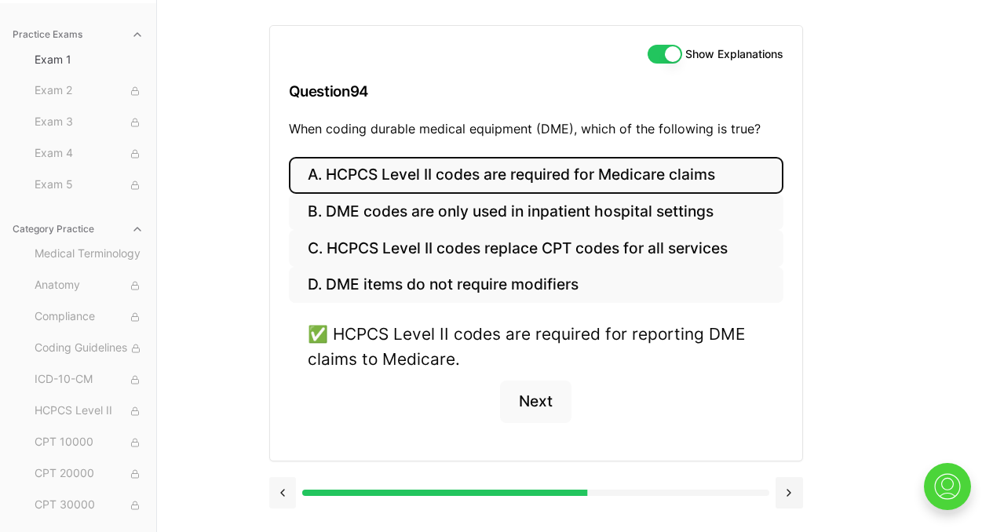
click at [279, 492] on button at bounding box center [282, 492] width 27 height 31
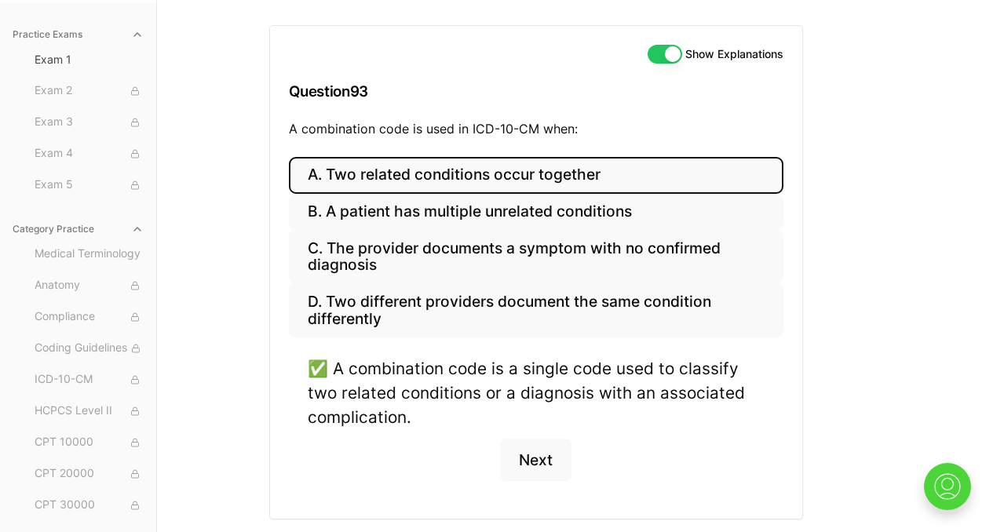
scroll to position [151, 0]
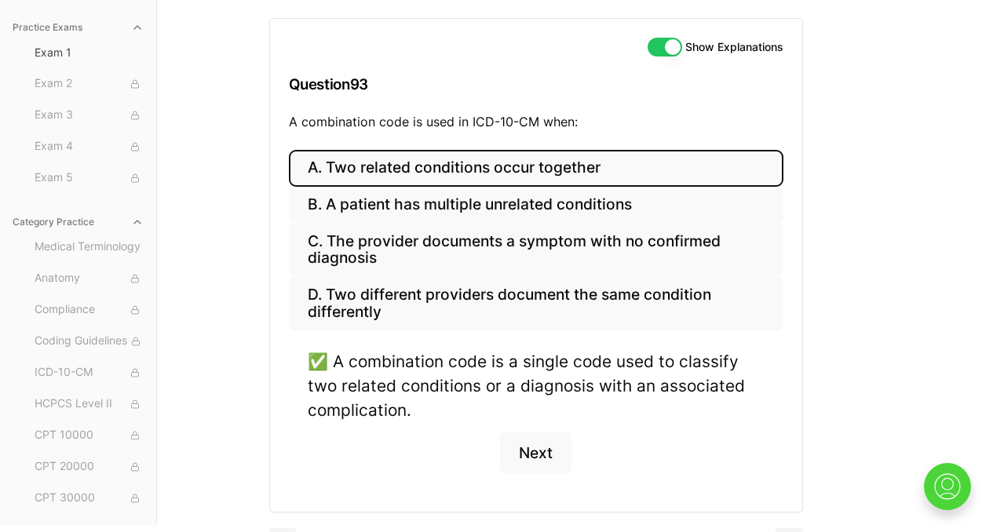
click at [658, 45] on button "Show Explanations" at bounding box center [665, 47] width 35 height 19
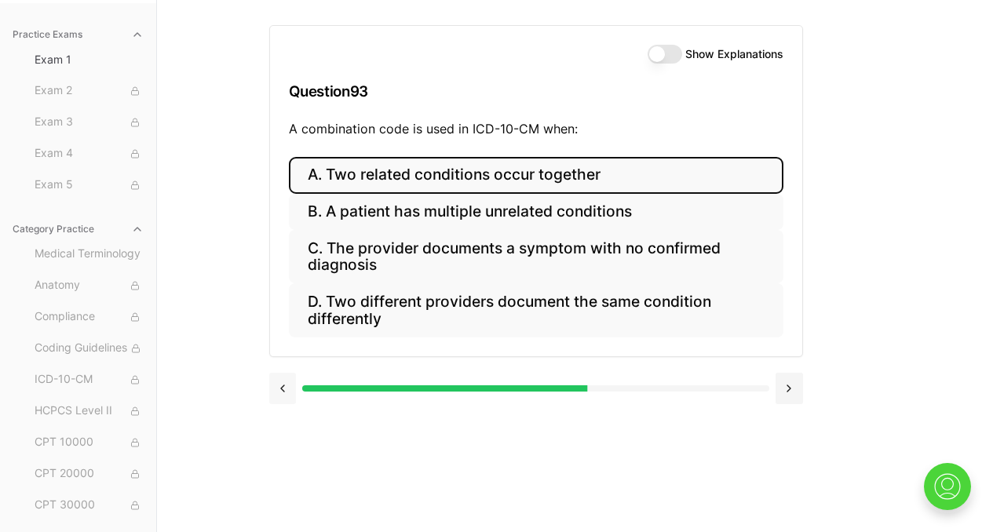
click at [287, 389] on button at bounding box center [282, 388] width 27 height 31
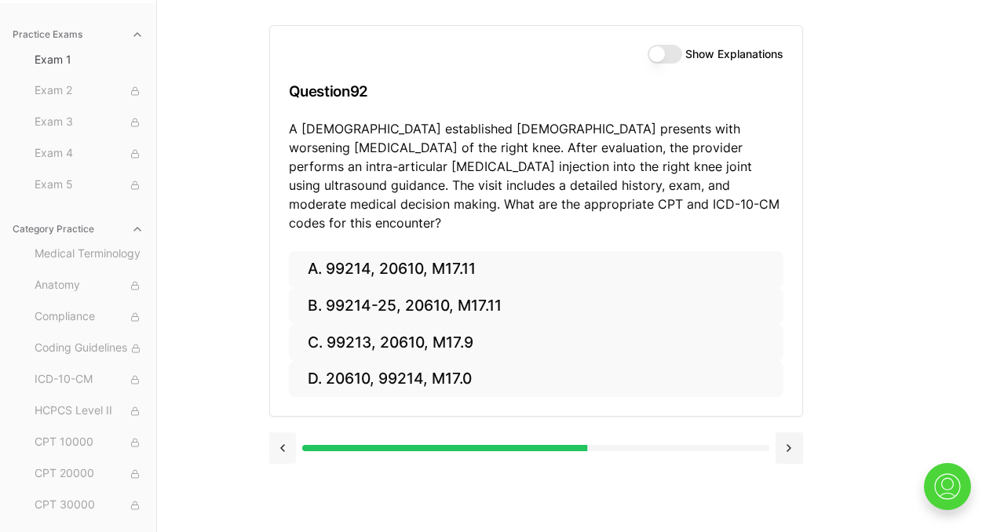
click at [290, 433] on button at bounding box center [282, 448] width 27 height 31
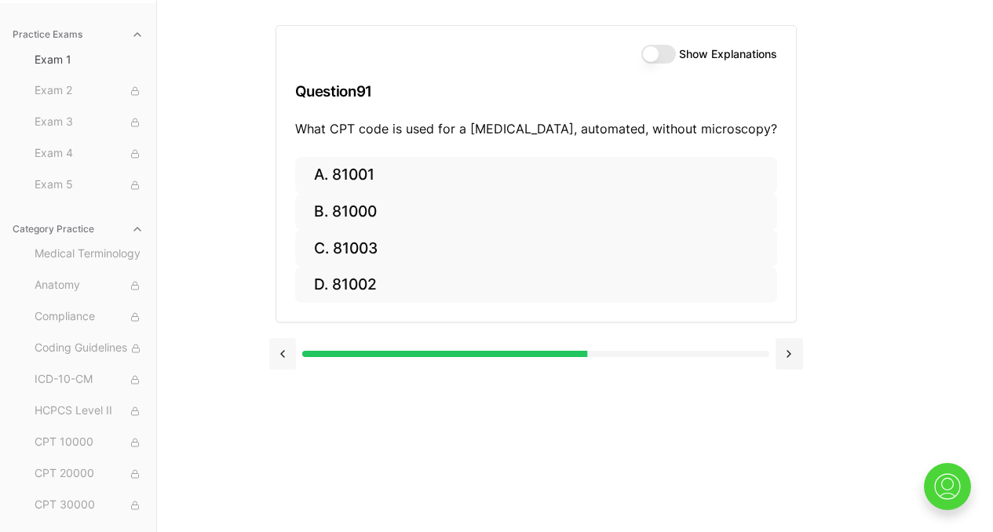
click at [281, 356] on button at bounding box center [282, 353] width 27 height 31
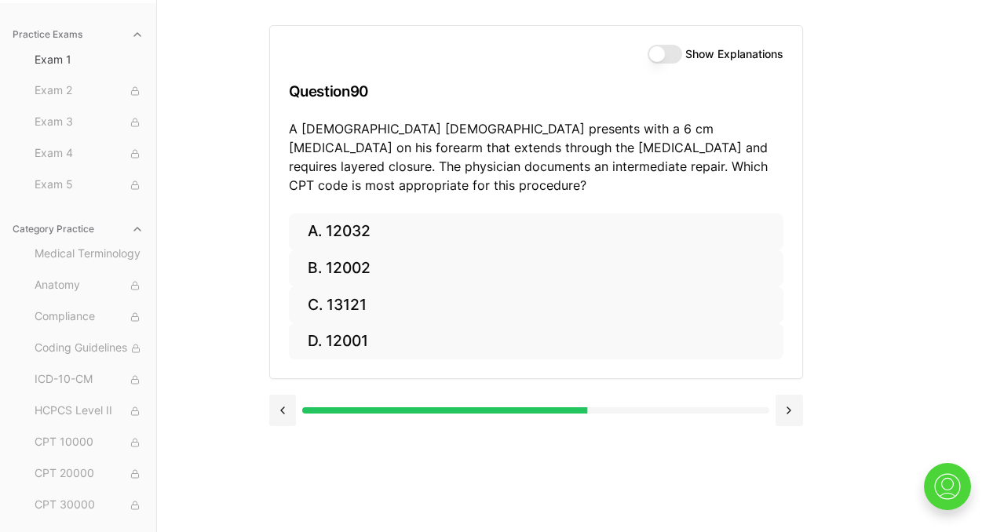
click at [283, 409] on div at bounding box center [536, 409] width 534 height 60
click at [283, 396] on button at bounding box center [282, 410] width 27 height 31
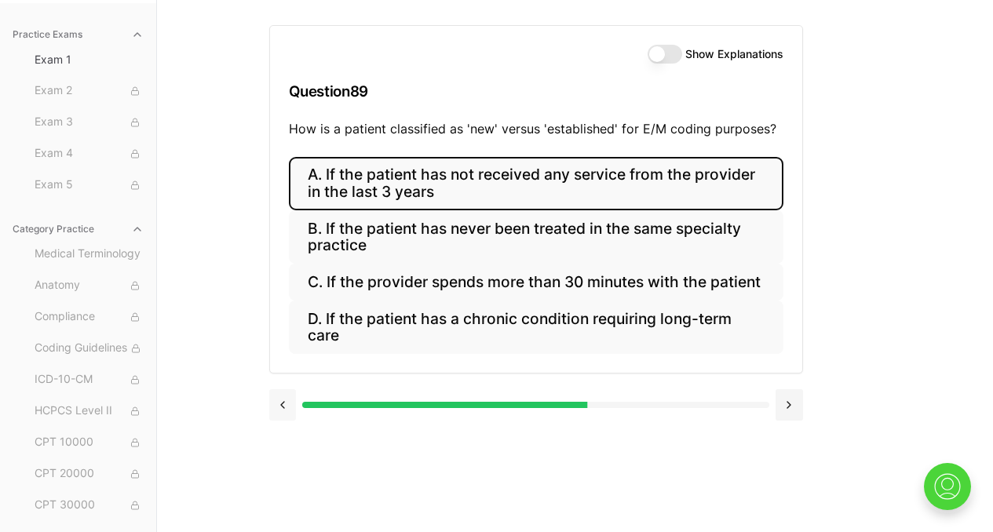
click at [283, 403] on button at bounding box center [282, 404] width 27 height 31
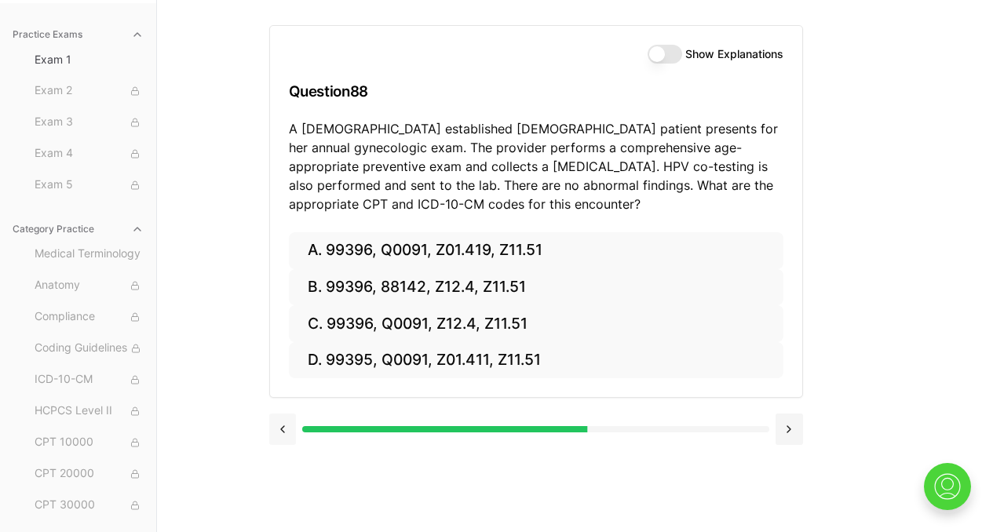
click at [290, 425] on button at bounding box center [282, 429] width 27 height 31
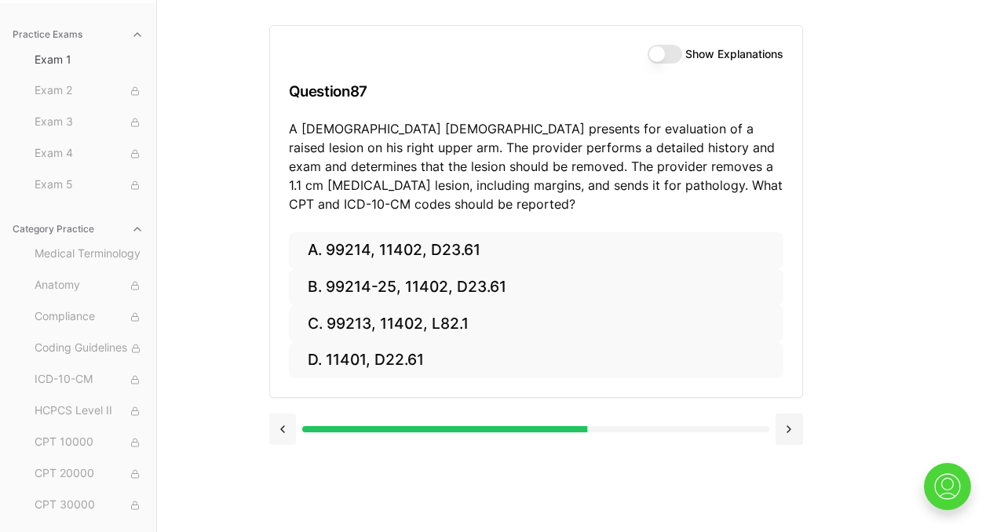
click at [287, 440] on button at bounding box center [282, 429] width 27 height 31
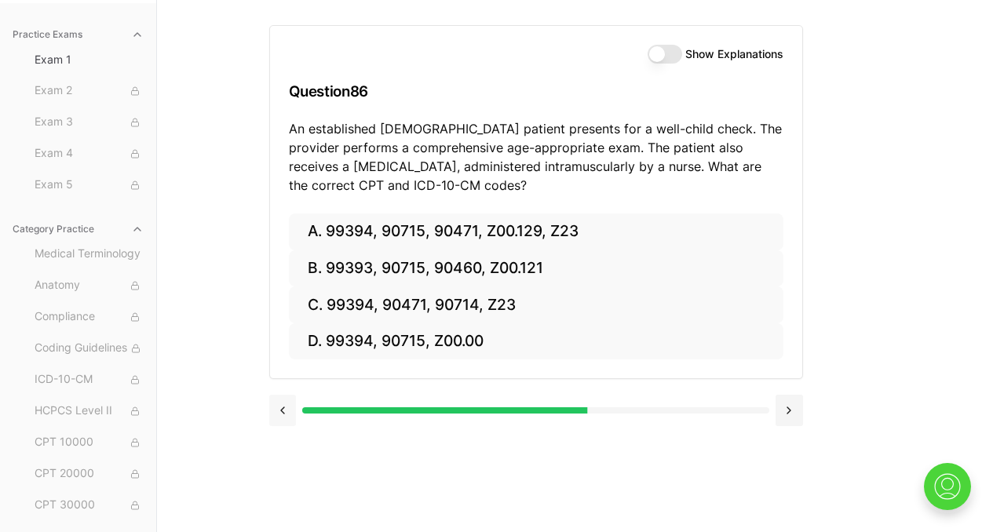
click at [287, 440] on div "Show Explanations Question 86 An established [DEMOGRAPHIC_DATA] patient present…" at bounding box center [575, 266] width 612 height 532
click at [287, 414] on button at bounding box center [282, 410] width 27 height 31
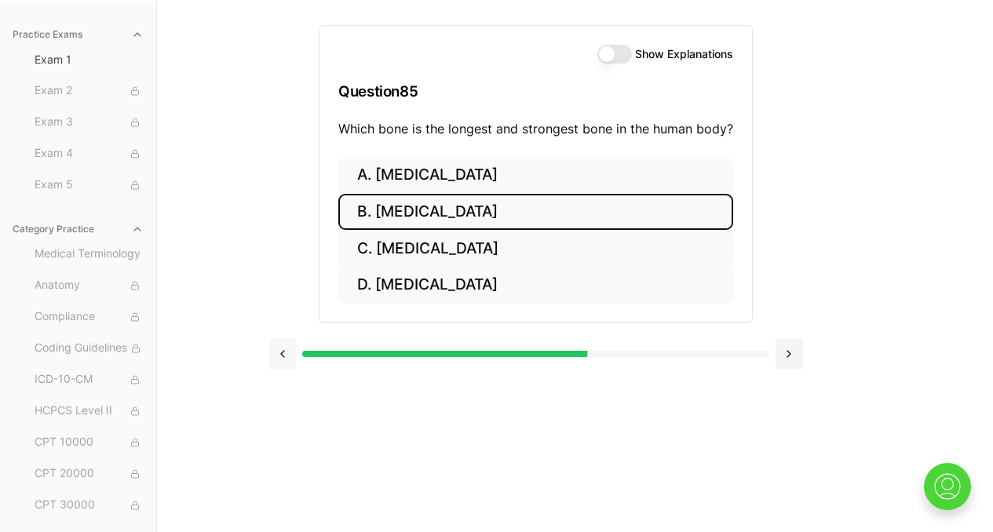
click at [288, 364] on button at bounding box center [282, 353] width 27 height 31
